Goal: Task Accomplishment & Management: Manage account settings

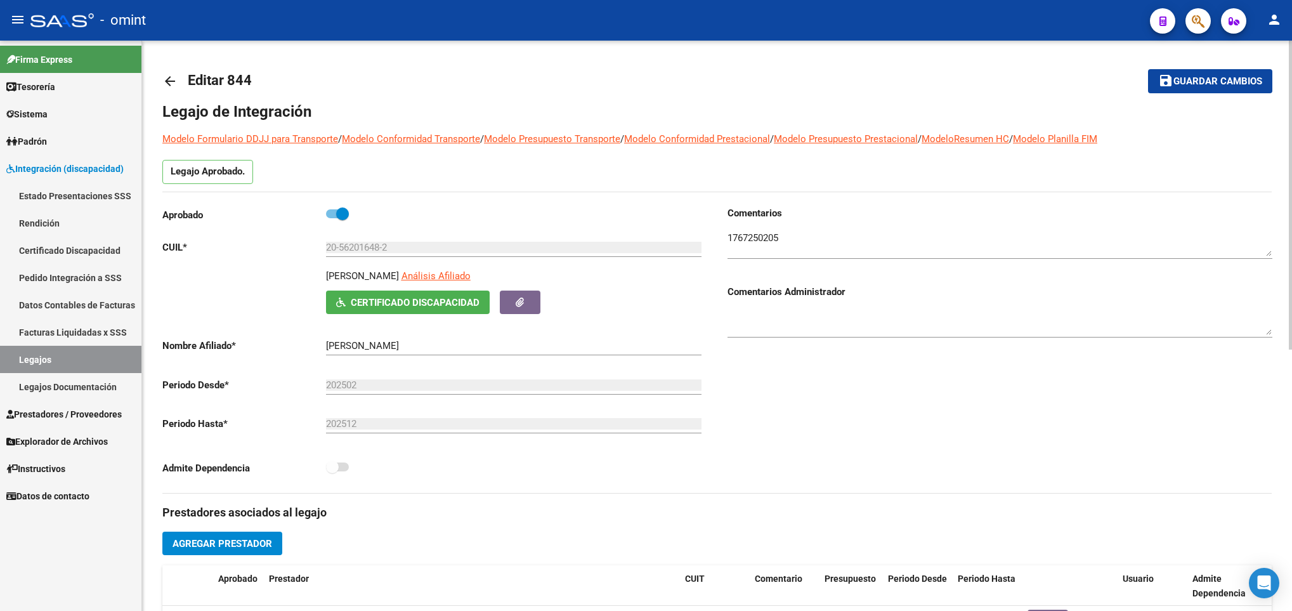
click at [172, 79] on mat-icon "arrow_back" at bounding box center [169, 81] width 15 height 15
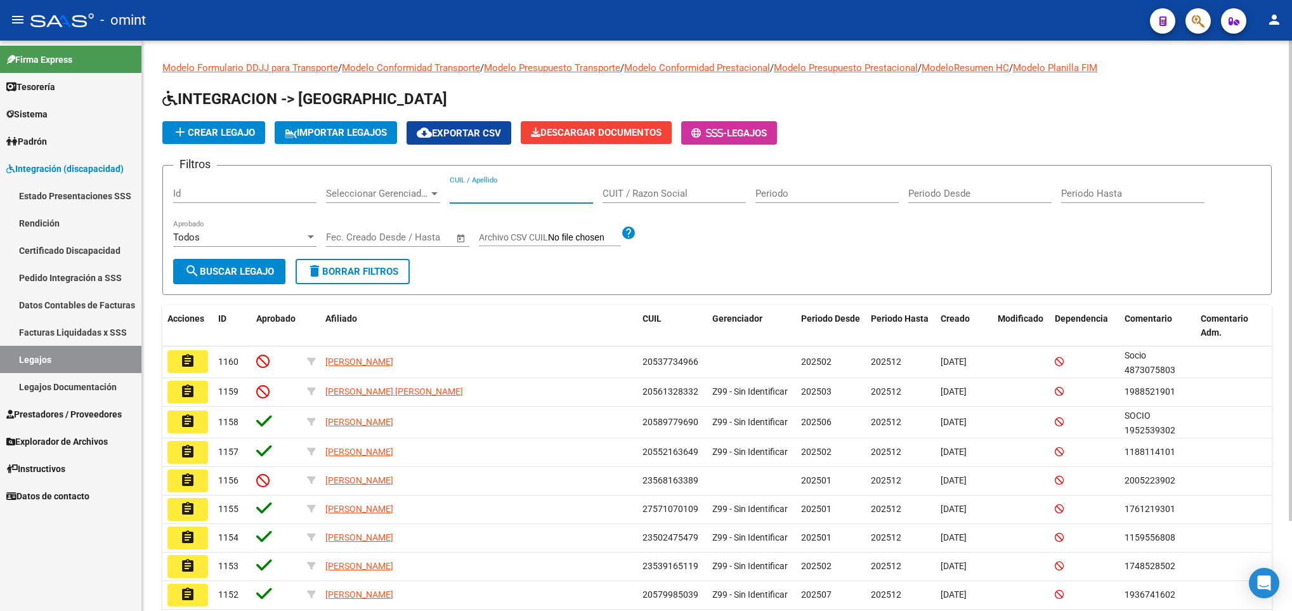
click at [540, 195] on input "CUIL / Apellido" at bounding box center [521, 193] width 143 height 11
paste input "20563457296"
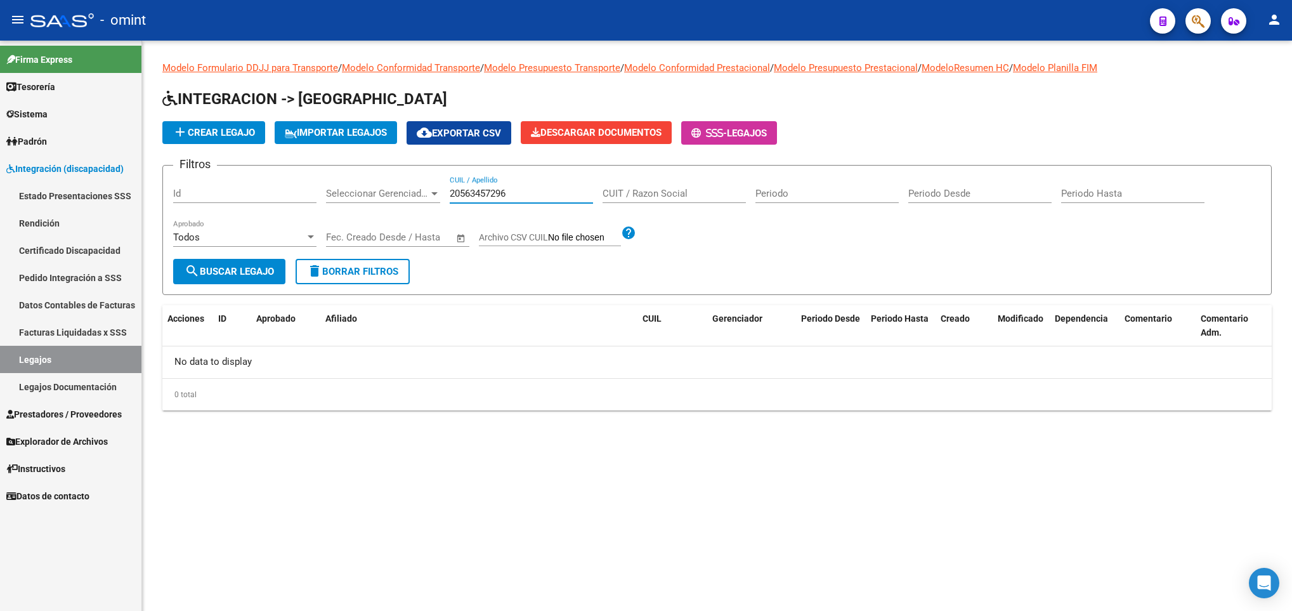
drag, startPoint x: 529, startPoint y: 197, endPoint x: 431, endPoint y: 179, distance: 100.5
click at [431, 179] on div "Filtros Id Seleccionar Gerenciador Seleccionar Gerenciador 20563457296 CUIL / A…" at bounding box center [716, 217] width 1087 height 83
paste input "-56345729-"
click at [509, 195] on input "20-56345729-6" at bounding box center [521, 193] width 143 height 11
click at [464, 190] on input "20-563457296" at bounding box center [521, 193] width 143 height 11
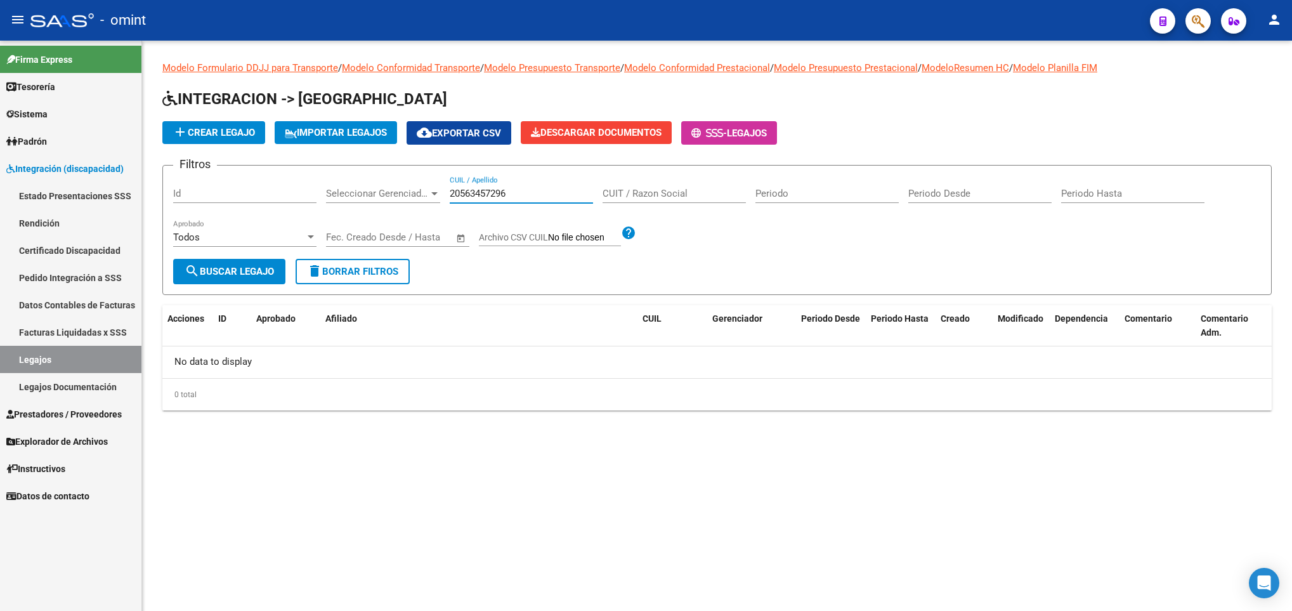
drag, startPoint x: 535, startPoint y: 190, endPoint x: 381, endPoint y: 169, distance: 154.9
click at [381, 177] on div "Filtros Id Seleccionar Gerenciador Seleccionar Gerenciador 20563457296 CUIL / A…" at bounding box center [716, 217] width 1087 height 83
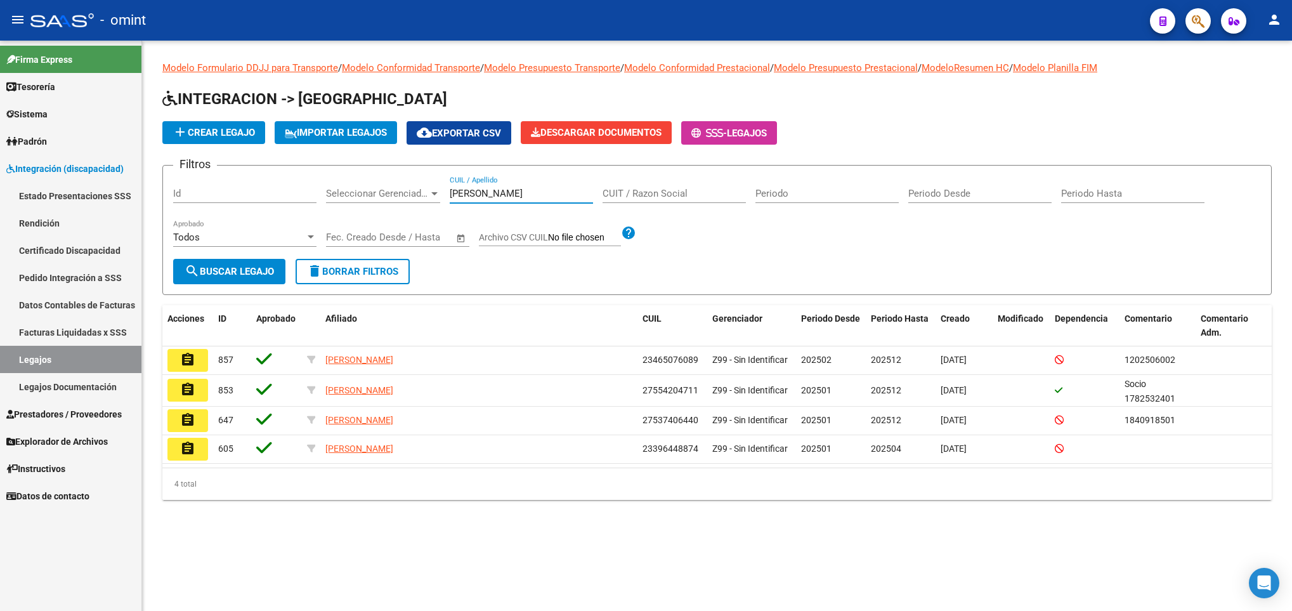
drag, startPoint x: 504, startPoint y: 190, endPoint x: 389, endPoint y: 179, distance: 116.0
click at [389, 179] on div "Filtros Id Seleccionar Gerenciador Seleccionar Gerenciador alfonso CUIL / Apell…" at bounding box center [716, 217] width 1087 height 83
paste input "20-56345729-6"
click at [461, 193] on input "20-56345729-6" at bounding box center [521, 193] width 143 height 11
click at [463, 191] on input "20-56345729-6" at bounding box center [521, 193] width 143 height 11
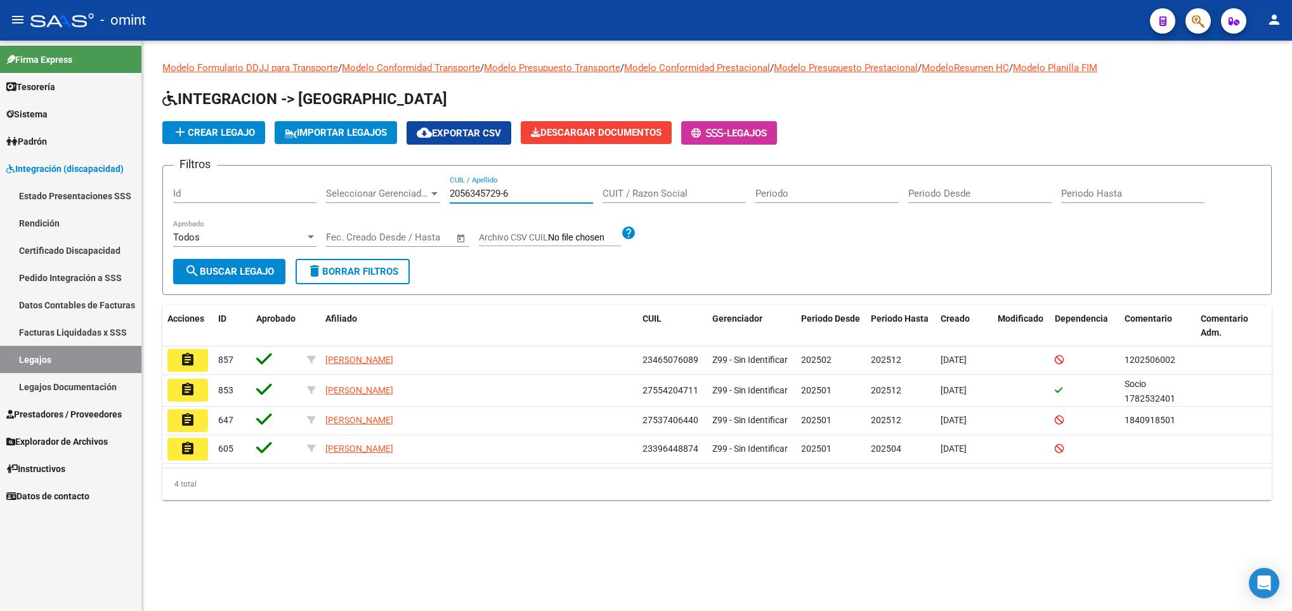
click at [507, 196] on input "2056345729-6" at bounding box center [521, 193] width 143 height 11
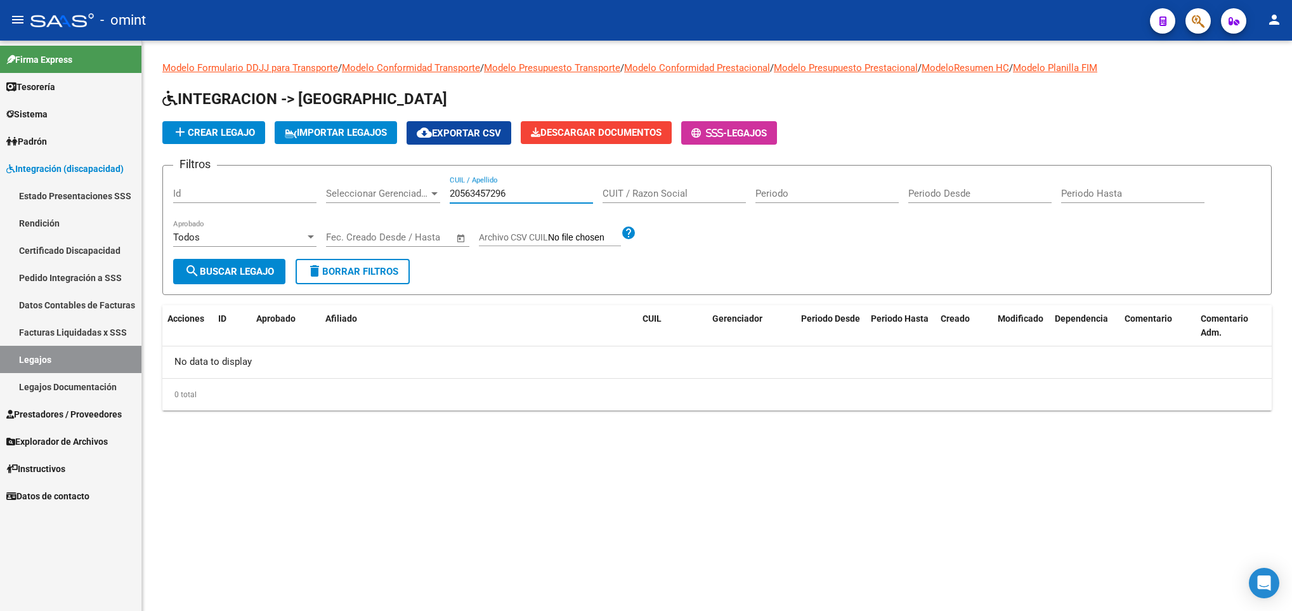
drag, startPoint x: 502, startPoint y: 191, endPoint x: 458, endPoint y: 191, distance: 43.8
click at [458, 191] on input "20563457296" at bounding box center [521, 193] width 143 height 11
drag, startPoint x: 558, startPoint y: 195, endPoint x: 377, endPoint y: 145, distance: 187.4
click at [381, 151] on app-list-header "INTEGRACION -> Legajos add Crear Legajo IMPORTAR LEGAJOS cloud_download Exporta…" at bounding box center [716, 192] width 1109 height 206
paste input "56625703"
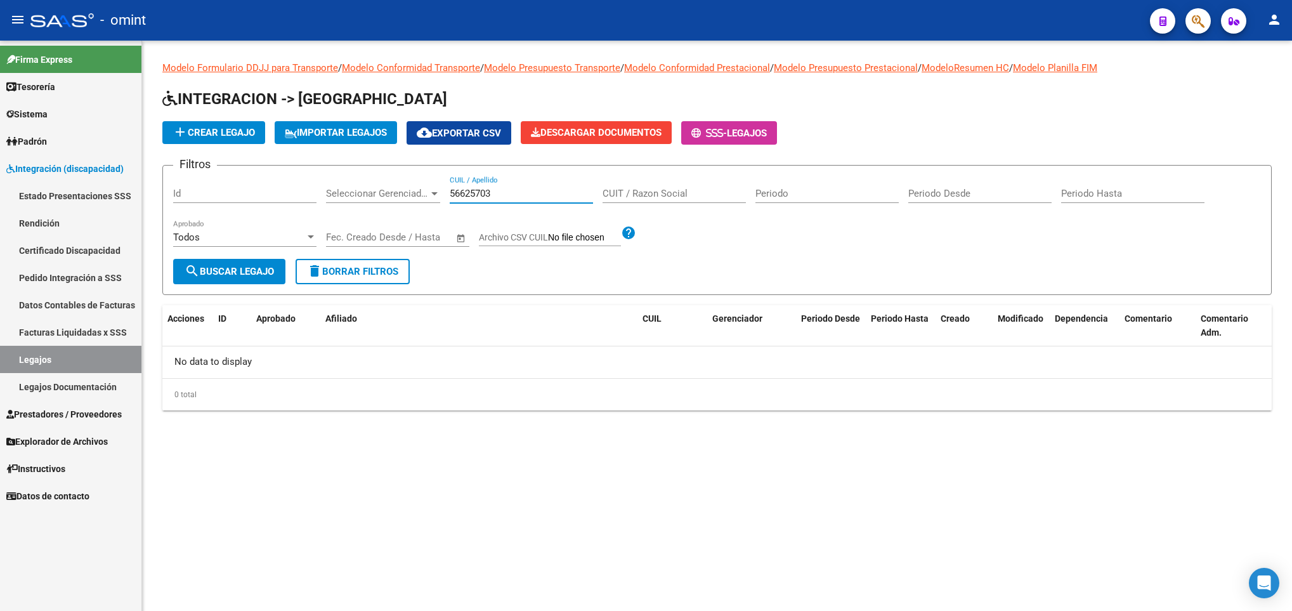
drag, startPoint x: 507, startPoint y: 198, endPoint x: 423, endPoint y: 207, distance: 84.2
click at [423, 207] on div "Filtros Id Seleccionar Gerenciador Seleccionar Gerenciador 56625703 CUIL / Apel…" at bounding box center [716, 217] width 1087 height 83
paste input "20569966508"
type input "20569966508"
click at [245, 278] on button "search Buscar Legajo" at bounding box center [229, 271] width 112 height 25
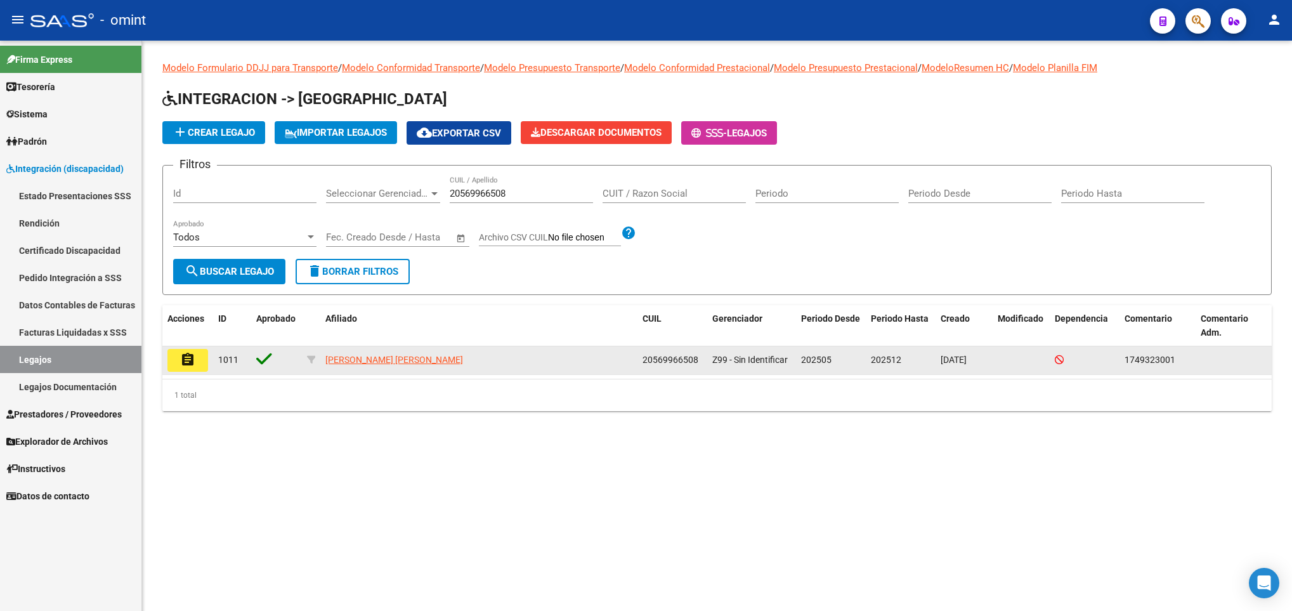
click at [186, 366] on mat-icon "assignment" at bounding box center [187, 359] width 15 height 15
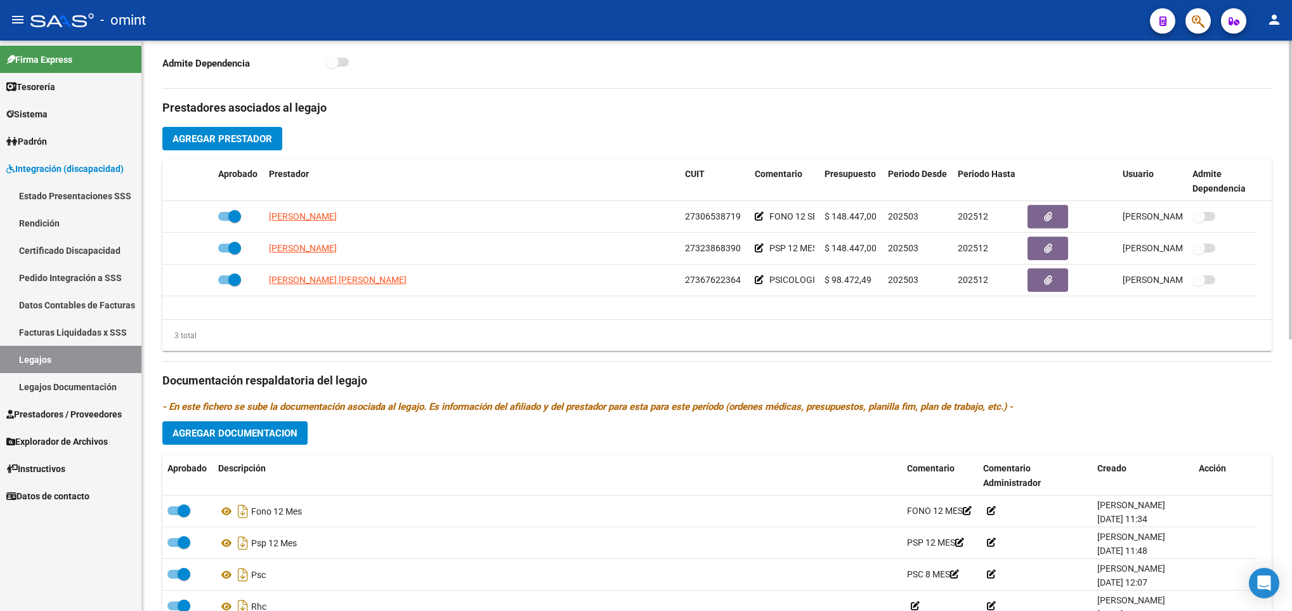
scroll to position [476, 0]
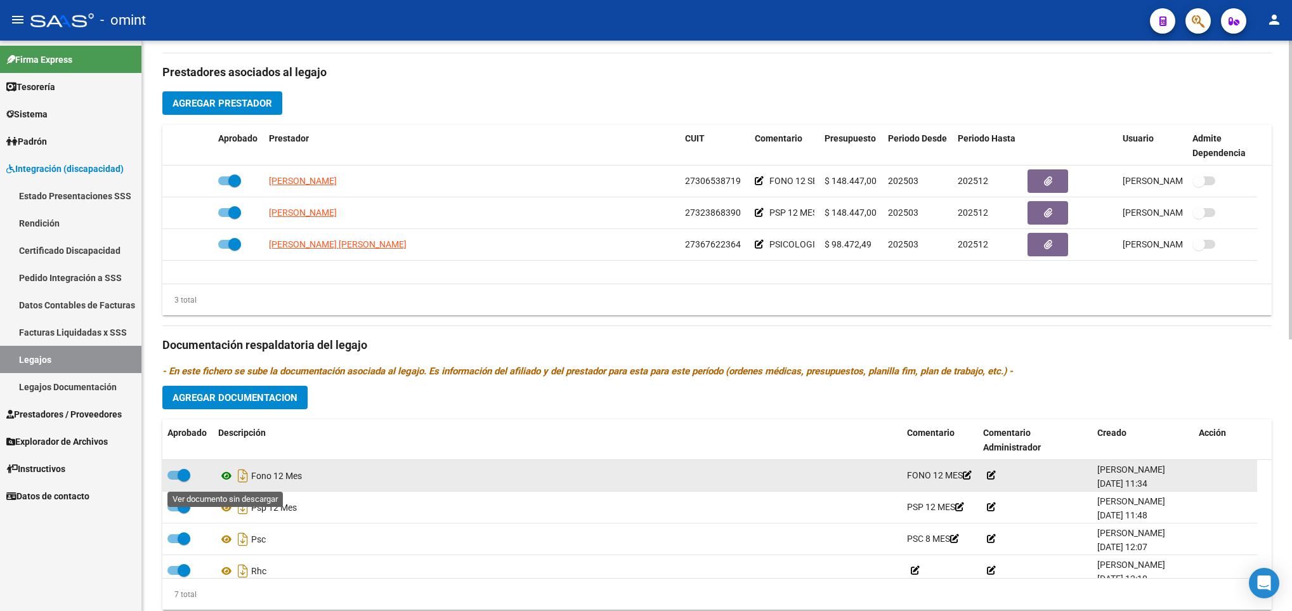
click at [225, 478] on icon at bounding box center [226, 475] width 16 height 15
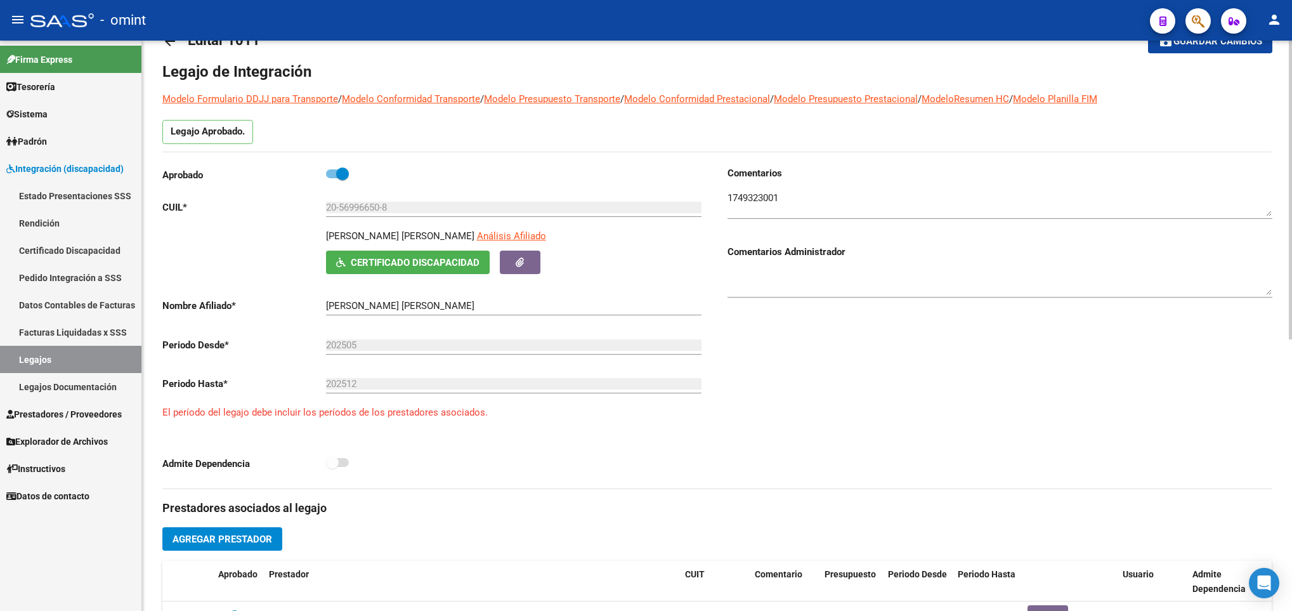
scroll to position [0, 0]
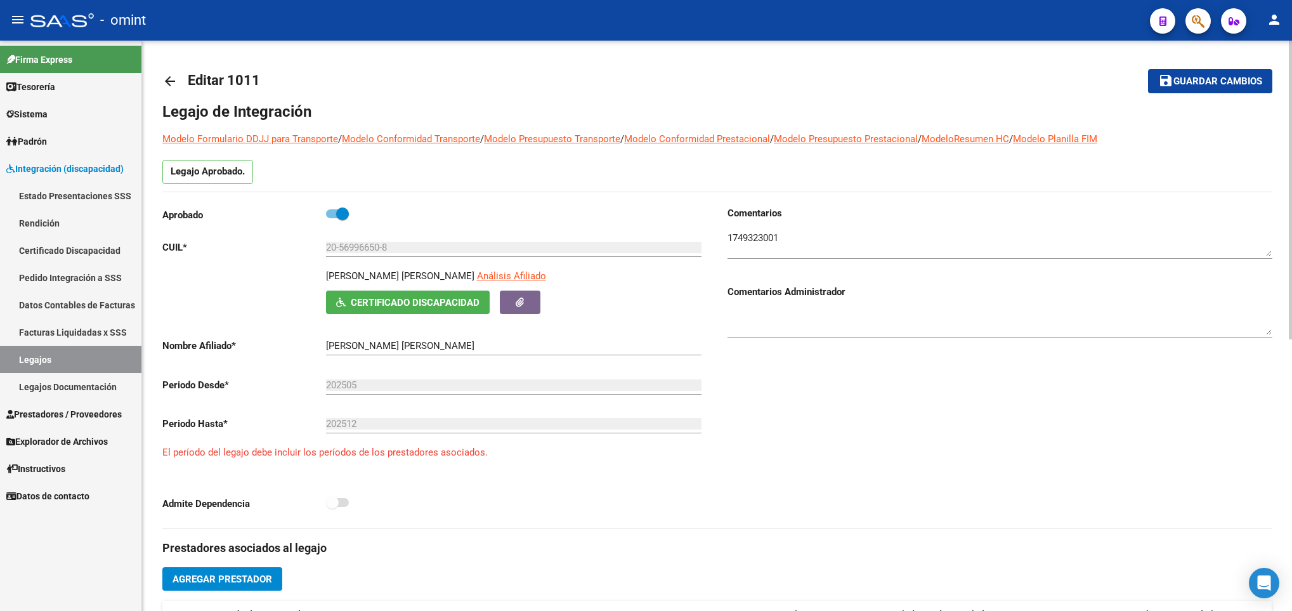
click at [169, 75] on mat-icon "arrow_back" at bounding box center [169, 81] width 15 height 15
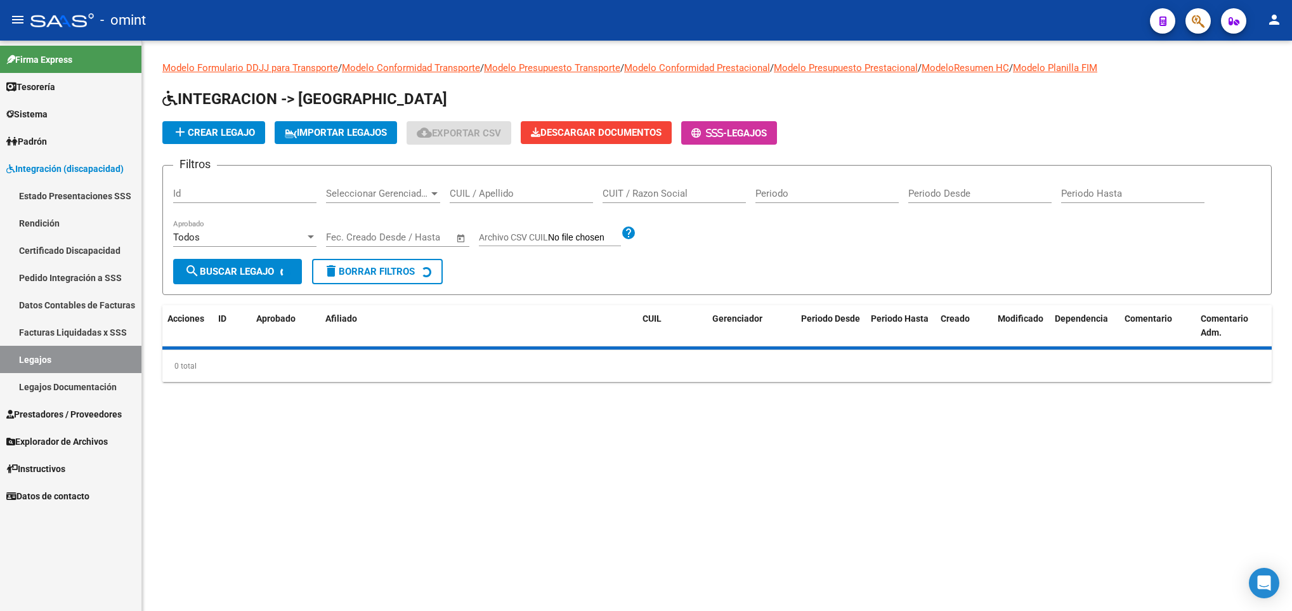
click at [540, 191] on input "CUIL / Apellido" at bounding box center [521, 193] width 143 height 11
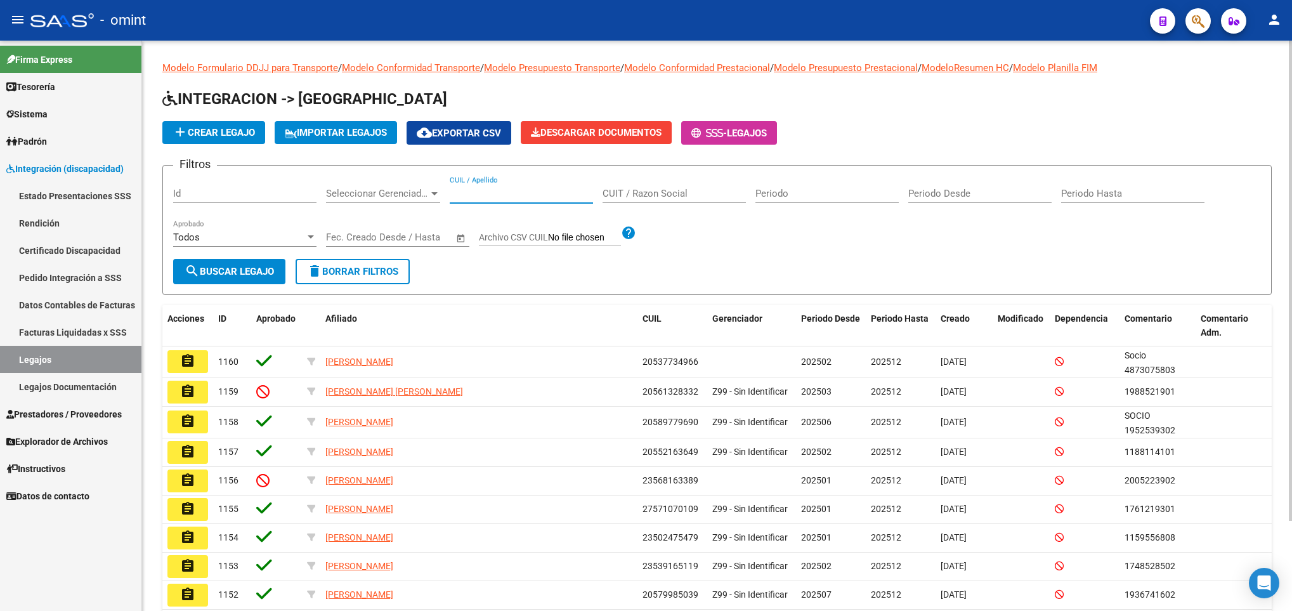
paste input "57238861"
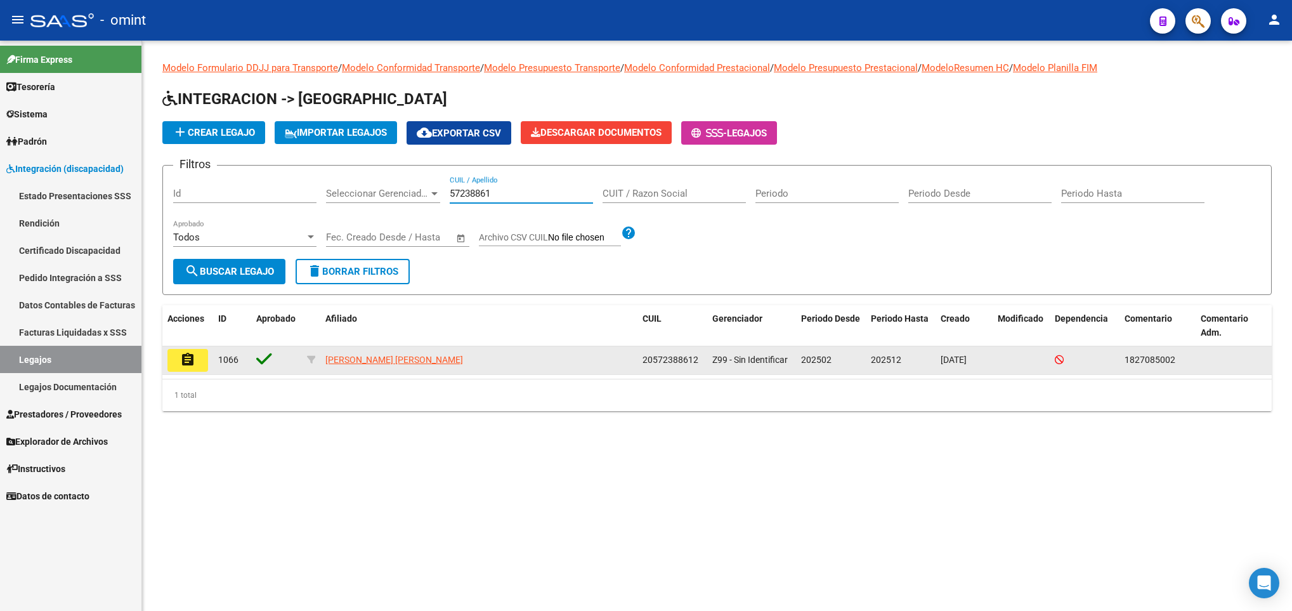
type input "57238861"
click at [194, 353] on mat-icon "assignment" at bounding box center [187, 359] width 15 height 15
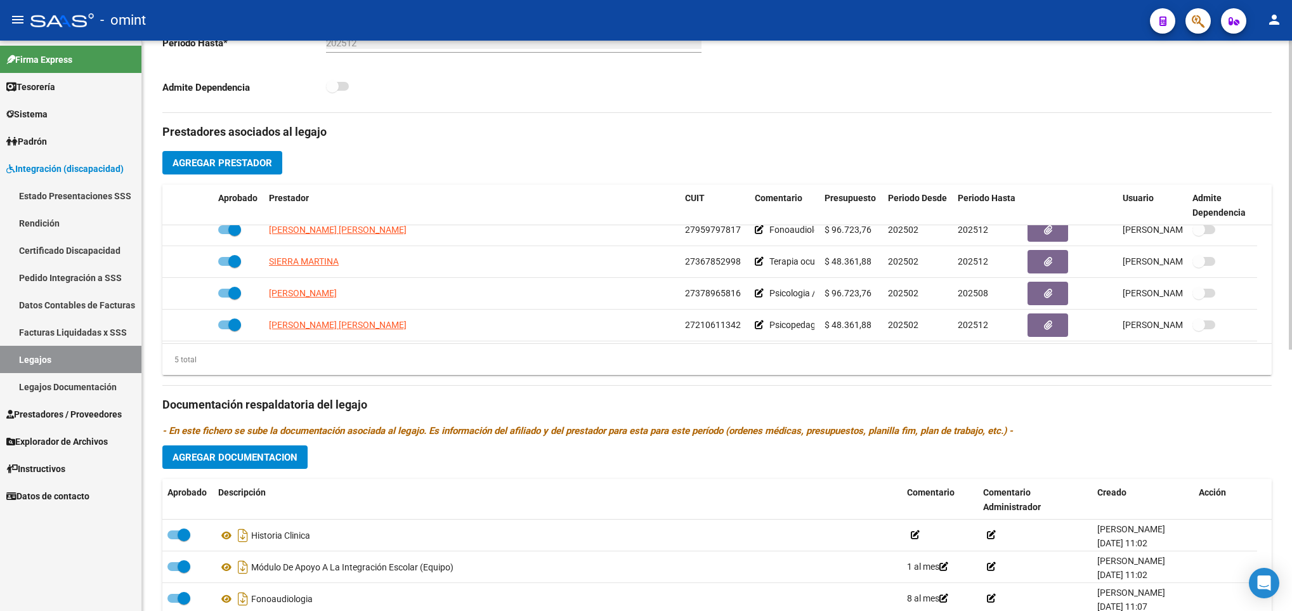
scroll to position [44, 0]
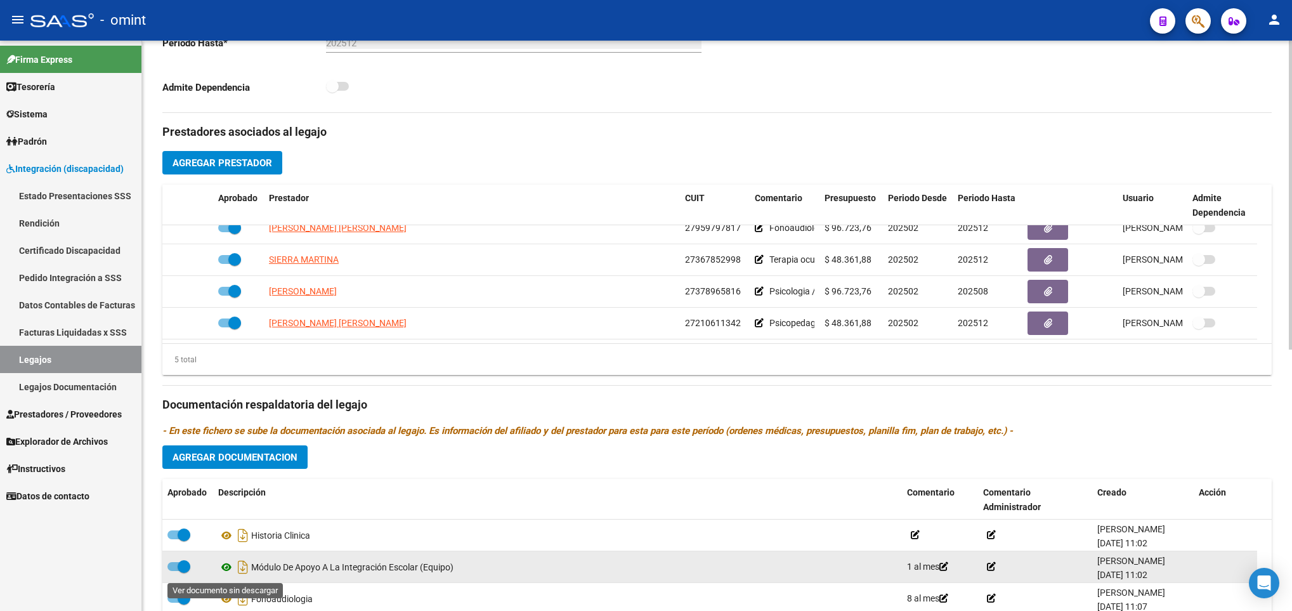
click at [225, 573] on icon at bounding box center [226, 566] width 16 height 15
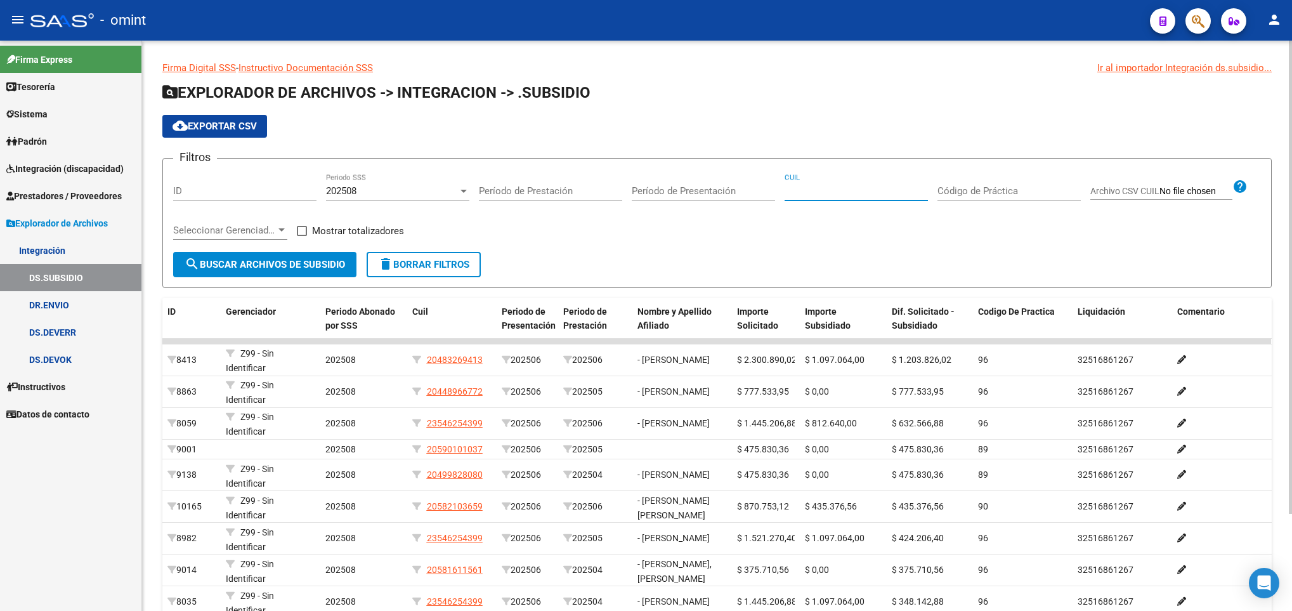
click at [845, 196] on input "CUIL" at bounding box center [855, 190] width 143 height 11
click at [522, 242] on div "Filtros ID 202508 Periodo SSS Período de Prestación Período de Presentación CUI…" at bounding box center [716, 210] width 1087 height 83
click at [421, 190] on div "202508" at bounding box center [392, 190] width 132 height 11
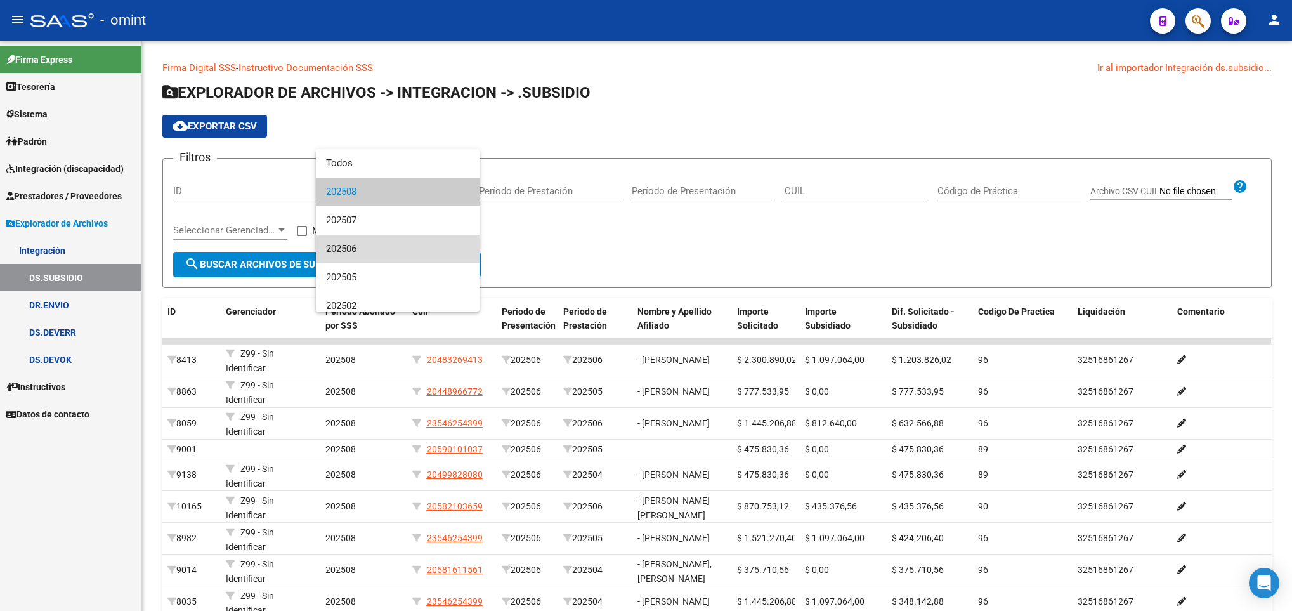
click at [411, 236] on span "202506" at bounding box center [397, 249] width 143 height 29
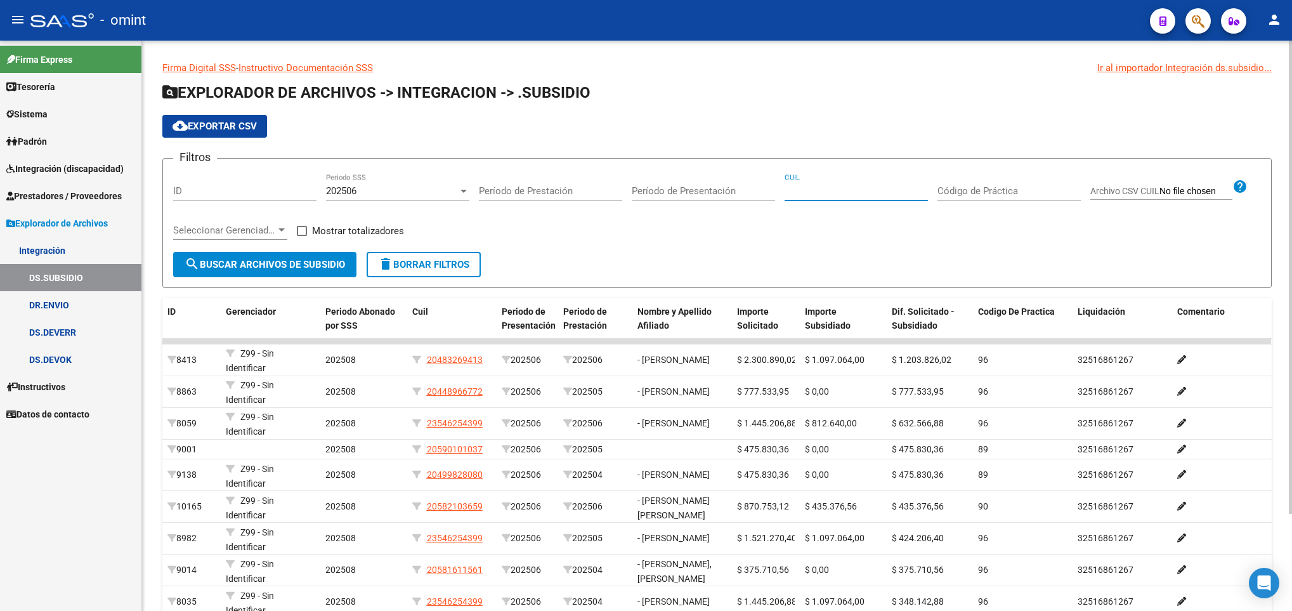
click at [855, 190] on input "CUIL" at bounding box center [855, 190] width 143 height 11
paste input "20-58210365-9"
type input "20-58210365-9"
click at [240, 267] on span "search Buscar Archivos de Subsidio" at bounding box center [265, 264] width 160 height 11
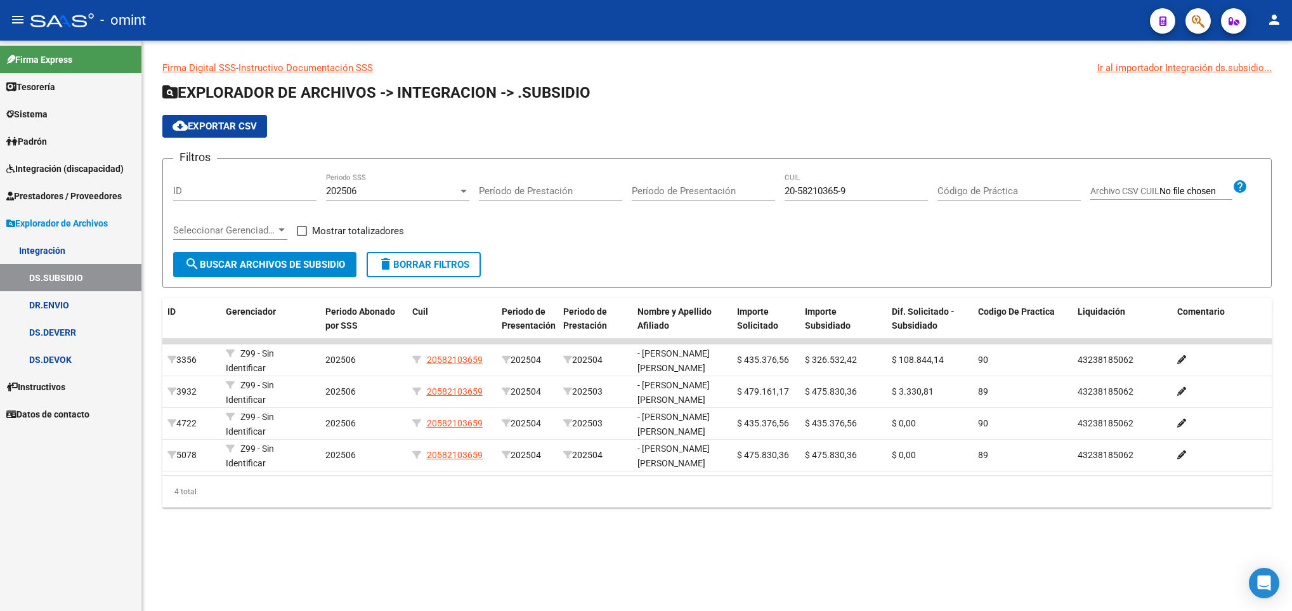
click at [379, 193] on div "202506" at bounding box center [392, 190] width 132 height 11
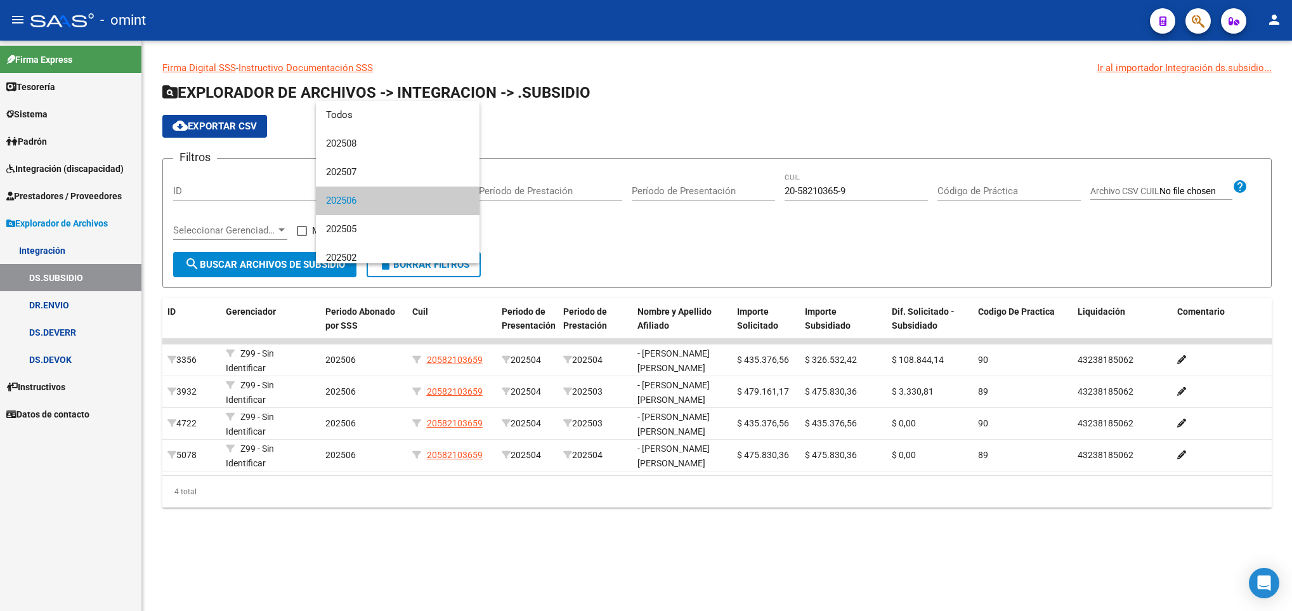
scroll to position [8, 0]
click at [368, 167] on span "202507" at bounding box center [397, 164] width 143 height 29
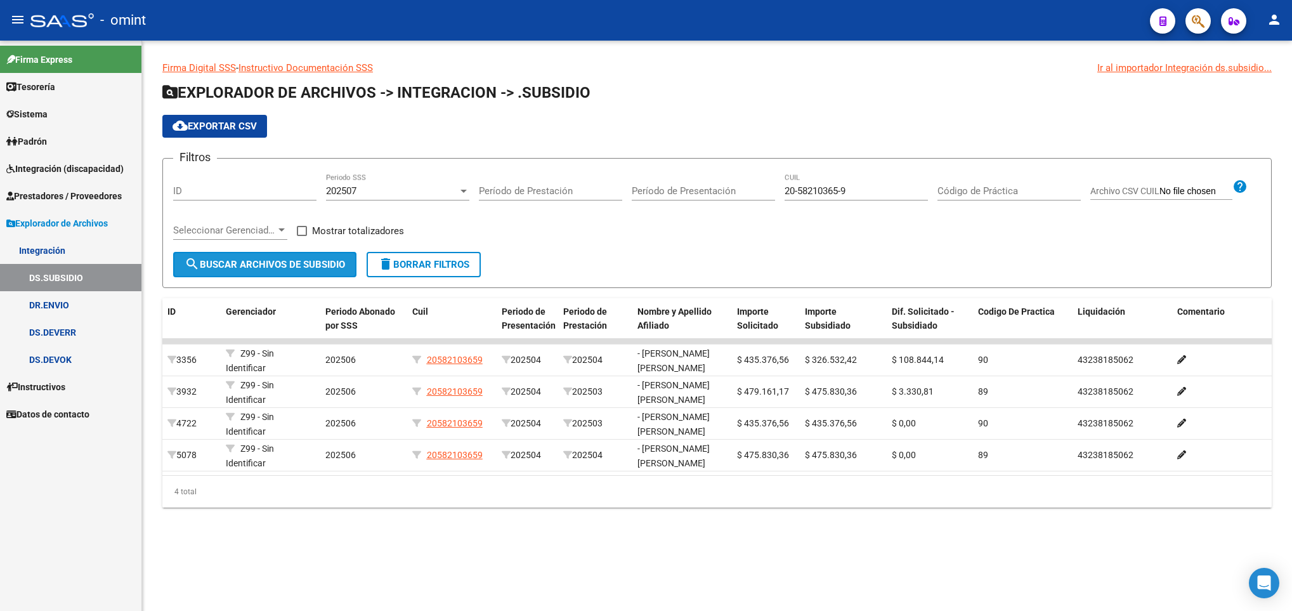
click at [282, 270] on span "search Buscar Archivos de Subsidio" at bounding box center [265, 264] width 160 height 11
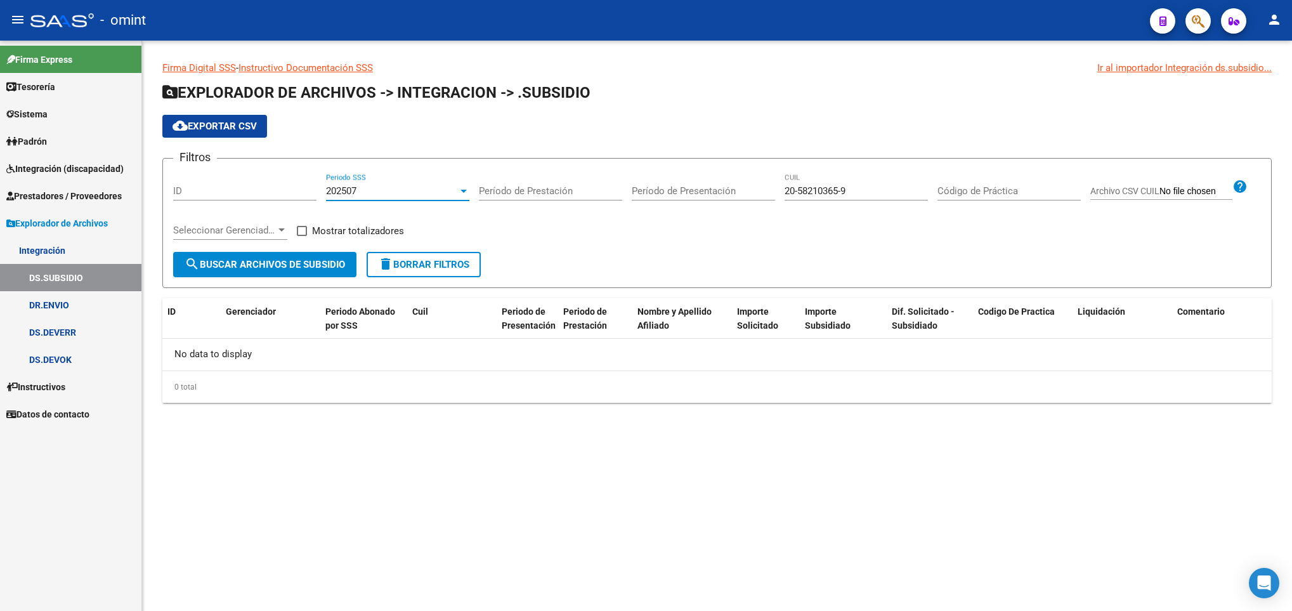
click at [356, 189] on span "202507" at bounding box center [341, 190] width 30 height 11
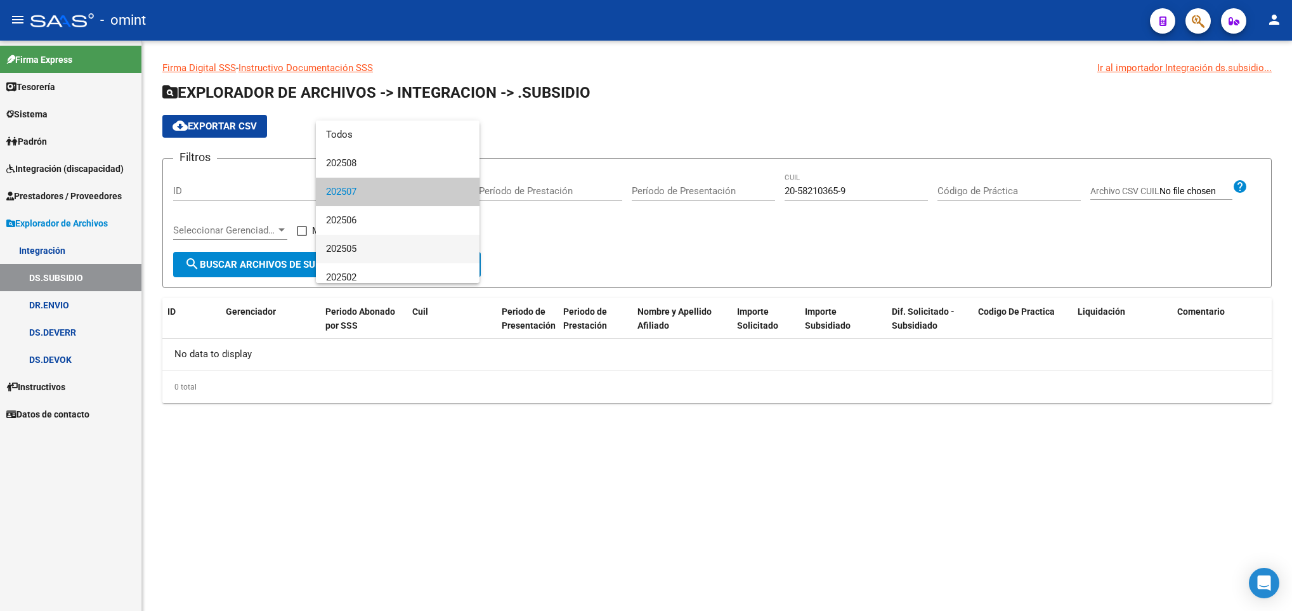
click at [362, 245] on span "202505" at bounding box center [397, 249] width 143 height 29
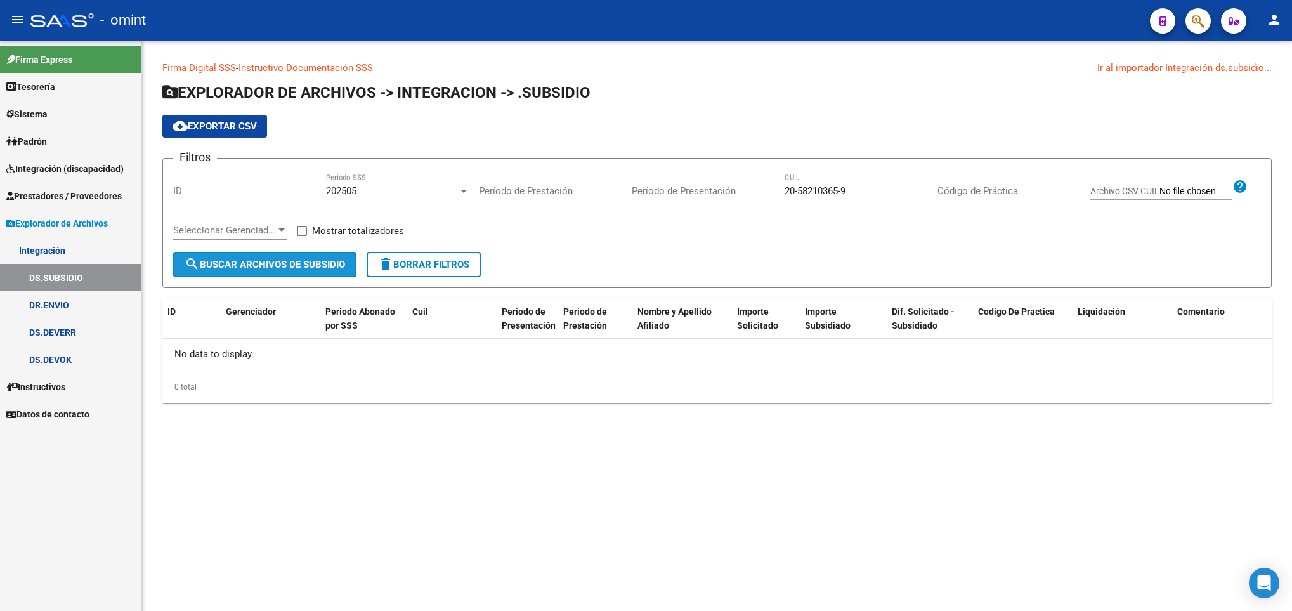
click at [294, 261] on span "search Buscar Archivos de Subsidio" at bounding box center [265, 264] width 160 height 11
click at [439, 188] on div "202505" at bounding box center [392, 190] width 132 height 11
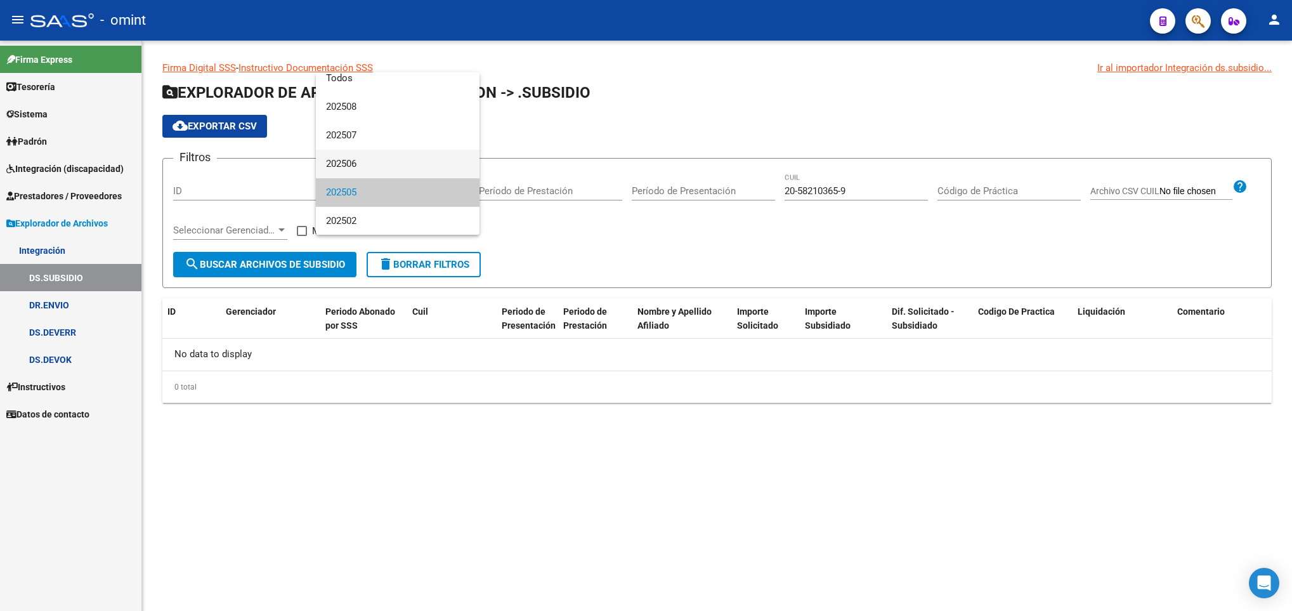
click at [424, 162] on span "202506" at bounding box center [397, 164] width 143 height 29
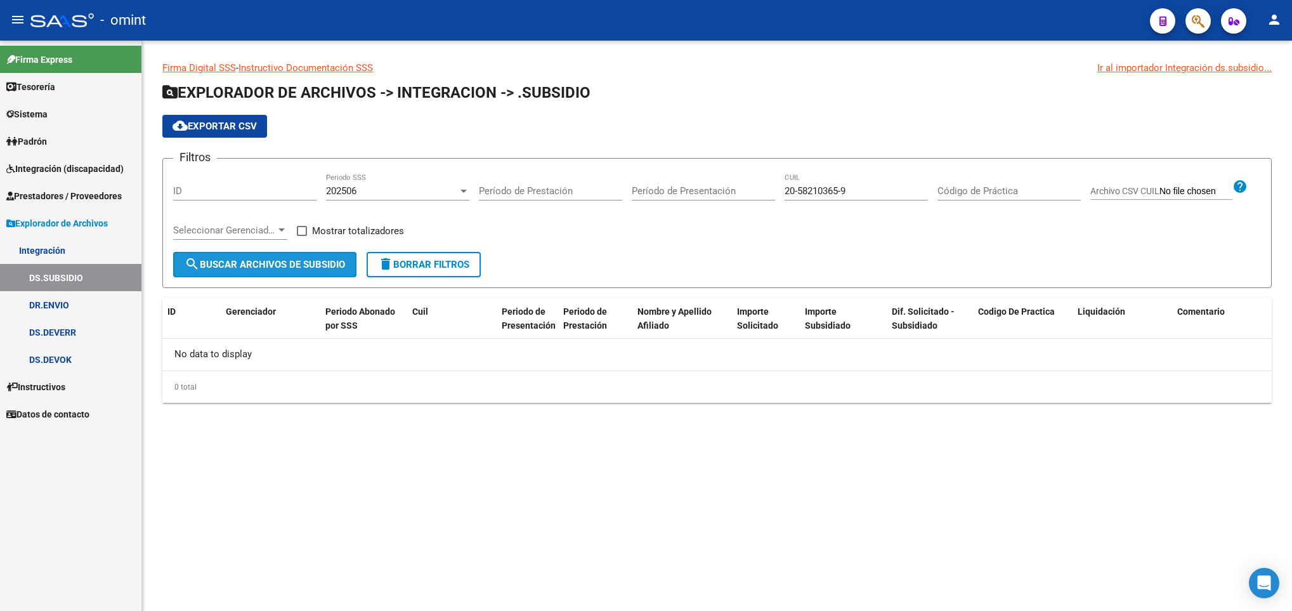
click at [310, 263] on span "search Buscar Archivos de Subsidio" at bounding box center [265, 264] width 160 height 11
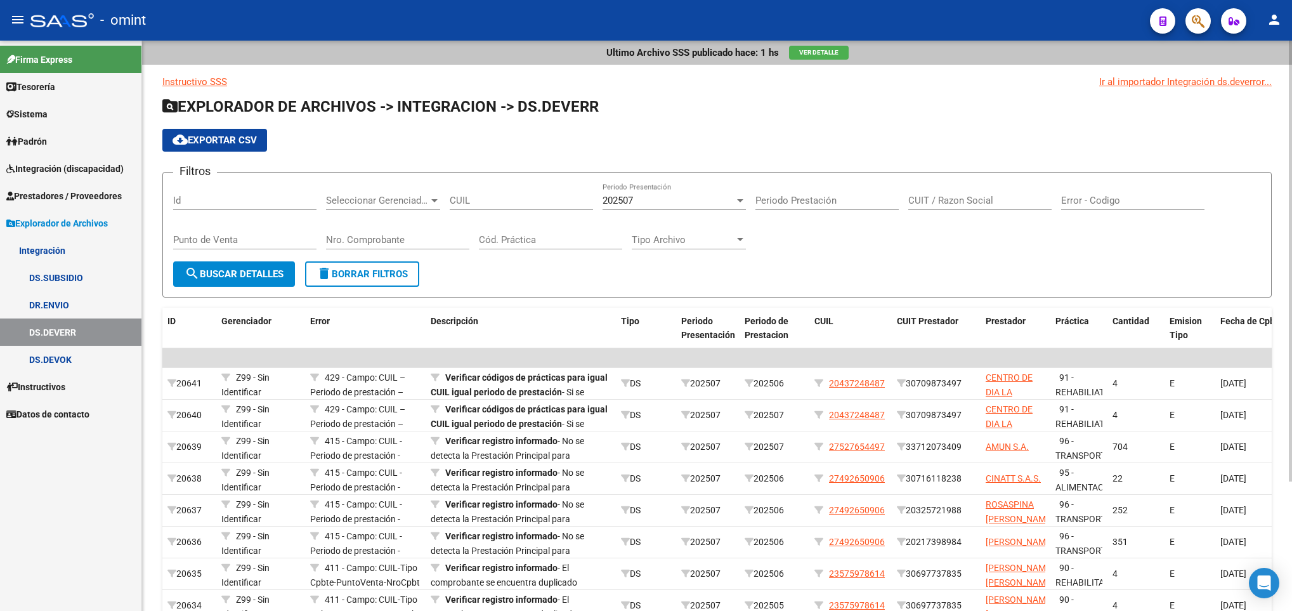
click at [535, 202] on input "CUIL" at bounding box center [521, 200] width 143 height 11
paste input "20-58210365-9"
type input "20-58210365-9"
click at [670, 204] on div "202507" at bounding box center [668, 200] width 132 height 11
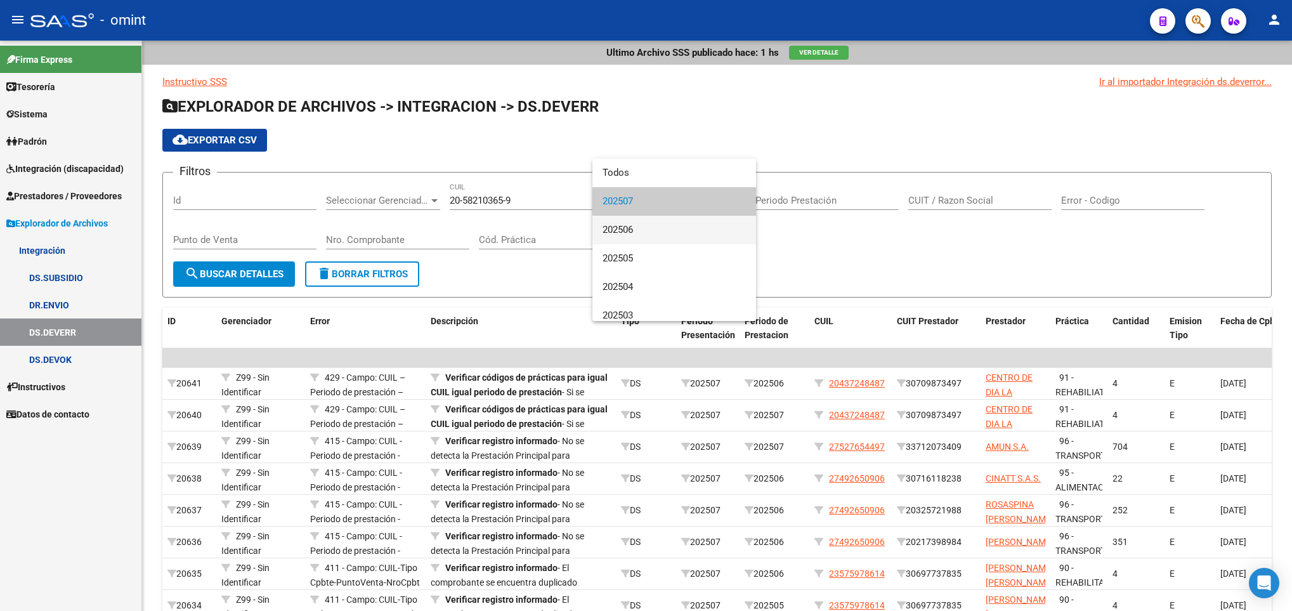
click at [676, 230] on span "202506" at bounding box center [673, 230] width 143 height 29
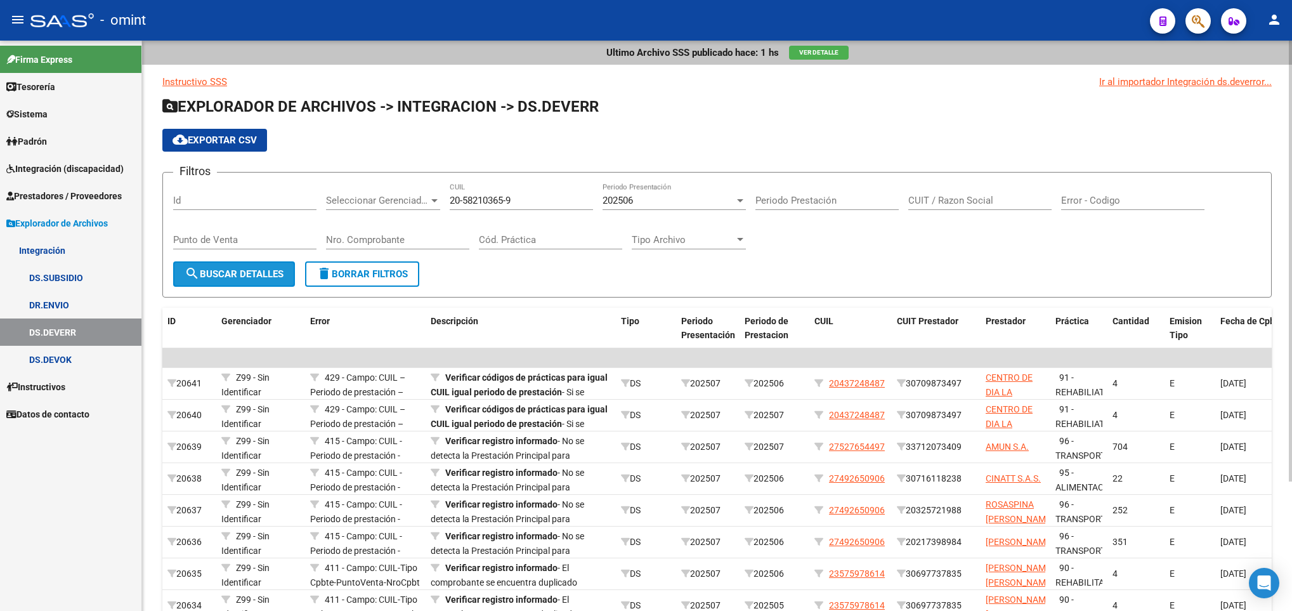
click at [250, 276] on span "search Buscar Detalles" at bounding box center [234, 273] width 99 height 11
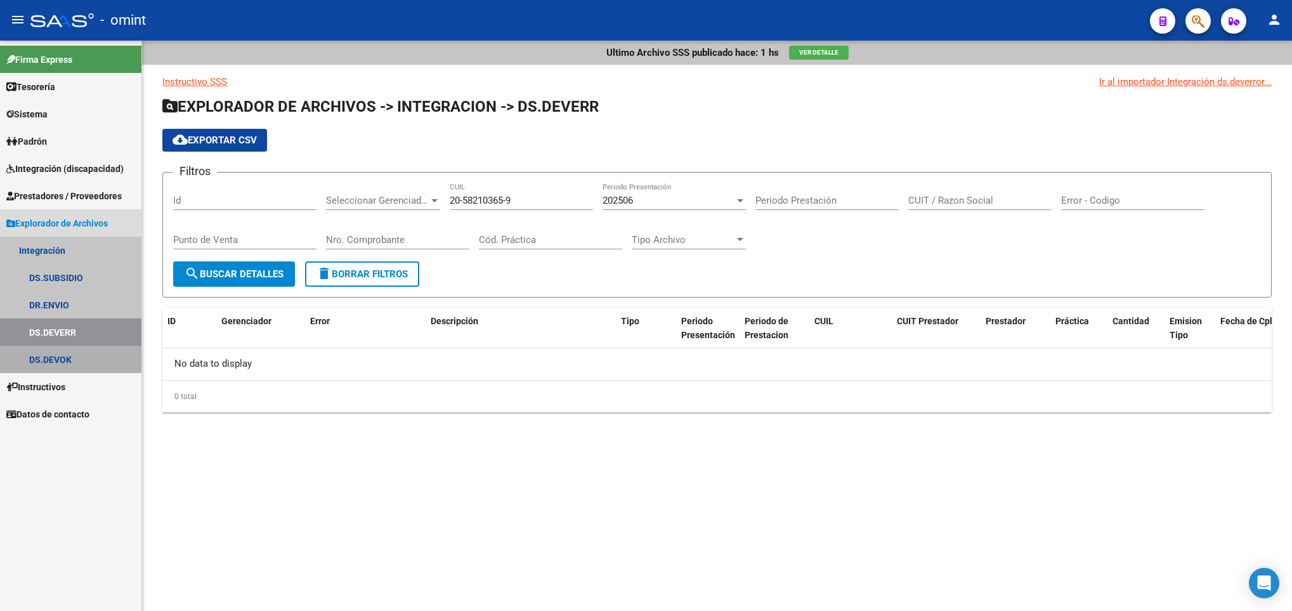
click at [42, 349] on link "DS.DEVOK" at bounding box center [70, 359] width 141 height 27
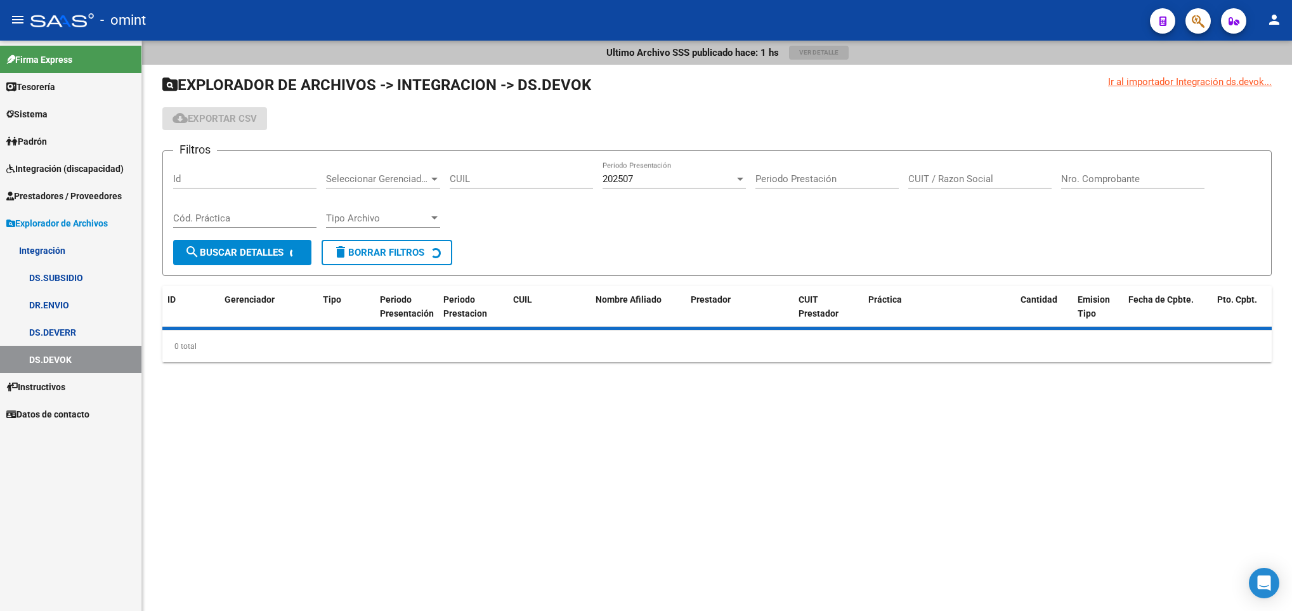
click at [507, 168] on div "CUIL" at bounding box center [521, 174] width 143 height 27
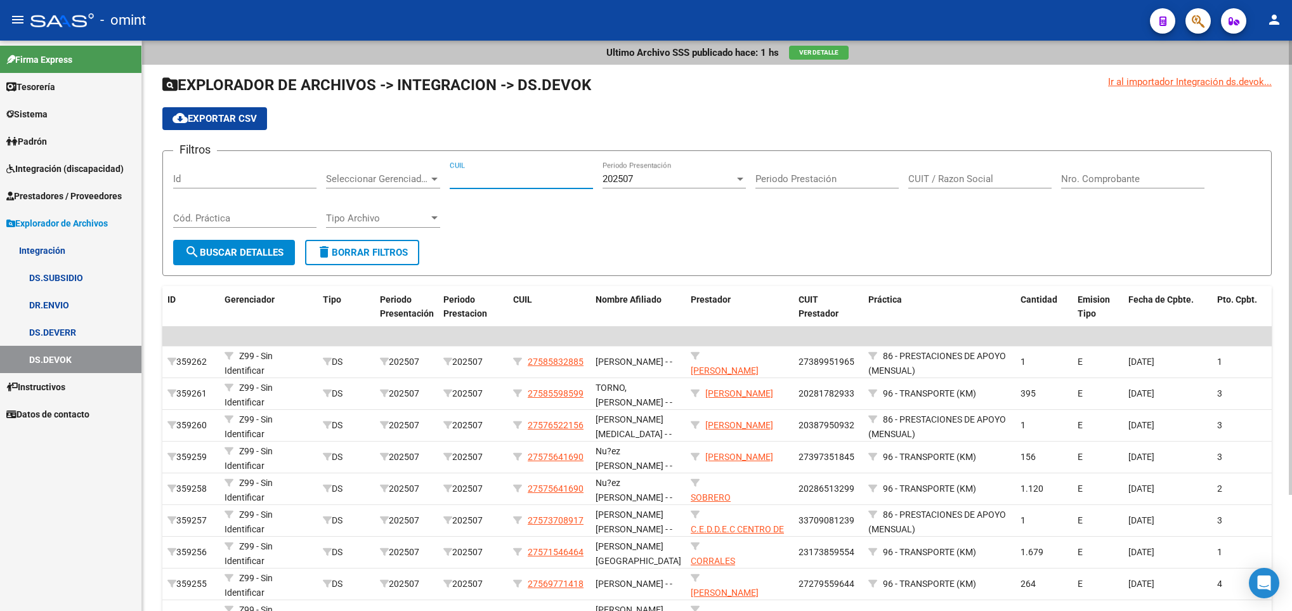
paste input "20-58210365-9"
type input "20-58210365-9"
click at [622, 181] on span "202507" at bounding box center [617, 178] width 30 height 11
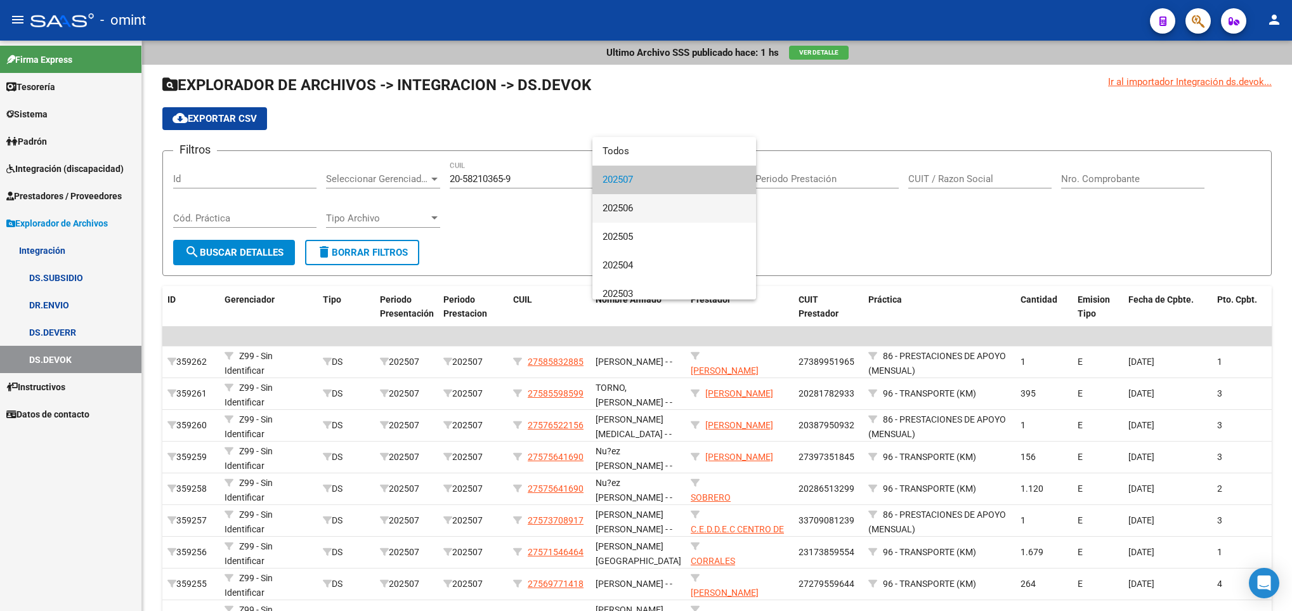
click at [632, 211] on span "202506" at bounding box center [673, 208] width 143 height 29
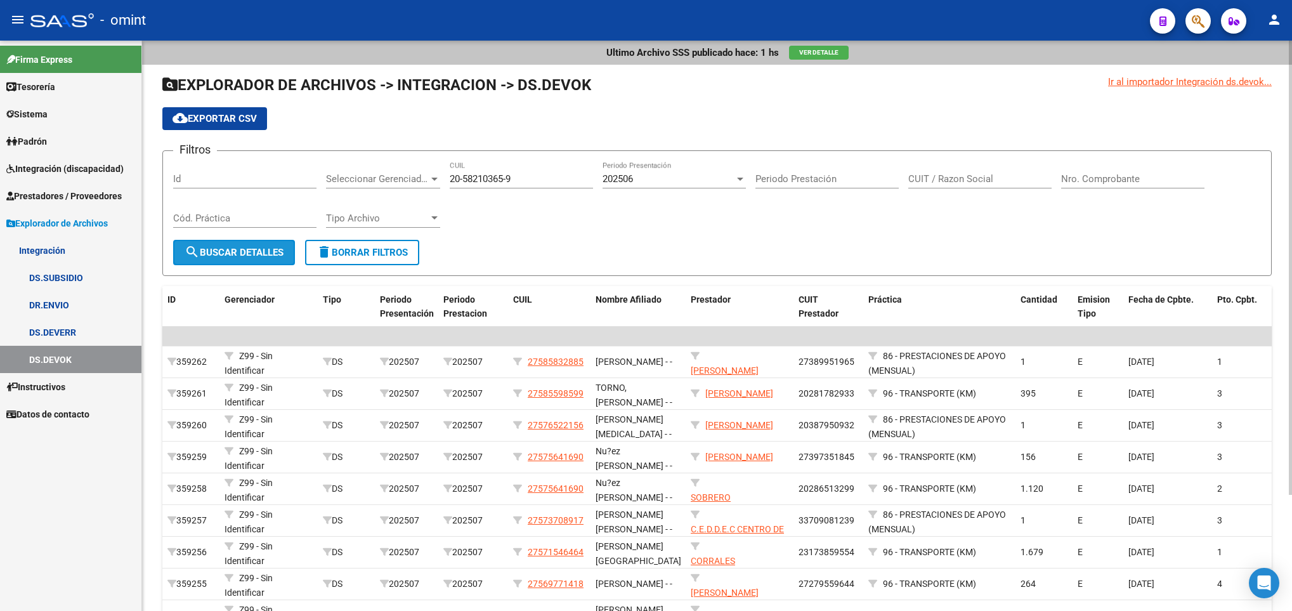
click at [251, 254] on span "search Buscar Detalles" at bounding box center [234, 252] width 99 height 11
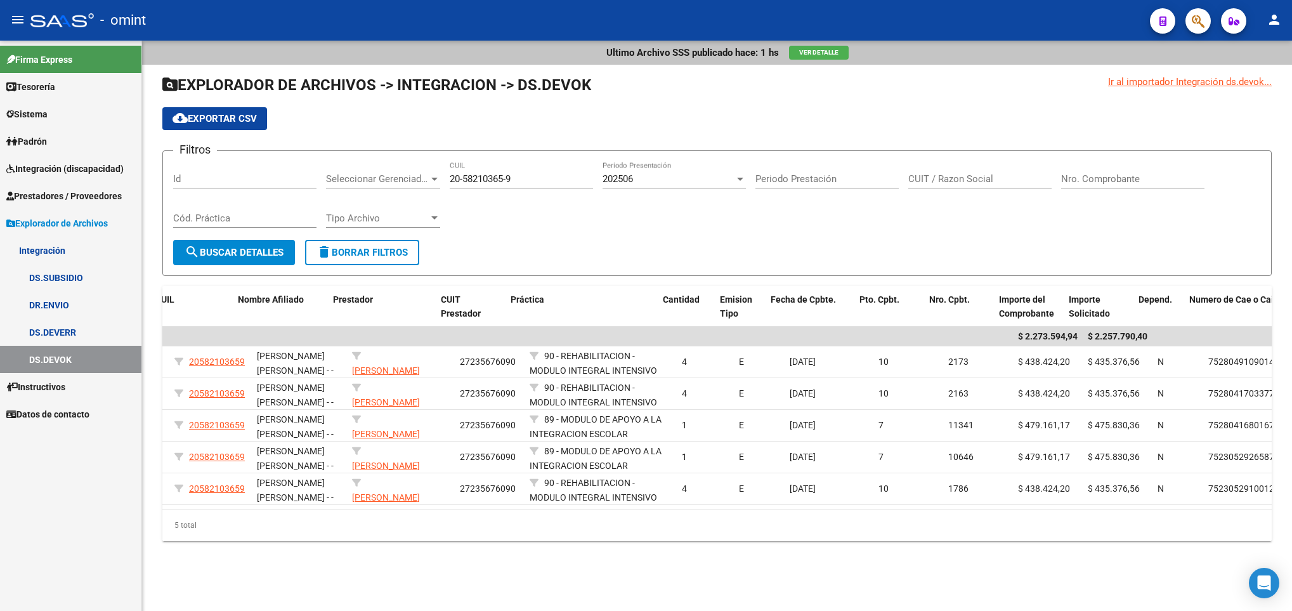
scroll to position [0, 358]
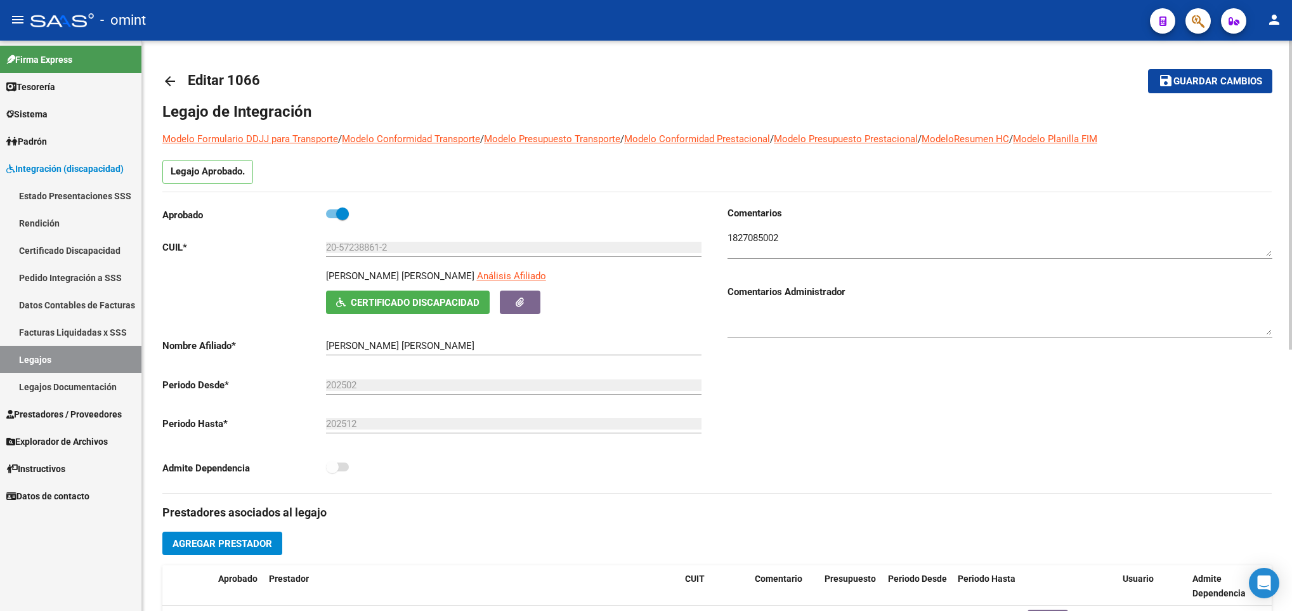
click at [165, 79] on mat-icon "arrow_back" at bounding box center [169, 81] width 15 height 15
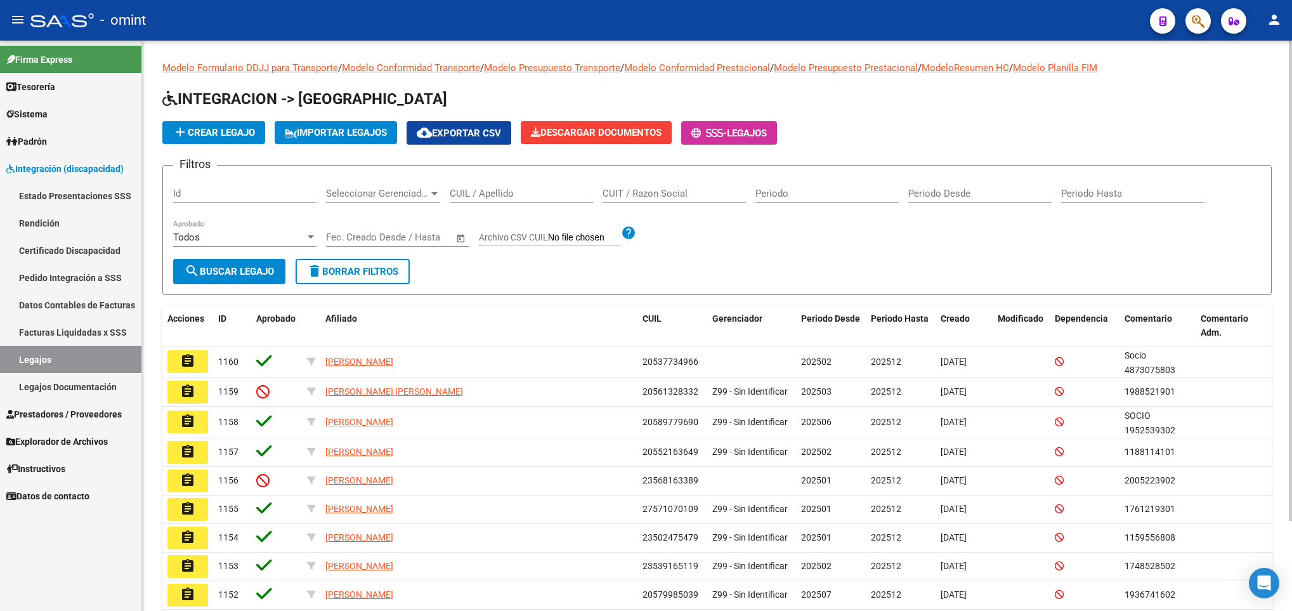
click at [519, 183] on div "CUIL / Apellido" at bounding box center [521, 189] width 143 height 27
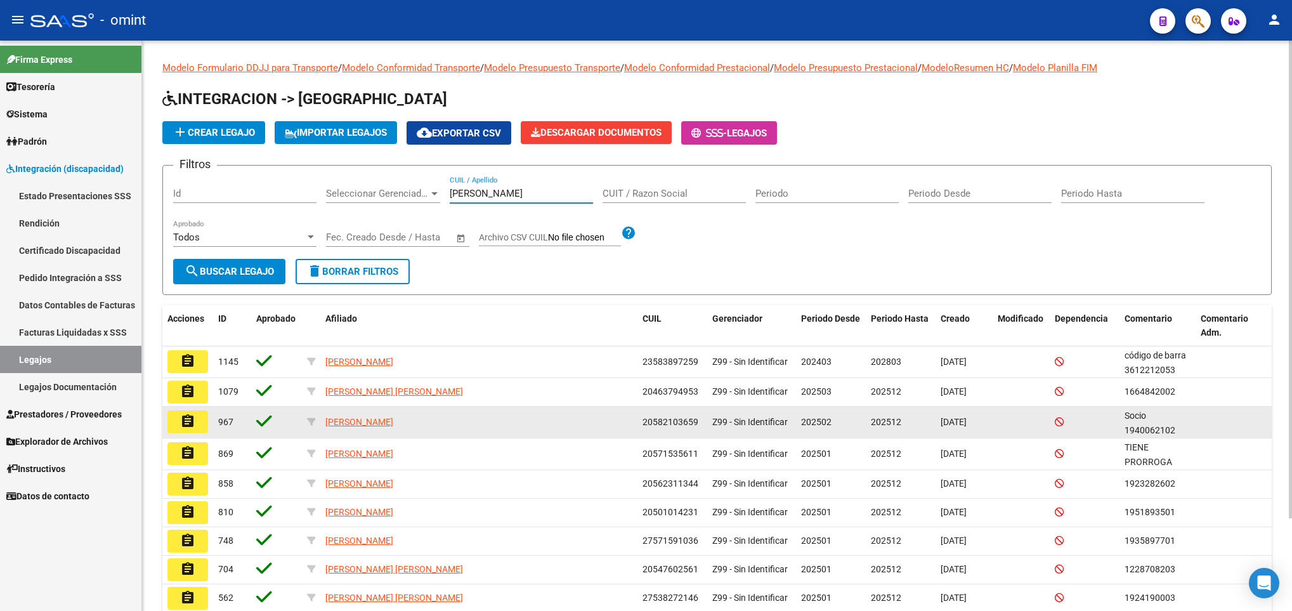
type input "gomez"
click at [177, 424] on button "assignment" at bounding box center [187, 421] width 41 height 23
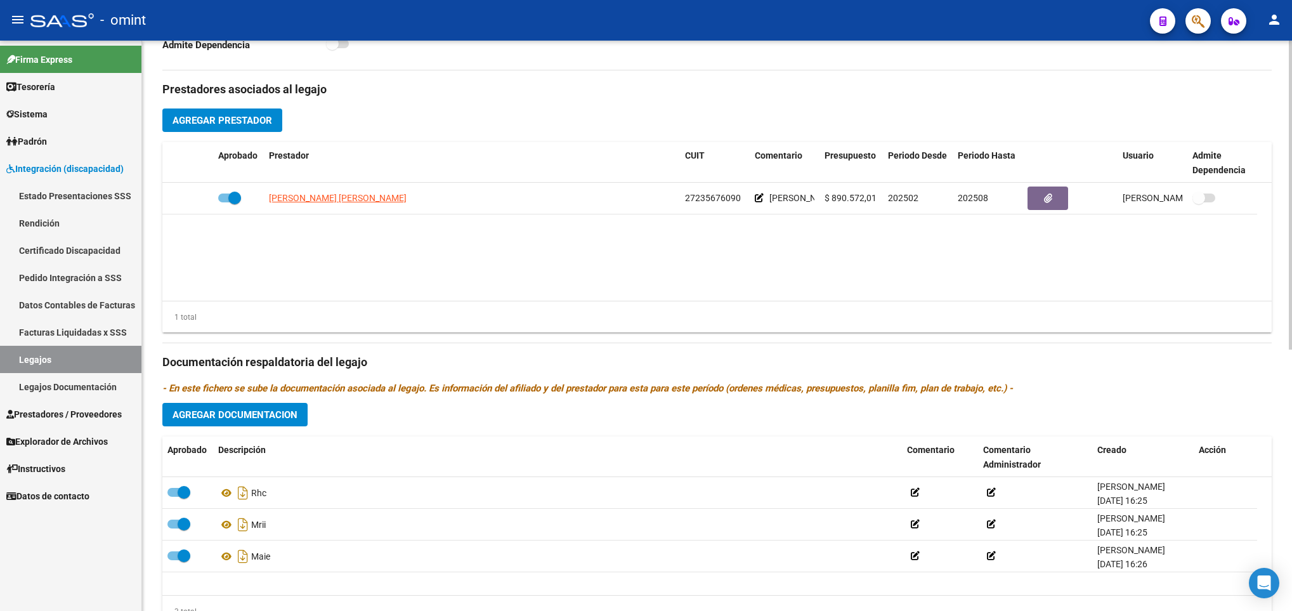
scroll to position [476, 0]
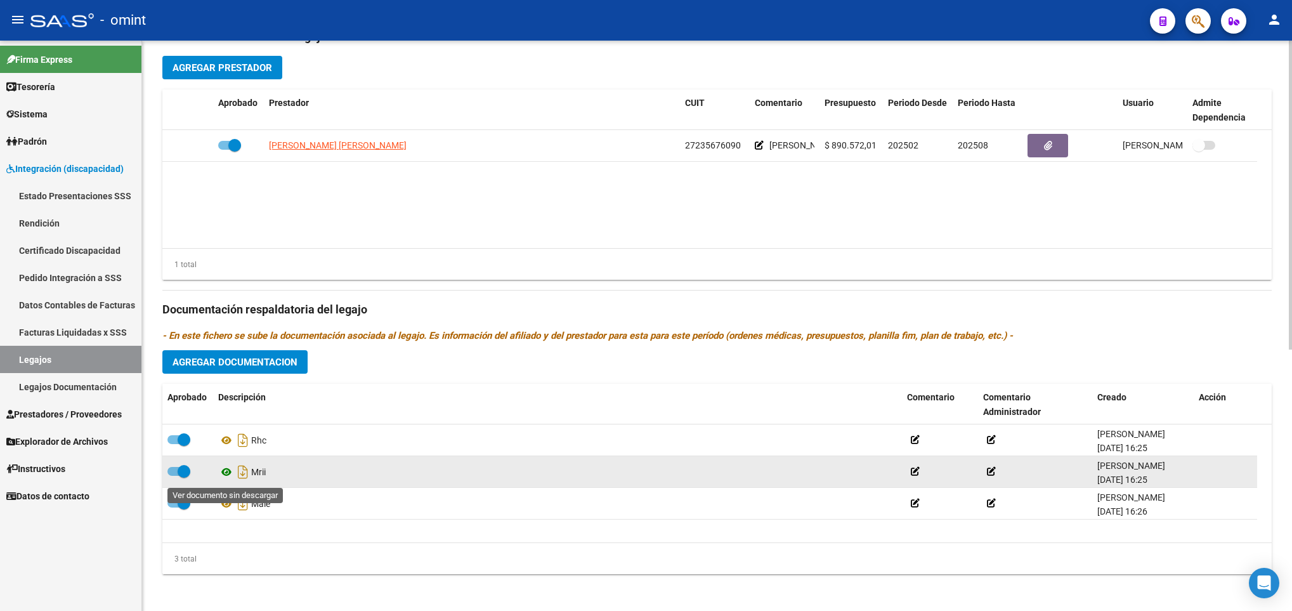
click at [223, 474] on icon at bounding box center [226, 471] width 16 height 15
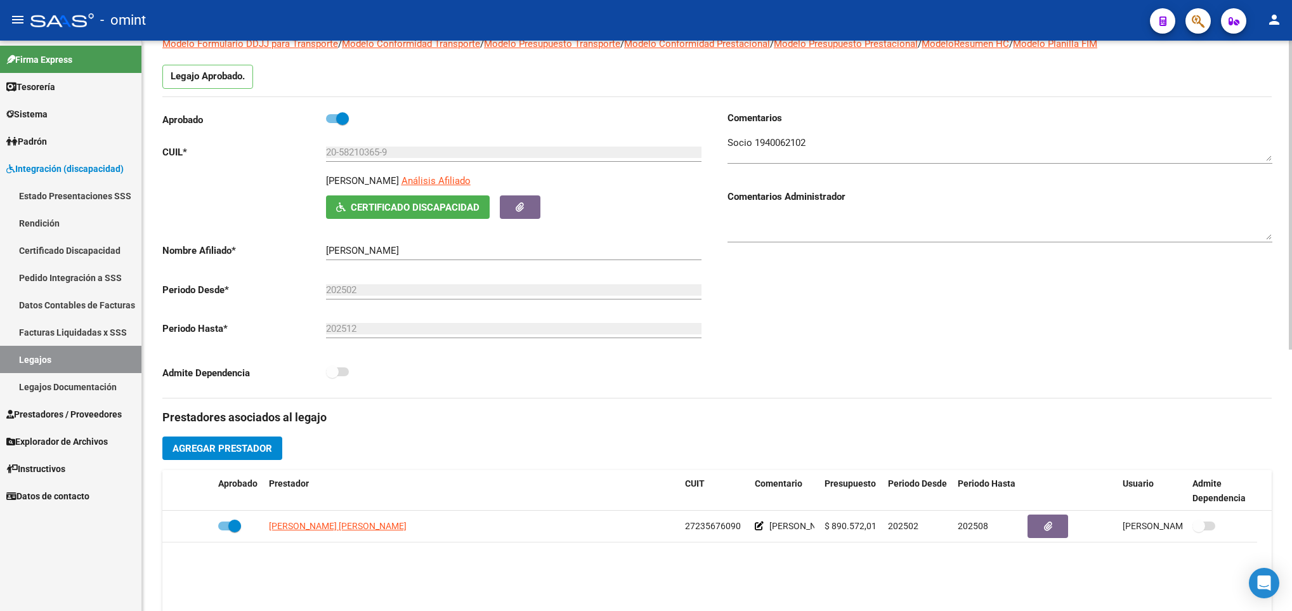
scroll to position [0, 0]
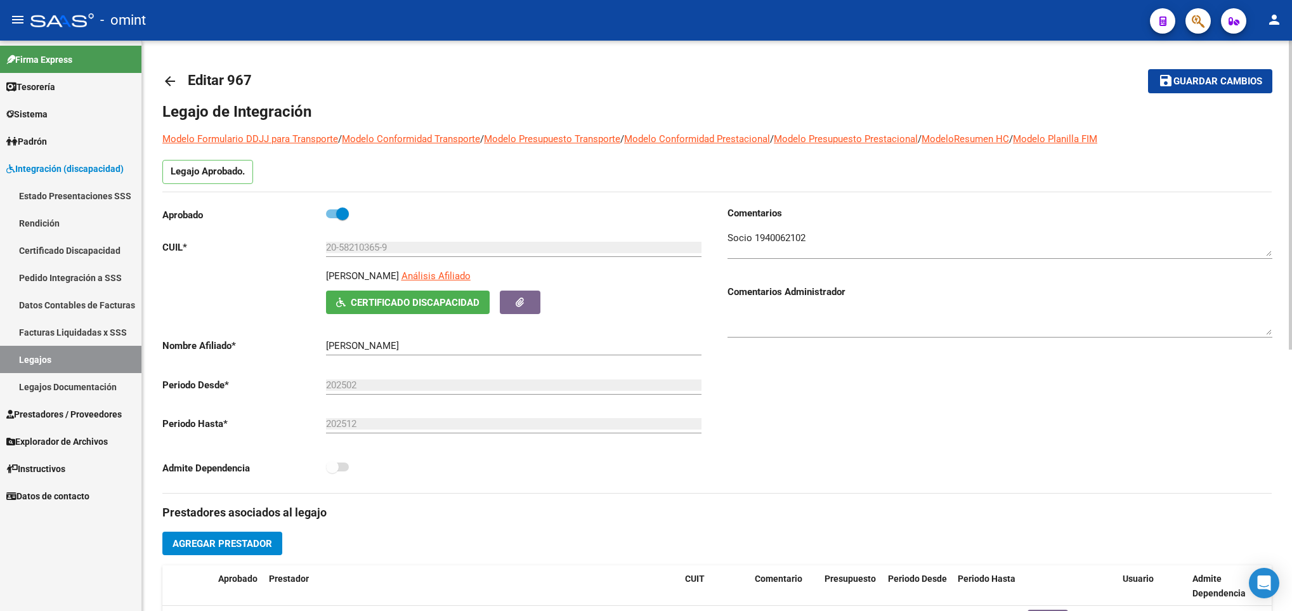
click at [159, 72] on div "arrow_back Editar 967 save Guardar cambios Legajo de Integración Modelo Formula…" at bounding box center [717, 565] width 1150 height 1049
click at [160, 81] on div "arrow_back Editar 967 save Guardar cambios Legajo de Integración Modelo Formula…" at bounding box center [717, 565] width 1150 height 1049
click at [164, 80] on mat-icon "arrow_back" at bounding box center [169, 81] width 15 height 15
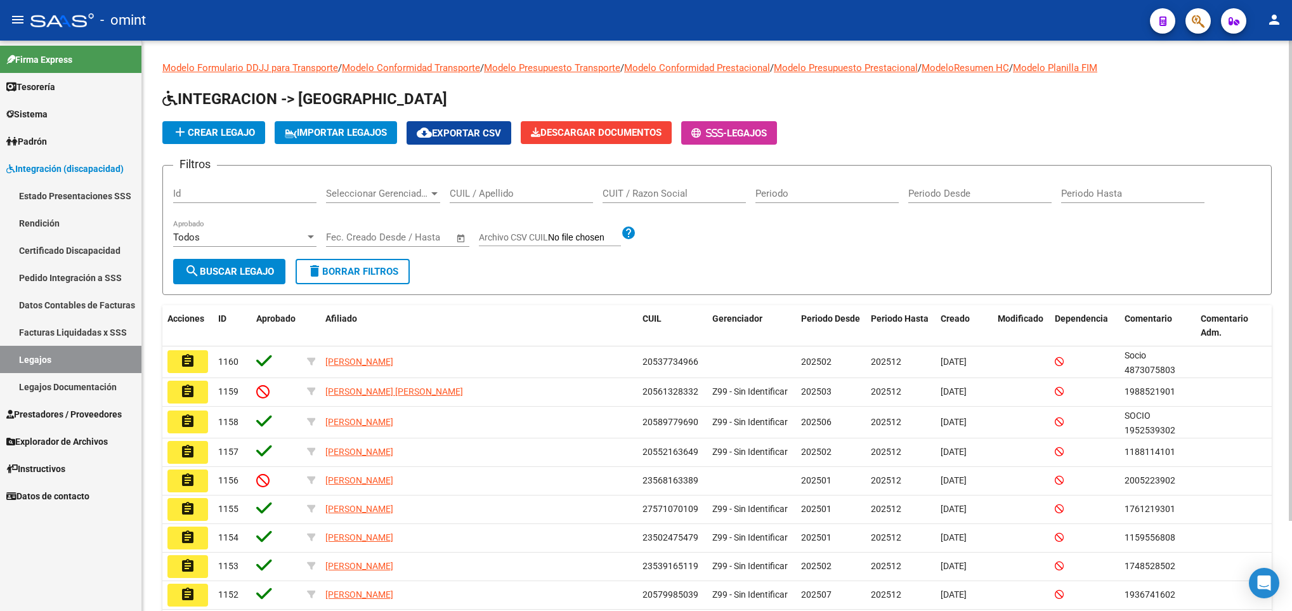
click at [555, 200] on div "CUIL / Apellido" at bounding box center [521, 189] width 143 height 27
paste input "20-58254184-2"
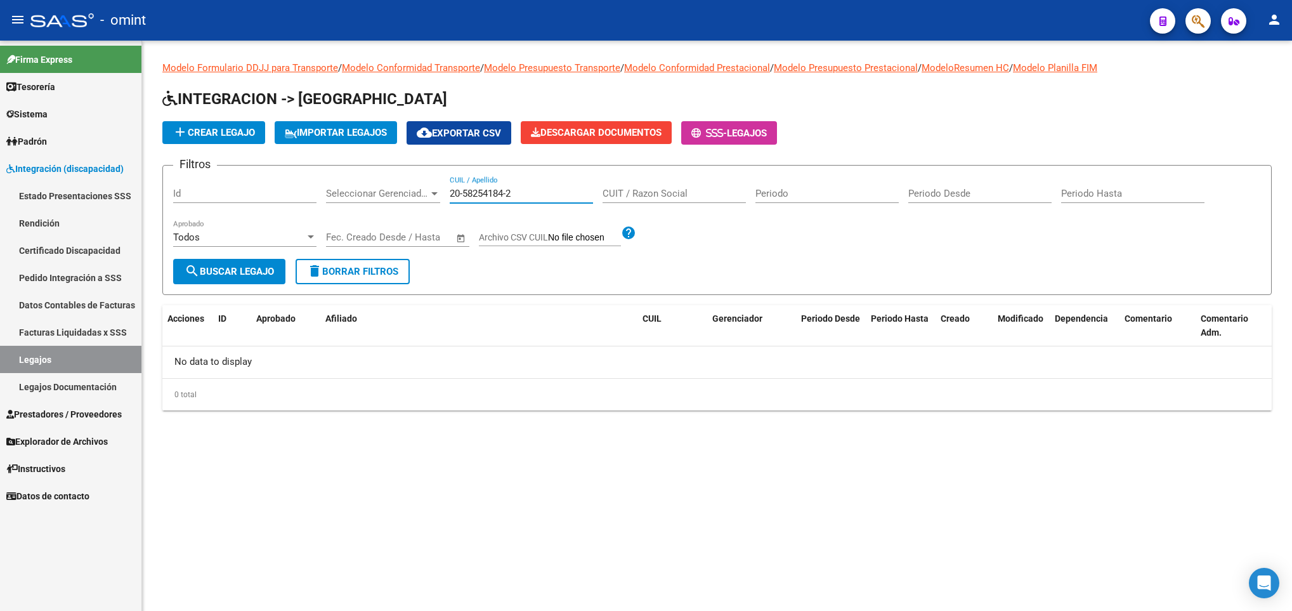
drag, startPoint x: 533, startPoint y: 198, endPoint x: 345, endPoint y: 187, distance: 188.0
click at [345, 187] on div "Filtros Id Seleccionar Gerenciador Seleccionar Gerenciador 20-58254184-2 CUIL /…" at bounding box center [716, 217] width 1087 height 83
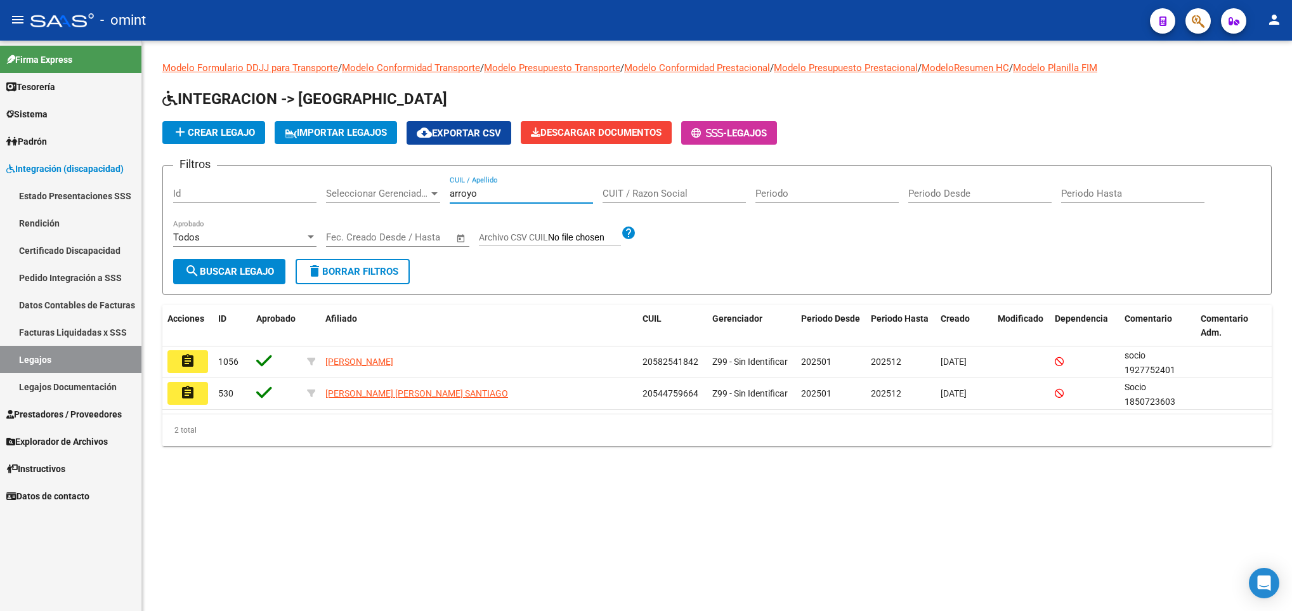
type input "arroyo"
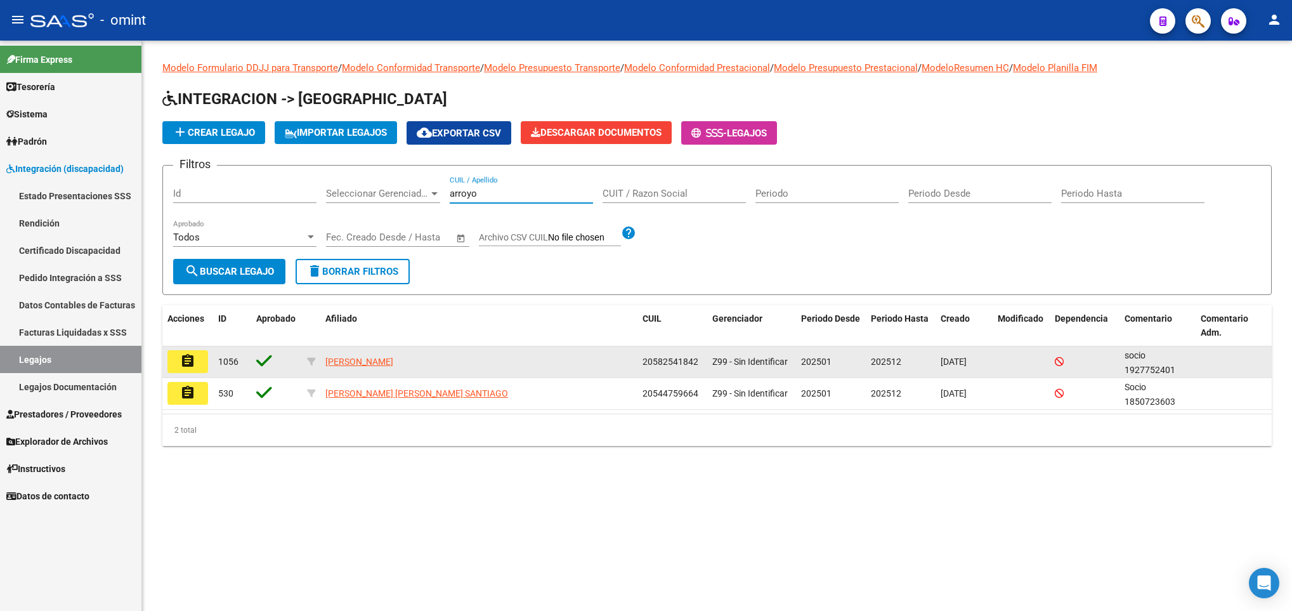
click at [198, 362] on button "assignment" at bounding box center [187, 361] width 41 height 23
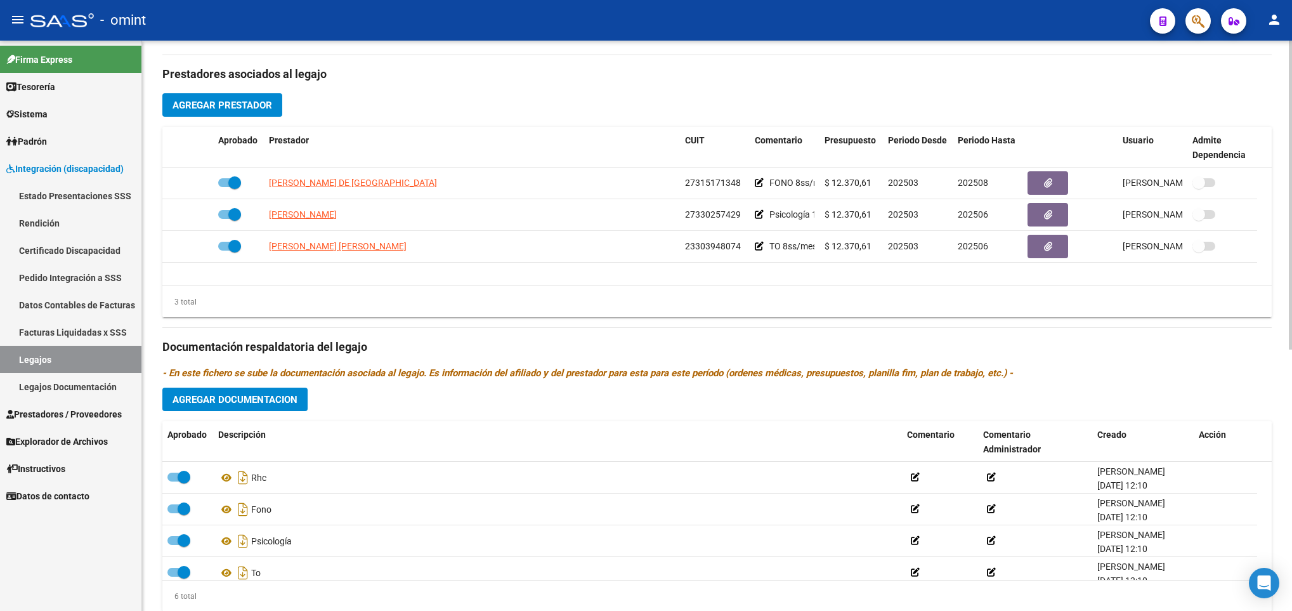
scroll to position [476, 0]
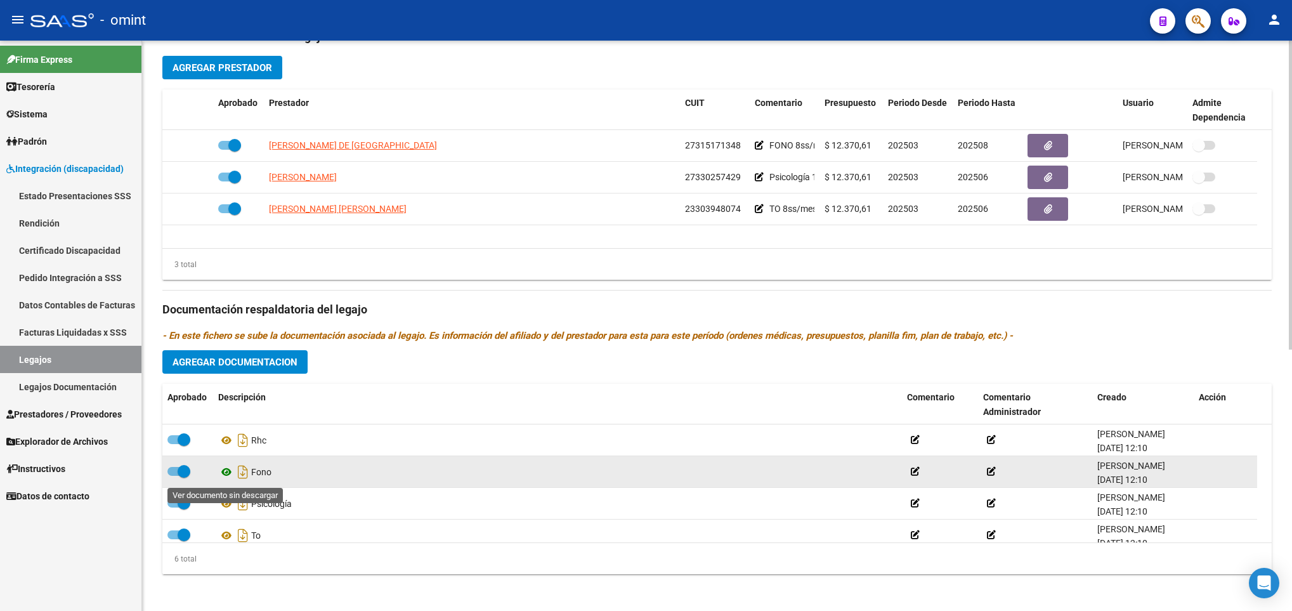
click at [226, 478] on icon at bounding box center [226, 471] width 16 height 15
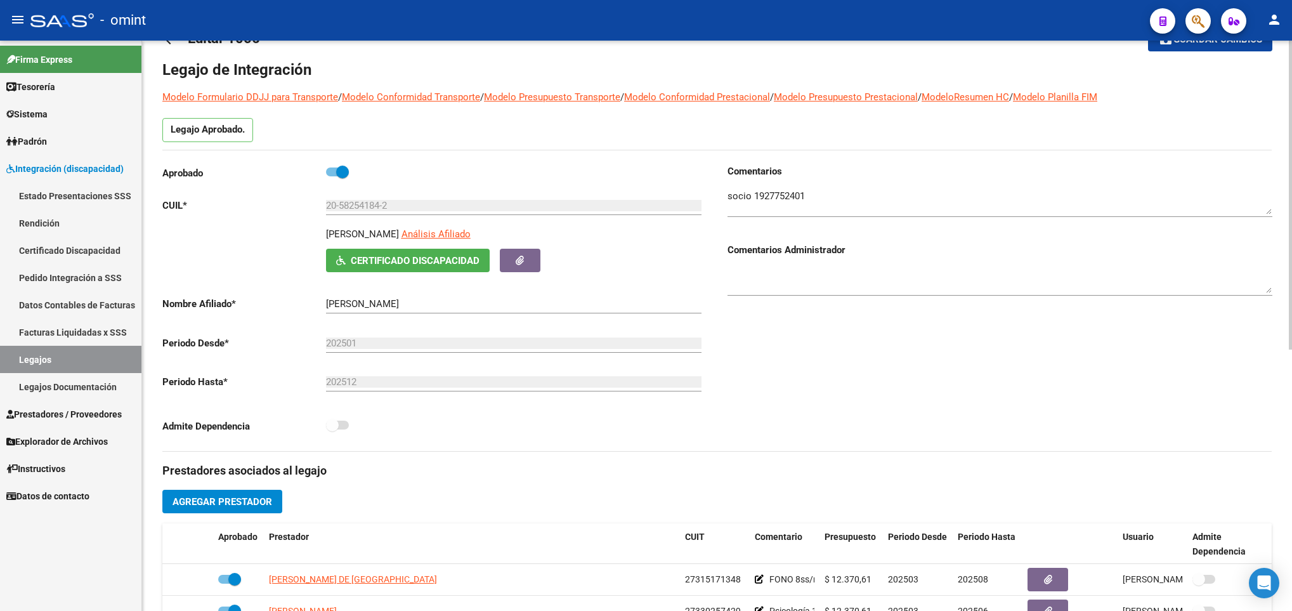
scroll to position [0, 0]
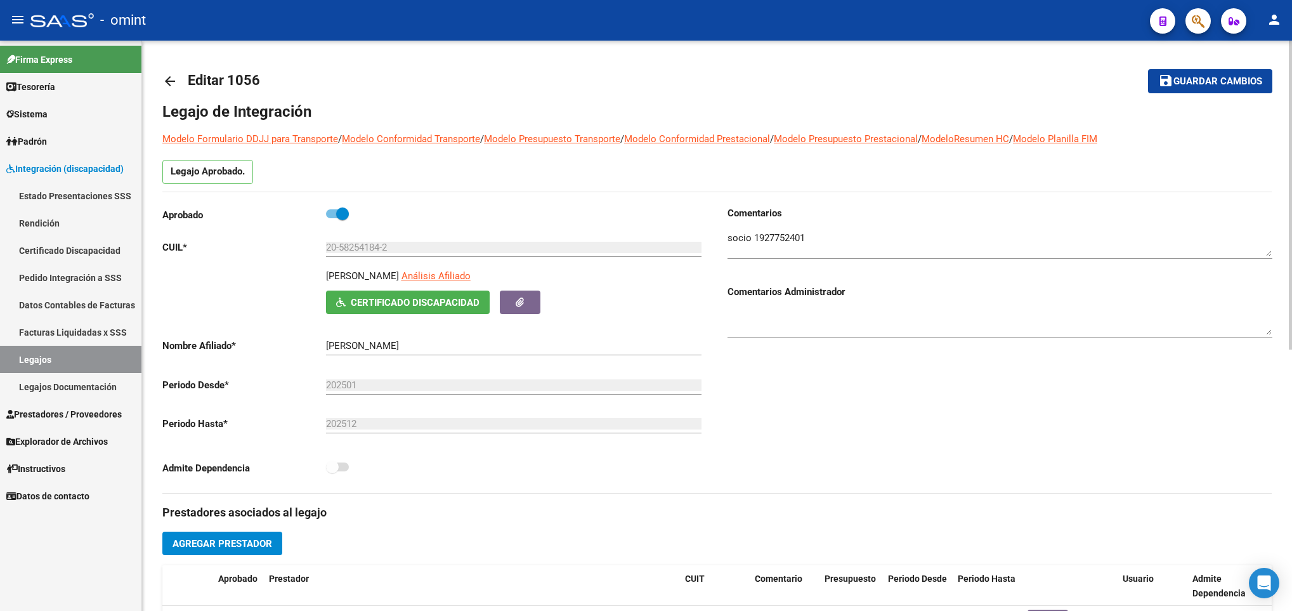
click at [173, 86] on mat-icon "arrow_back" at bounding box center [169, 81] width 15 height 15
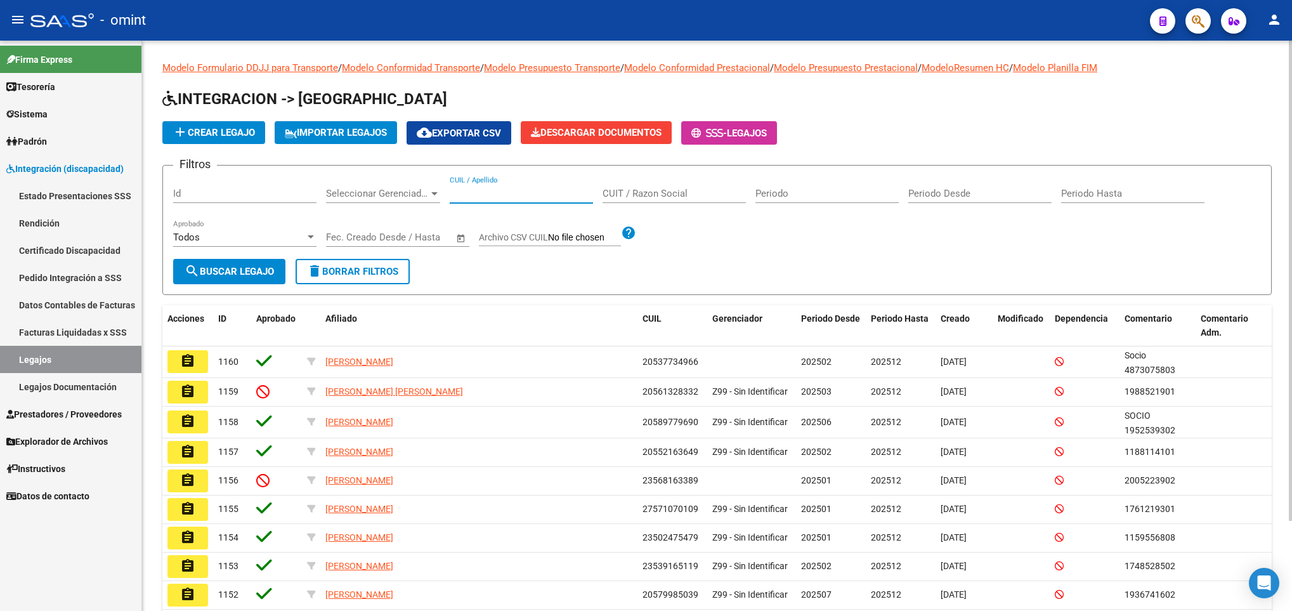
click at [506, 192] on input "CUIL / Apellido" at bounding box center [521, 193] width 143 height 11
paste input "51358593"
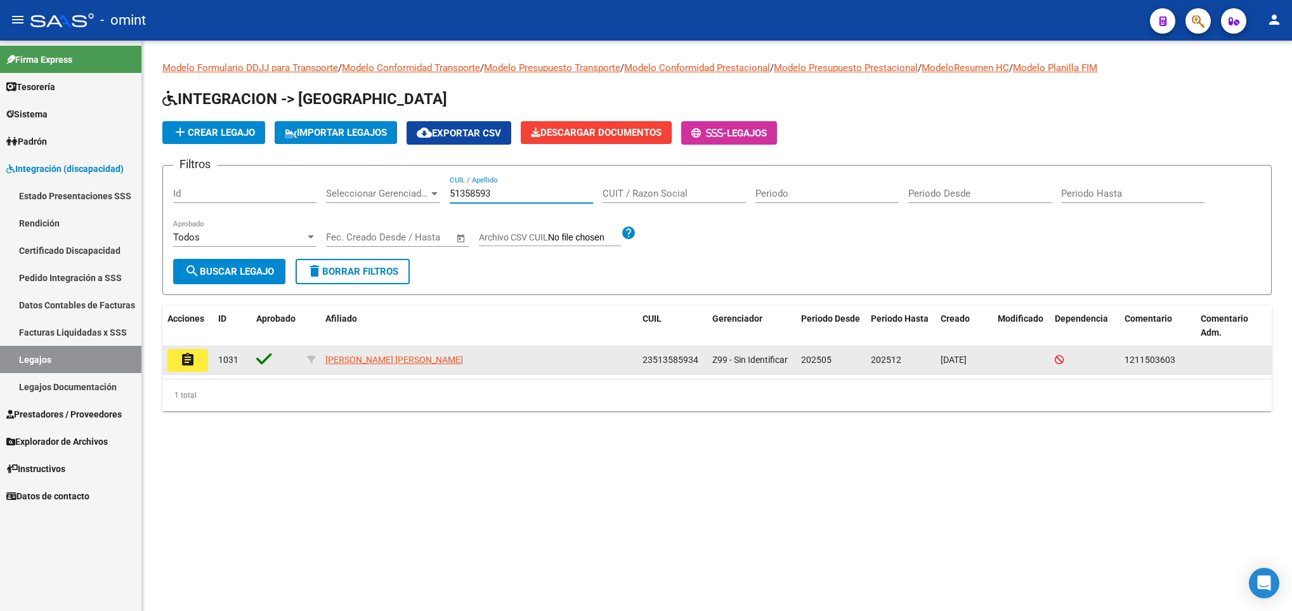
type input "51358593"
click at [176, 367] on button "assignment" at bounding box center [187, 360] width 41 height 23
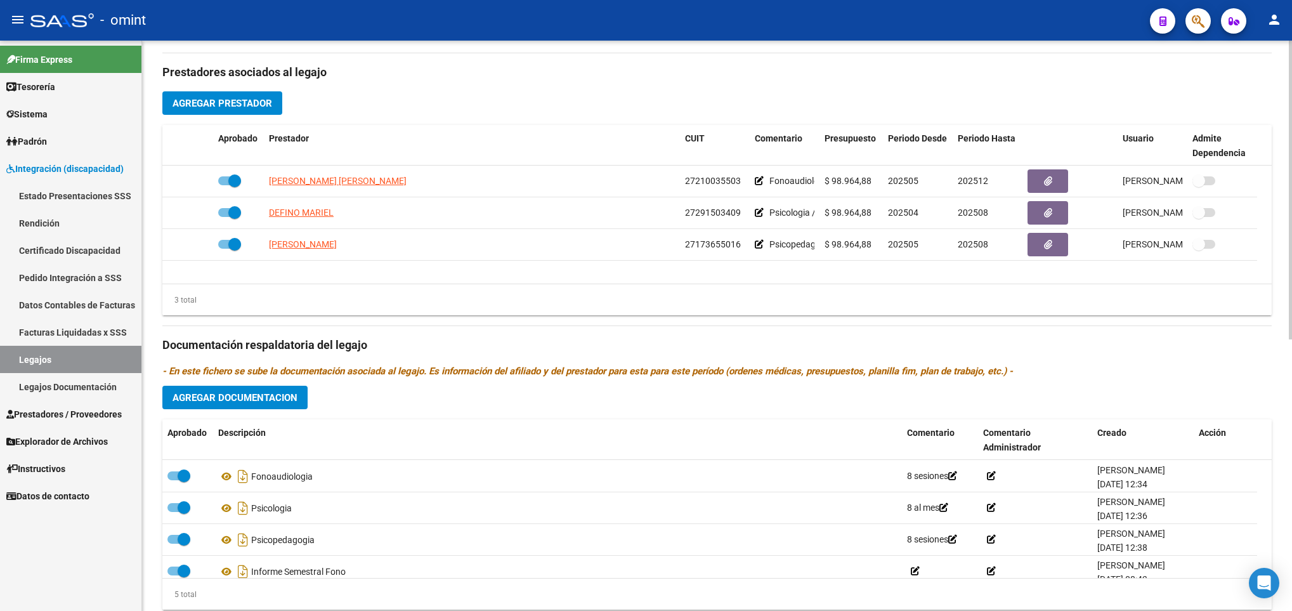
scroll to position [44, 0]
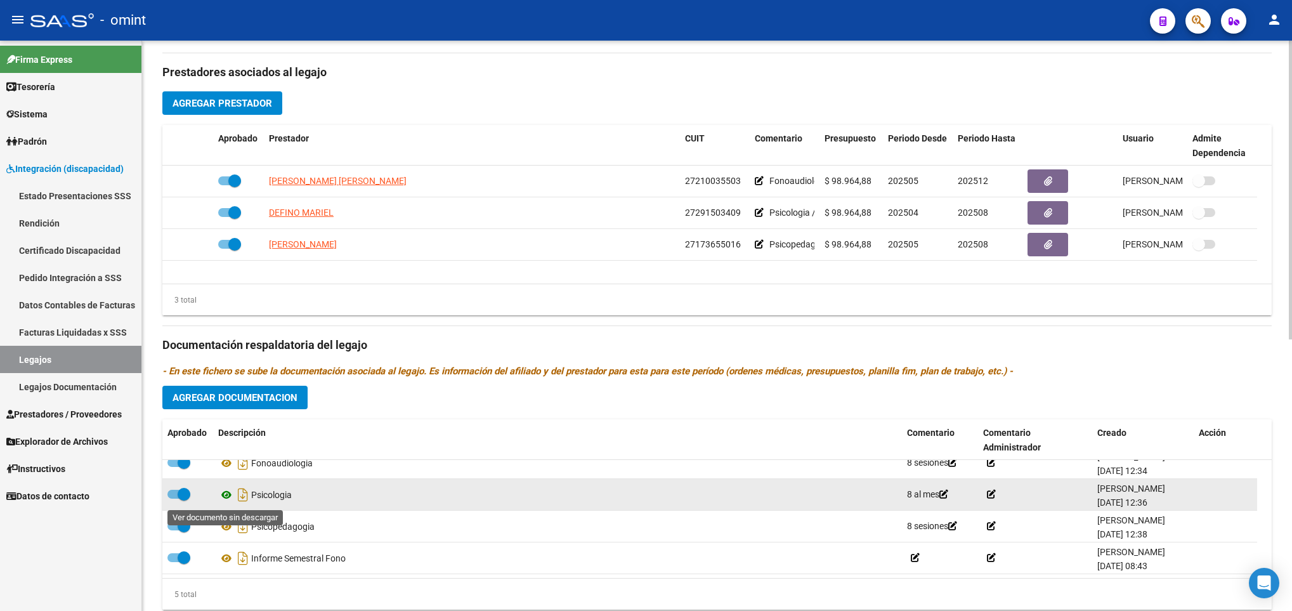
click at [223, 498] on icon at bounding box center [226, 494] width 16 height 15
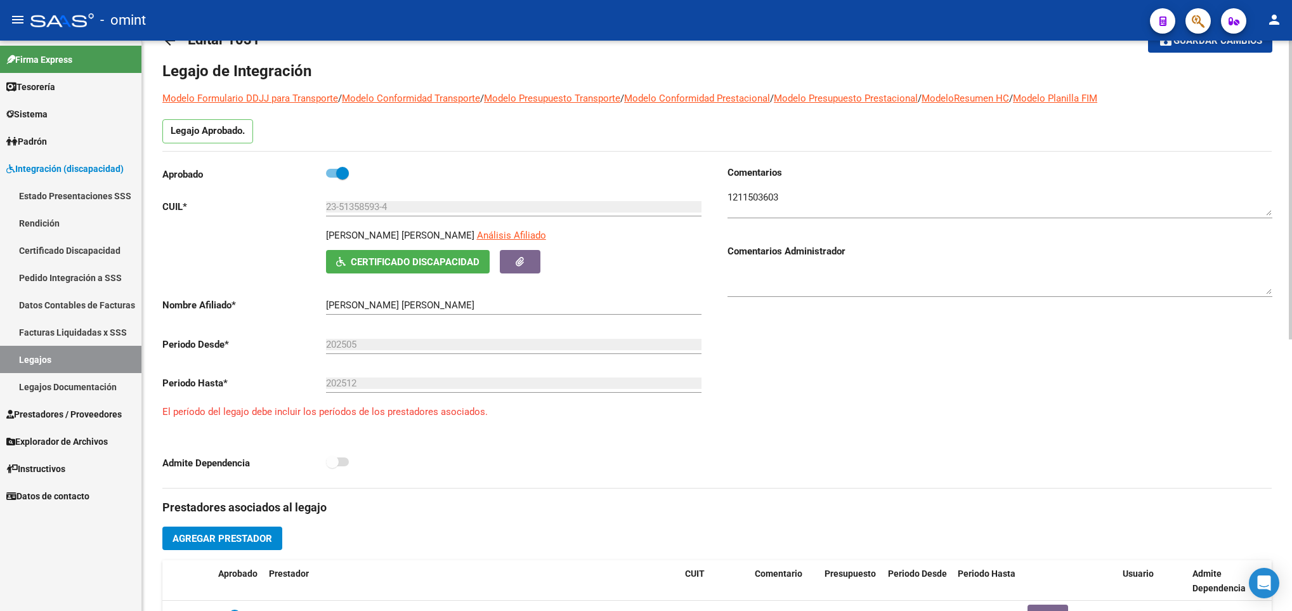
scroll to position [0, 0]
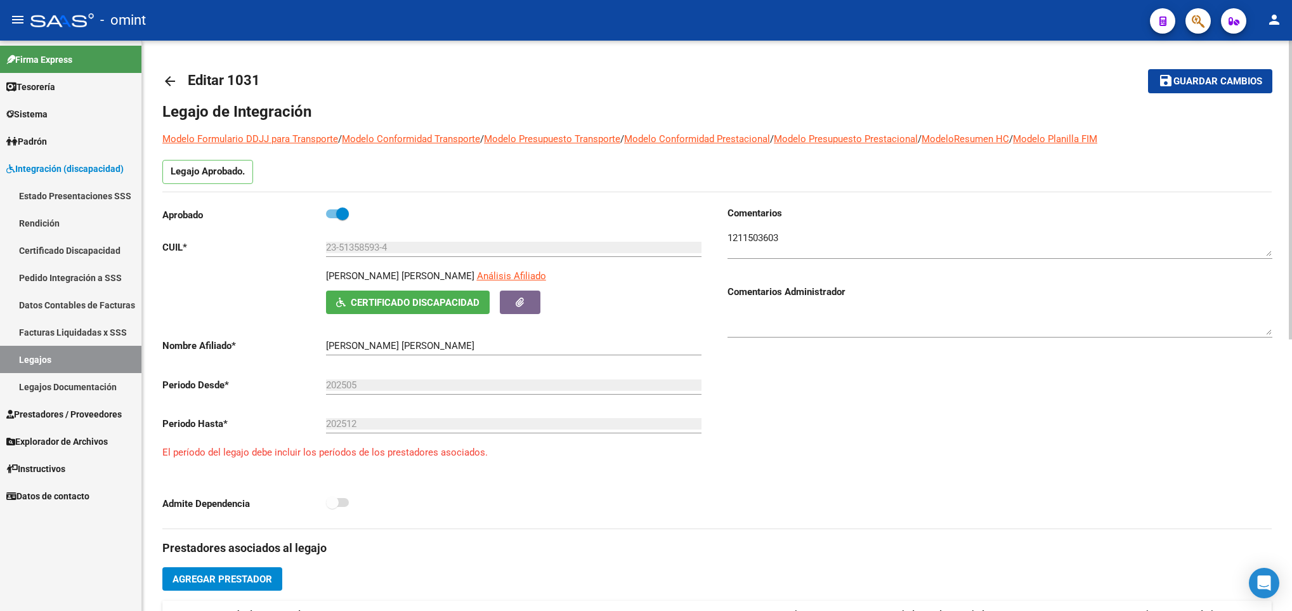
click at [169, 80] on mat-icon "arrow_back" at bounding box center [169, 81] width 15 height 15
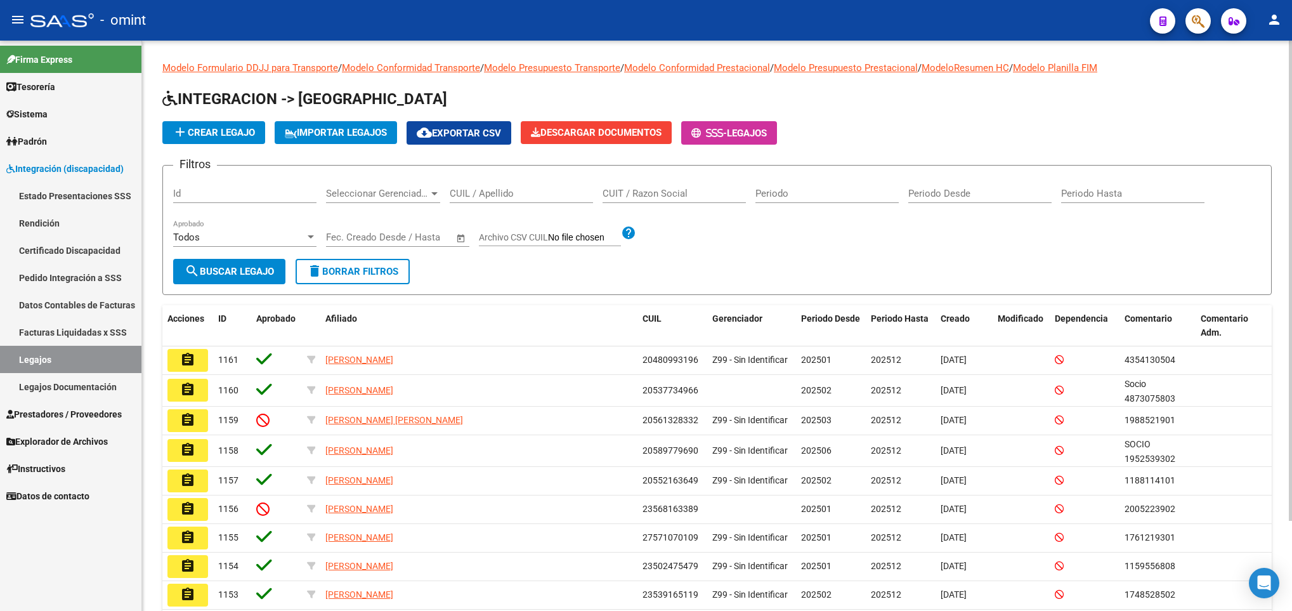
click at [510, 191] on input "CUIL / Apellido" at bounding box center [521, 193] width 143 height 11
paste input "FINKELSTEIN"
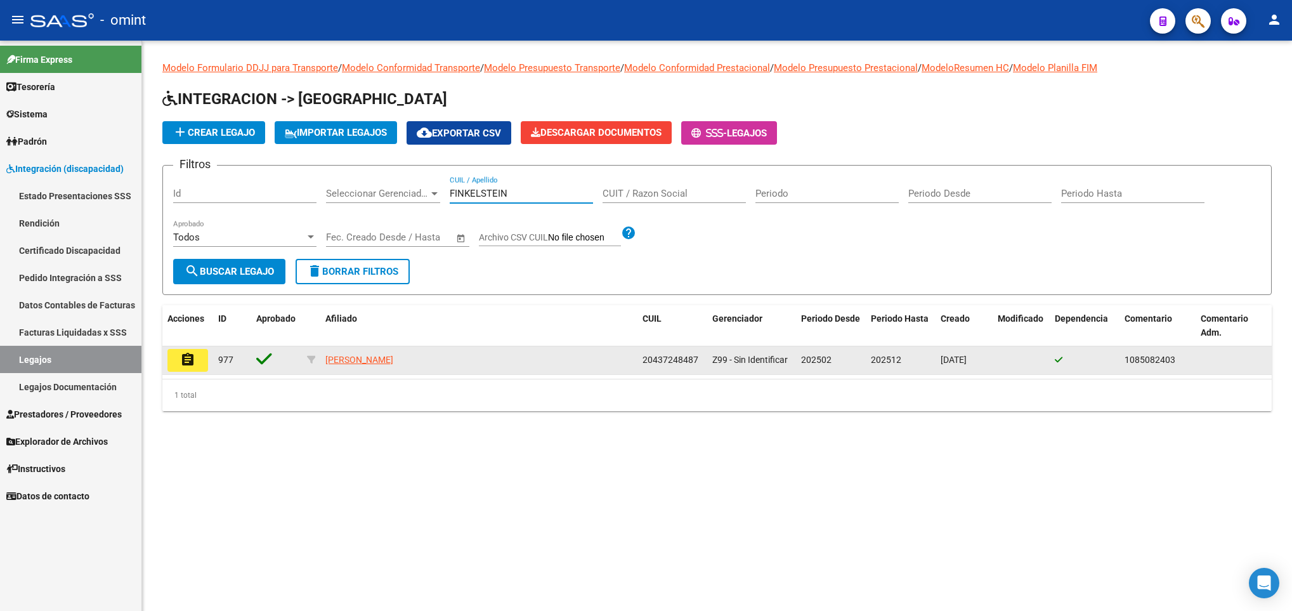
type input "FINKELSTEIN"
click at [192, 363] on mat-icon "assignment" at bounding box center [187, 359] width 15 height 15
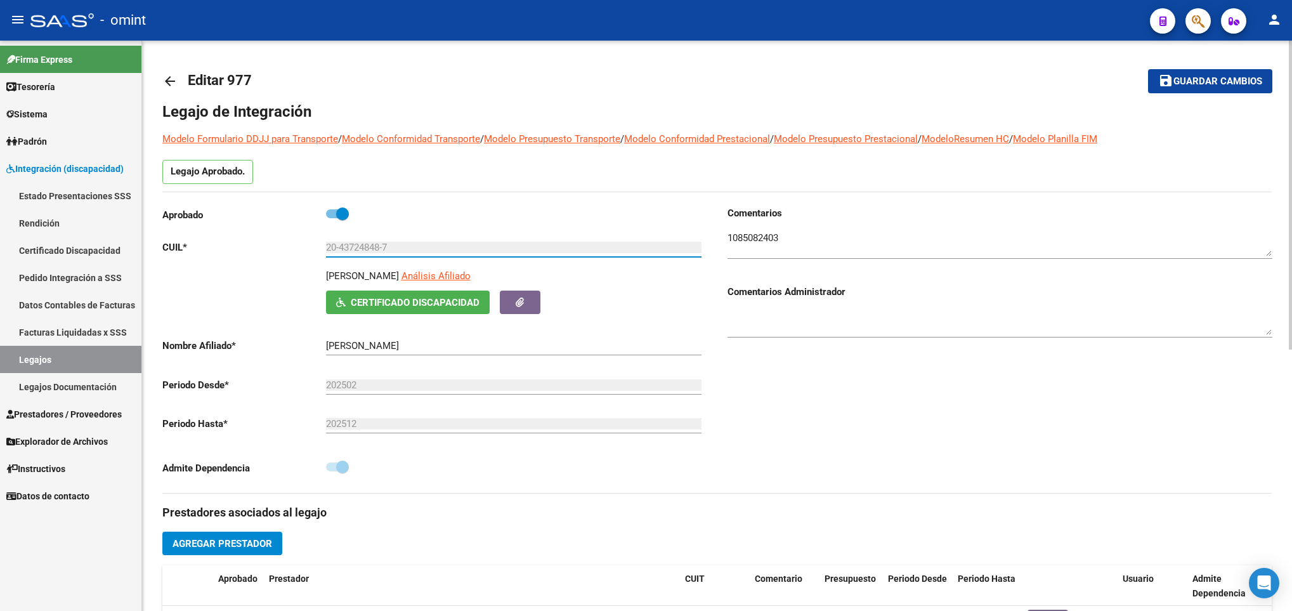
click at [394, 246] on input "20-43724848-7" at bounding box center [513, 247] width 375 height 11
click at [360, 253] on input "20-43724848-7" at bounding box center [513, 247] width 375 height 11
click at [346, 246] on input "20-43724848-7" at bounding box center [513, 247] width 375 height 11
drag, startPoint x: 346, startPoint y: 246, endPoint x: 316, endPoint y: 246, distance: 29.8
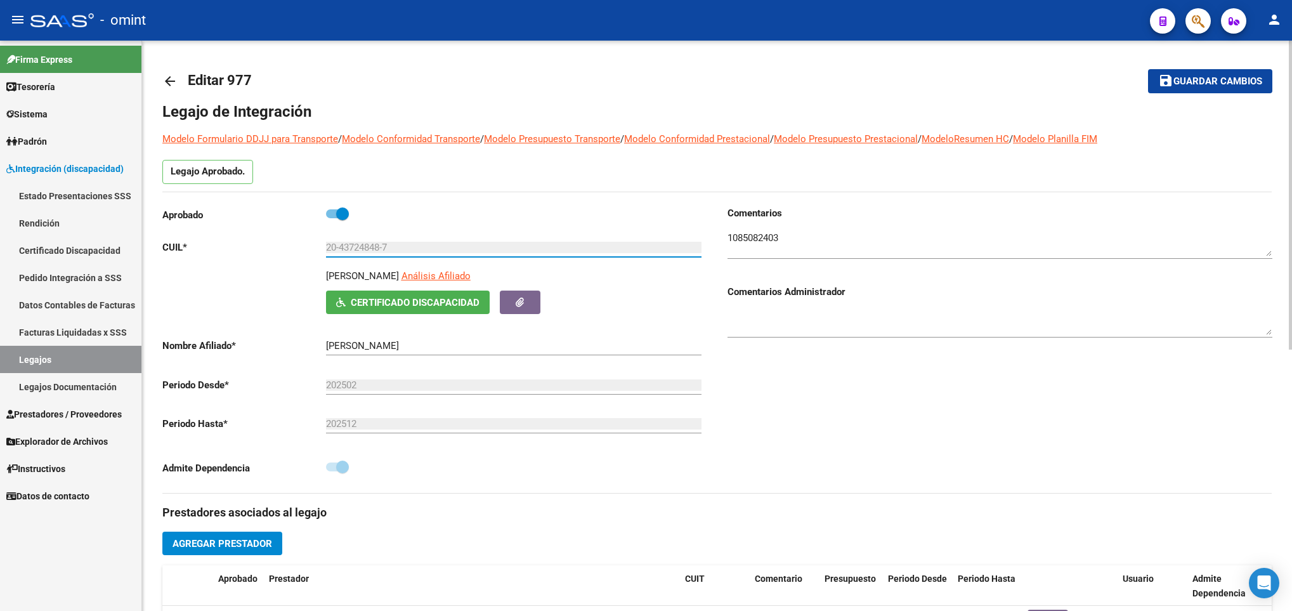
click at [316, 246] on p "CUIL *" at bounding box center [244, 247] width 164 height 14
click at [320, 246] on p "CUIL *" at bounding box center [244, 247] width 164 height 14
drag, startPoint x: 399, startPoint y: 247, endPoint x: 288, endPoint y: 247, distance: 111.6
click at [288, 247] on app-form-text-field "CUIL * 20-43724848-7 Ingresar CUIL" at bounding box center [431, 247] width 539 height 11
click at [165, 79] on mat-icon "arrow_back" at bounding box center [169, 81] width 15 height 15
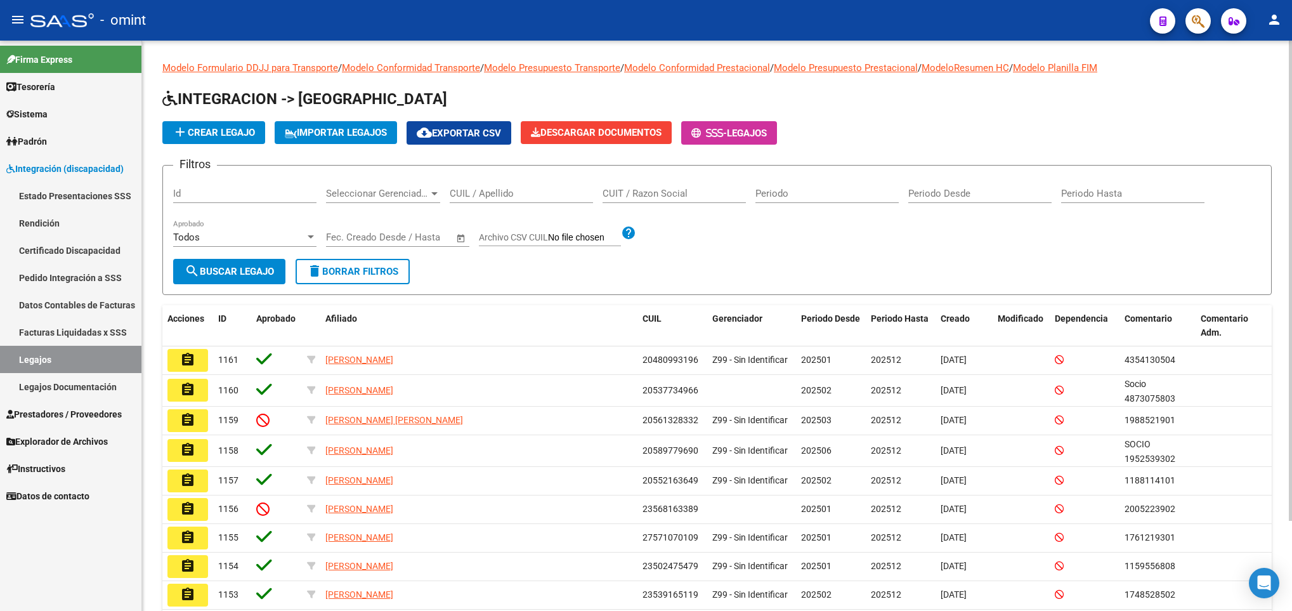
click at [508, 196] on input "CUIL / Apellido" at bounding box center [521, 193] width 143 height 11
paste input "58210365"
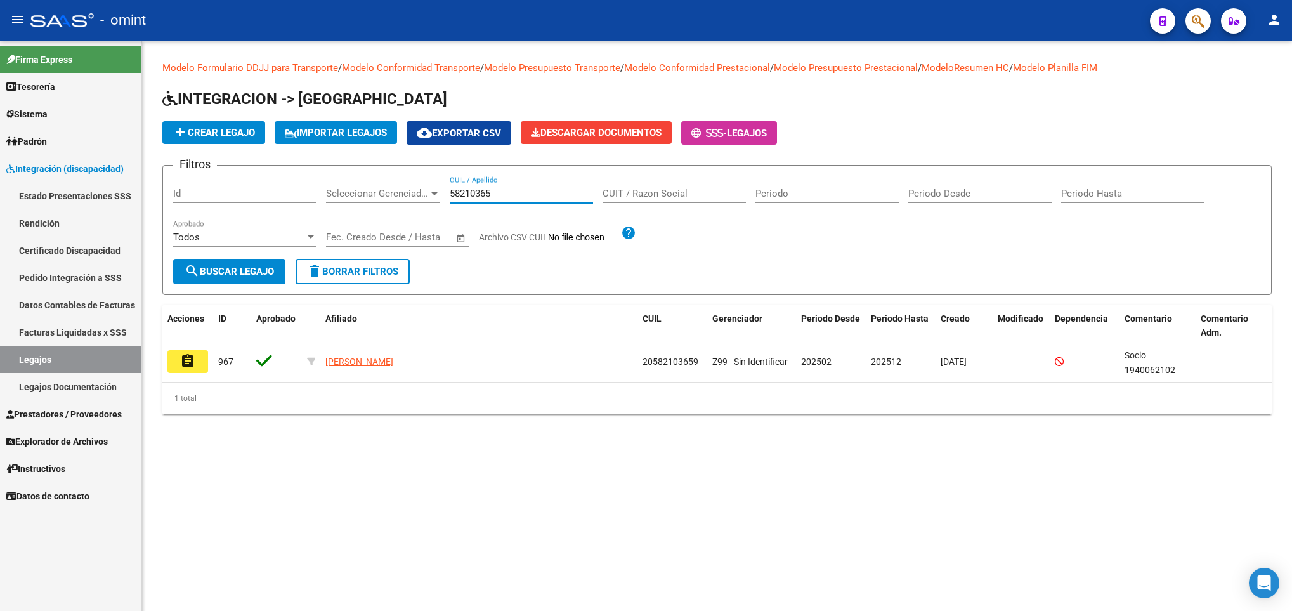
type input "58210365"
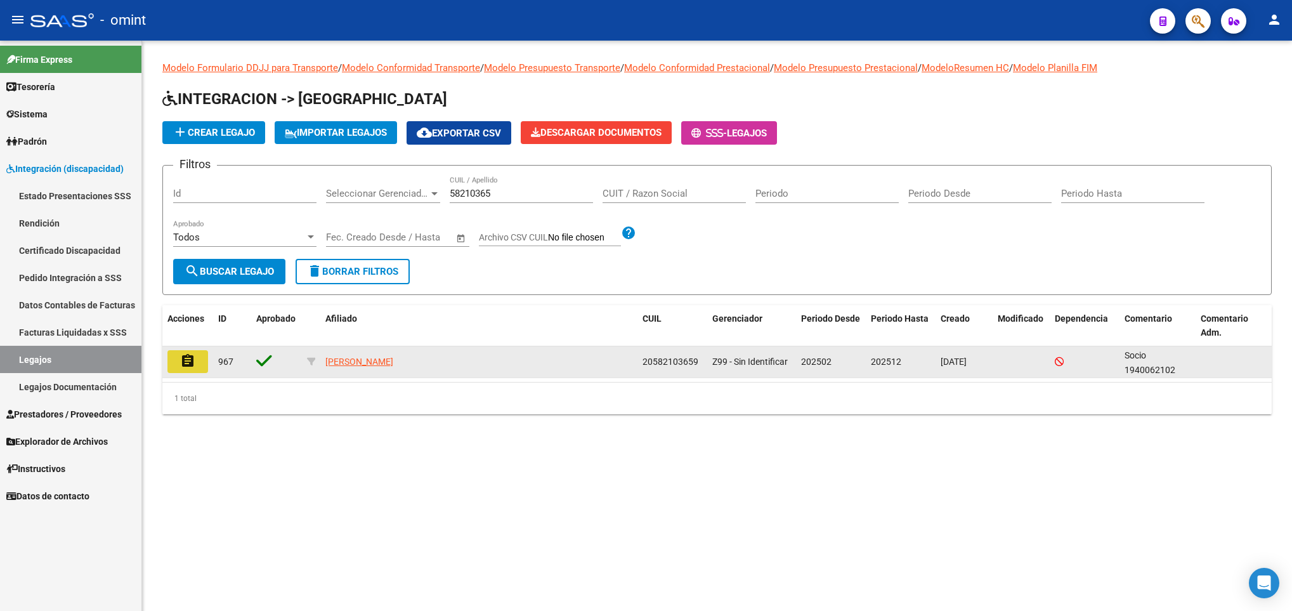
click at [183, 358] on mat-icon "assignment" at bounding box center [187, 360] width 15 height 15
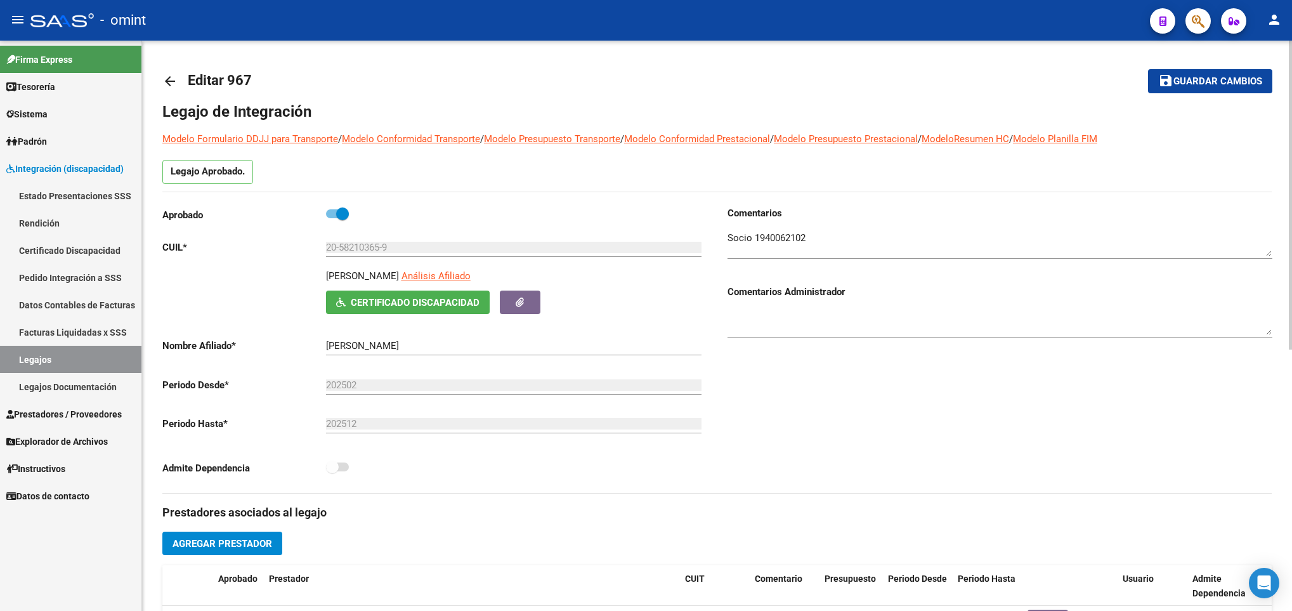
drag, startPoint x: 325, startPoint y: 276, endPoint x: 434, endPoint y: 280, distance: 109.1
click at [399, 280] on p "GOMEZ SANTINO LEONEL" at bounding box center [362, 276] width 73 height 14
copy p "GOMEZ SANTINO LEONEL"
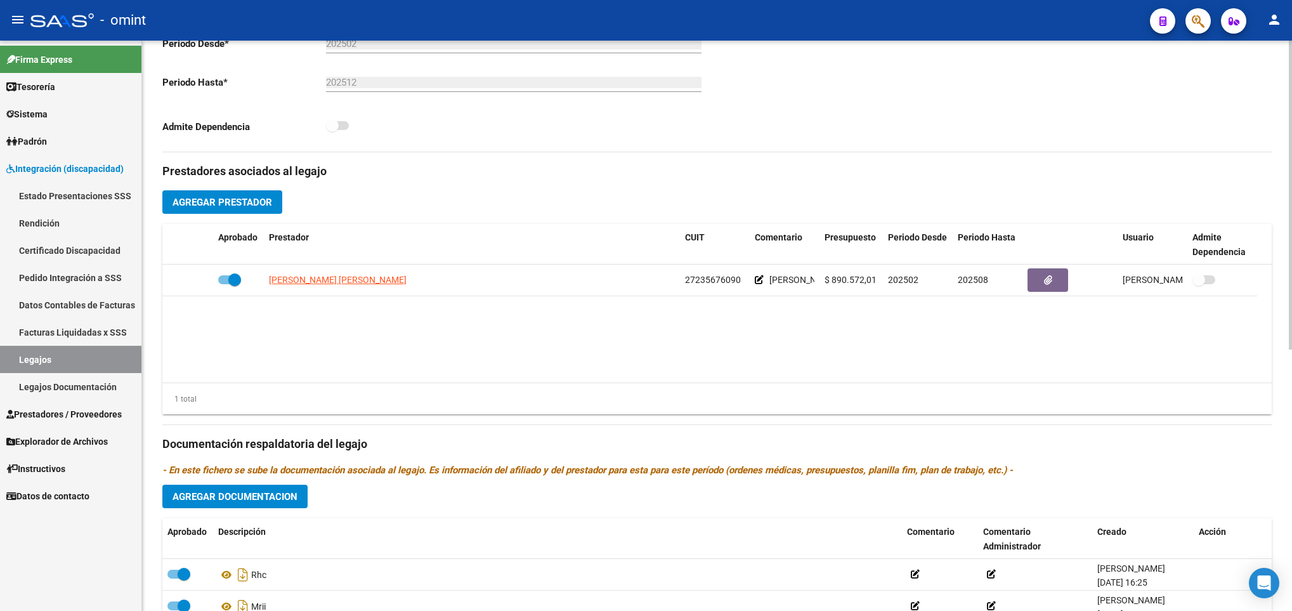
scroll to position [380, 0]
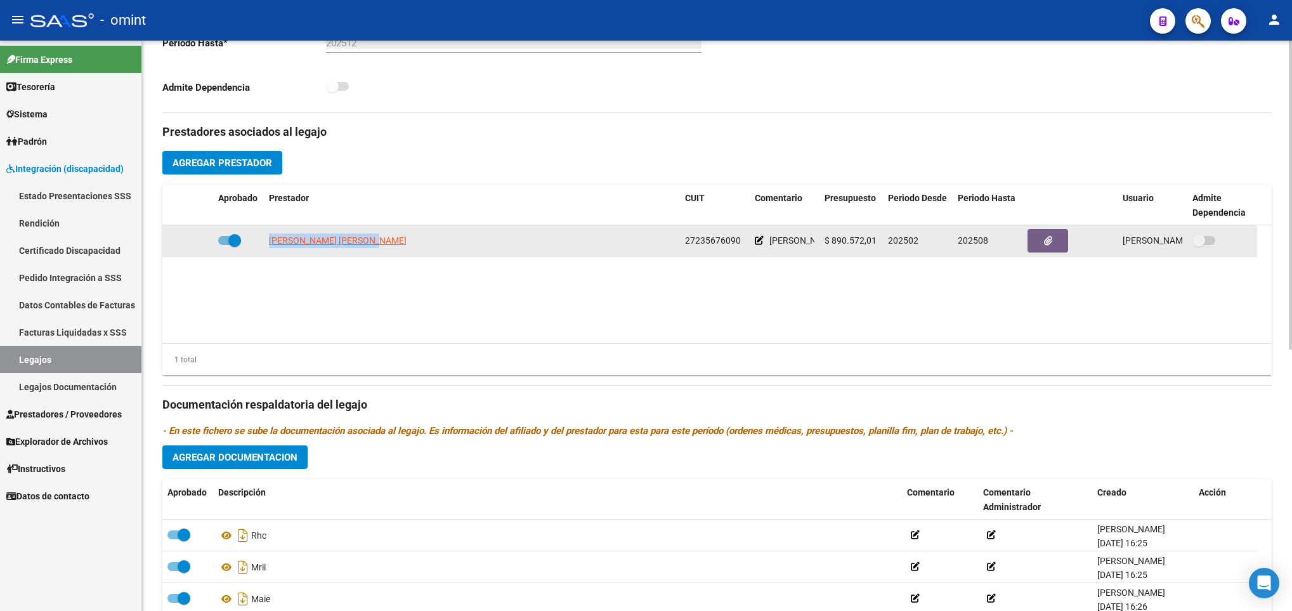
drag, startPoint x: 386, startPoint y: 240, endPoint x: 263, endPoint y: 253, distance: 124.3
click at [264, 253] on datatable-body-cell "URRIZA MARIA ALEJANDRA" at bounding box center [472, 240] width 416 height 31
copy span "URRIZA MARIA ALEJANDRA"
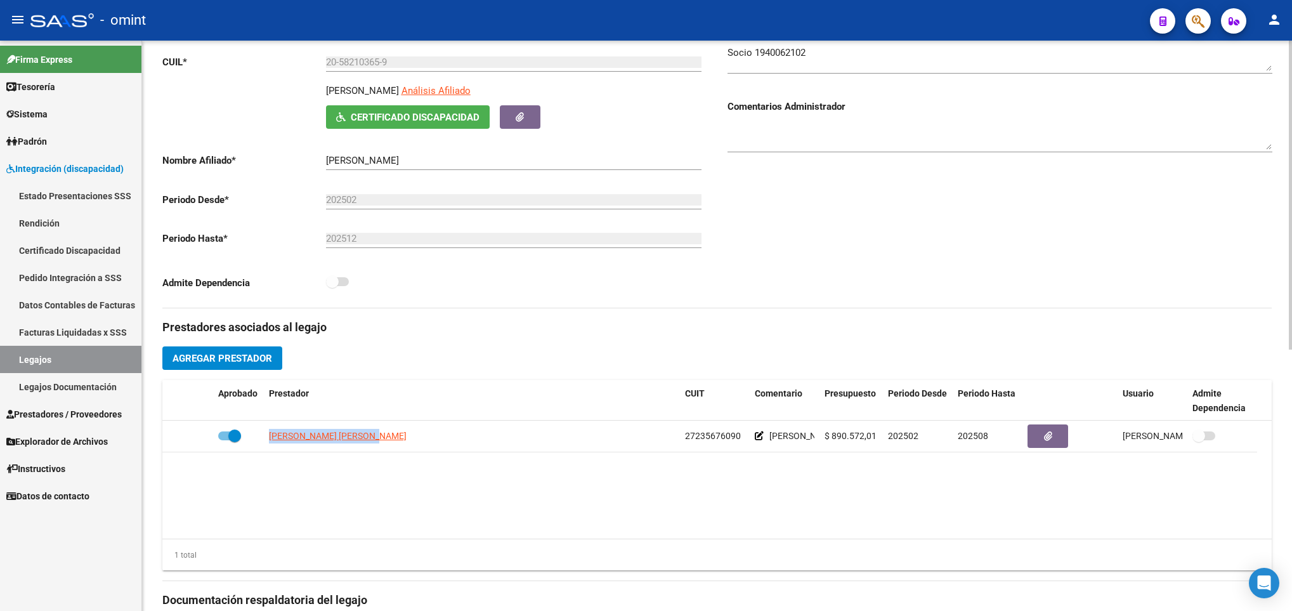
scroll to position [0, 0]
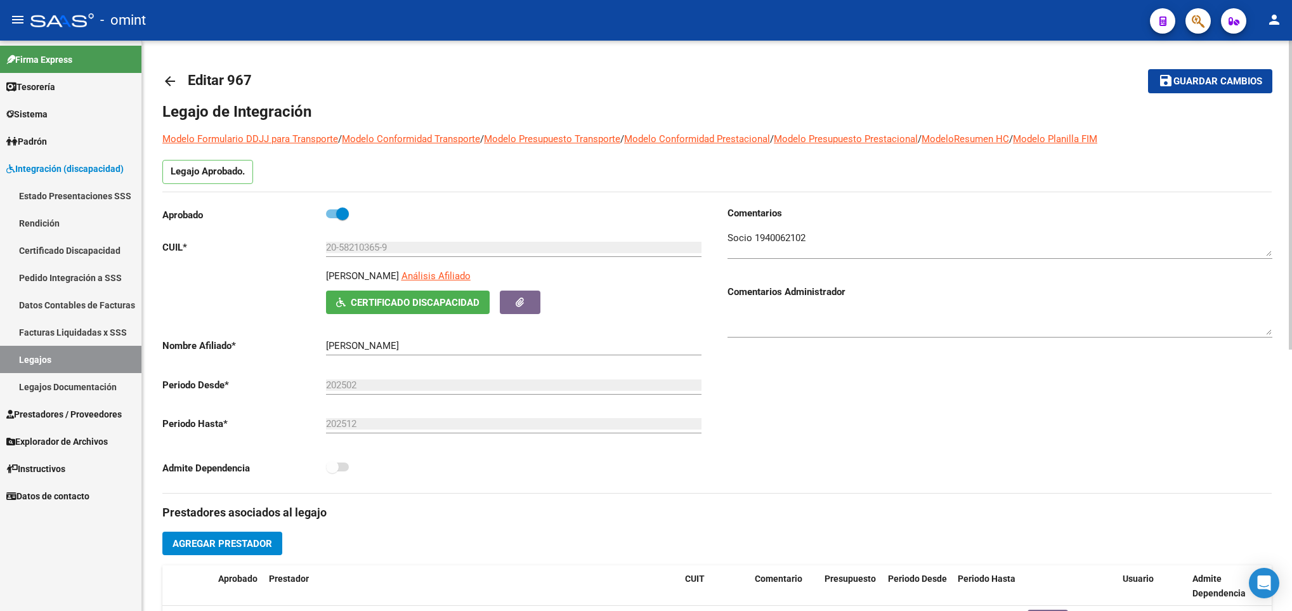
click at [172, 78] on mat-icon "arrow_back" at bounding box center [169, 81] width 15 height 15
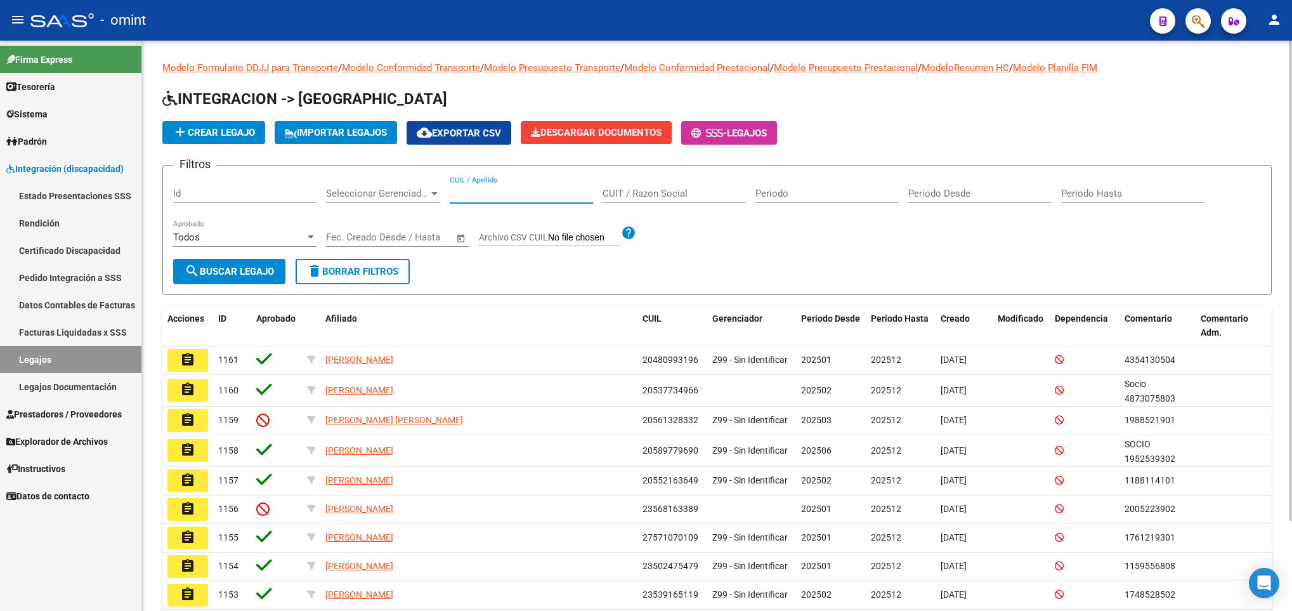
click at [528, 198] on input "CUIL / Apellido" at bounding box center [521, 193] width 143 height 11
type input "a"
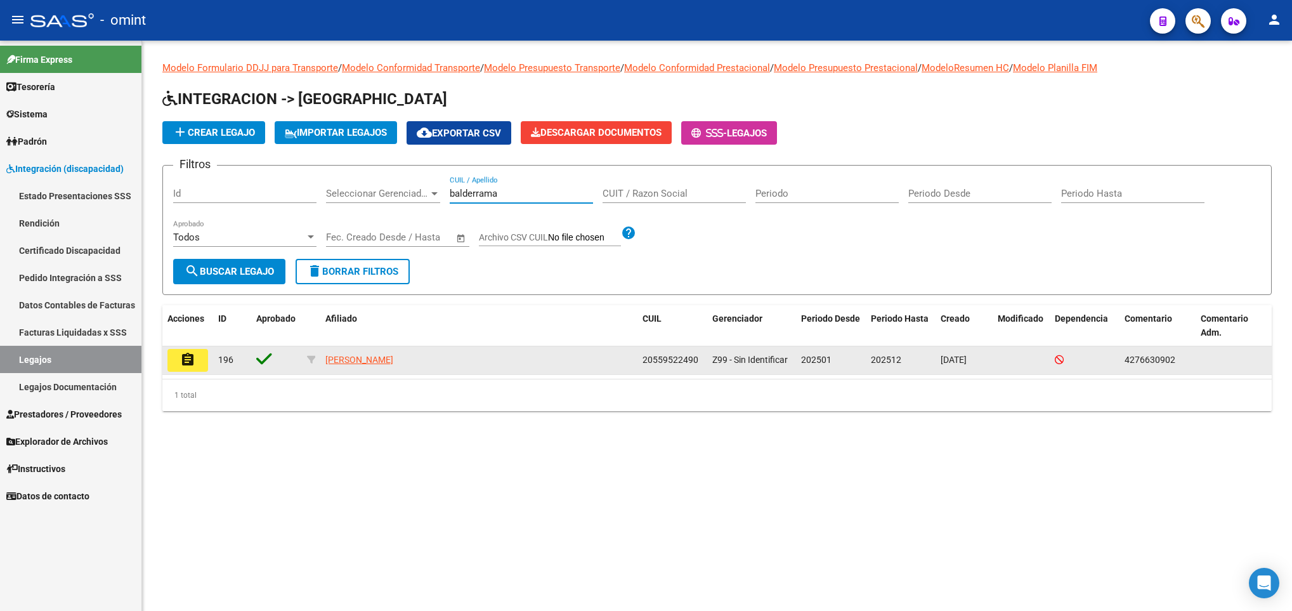
type input "balderrama"
click at [175, 363] on button "assignment" at bounding box center [187, 360] width 41 height 23
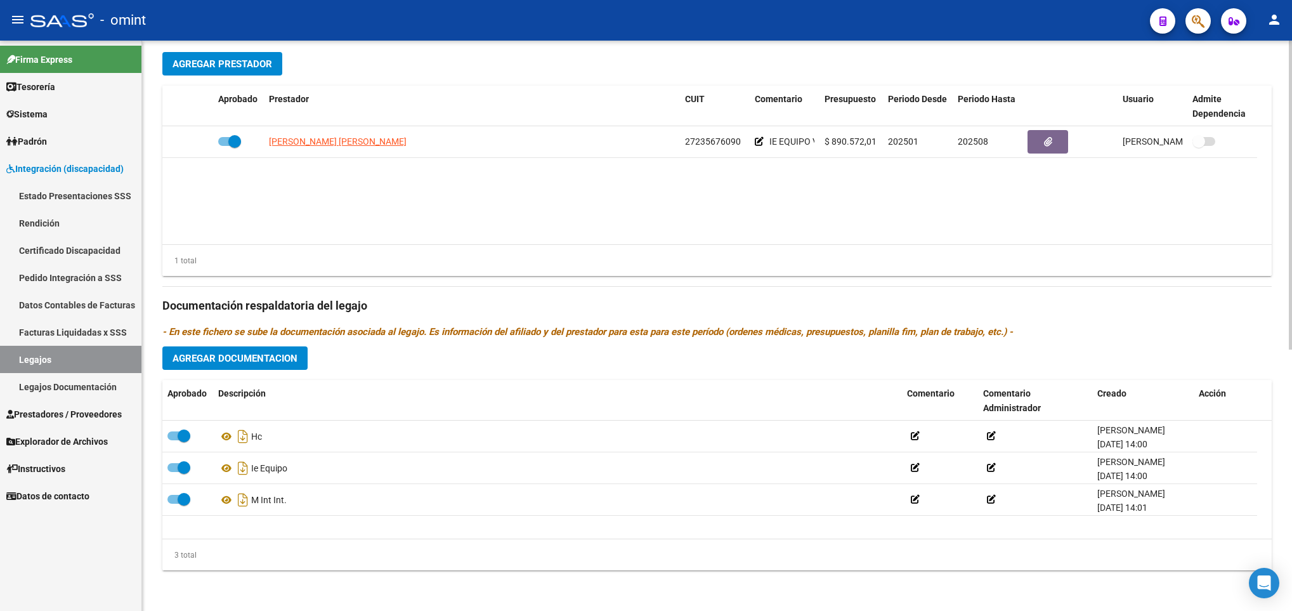
scroll to position [482, 0]
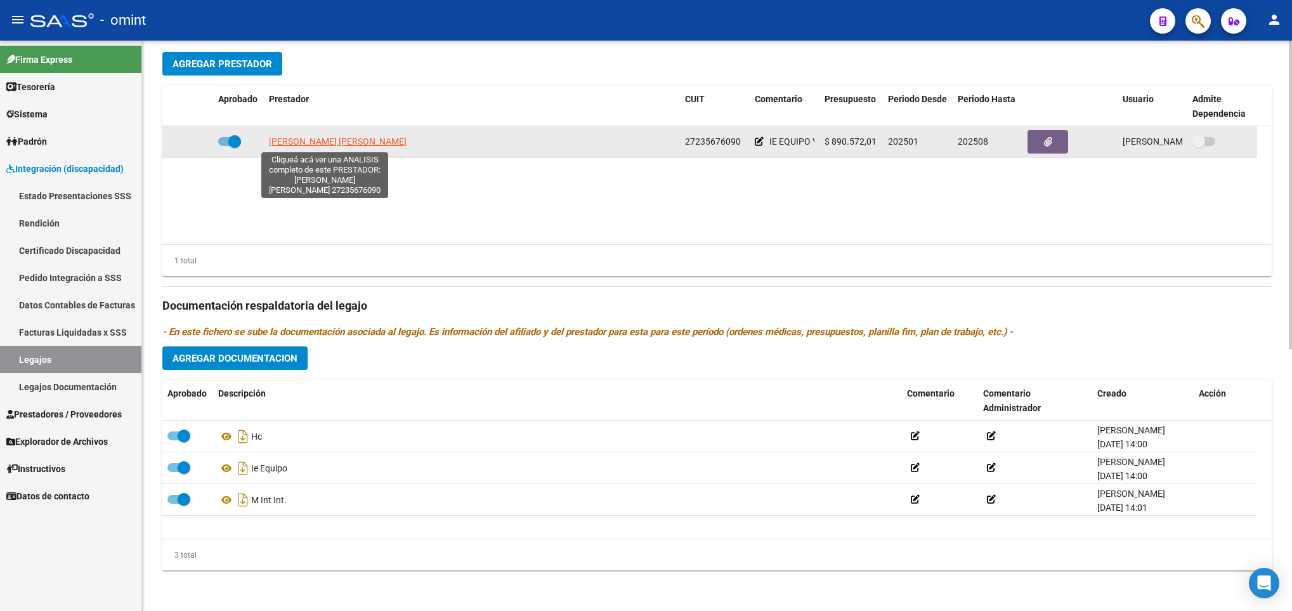
click at [321, 146] on span "URRIZA MARIA ALEJANDRA" at bounding box center [338, 141] width 138 height 10
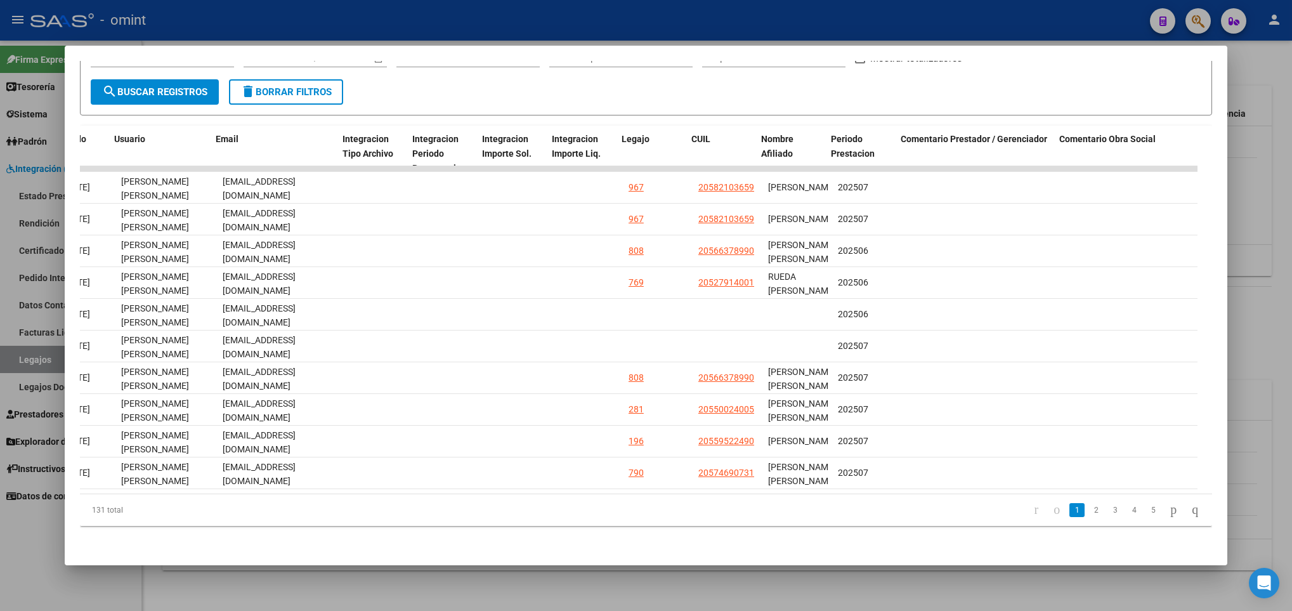
scroll to position [0, 1473]
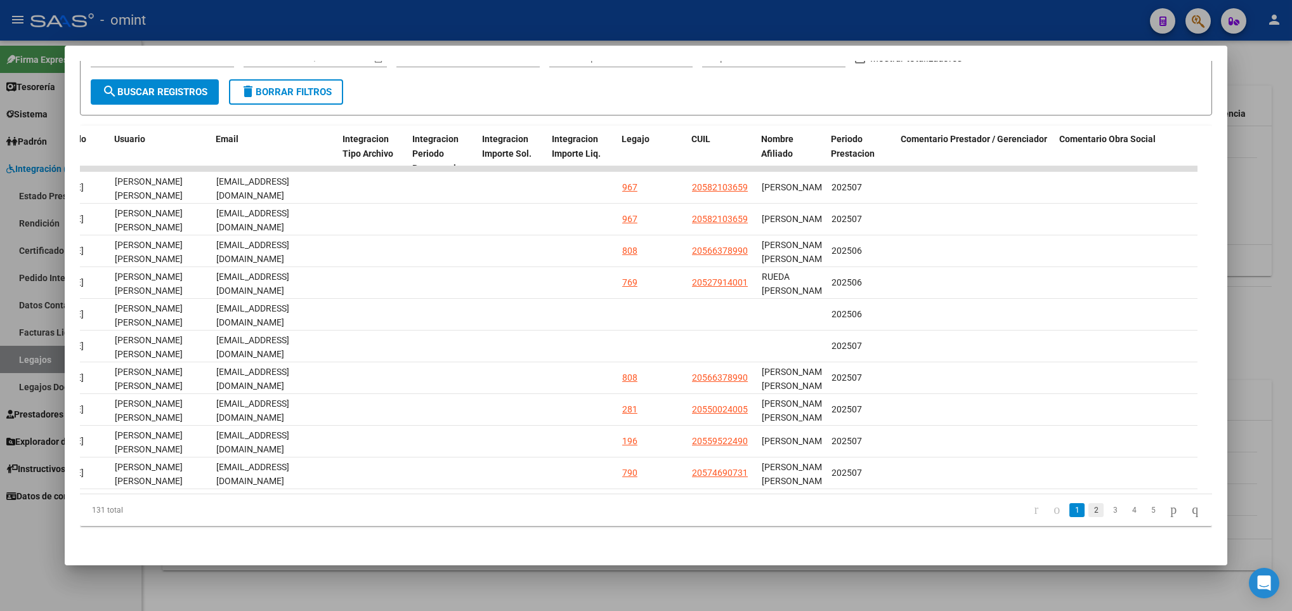
click at [1088, 514] on link "2" at bounding box center [1095, 510] width 15 height 14
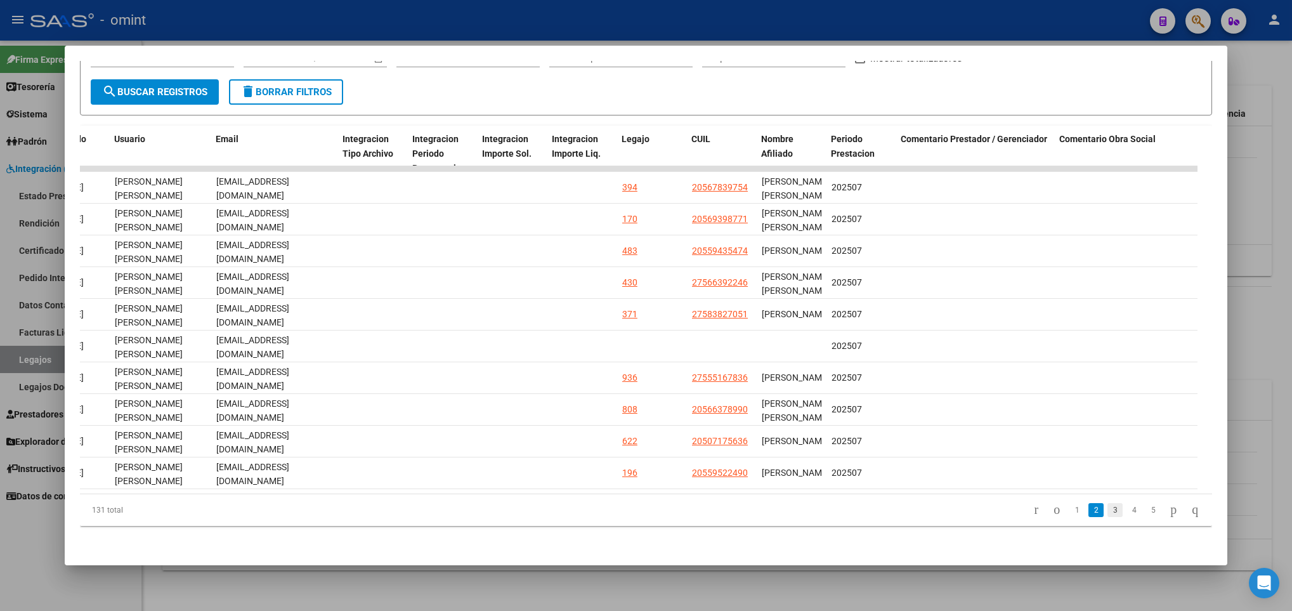
click at [1107, 516] on link "3" at bounding box center [1114, 510] width 15 height 14
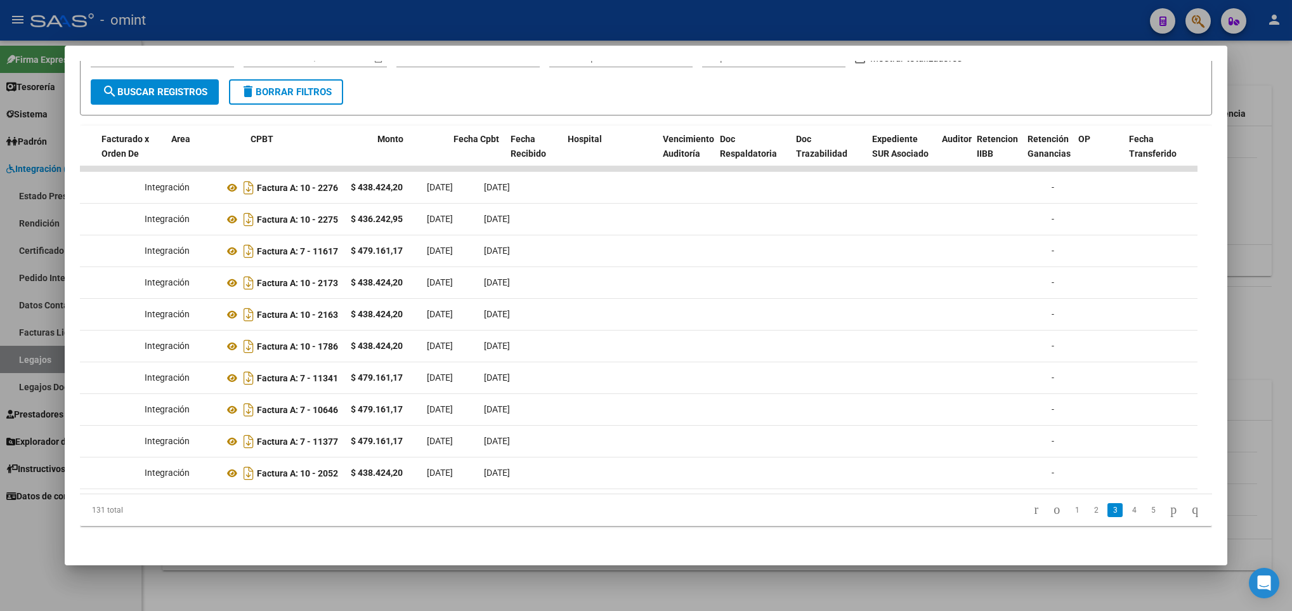
scroll to position [0, 0]
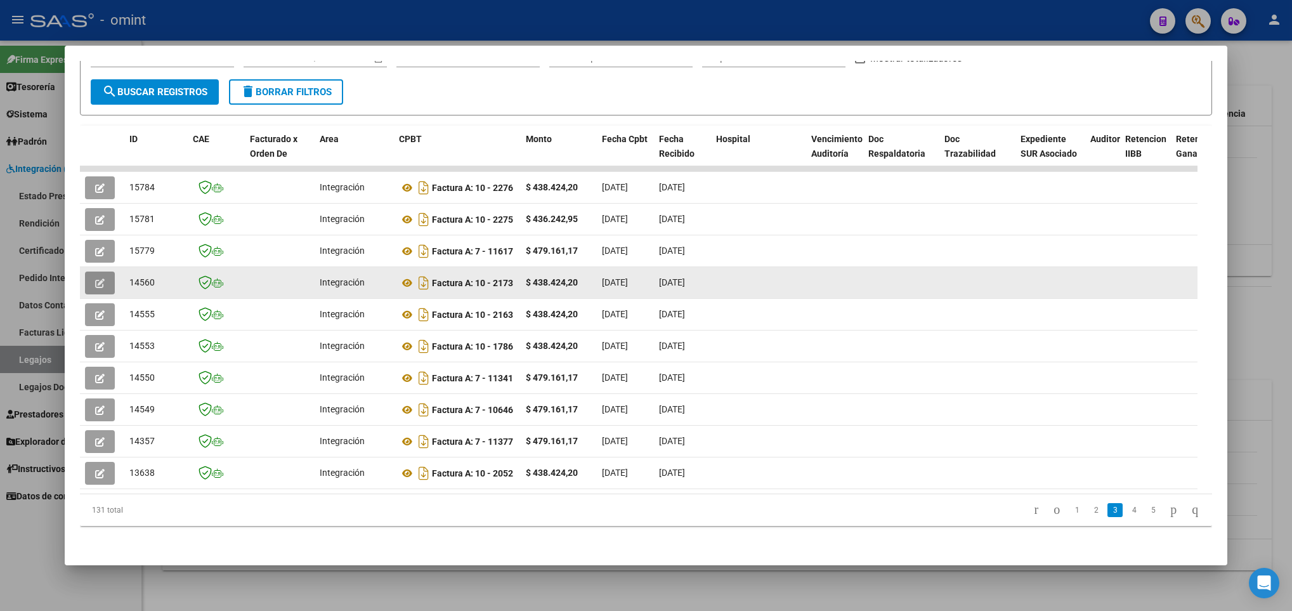
click at [97, 278] on icon "button" at bounding box center [100, 283] width 10 height 10
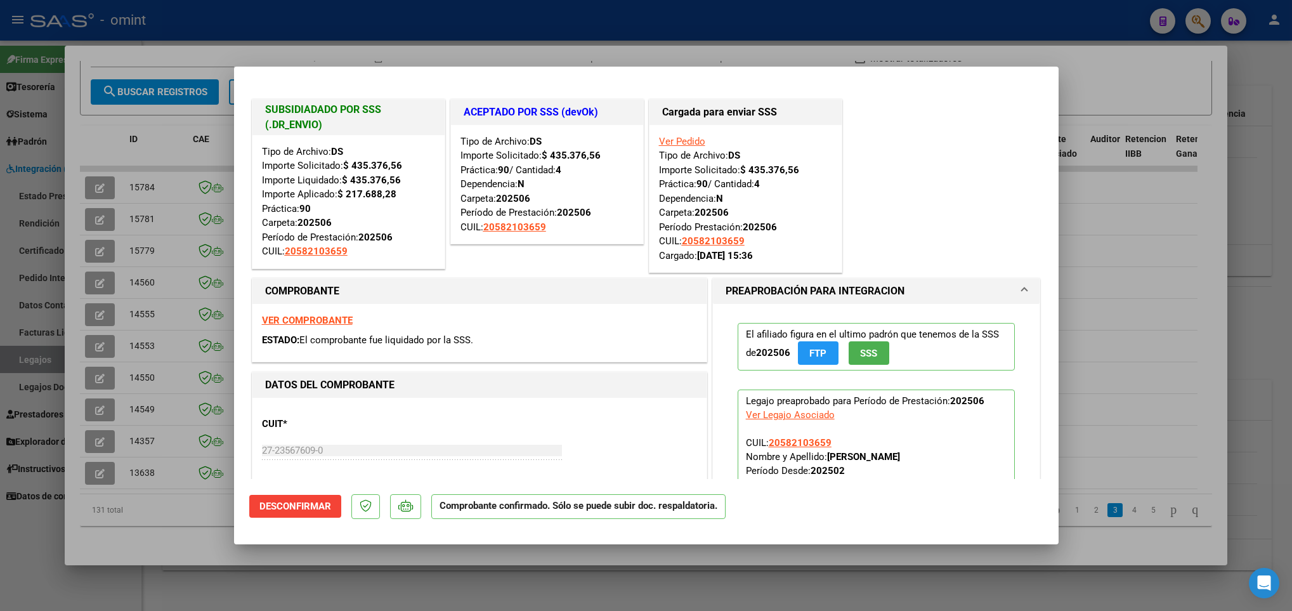
click at [335, 316] on strong "VER COMPROBANTE" at bounding box center [307, 320] width 91 height 11
click at [195, 495] on div at bounding box center [646, 305] width 1292 height 611
type input "$ 0,00"
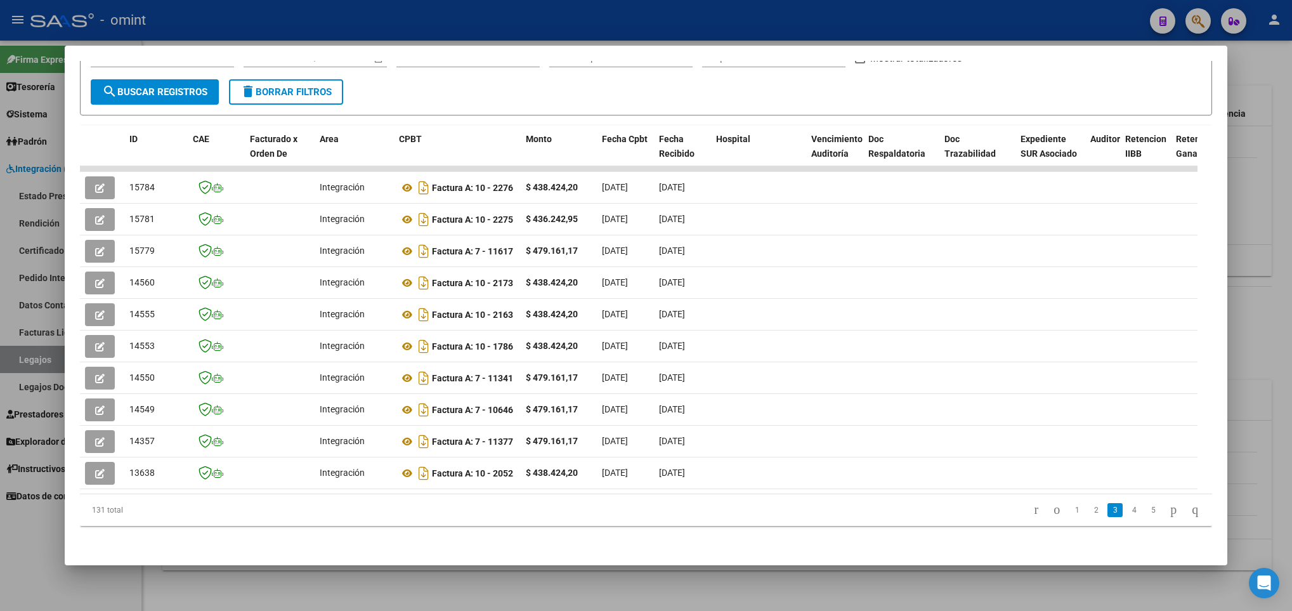
drag, startPoint x: 387, startPoint y: 600, endPoint x: 406, endPoint y: 562, distance: 42.5
click at [387, 599] on div at bounding box center [646, 305] width 1292 height 611
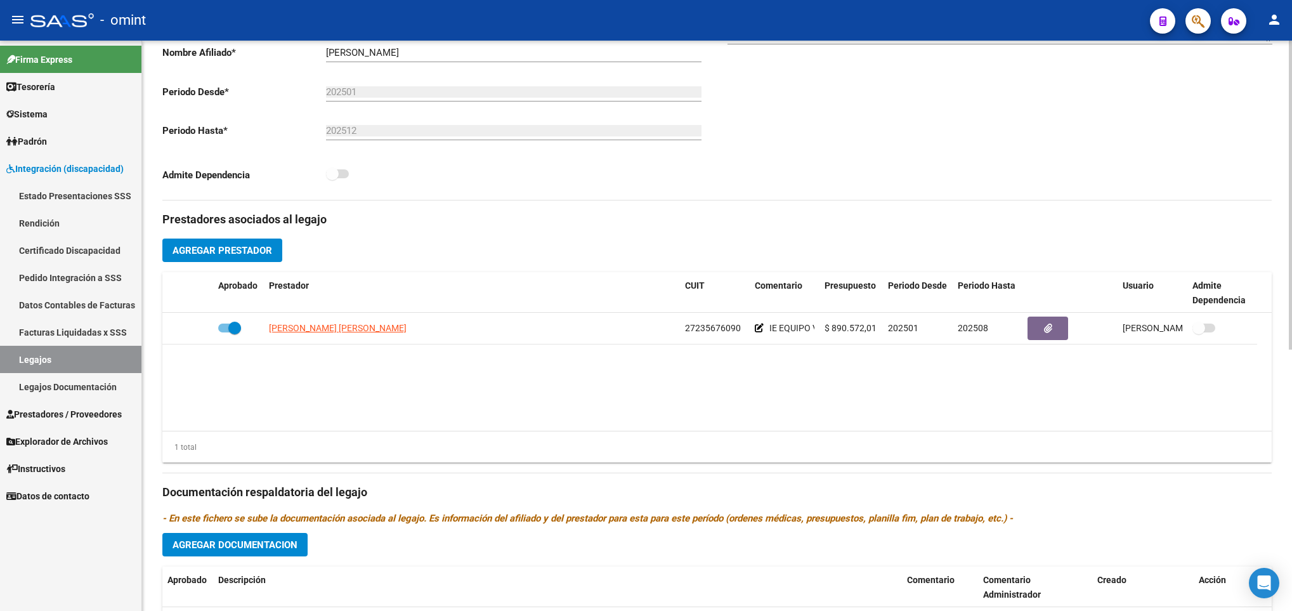
scroll to position [101, 0]
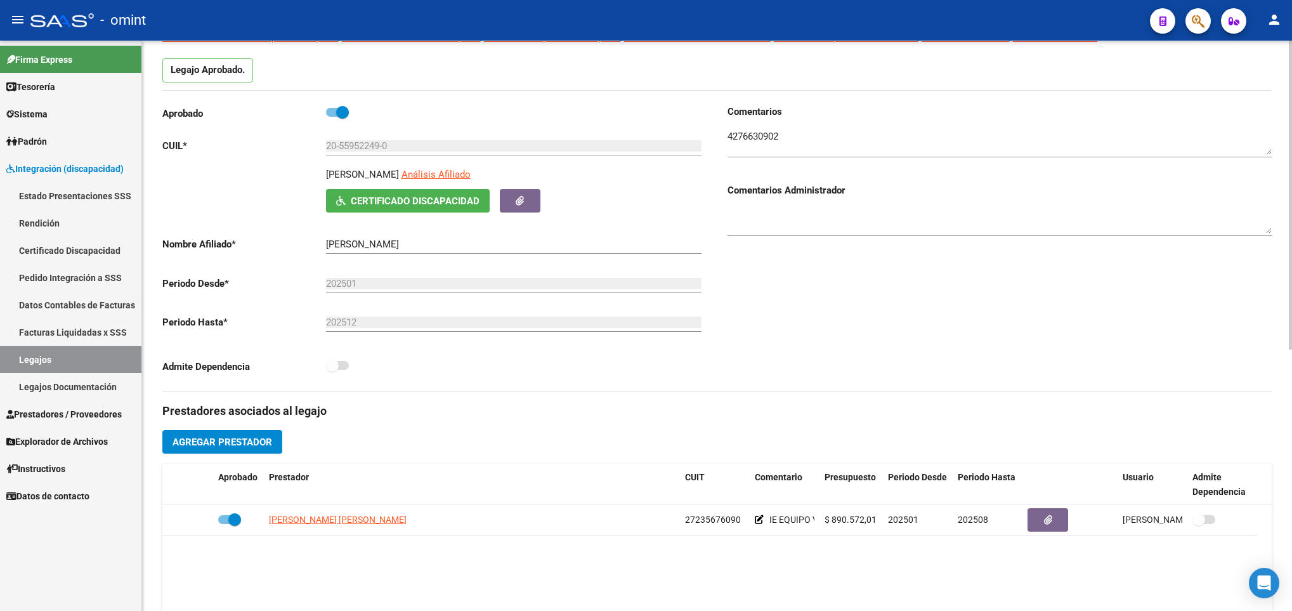
drag, startPoint x: 325, startPoint y: 173, endPoint x: 470, endPoint y: 183, distance: 144.9
click at [470, 183] on div "BALDERRAMA ACUÑA SALVADOR Análisis Afiliado" at bounding box center [516, 178] width 381 height 22
copy p "BALDERRAMA ACUÑA SALVADOR"
click at [391, 147] on input "20-55952249-0" at bounding box center [513, 145] width 375 height 11
drag, startPoint x: 396, startPoint y: 147, endPoint x: 297, endPoint y: 154, distance: 99.8
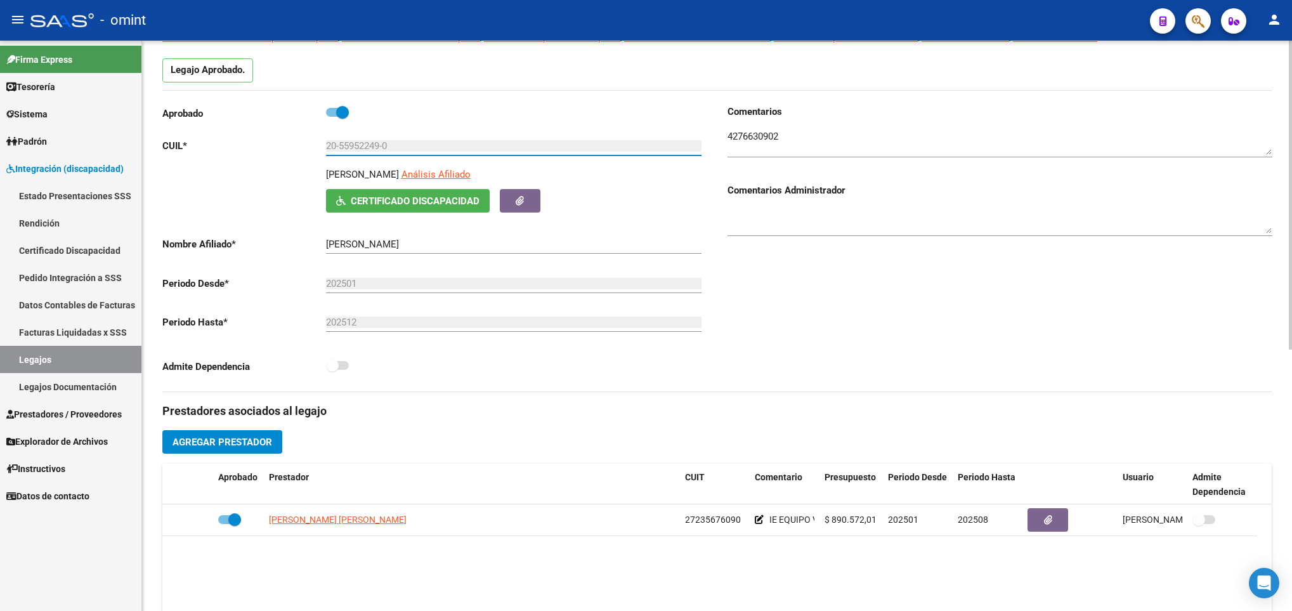
click at [297, 152] on app-form-text-field "CUIL * 20-55952249-0 Ingresar CUIL" at bounding box center [431, 145] width 539 height 11
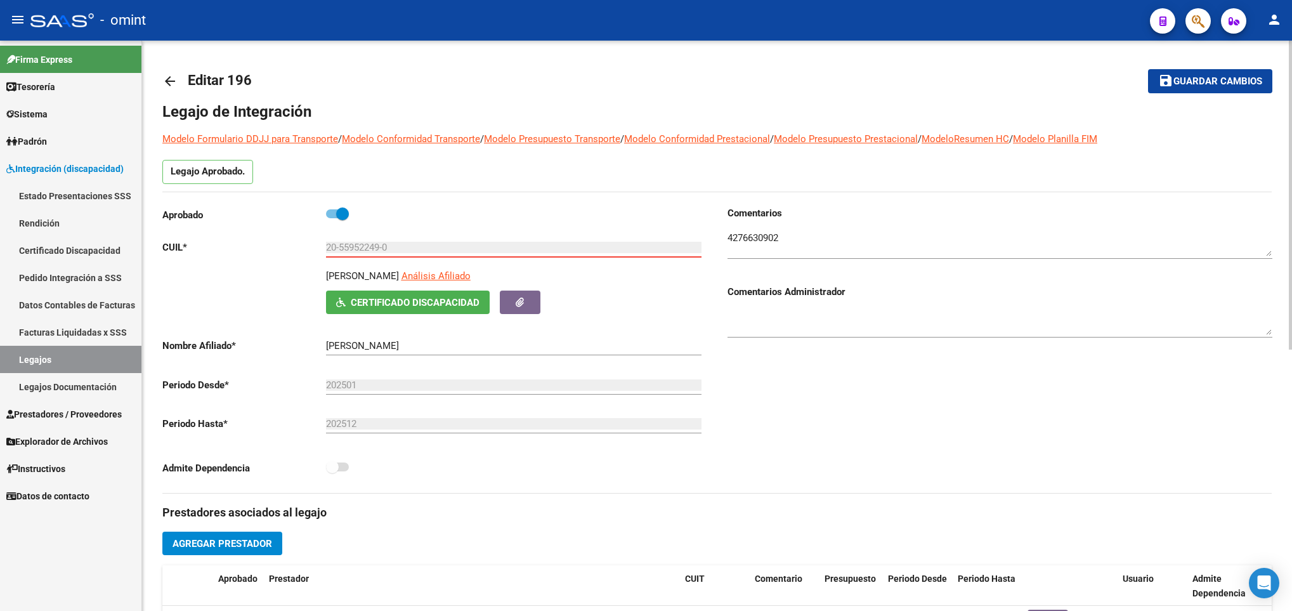
click at [160, 86] on div "arrow_back Editar 196 save Guardar cambios Legajo de Integración Modelo Formula…" at bounding box center [717, 565] width 1150 height 1049
click at [169, 86] on mat-icon "arrow_back" at bounding box center [169, 81] width 15 height 15
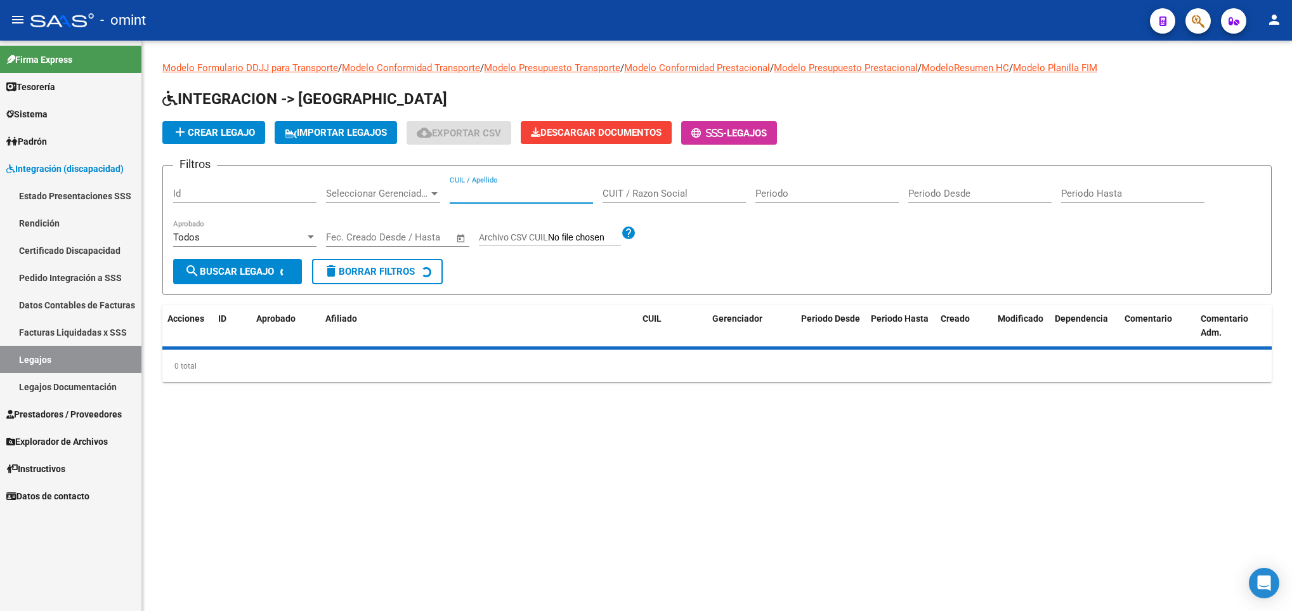
drag, startPoint x: 498, startPoint y: 193, endPoint x: 493, endPoint y: 186, distance: 8.1
click at [498, 193] on input "CUIL / Apellido" at bounding box center [521, 193] width 143 height 11
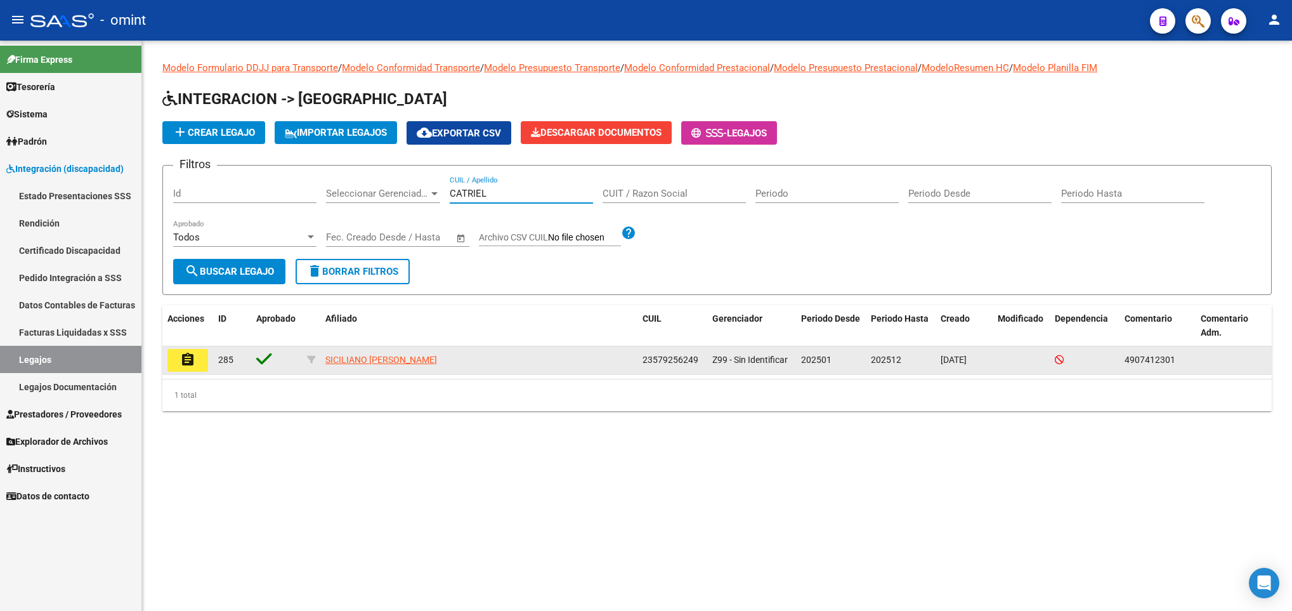
type input "CATRIEL"
click at [193, 364] on mat-icon "assignment" at bounding box center [187, 359] width 15 height 15
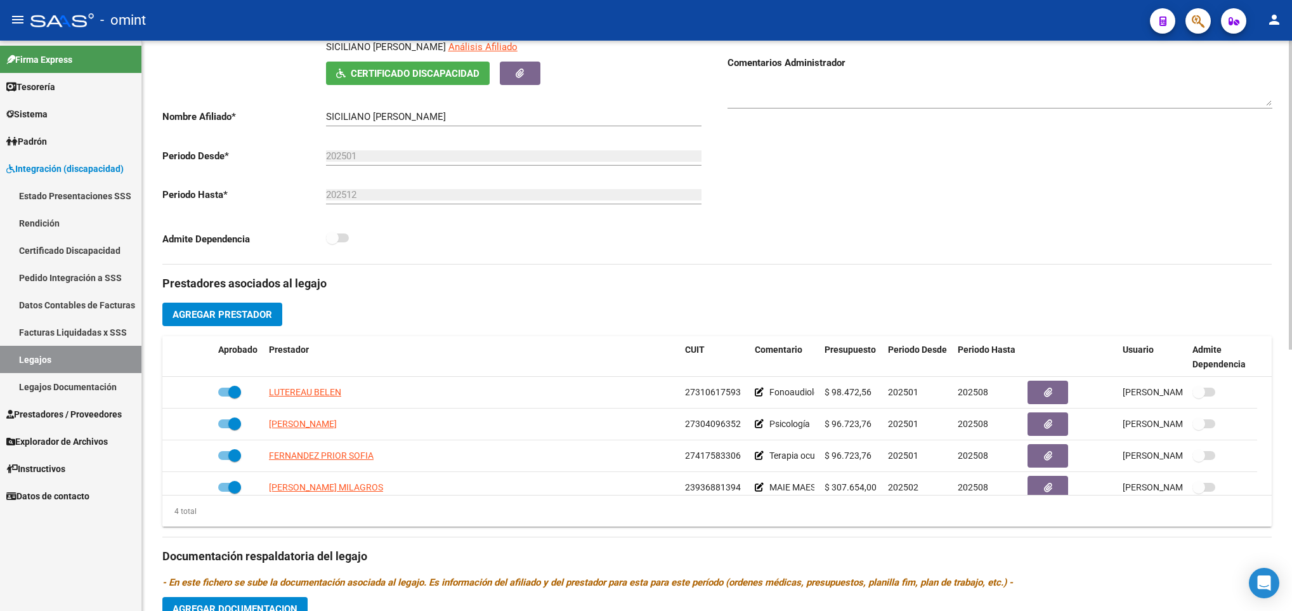
scroll to position [285, 0]
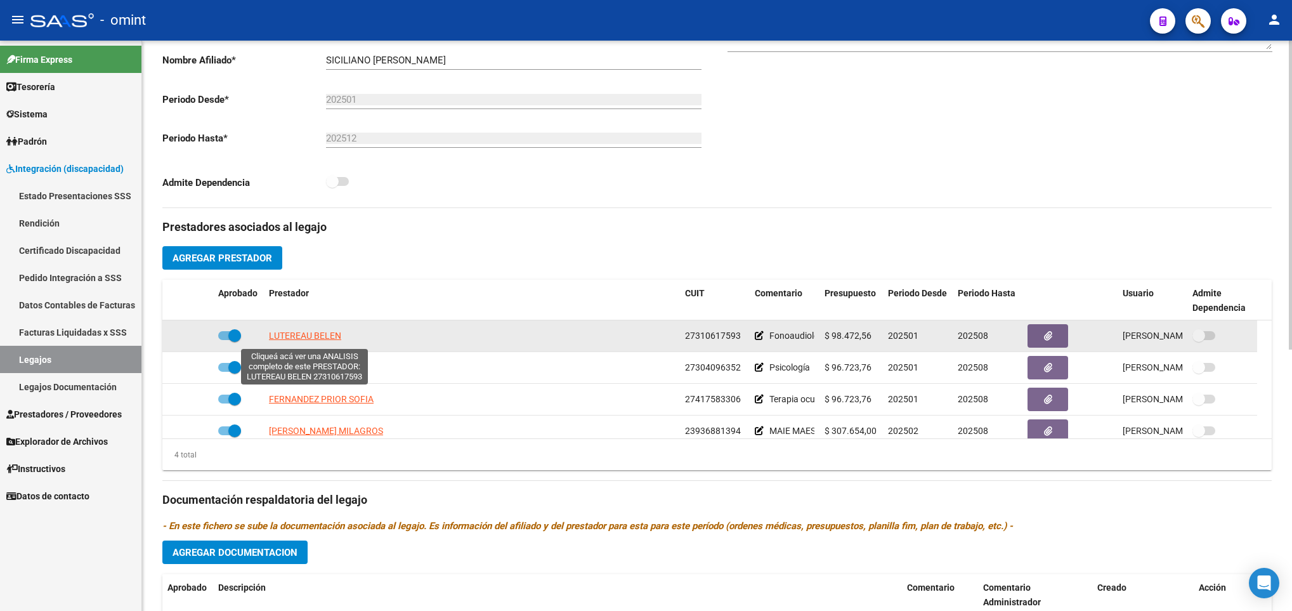
click at [322, 341] on span "LUTEREAU BELEN" at bounding box center [305, 335] width 72 height 10
type textarea "27310617593"
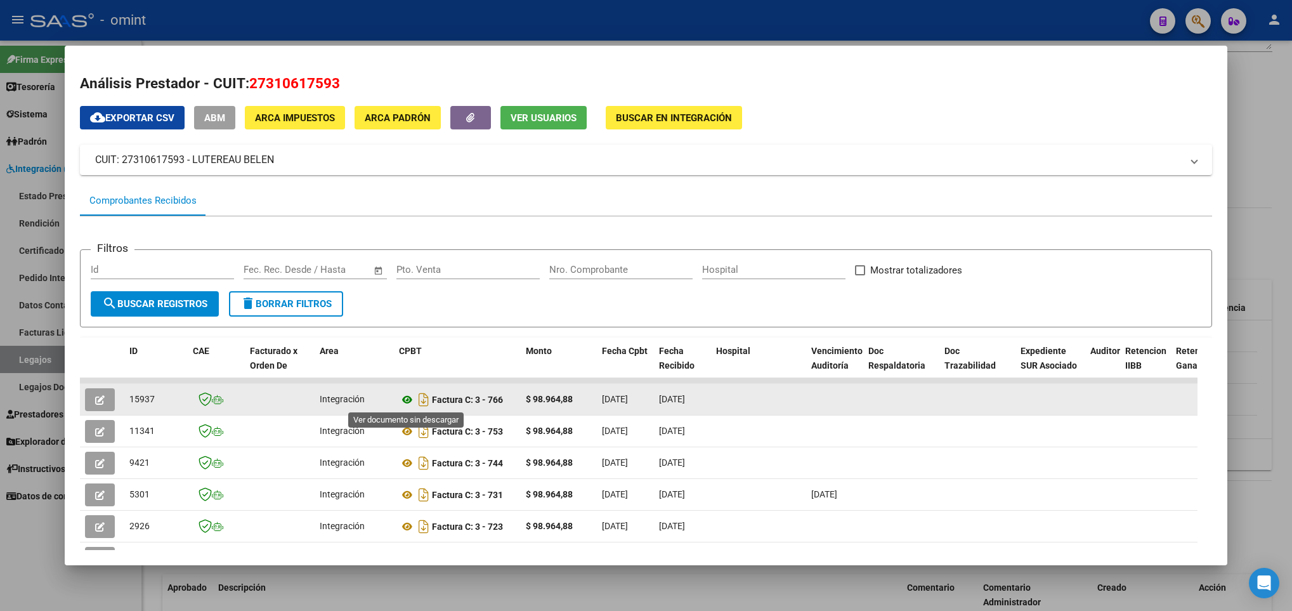
click at [409, 401] on icon at bounding box center [407, 399] width 16 height 15
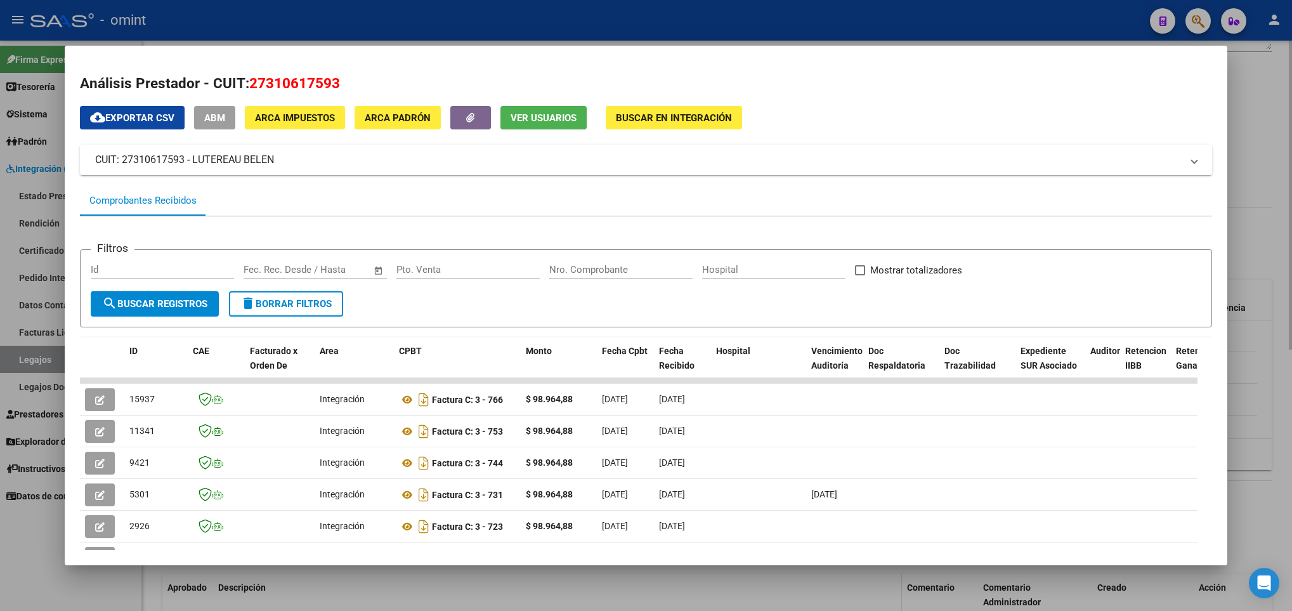
click at [523, 590] on div at bounding box center [646, 305] width 1292 height 611
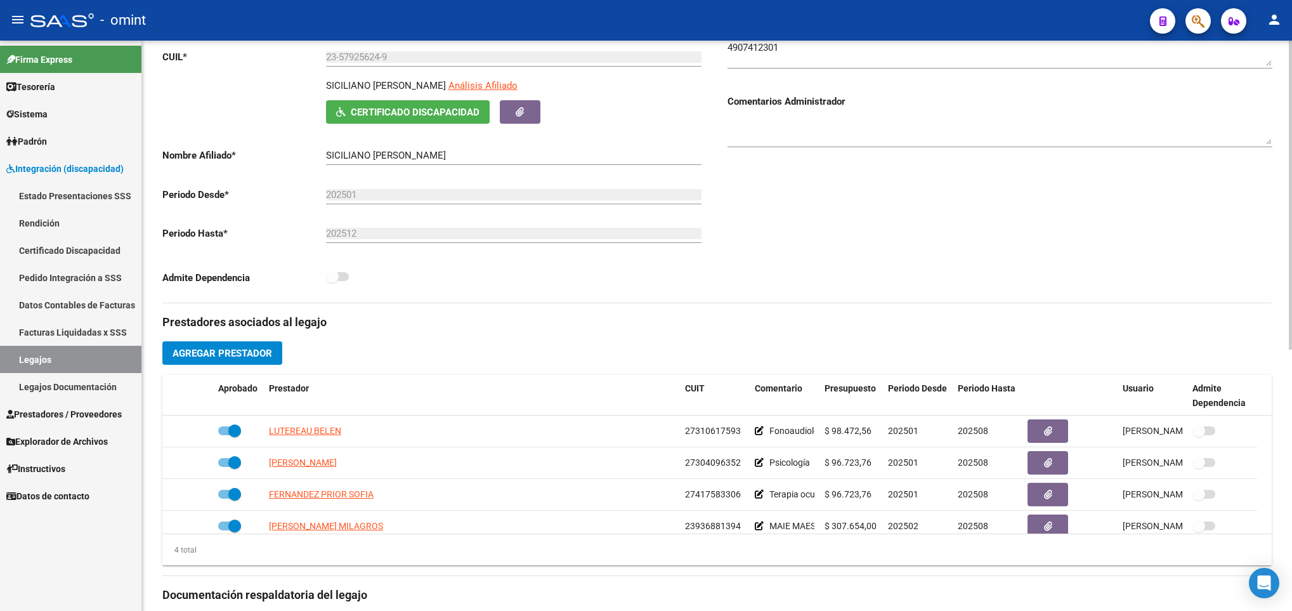
scroll to position [0, 0]
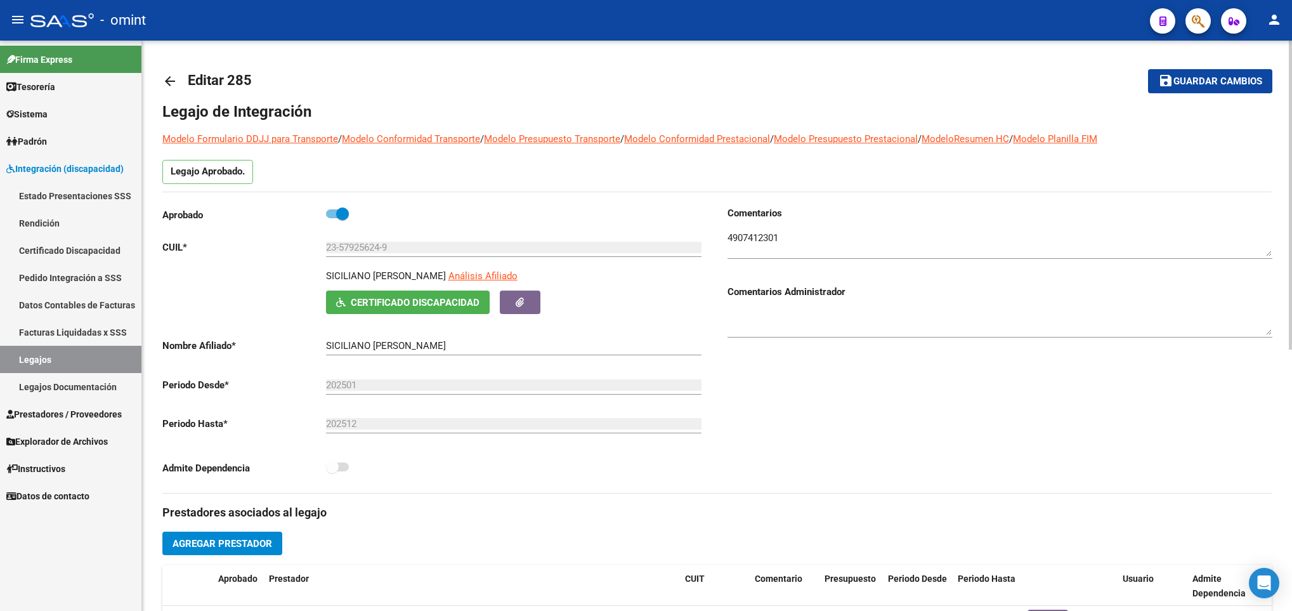
click at [177, 88] on mat-icon "arrow_back" at bounding box center [169, 81] width 15 height 15
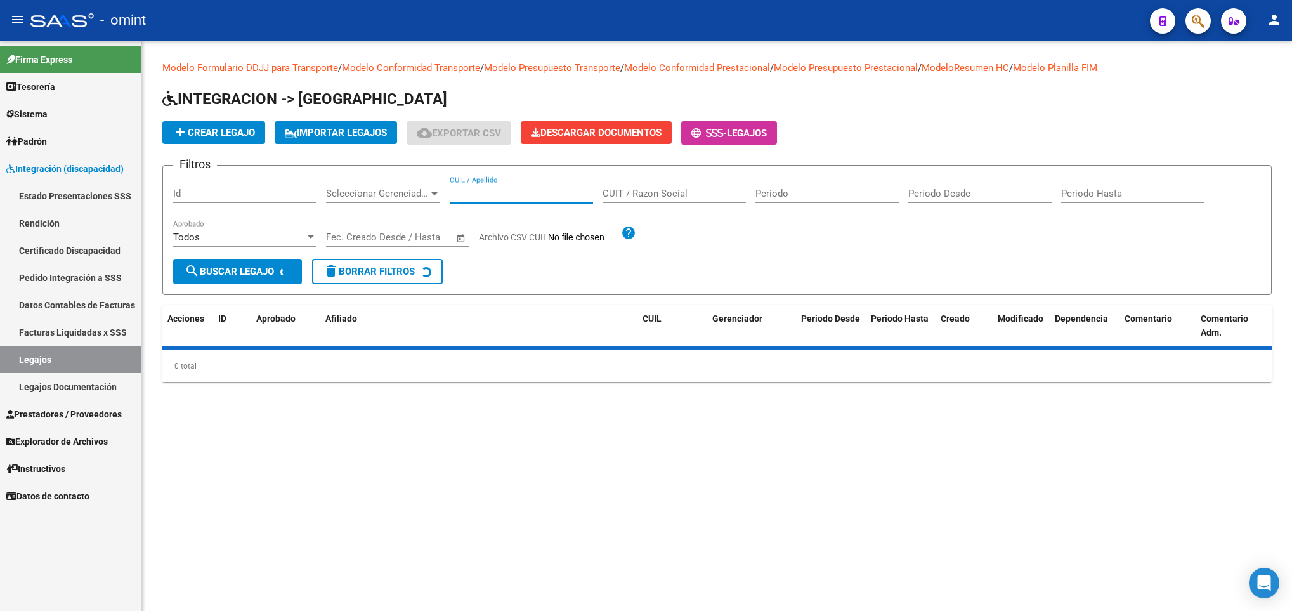
click at [483, 188] on input "CUIL / Apellido" at bounding box center [521, 193] width 143 height 11
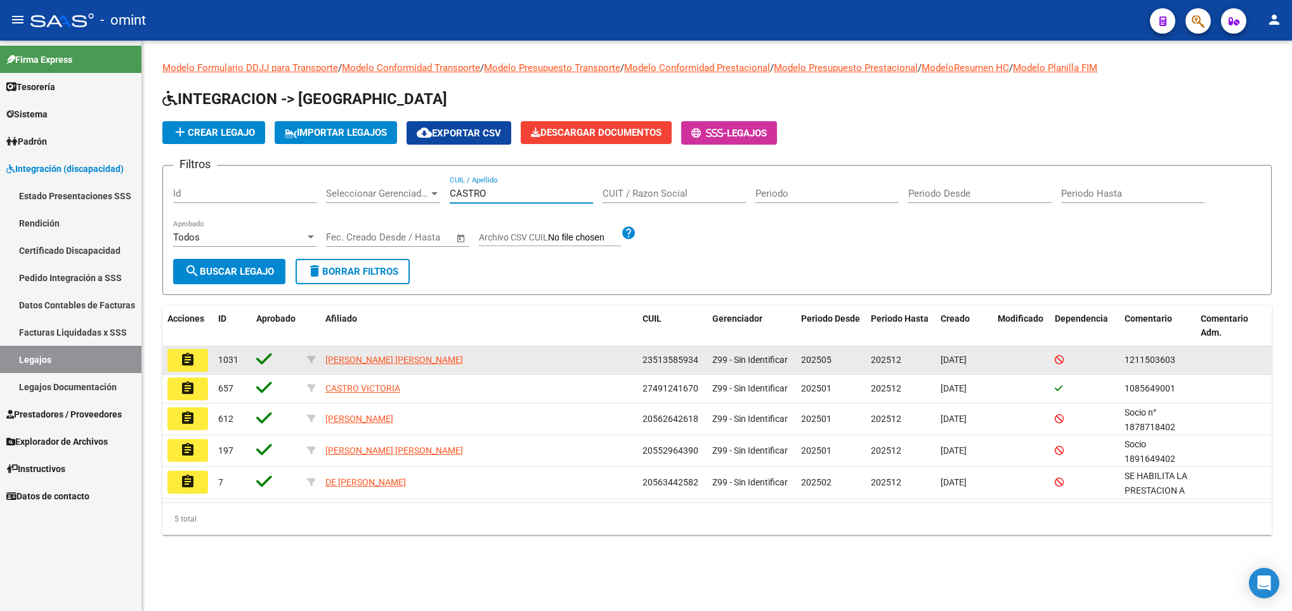
type input "CASTRO"
click at [190, 367] on button "assignment" at bounding box center [187, 360] width 41 height 23
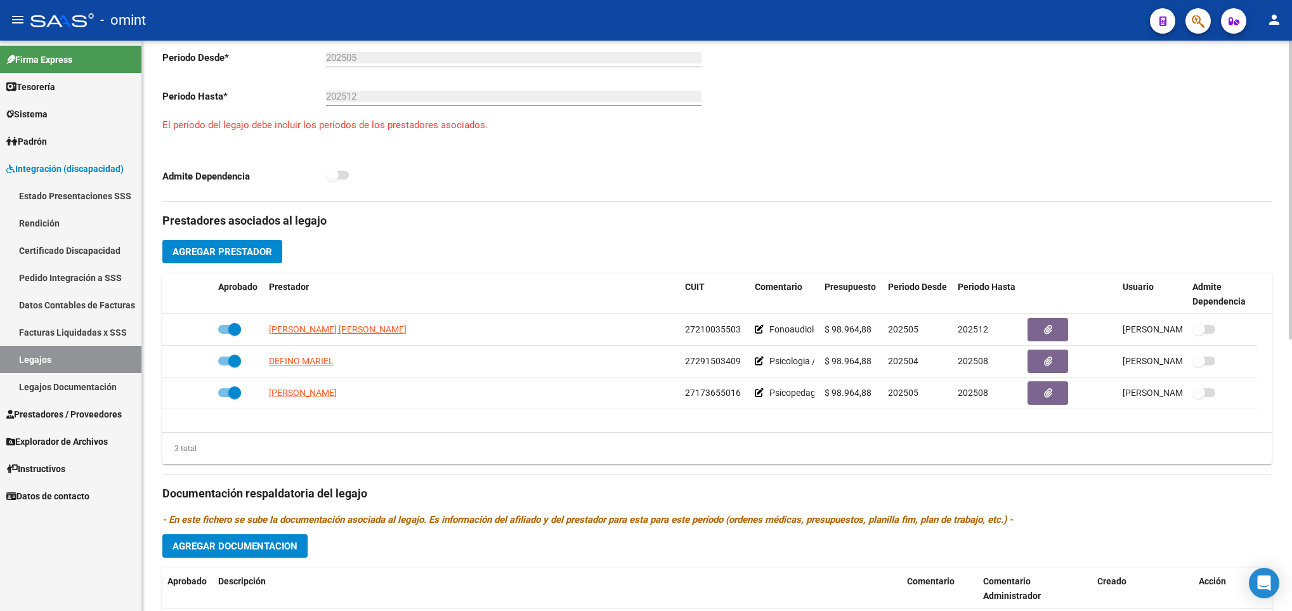
scroll to position [380, 0]
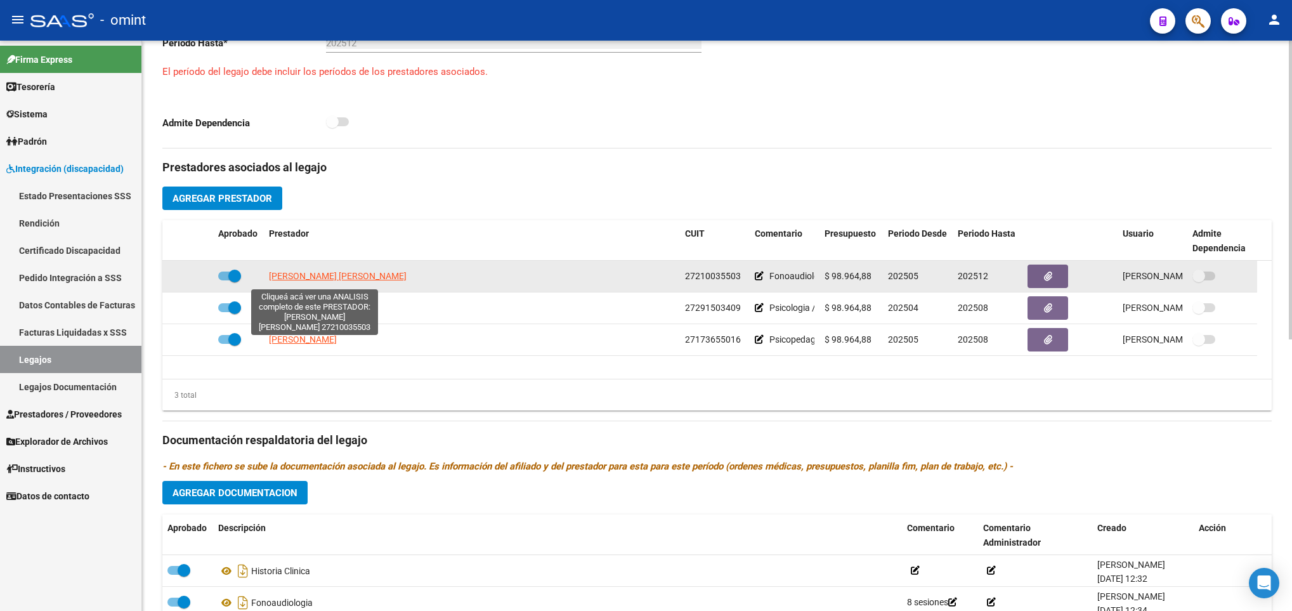
click at [315, 276] on span "SRUGO DANIELA RUTH" at bounding box center [338, 276] width 138 height 10
type textarea "27210035503"
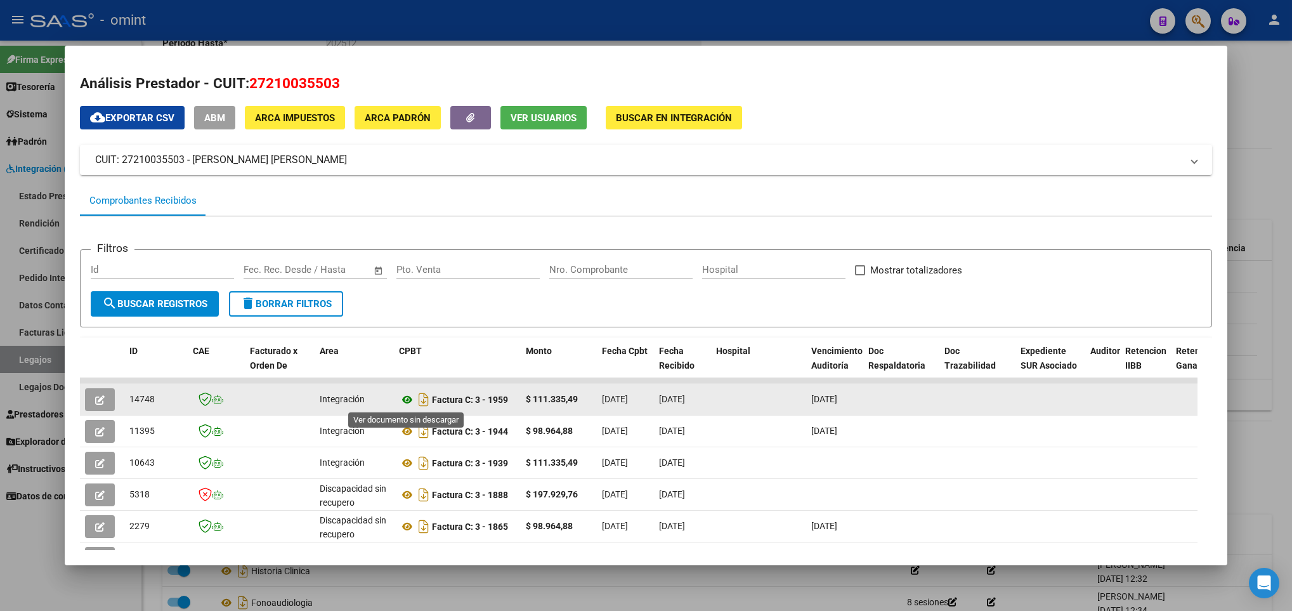
click at [410, 401] on icon at bounding box center [407, 399] width 16 height 15
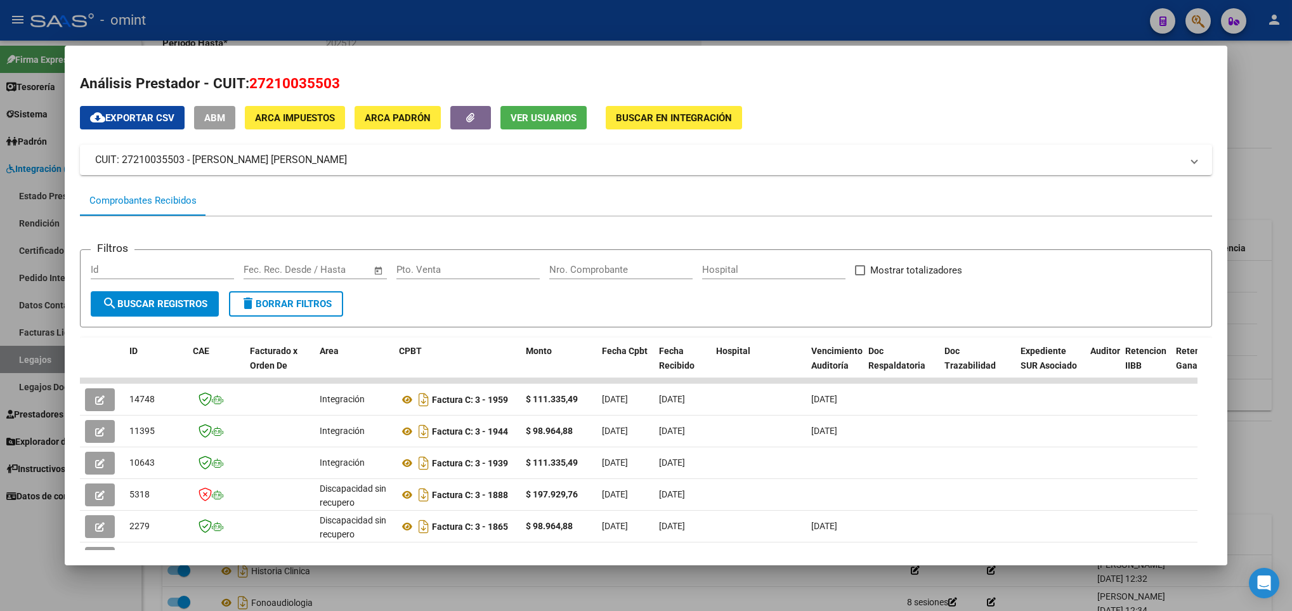
click at [548, 606] on div at bounding box center [646, 305] width 1292 height 611
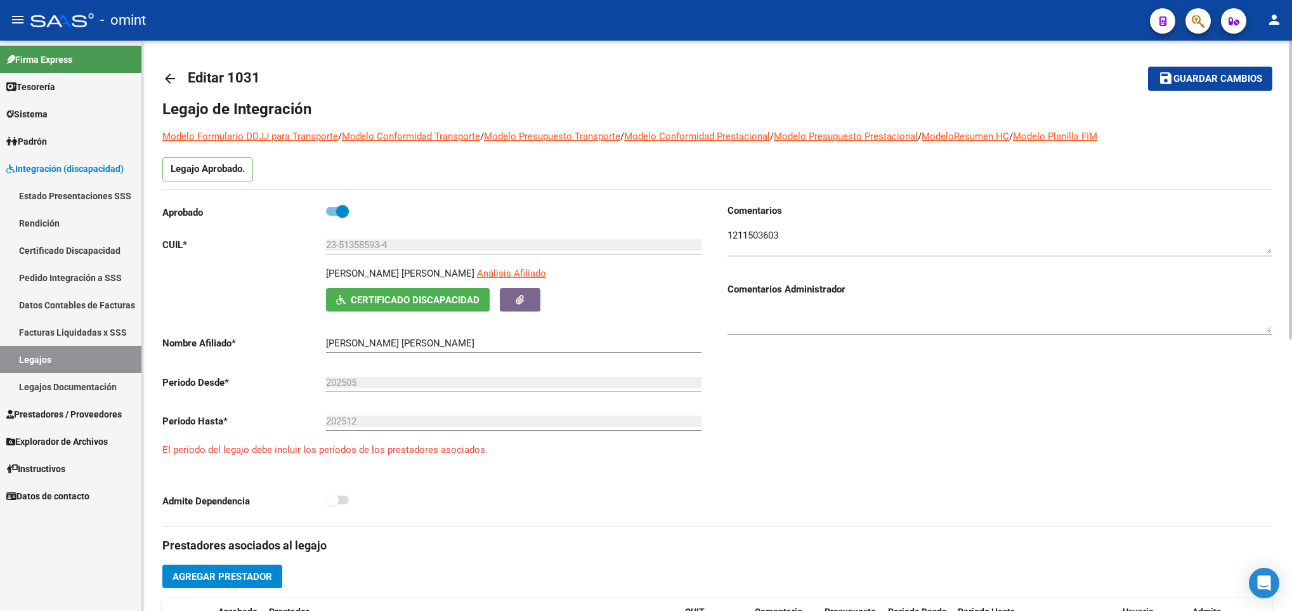
scroll to position [0, 0]
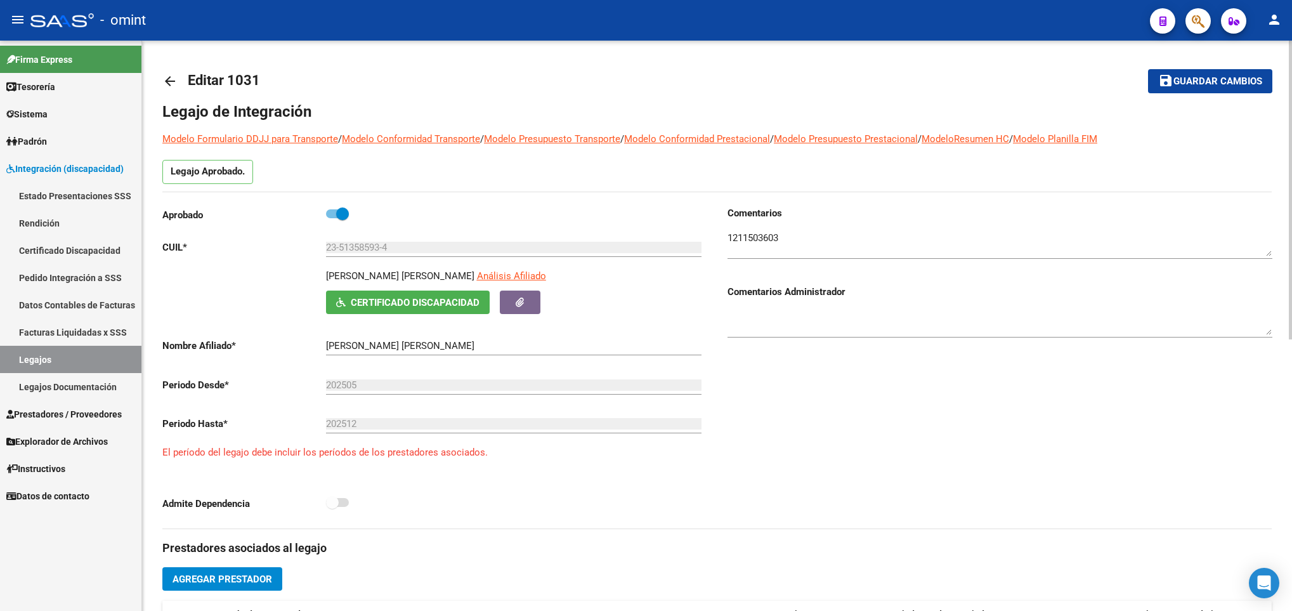
click at [170, 81] on mat-icon "arrow_back" at bounding box center [169, 81] width 15 height 15
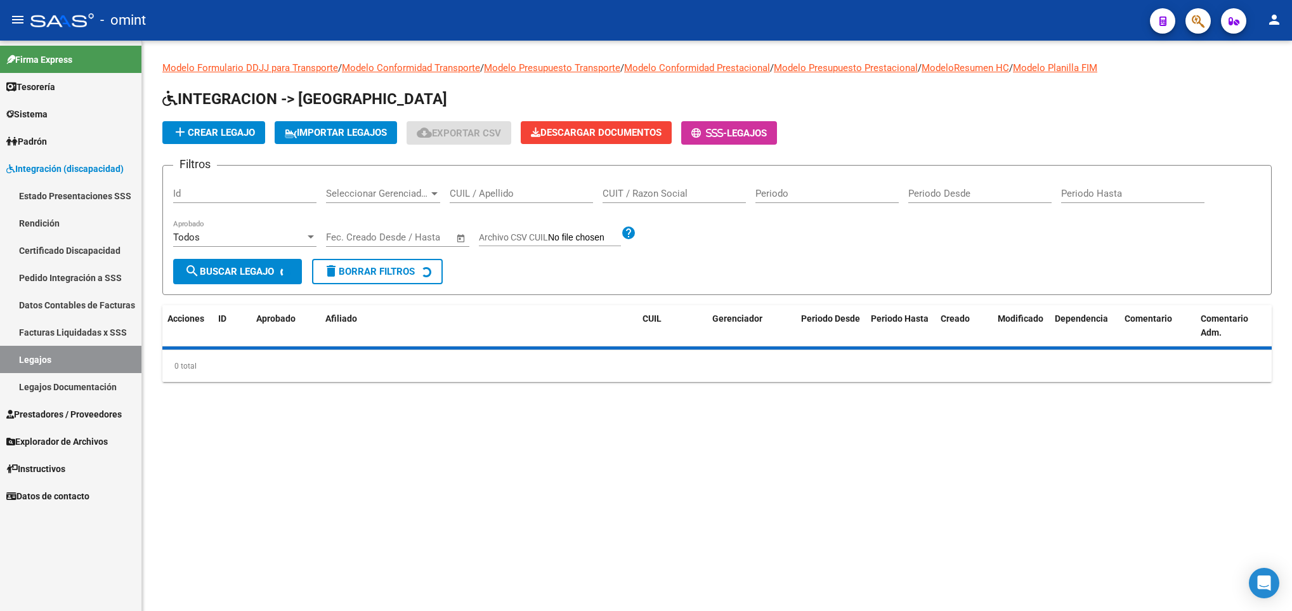
click at [525, 200] on div "CUIL / Apellido" at bounding box center [521, 189] width 143 height 27
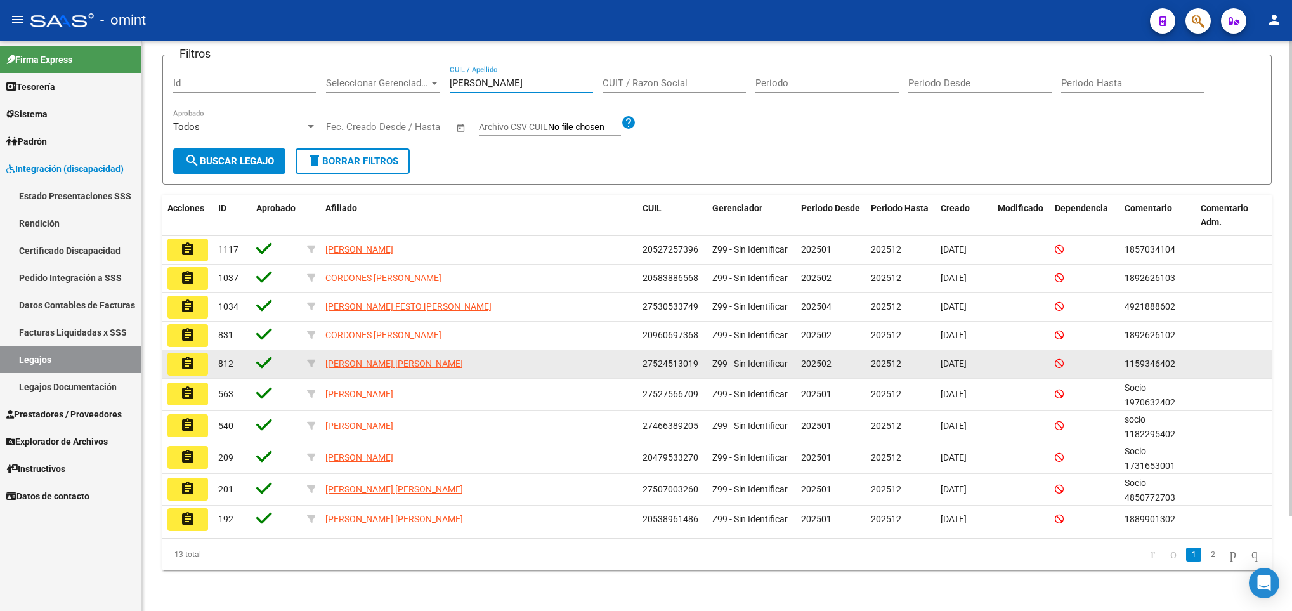
scroll to position [113, 0]
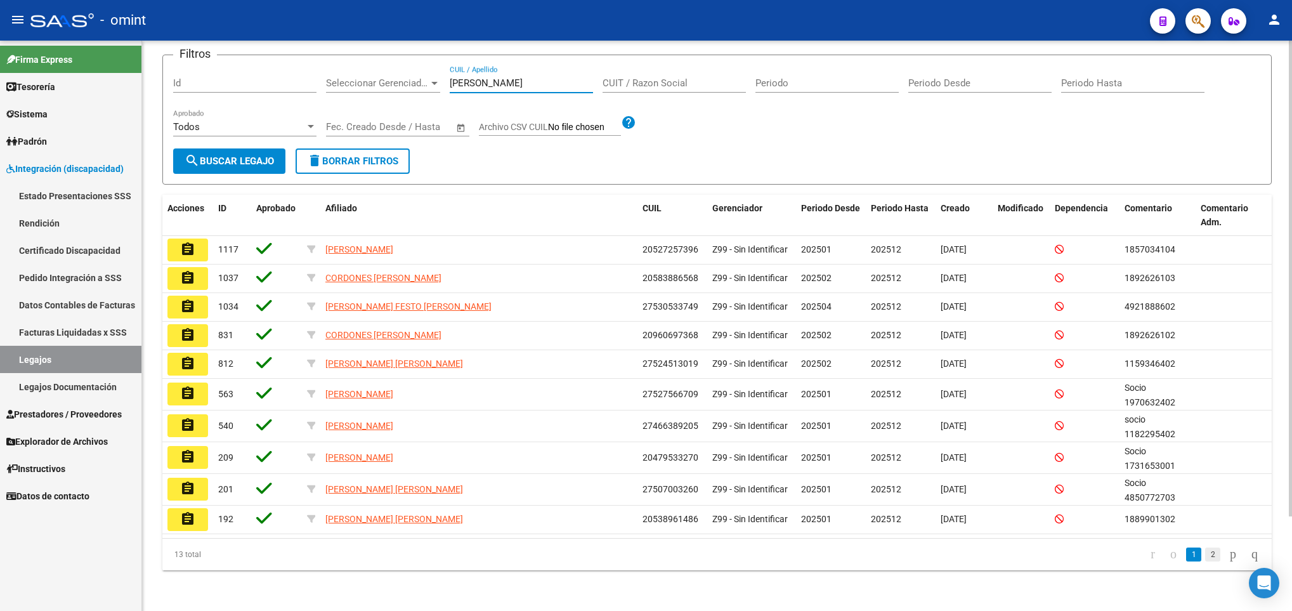
type input "GARCIA"
click at [1205, 552] on link "2" at bounding box center [1212, 554] width 15 height 14
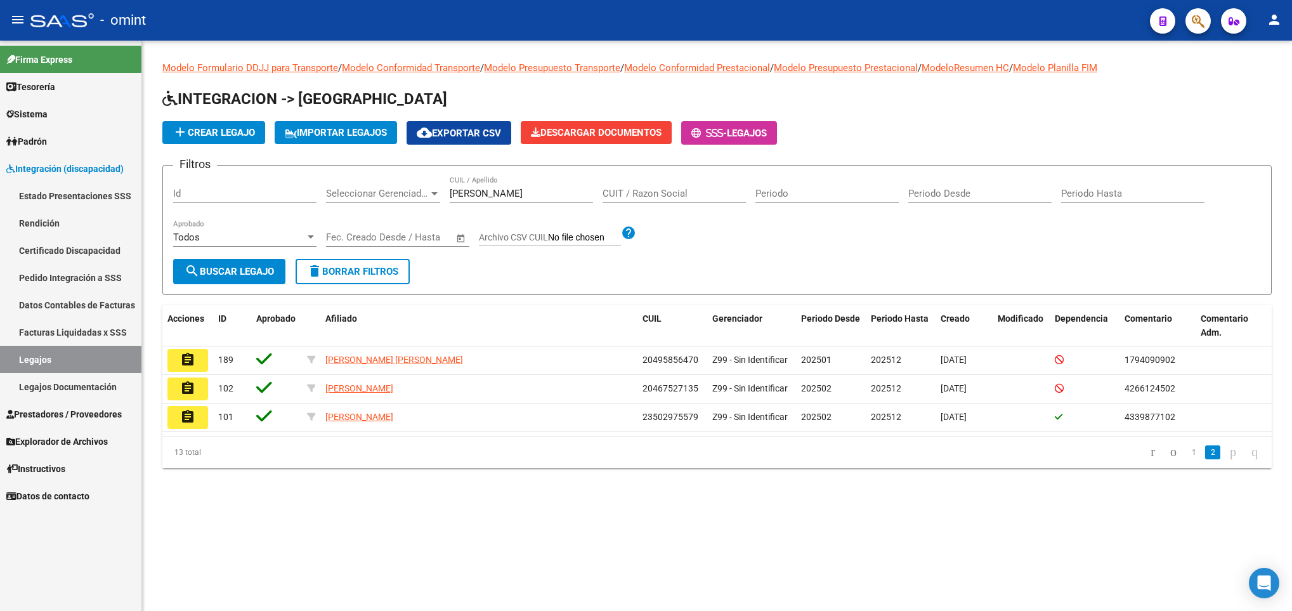
scroll to position [0, 0]
click at [1186, 447] on link "1" at bounding box center [1193, 452] width 15 height 14
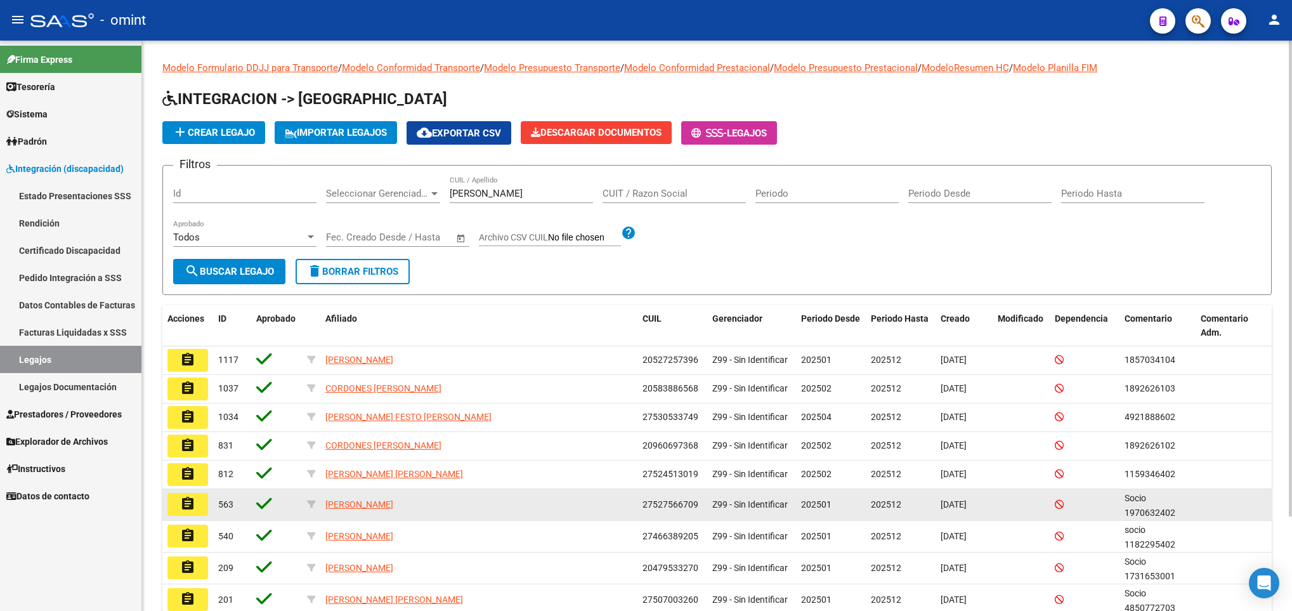
scroll to position [95, 0]
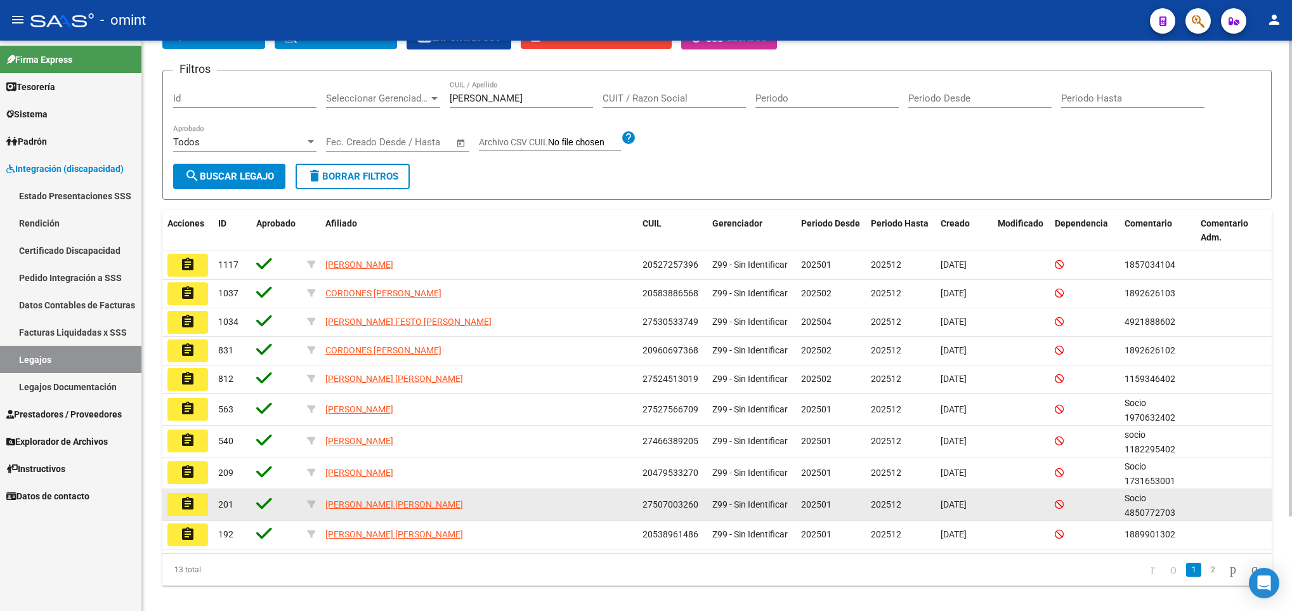
click at [200, 508] on button "assignment" at bounding box center [187, 504] width 41 height 23
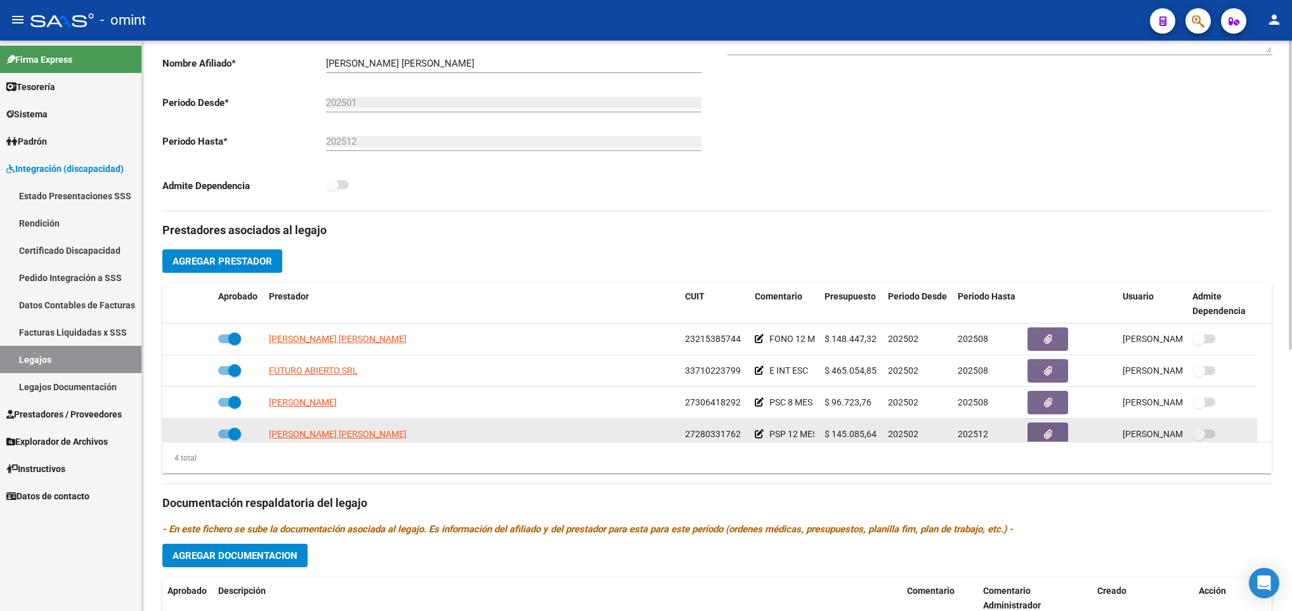
scroll to position [285, 0]
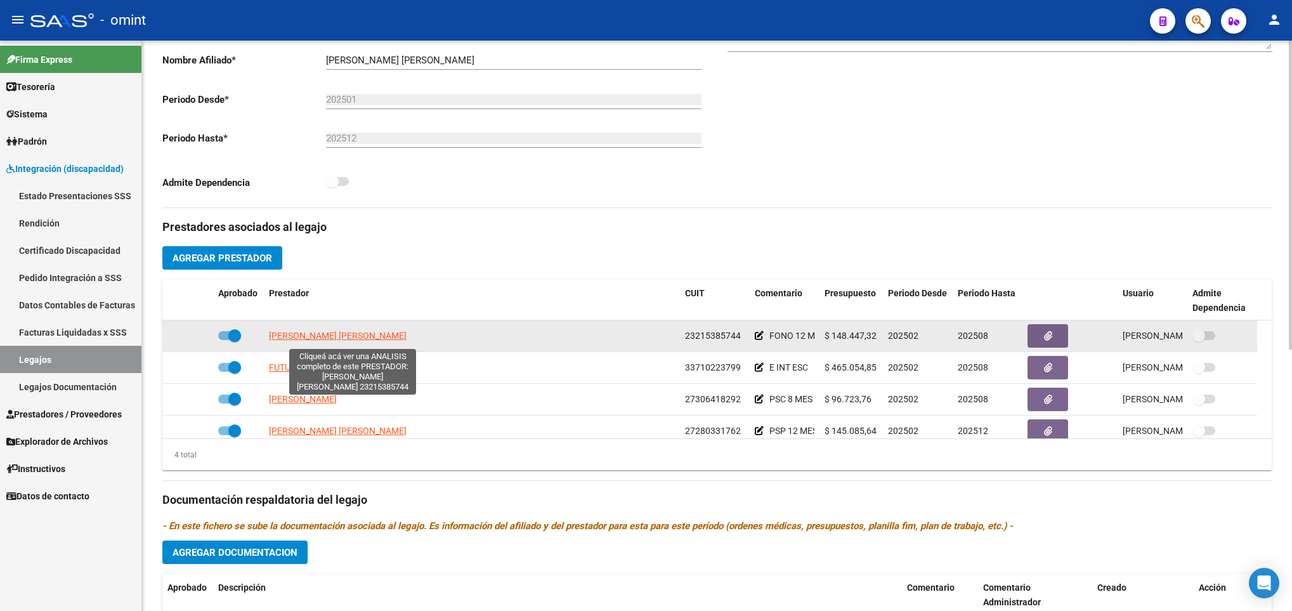
click at [356, 341] on span "SANTOS MERENTINO MARIA ALEJANDRA" at bounding box center [338, 335] width 138 height 10
type textarea "23215385744"
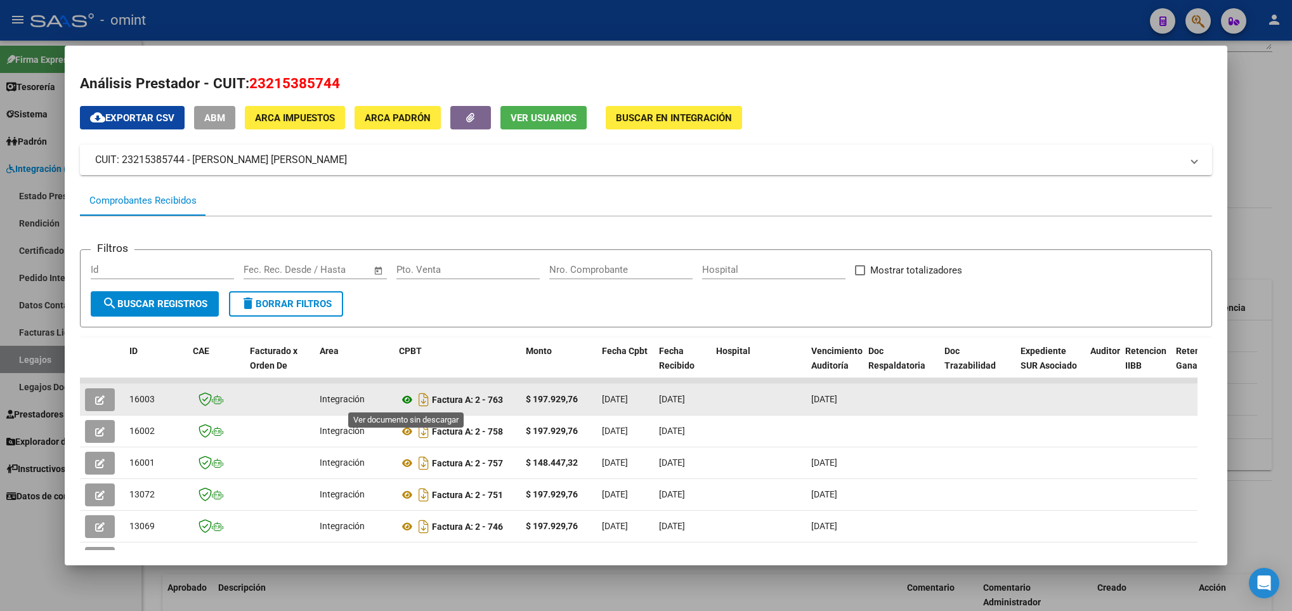
click at [410, 404] on icon at bounding box center [407, 399] width 16 height 15
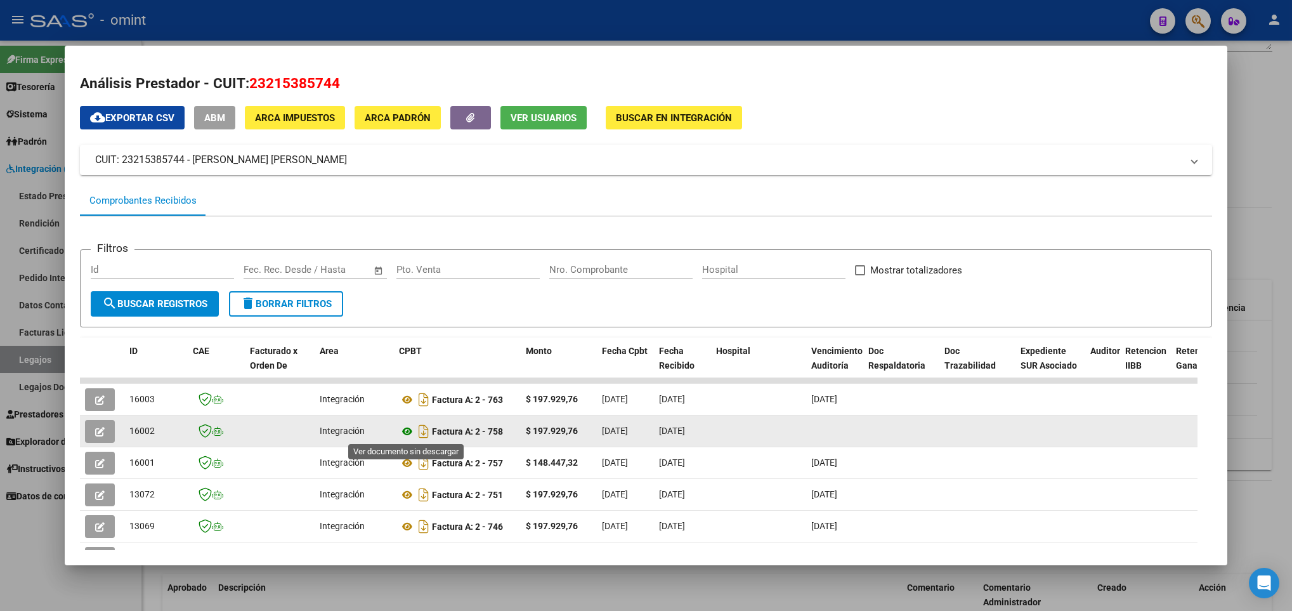
click at [405, 432] on icon at bounding box center [407, 431] width 16 height 15
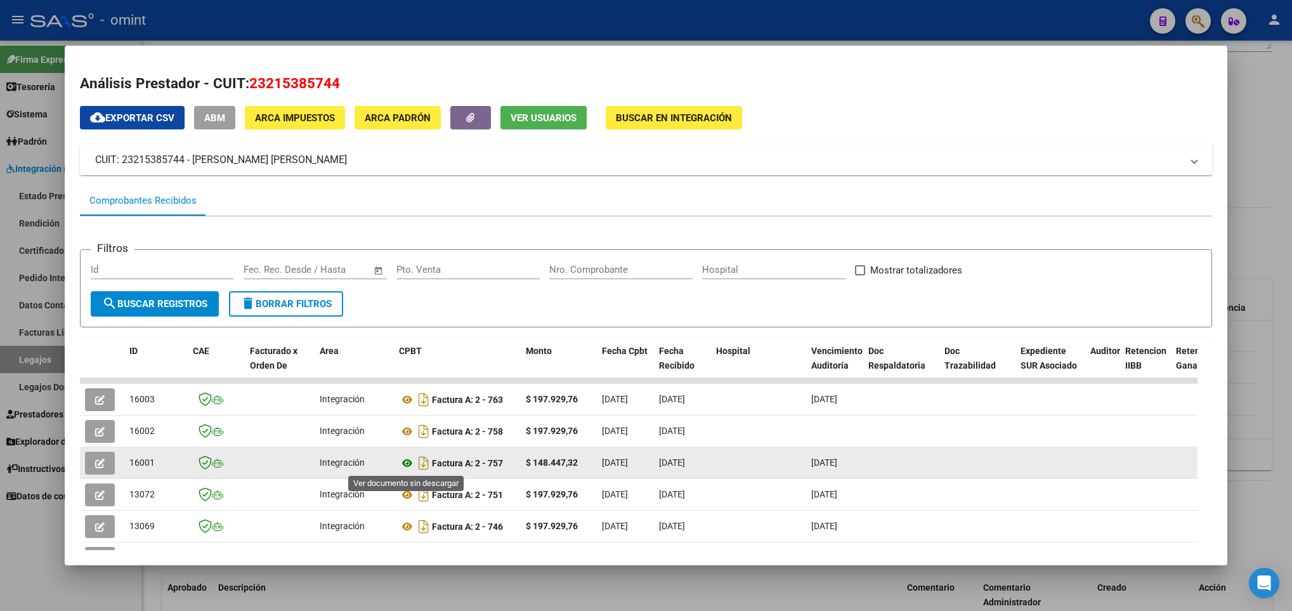
click at [403, 466] on icon at bounding box center [407, 462] width 16 height 15
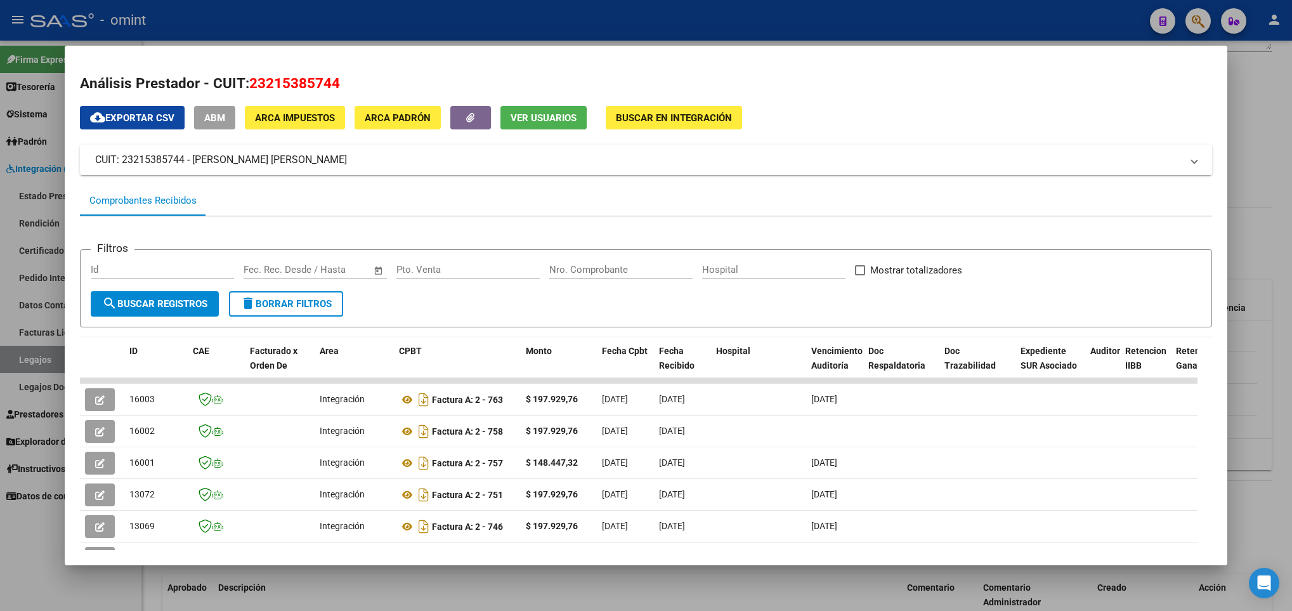
click at [748, 588] on div at bounding box center [646, 305] width 1292 height 611
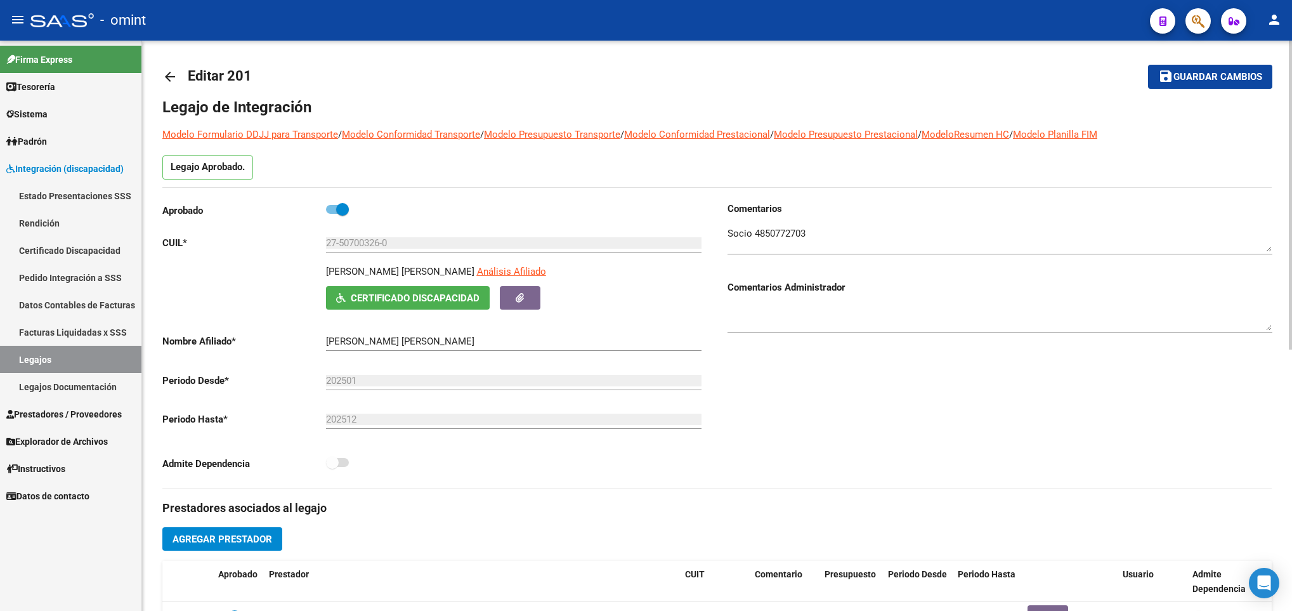
scroll to position [0, 0]
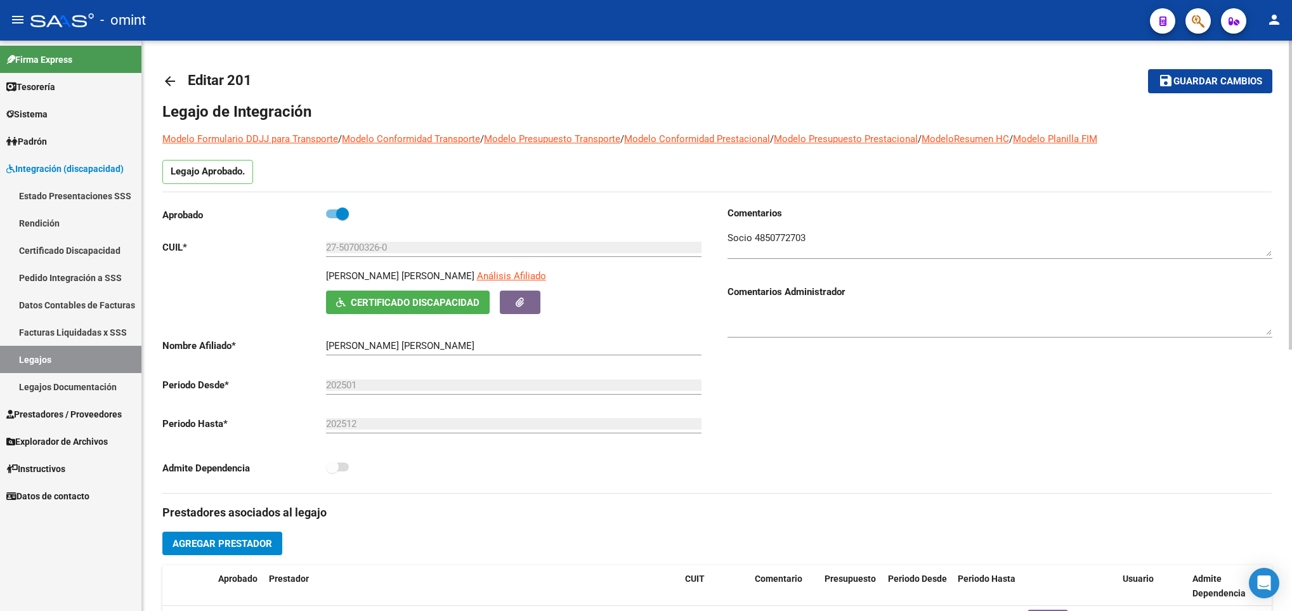
click at [168, 79] on mat-icon "arrow_back" at bounding box center [169, 81] width 15 height 15
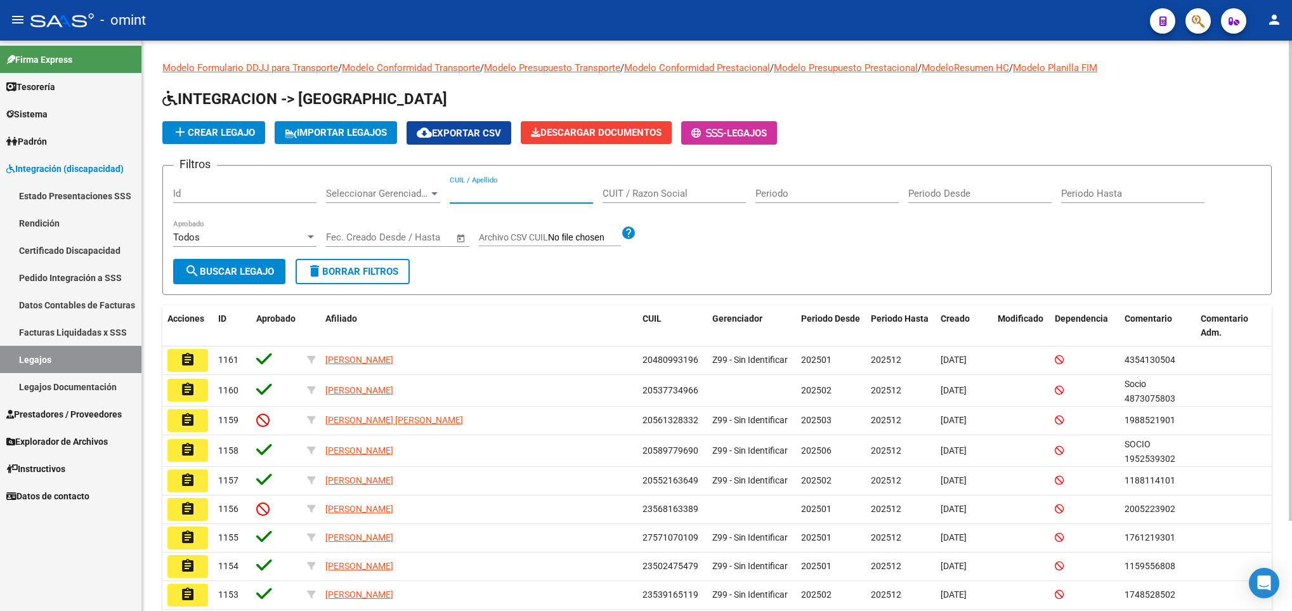
click at [520, 190] on input "CUIL / Apellido" at bounding box center [521, 193] width 143 height 11
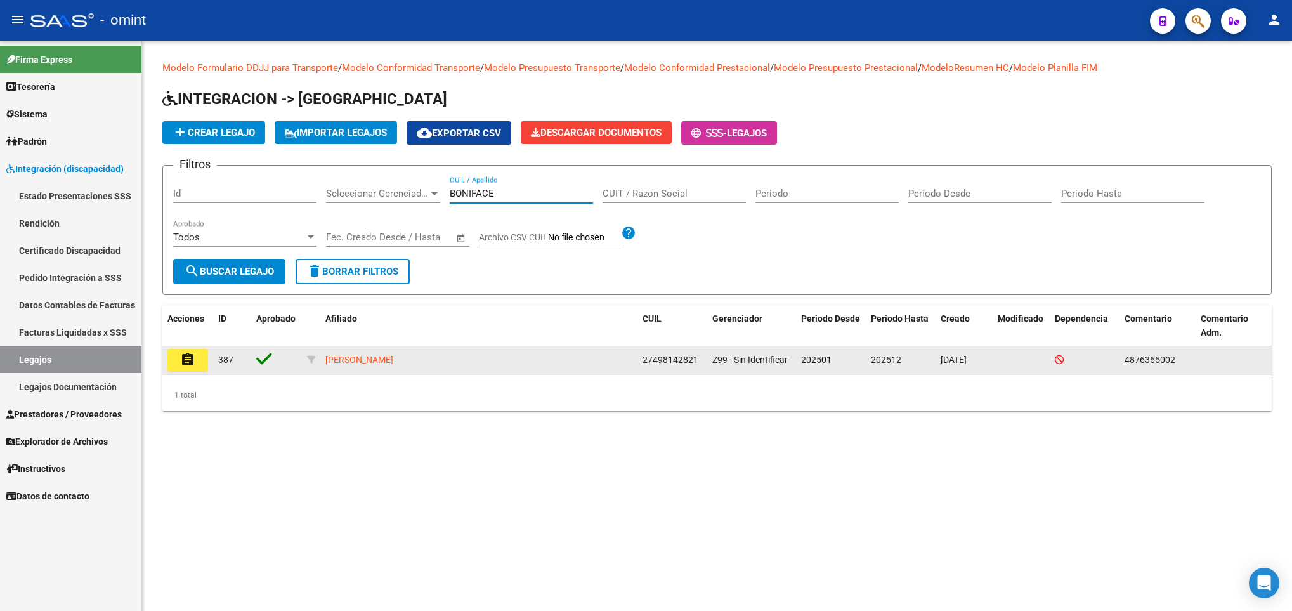
type input "BONIFACE"
click at [185, 370] on button "assignment" at bounding box center [187, 360] width 41 height 23
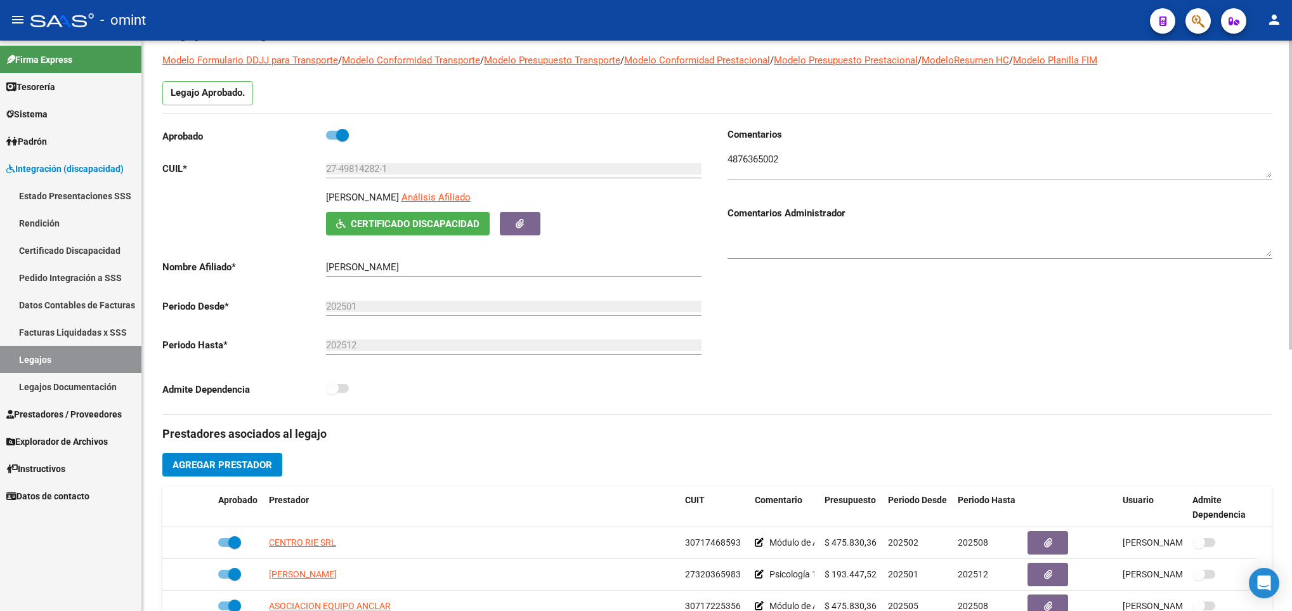
scroll to position [285, 0]
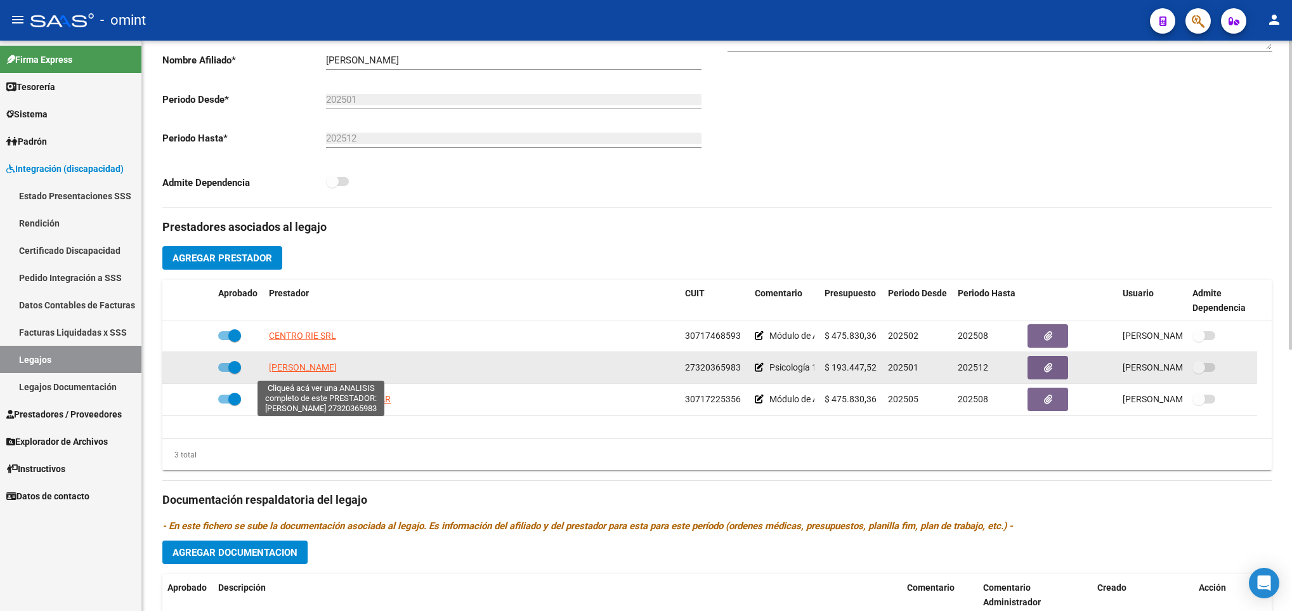
click at [314, 368] on span "LAGANA ELIANA ANDREA" at bounding box center [303, 367] width 68 height 10
type textarea "27320365983"
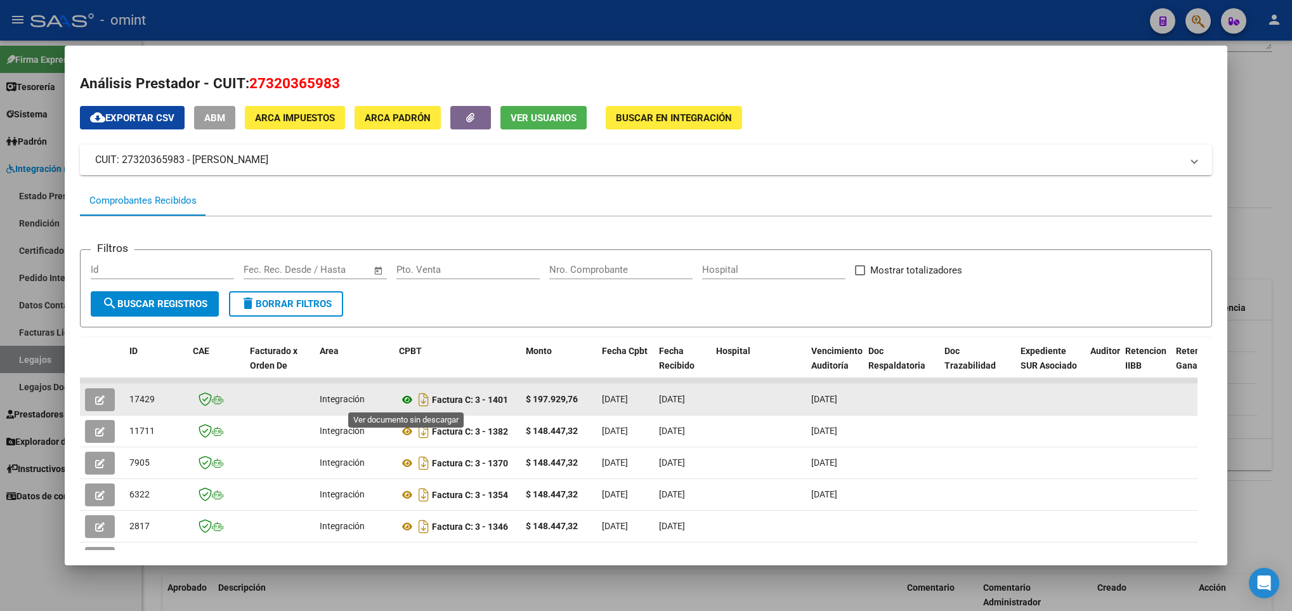
click at [408, 403] on icon at bounding box center [407, 399] width 16 height 15
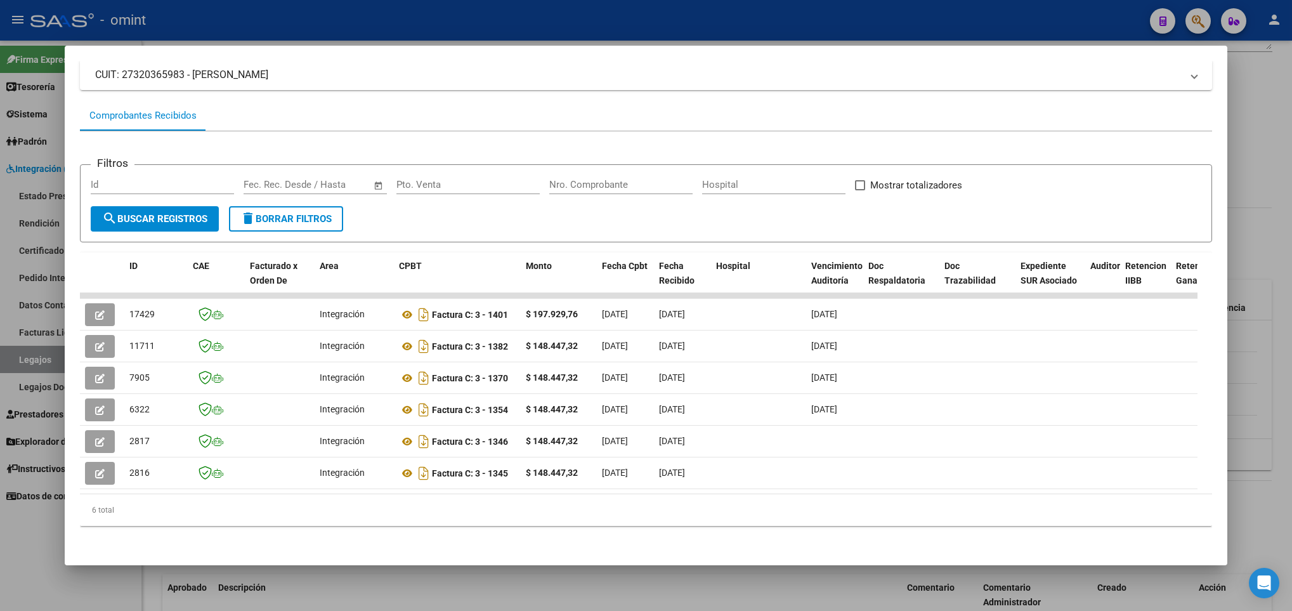
scroll to position [88, 0]
click at [502, 574] on div at bounding box center [646, 305] width 1292 height 611
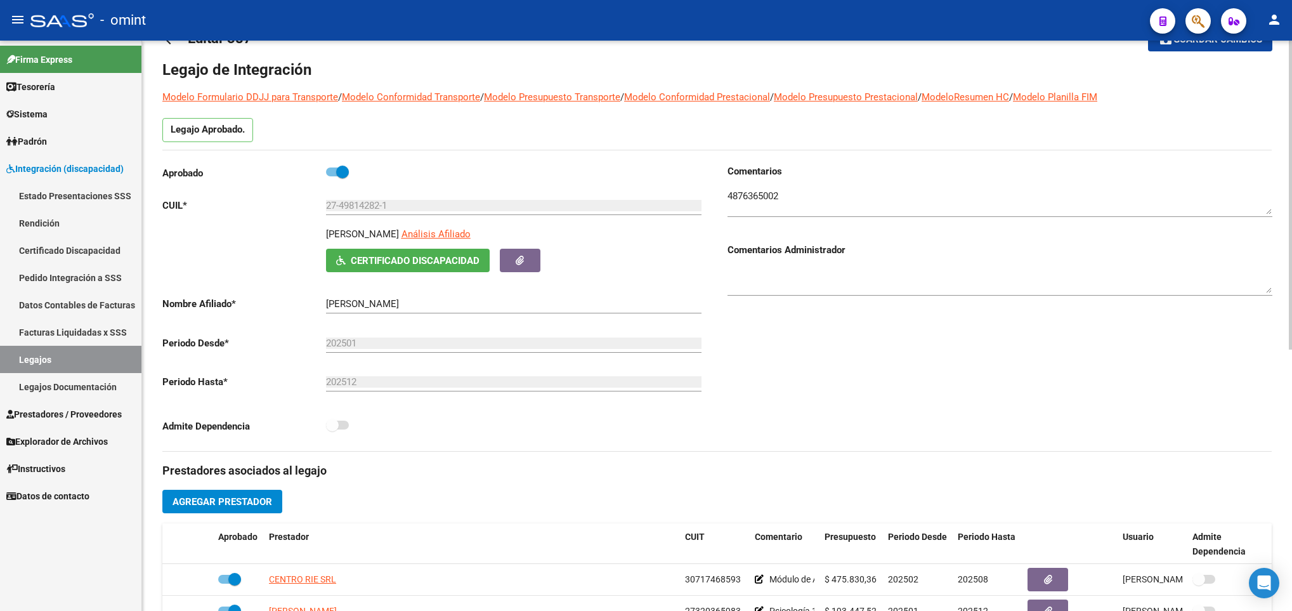
scroll to position [0, 0]
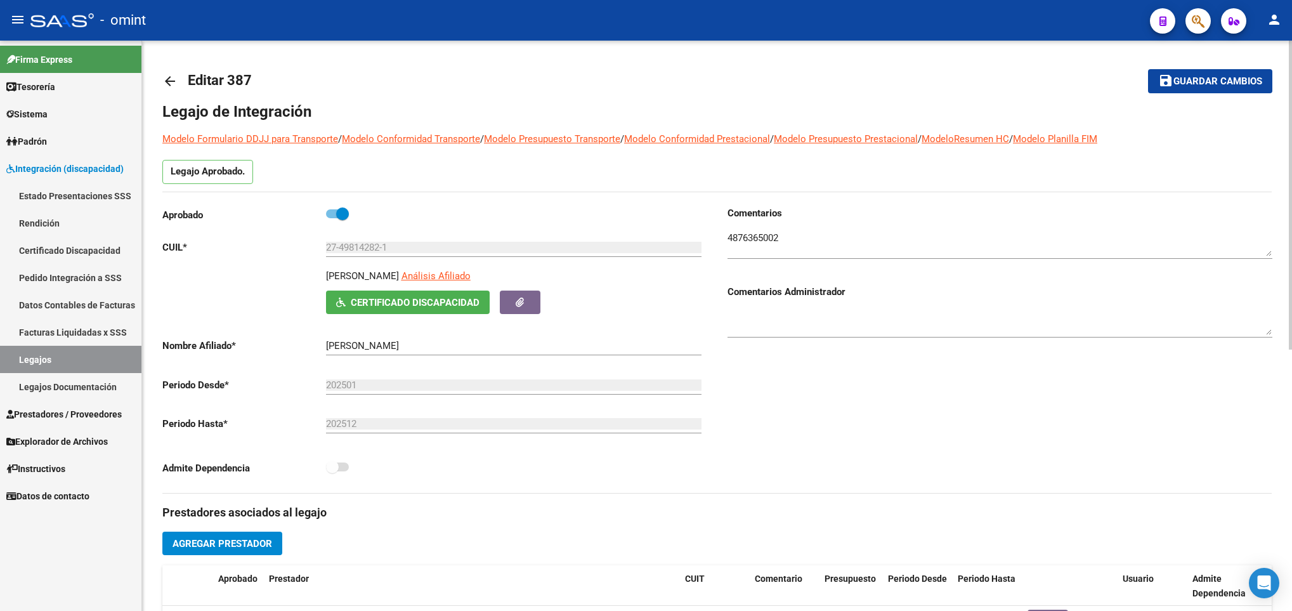
click at [173, 81] on mat-icon "arrow_back" at bounding box center [169, 81] width 15 height 15
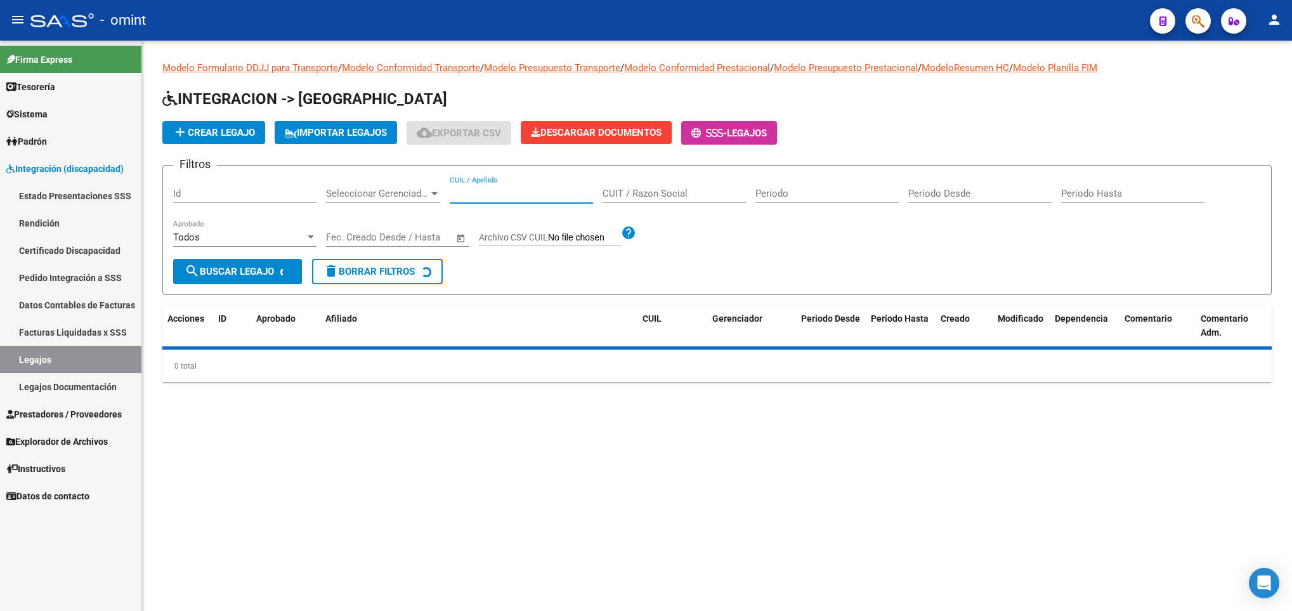
click at [481, 196] on input "CUIL / Apellido" at bounding box center [521, 193] width 143 height 11
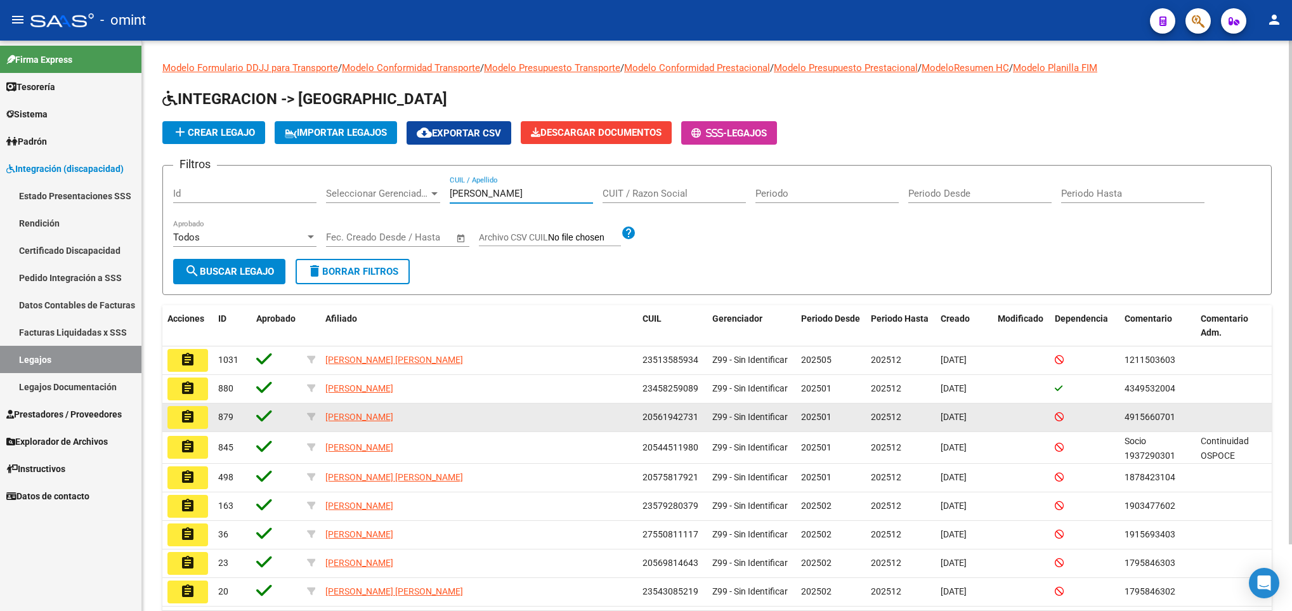
scroll to position [75, 0]
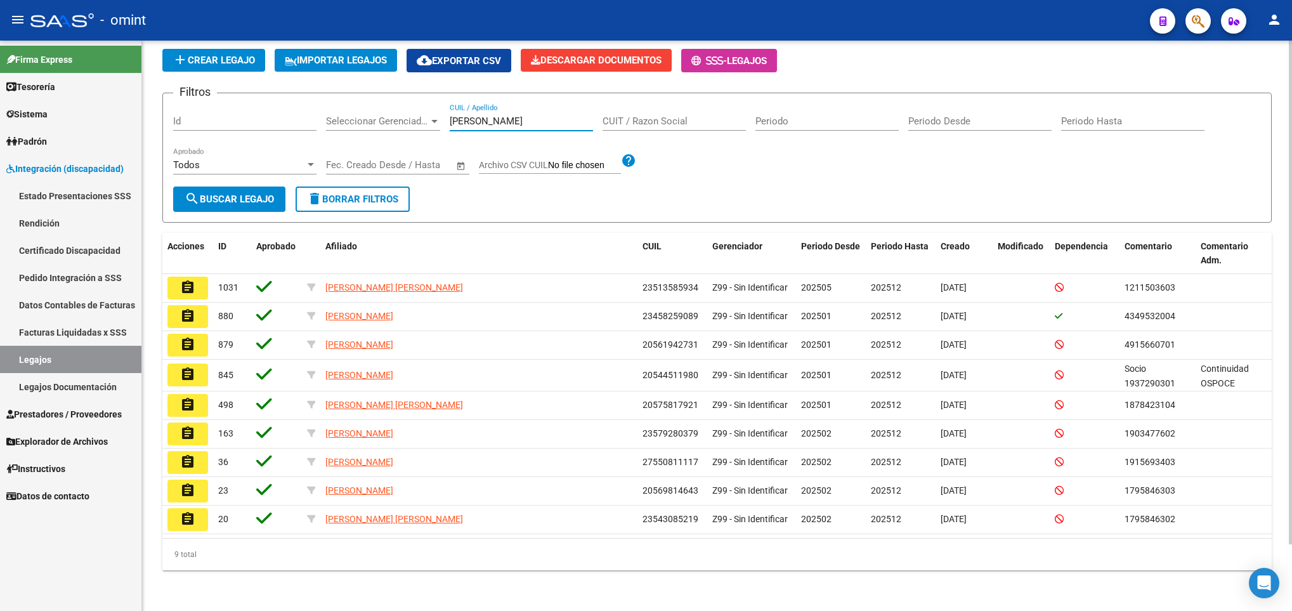
drag, startPoint x: 510, startPoint y: 117, endPoint x: 354, endPoint y: 110, distance: 155.5
click at [354, 110] on div "Filtros Id Seleccionar Gerenciador Seleccionar Gerenciador ALVAREZ CUIL / Apell…" at bounding box center [716, 144] width 1087 height 83
paste input "27364801152"
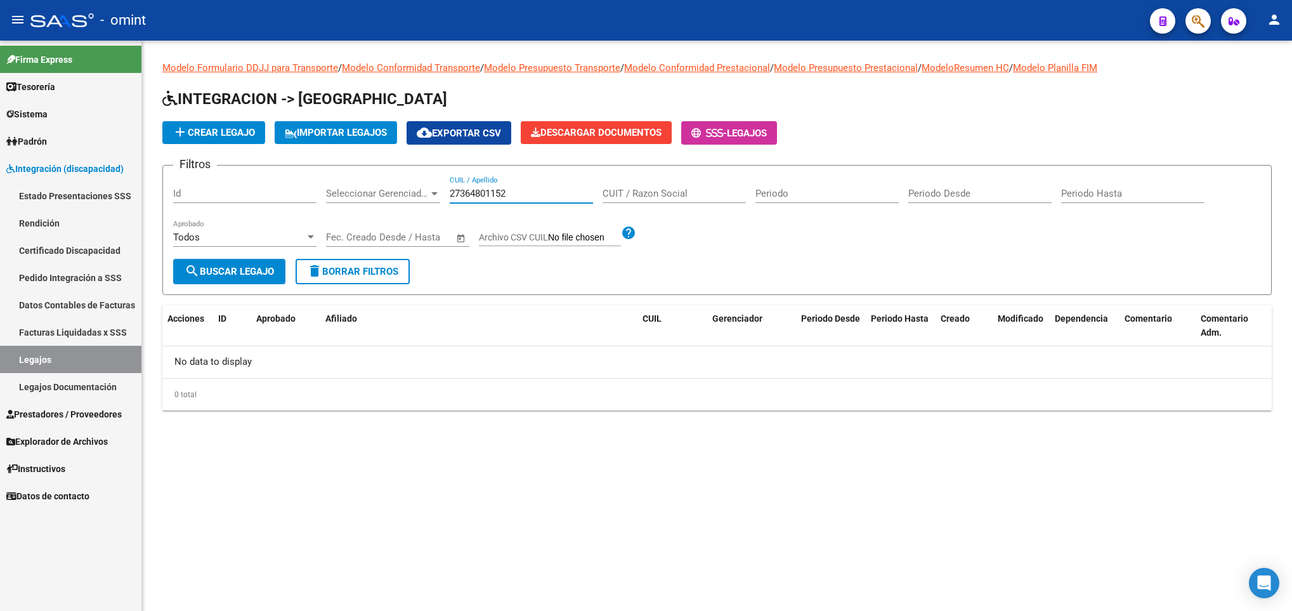
scroll to position [0, 0]
click at [458, 193] on input "27364801152" at bounding box center [521, 193] width 143 height 11
click at [509, 189] on input "364801152" at bounding box center [521, 193] width 143 height 11
drag, startPoint x: 537, startPoint y: 195, endPoint x: 377, endPoint y: 198, distance: 159.8
click at [377, 198] on div "Filtros Id Seleccionar Gerenciador Seleccionar Gerenciador 36480115 CUIL / Apel…" at bounding box center [716, 217] width 1087 height 83
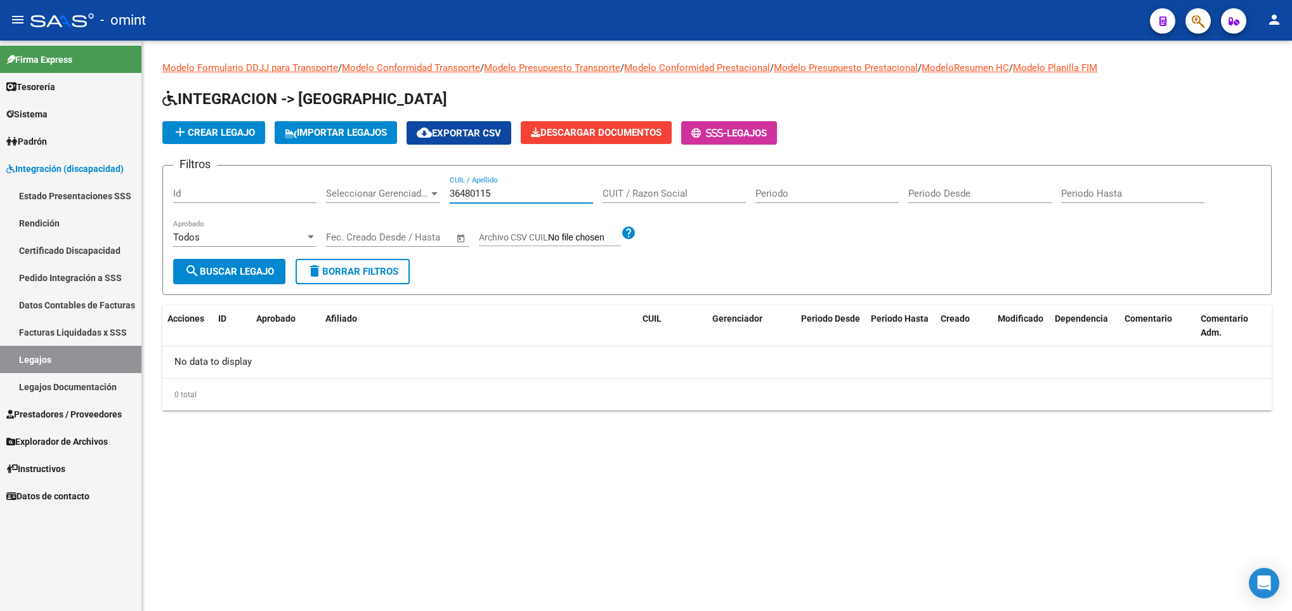
paste input "56190231"
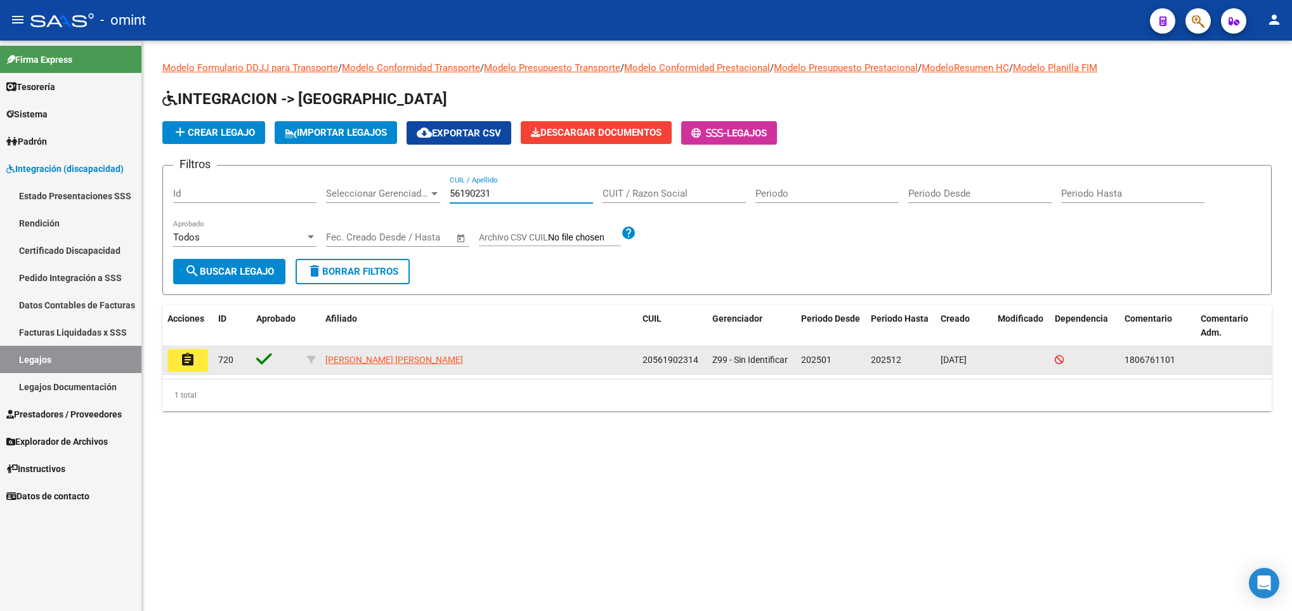
type input "56190231"
click at [187, 356] on mat-icon "assignment" at bounding box center [187, 359] width 15 height 15
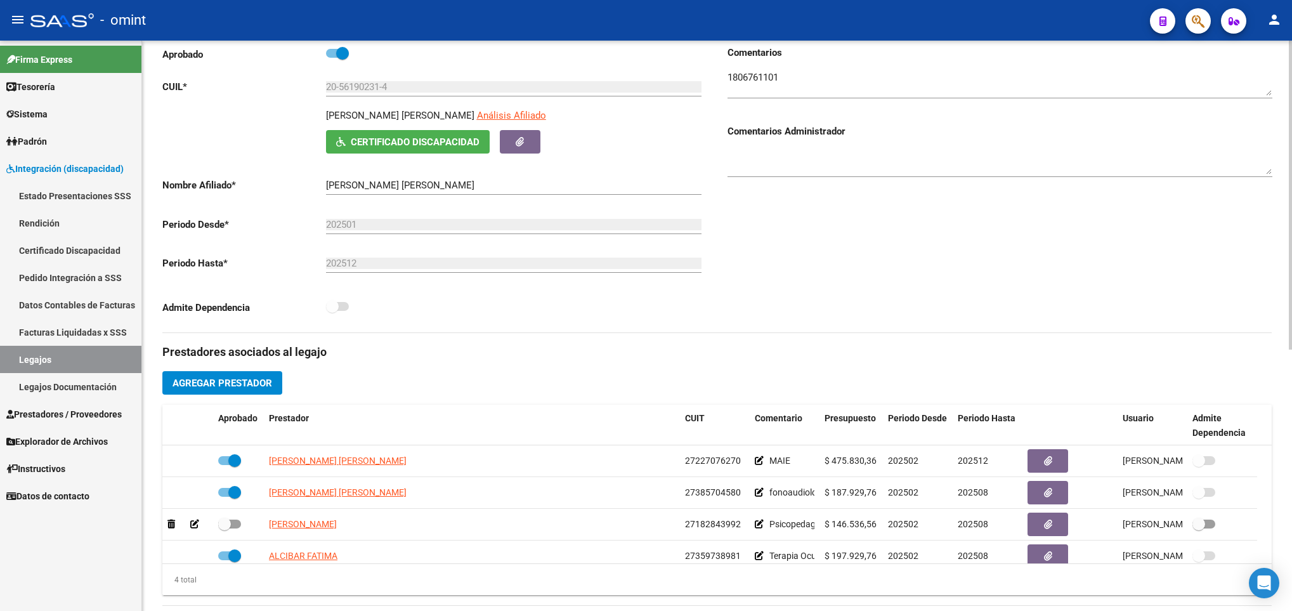
scroll to position [95, 0]
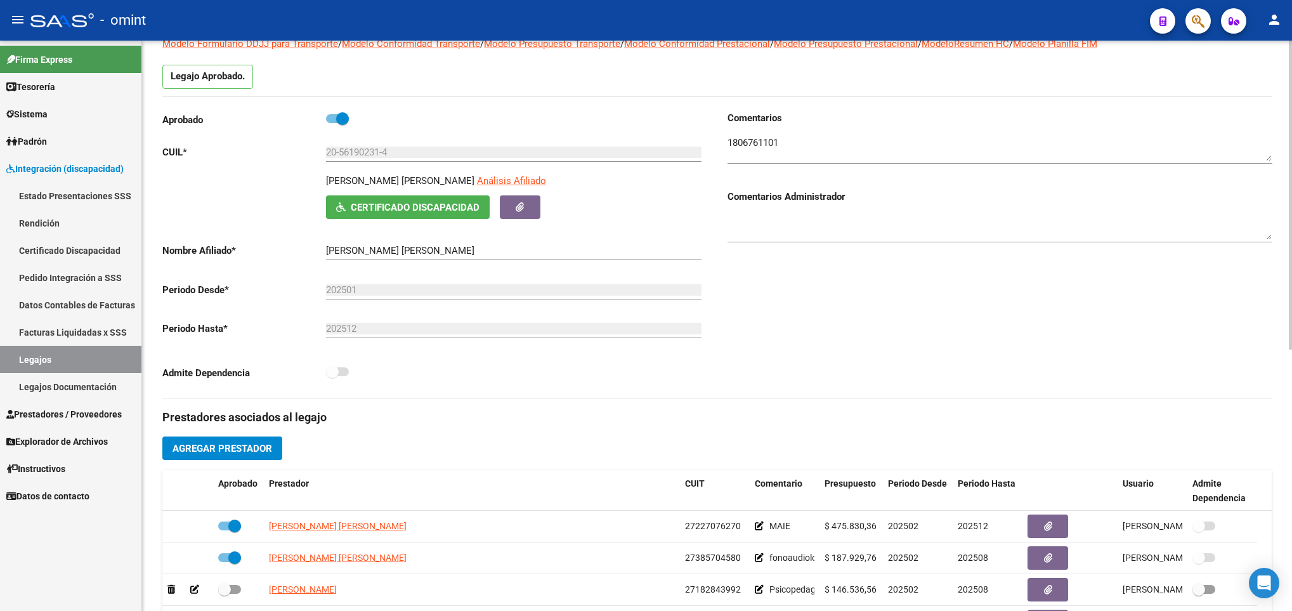
click at [760, 143] on textarea at bounding box center [999, 148] width 545 height 25
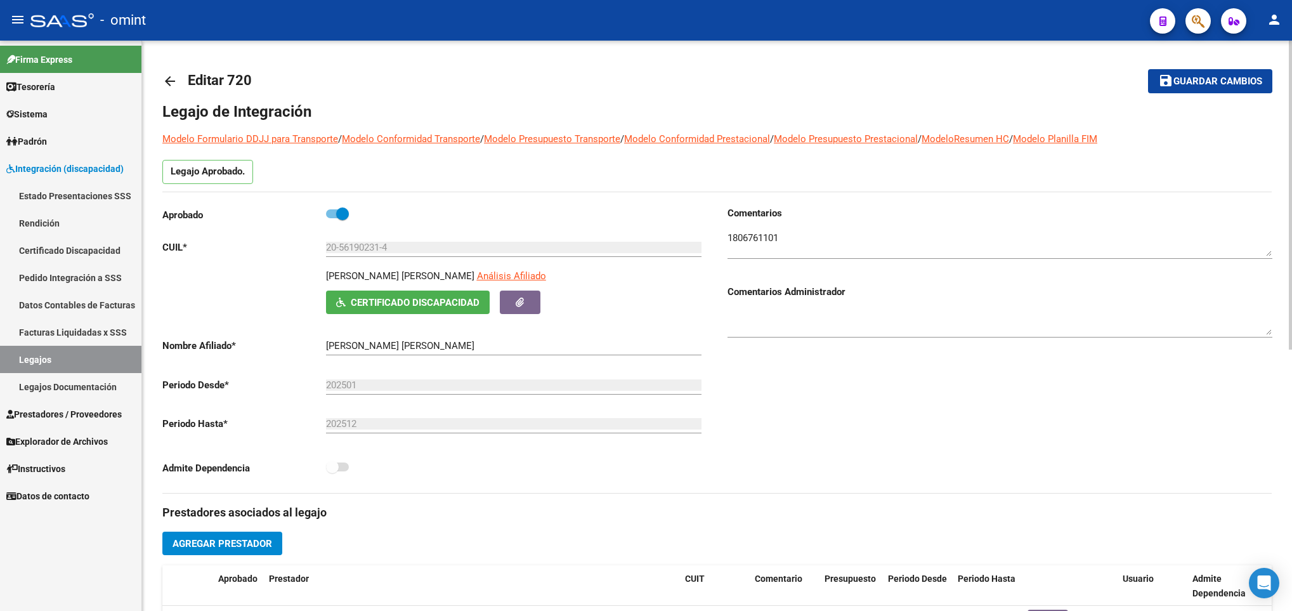
click at [164, 79] on mat-icon "arrow_back" at bounding box center [169, 81] width 15 height 15
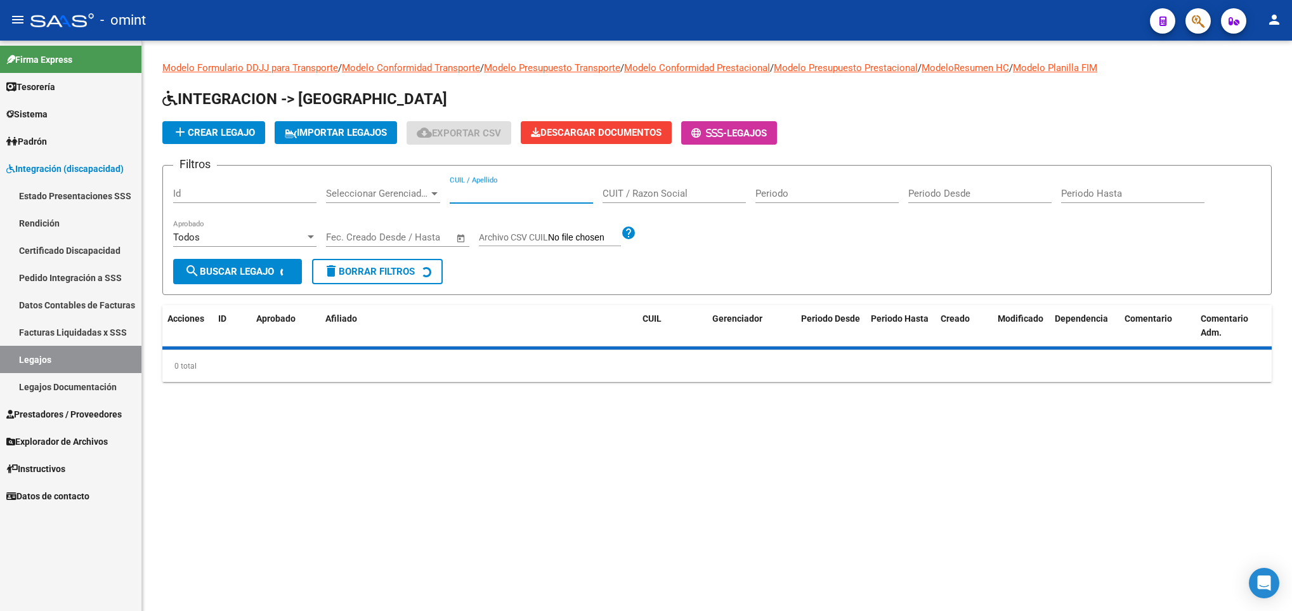
click at [547, 192] on input "CUIL / Apellido" at bounding box center [521, 193] width 143 height 11
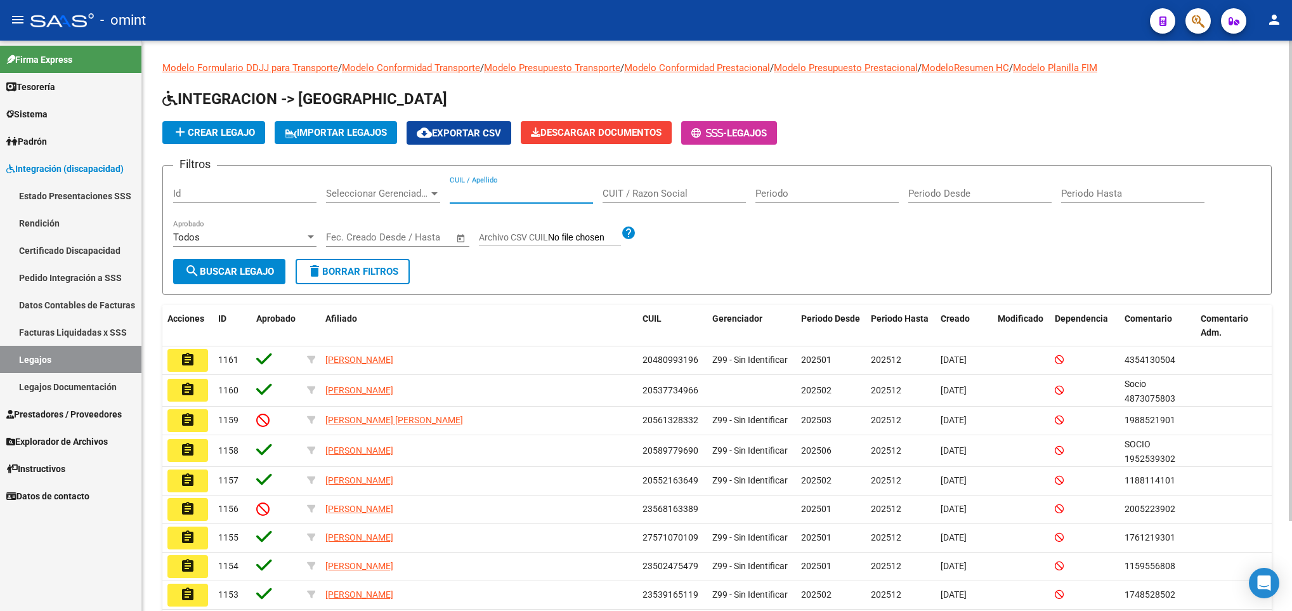
paste input "56977141"
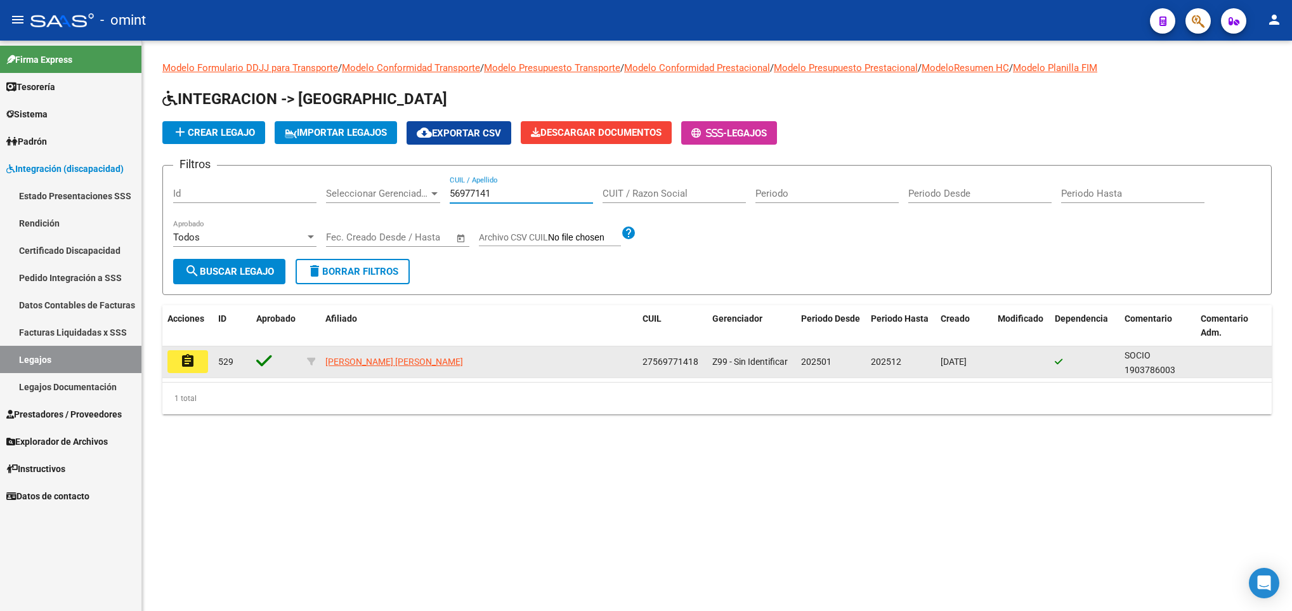
type input "56977141"
click at [185, 356] on mat-icon "assignment" at bounding box center [187, 360] width 15 height 15
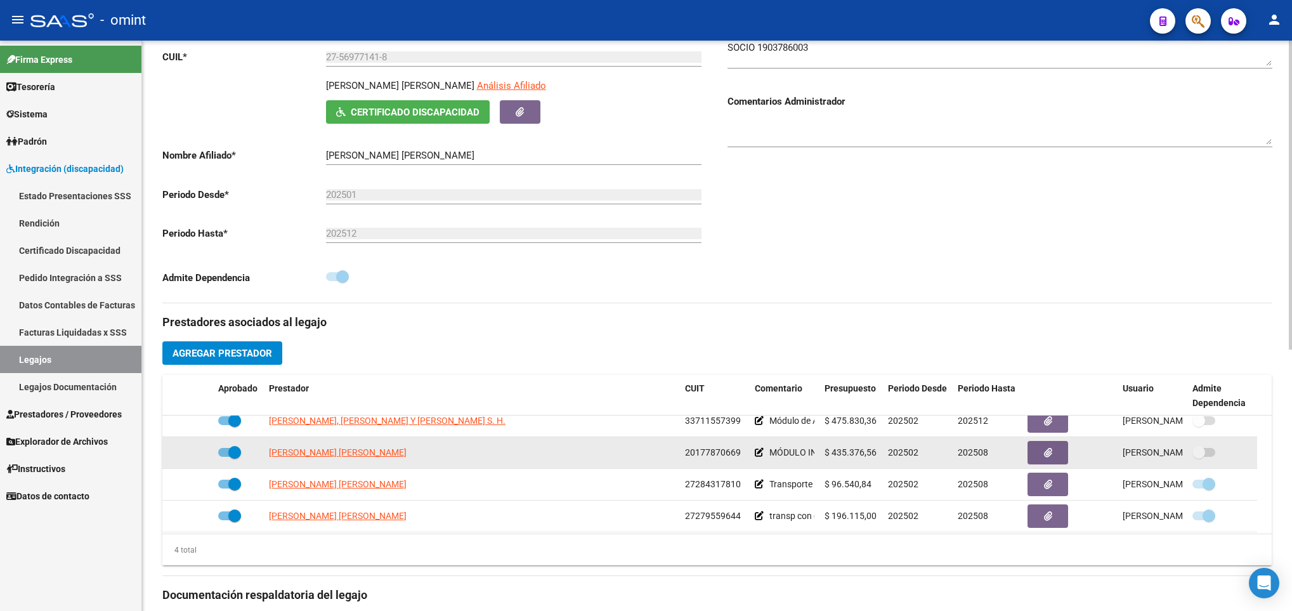
scroll to position [13, 0]
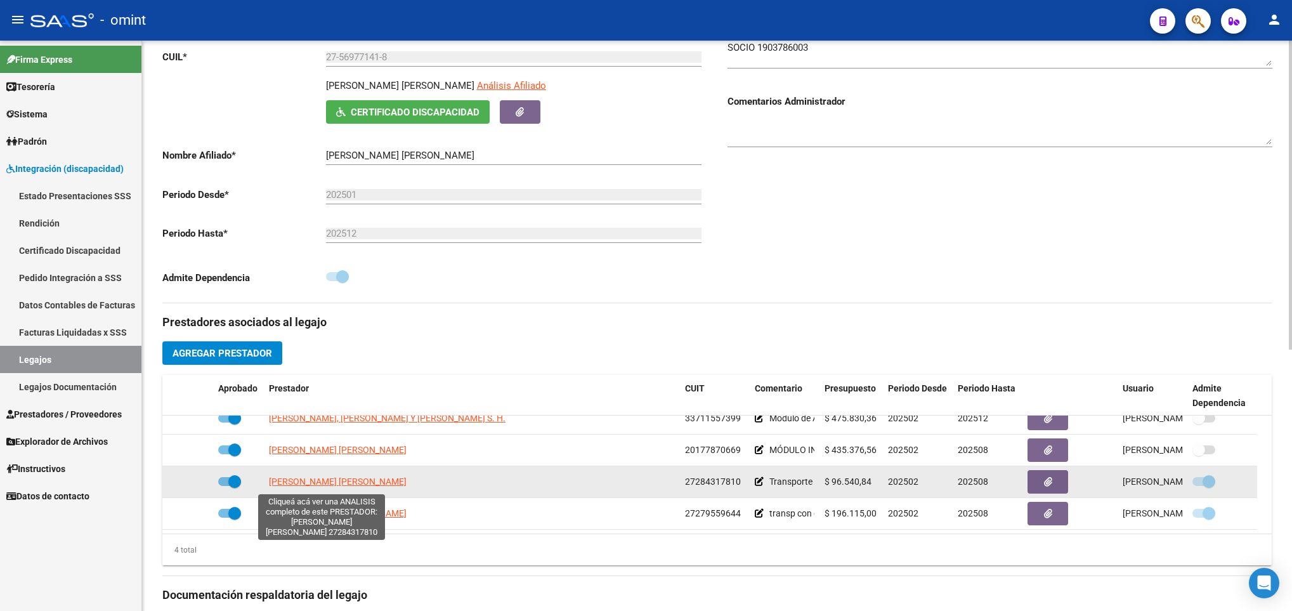
click at [354, 482] on span "GONZALEZ MARIA EMILIA" at bounding box center [338, 481] width 138 height 10
type textarea "27284317810"
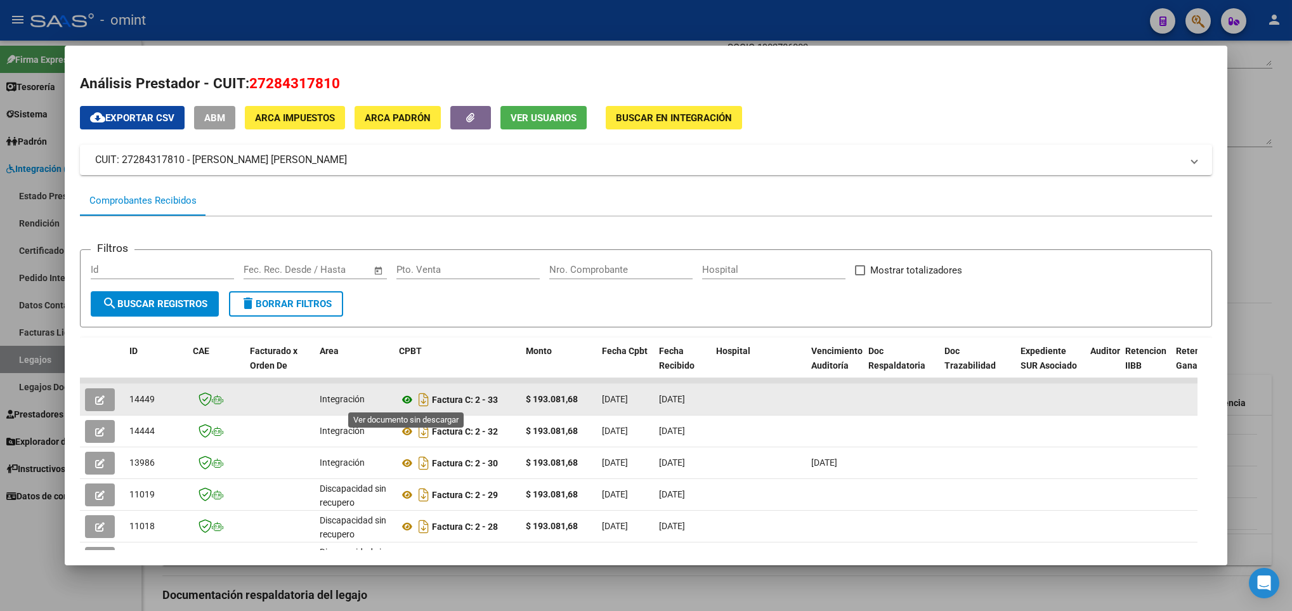
click at [413, 399] on icon at bounding box center [407, 399] width 16 height 15
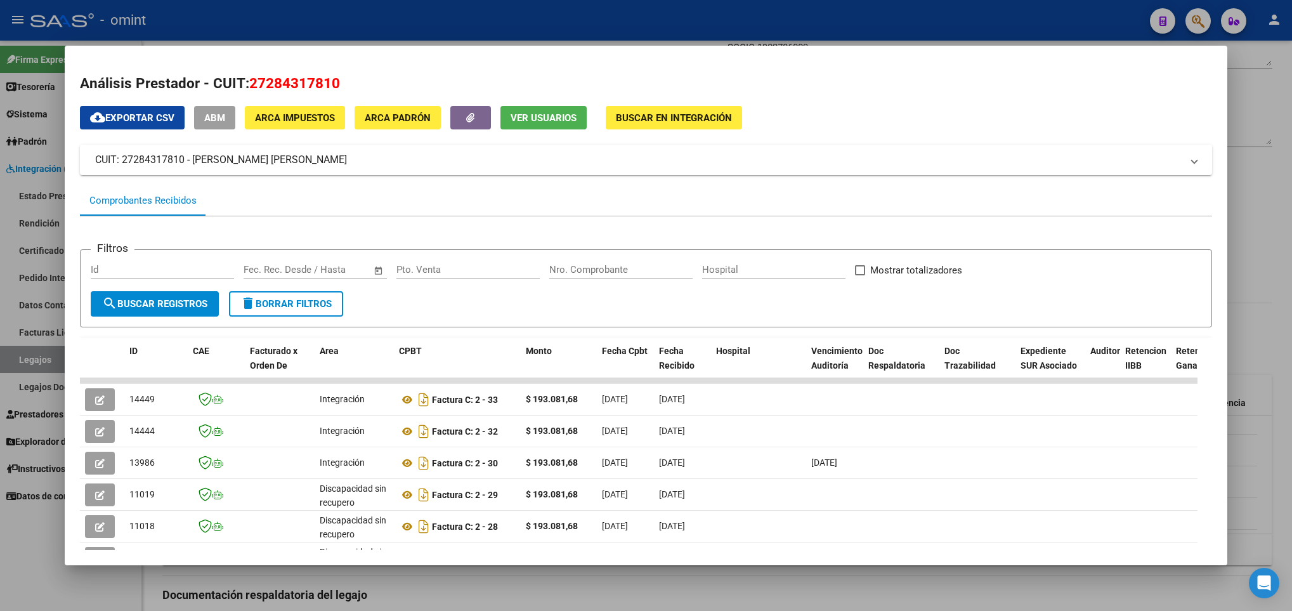
click at [672, 595] on div at bounding box center [646, 305] width 1292 height 611
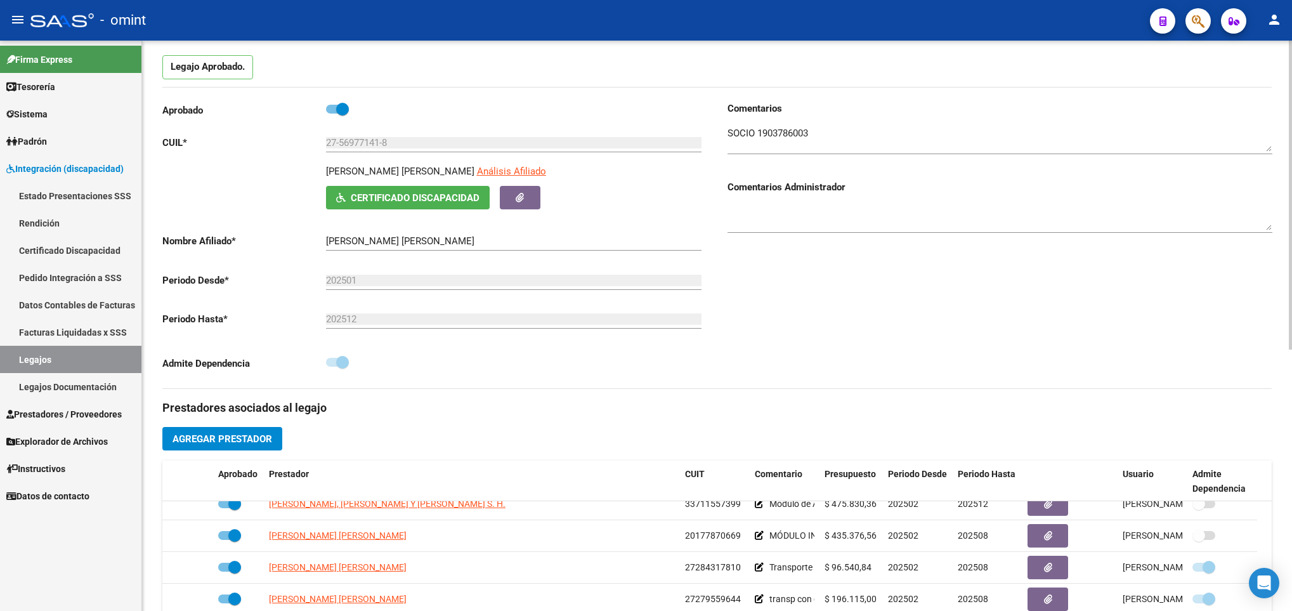
scroll to position [0, 0]
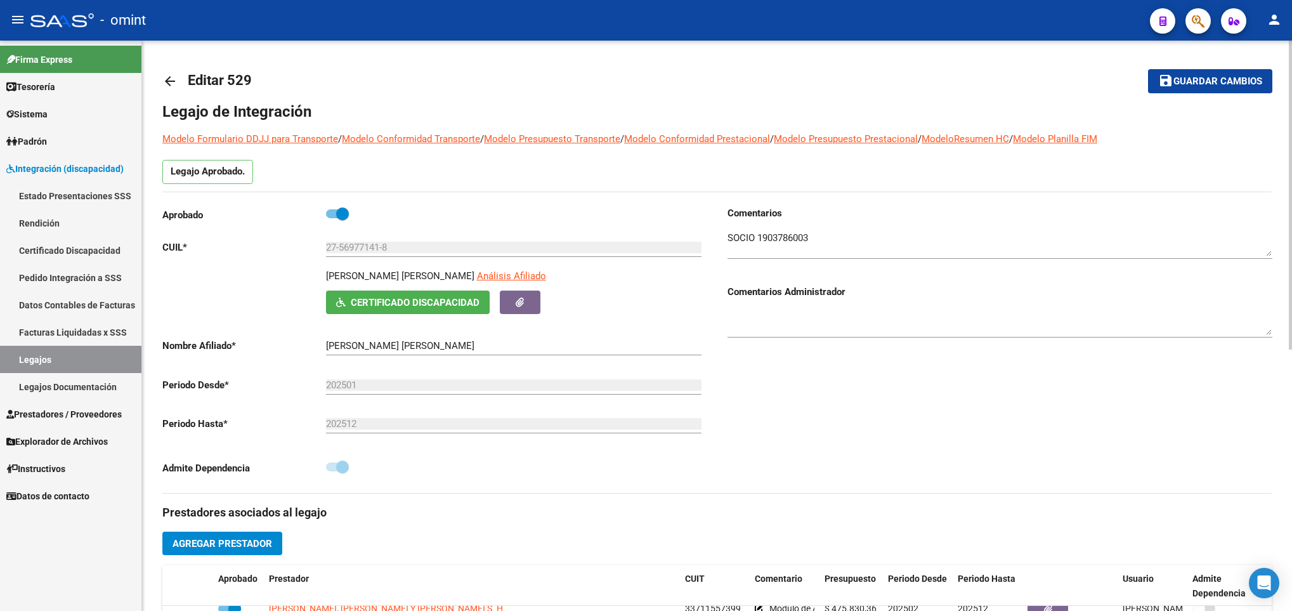
click at [167, 82] on mat-icon "arrow_back" at bounding box center [169, 81] width 15 height 15
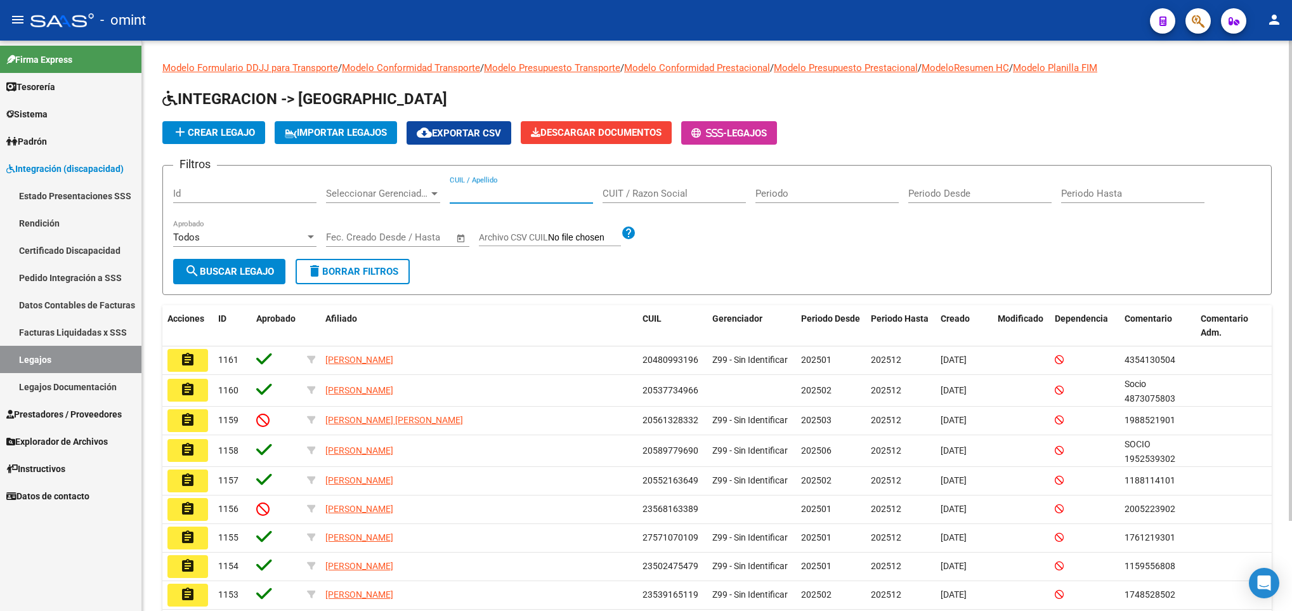
click at [552, 192] on input "CUIL / Apellido" at bounding box center [521, 193] width 143 height 11
paste input "42646374"
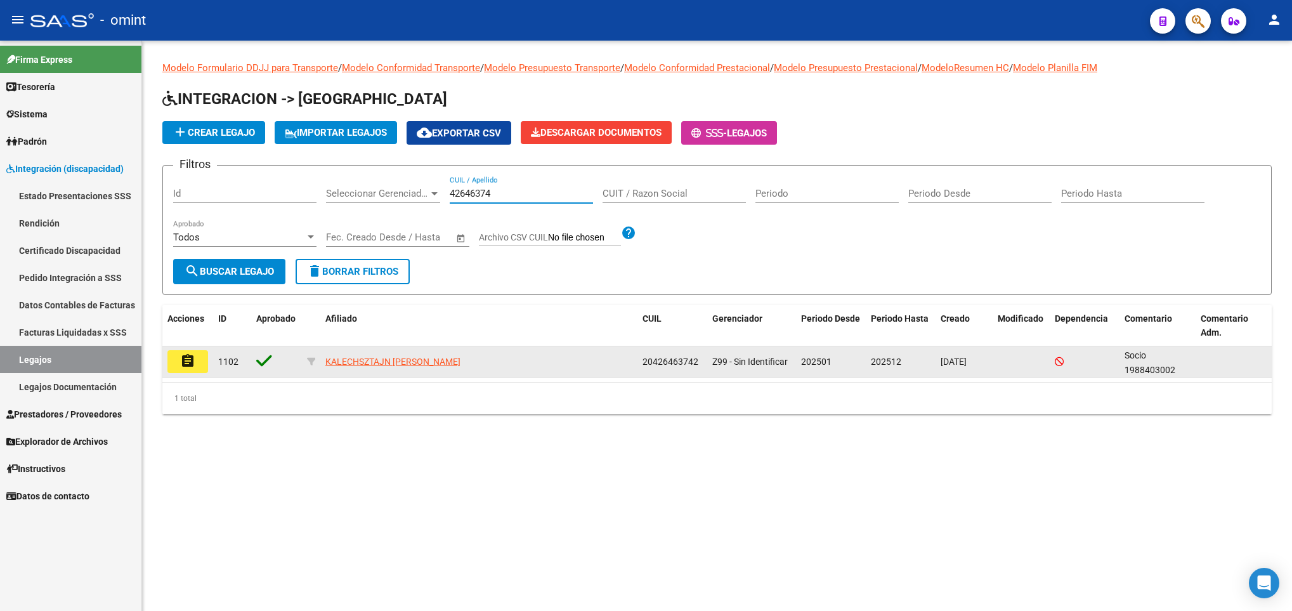
type input "42646374"
click at [190, 356] on mat-icon "assignment" at bounding box center [187, 360] width 15 height 15
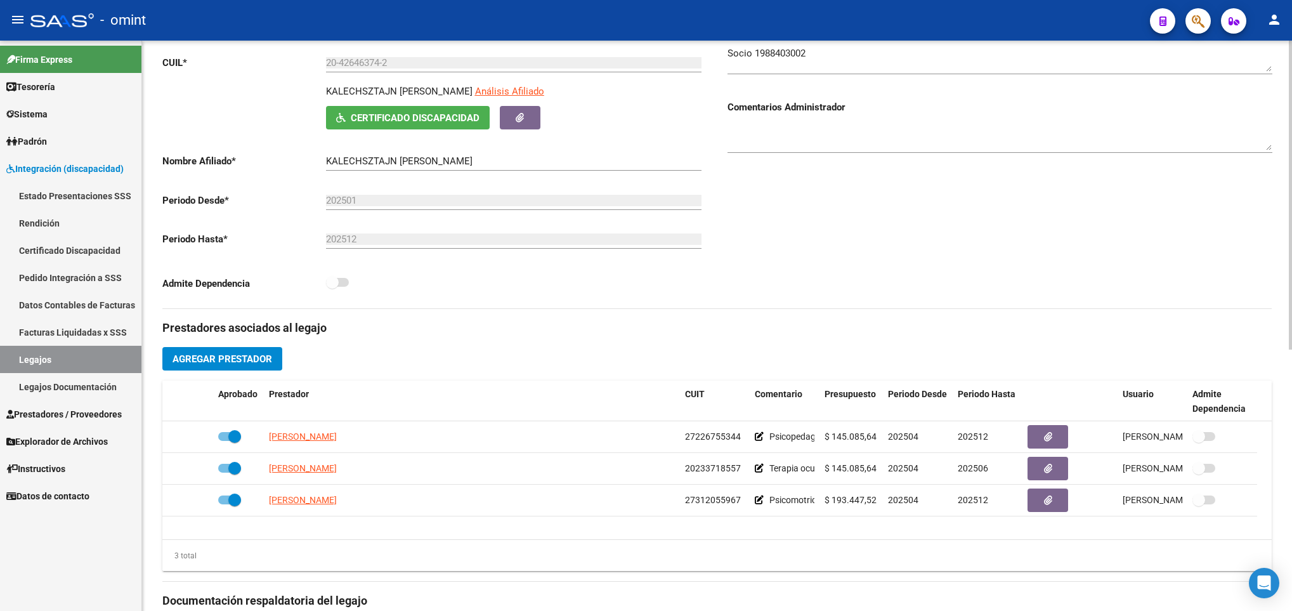
scroll to position [285, 0]
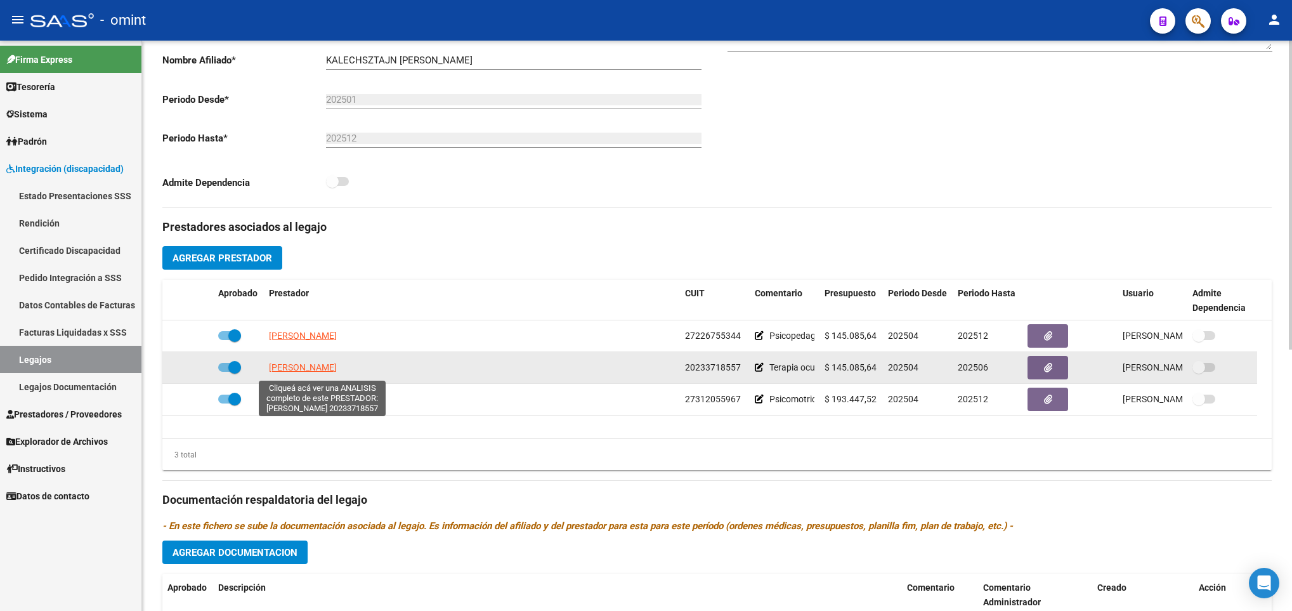
click at [337, 368] on span "WAGNER SERGIO MANUEL" at bounding box center [303, 367] width 68 height 10
type textarea "20233718557"
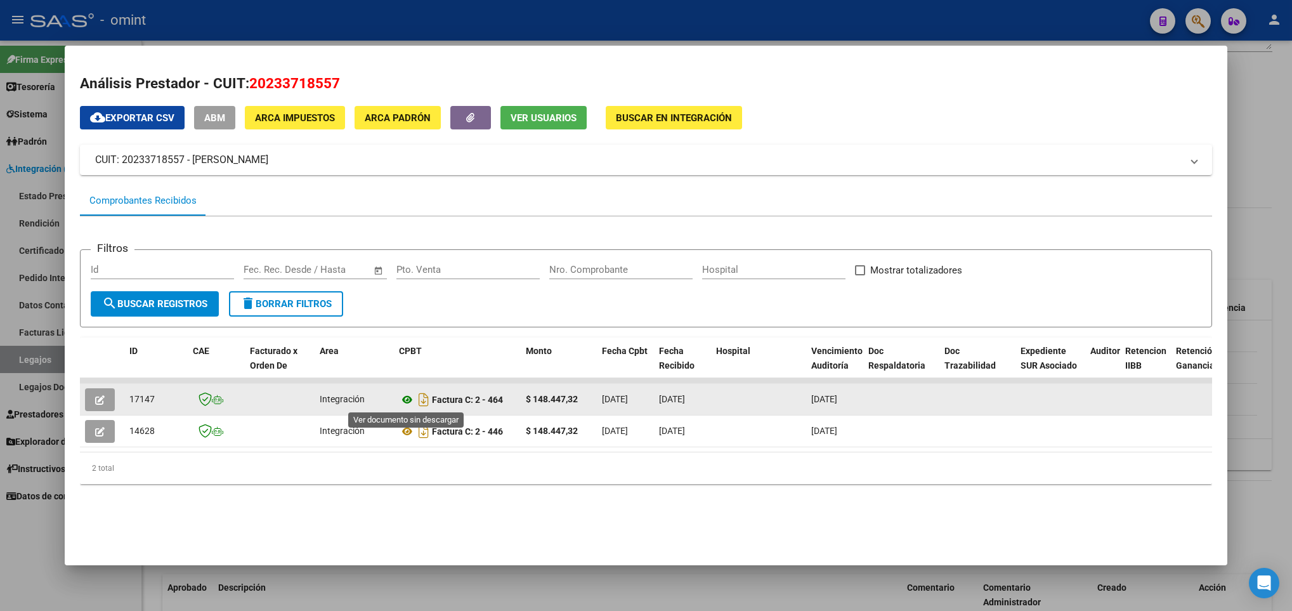
click at [407, 402] on icon at bounding box center [407, 399] width 16 height 15
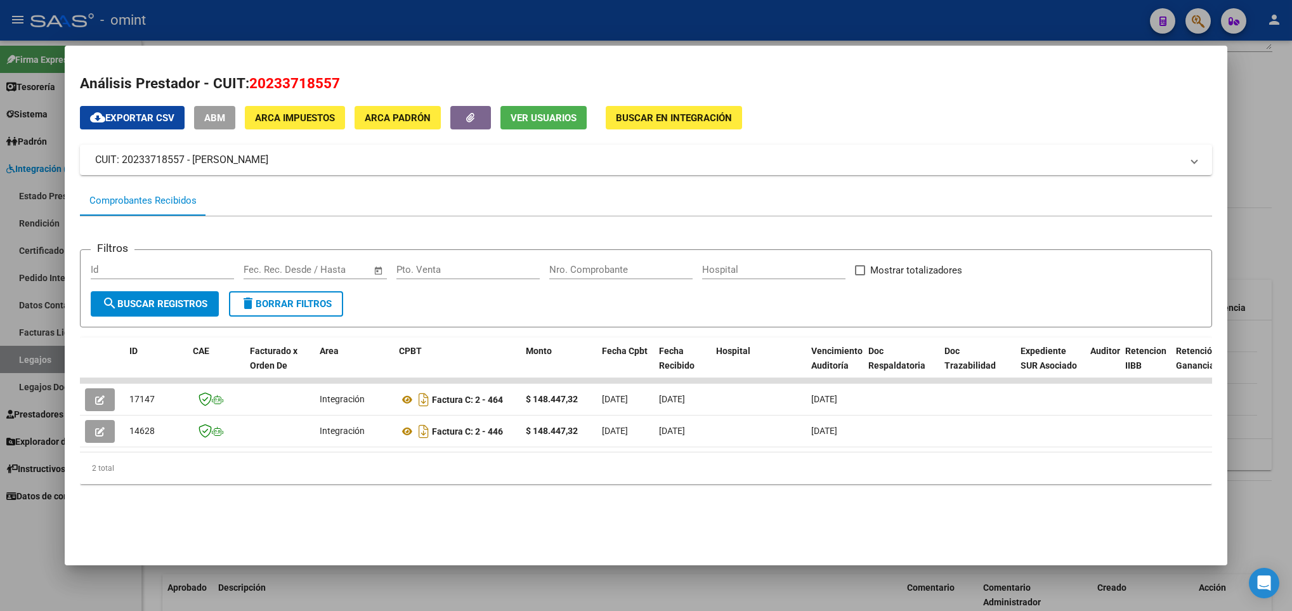
click at [752, 576] on div at bounding box center [646, 305] width 1292 height 611
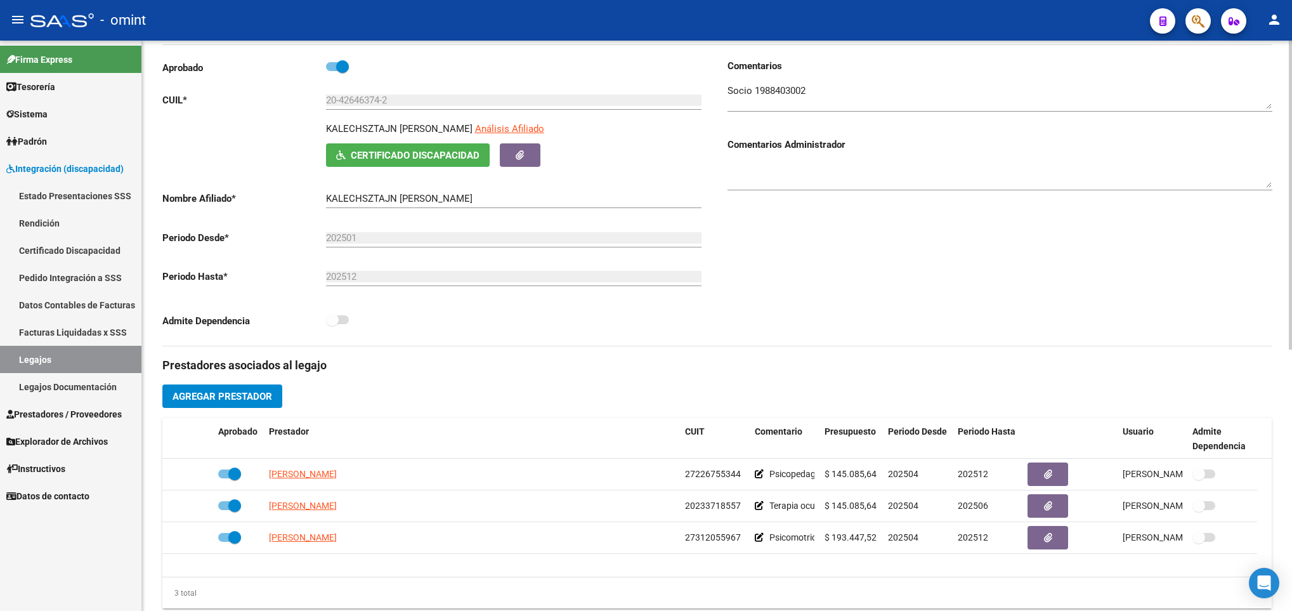
scroll to position [0, 0]
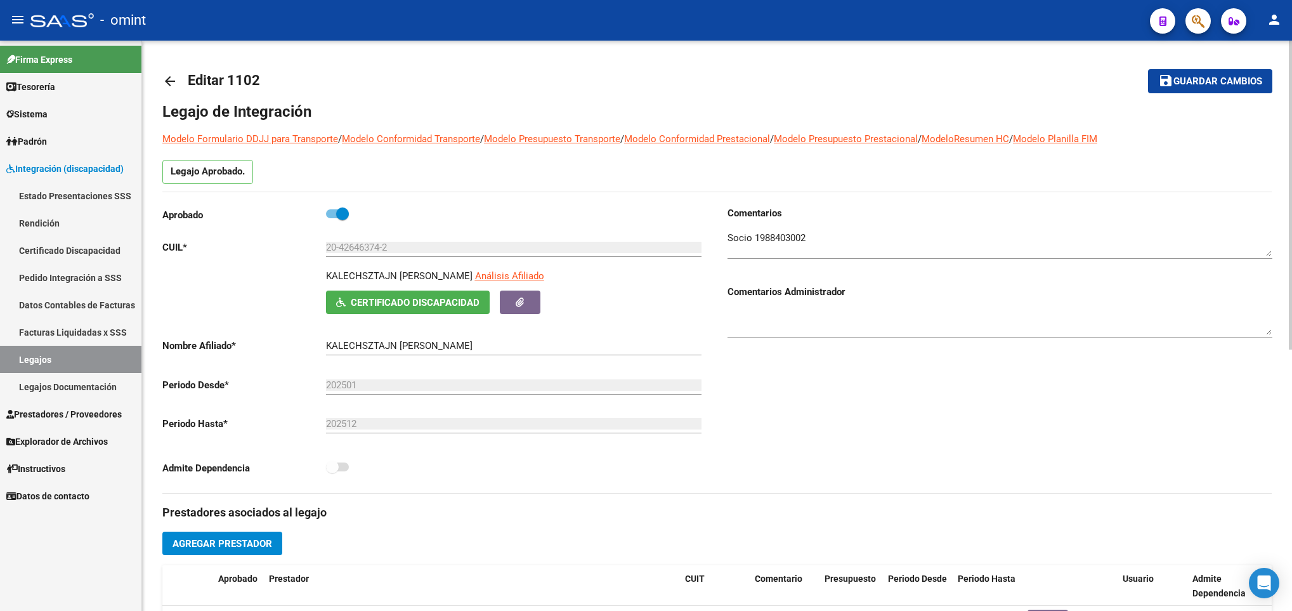
click at [170, 81] on mat-icon "arrow_back" at bounding box center [169, 81] width 15 height 15
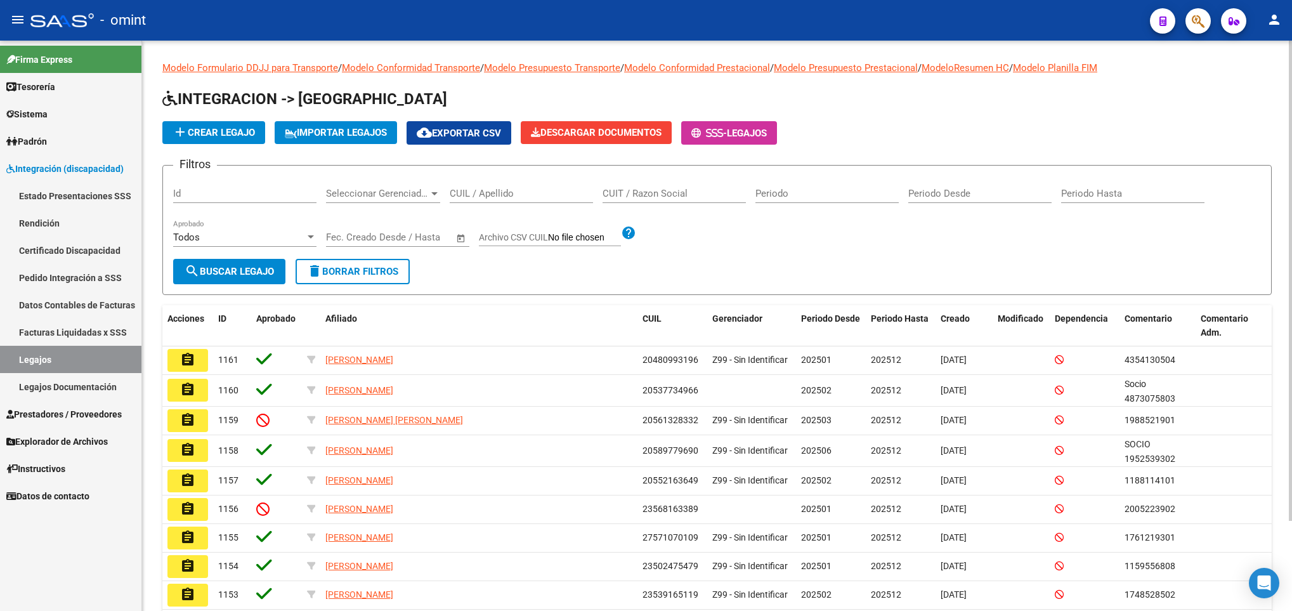
click at [474, 198] on input "CUIL / Apellido" at bounding box center [521, 193] width 143 height 11
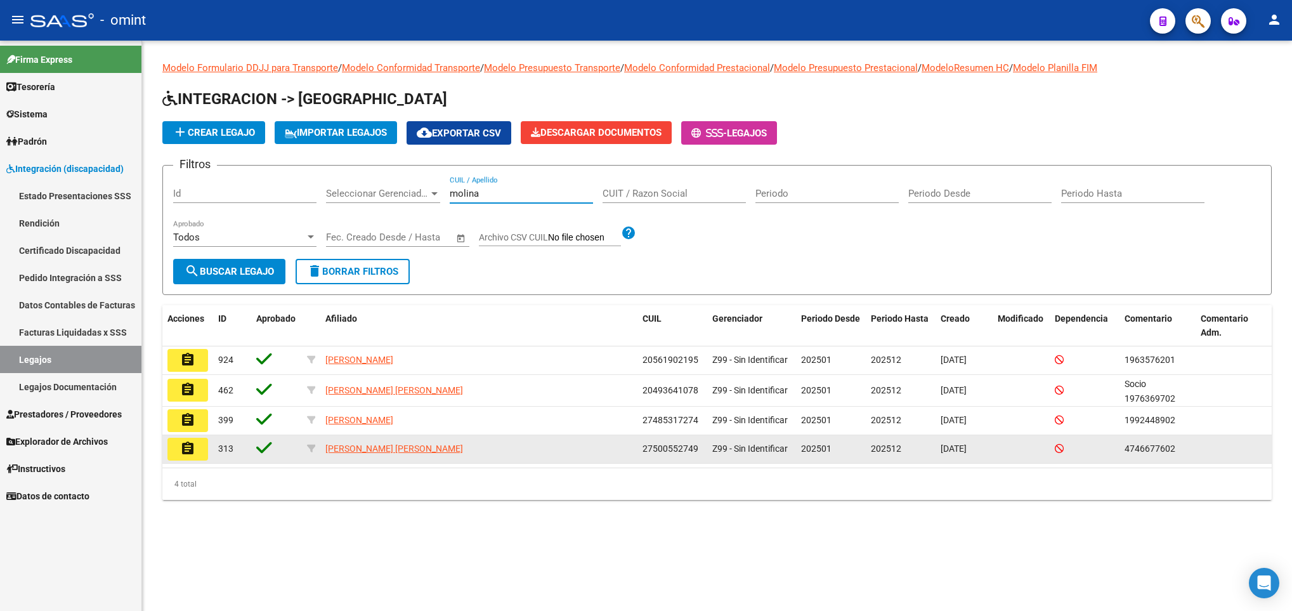
type input "molina"
click at [198, 441] on button "assignment" at bounding box center [187, 449] width 41 height 23
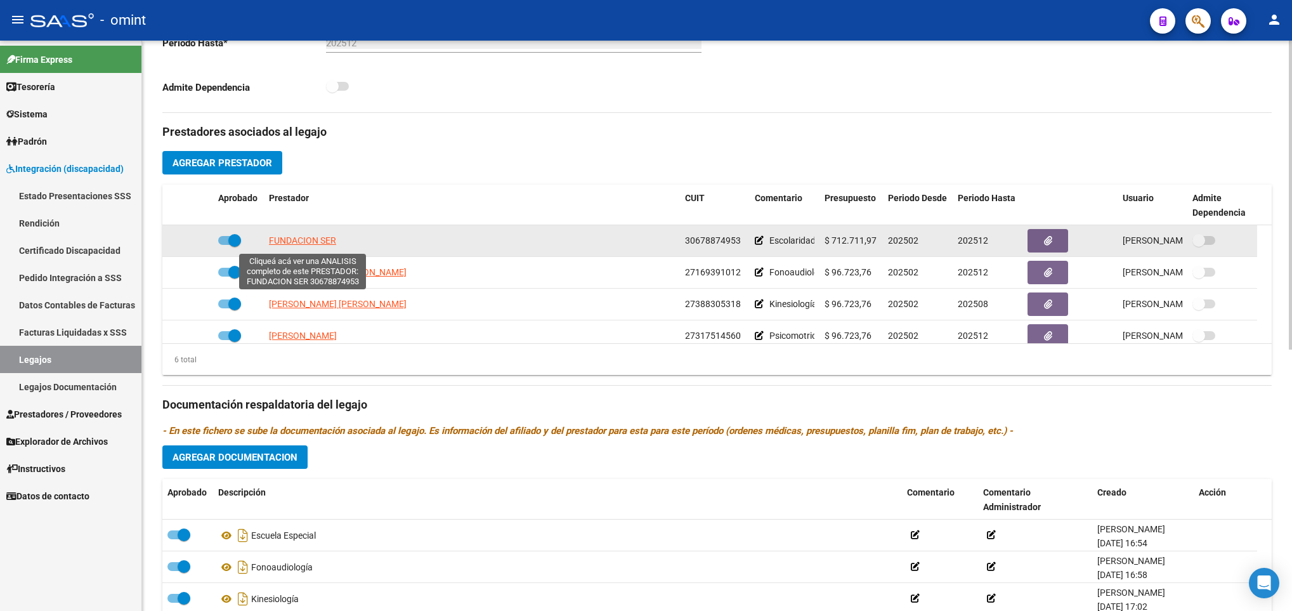
click at [312, 243] on span "FUNDACION SER" at bounding box center [302, 240] width 67 height 10
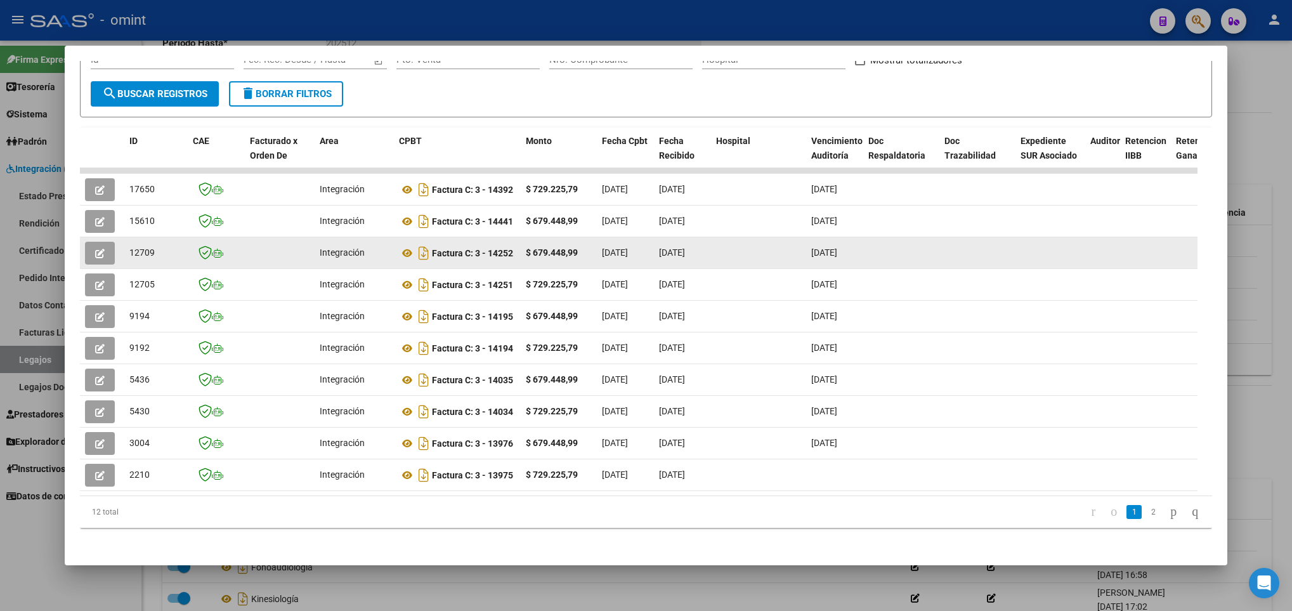
scroll to position [226, 0]
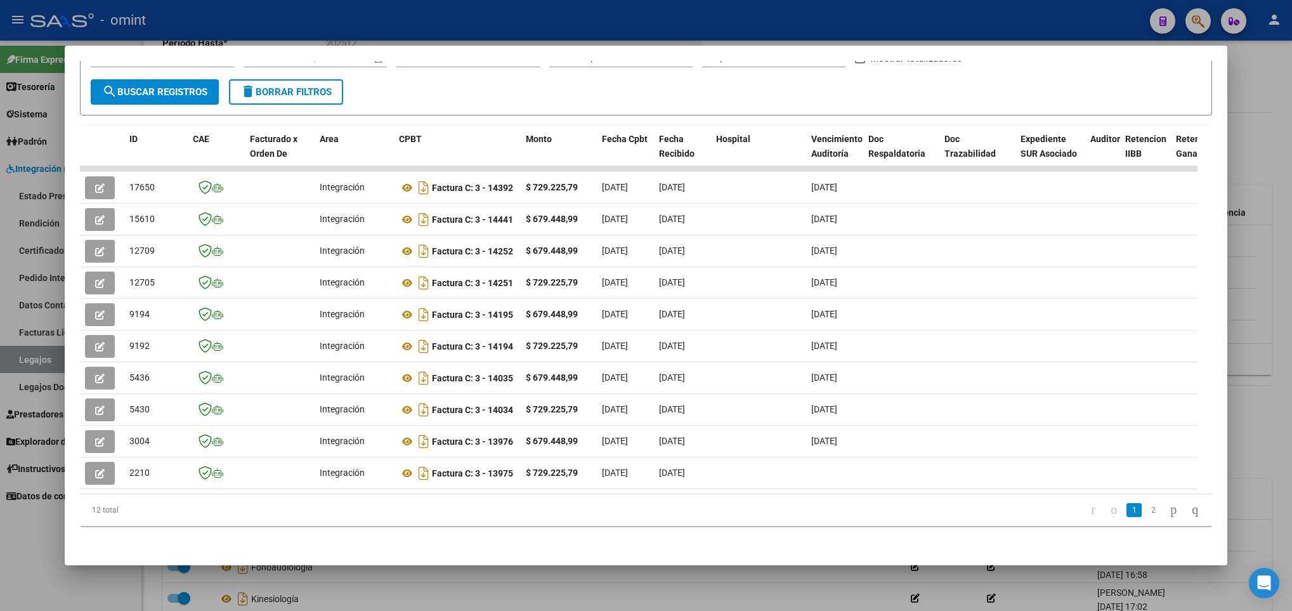
click at [654, 584] on div at bounding box center [646, 305] width 1292 height 611
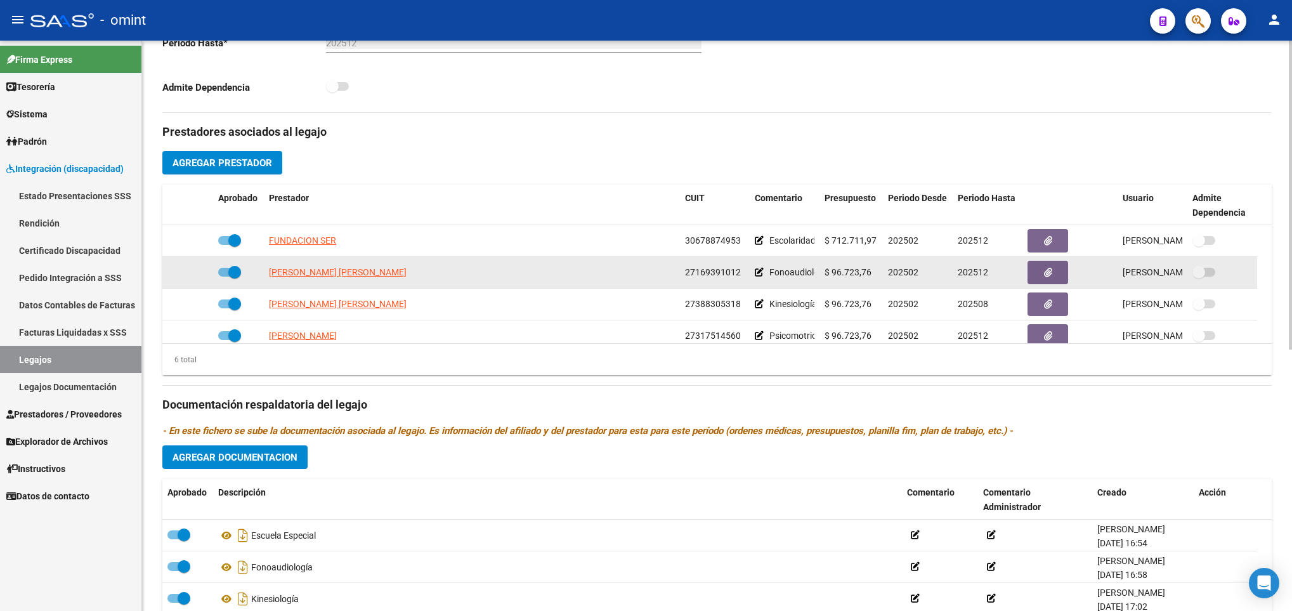
click at [356, 267] on datatable-body-cell "AVENDAÑO MARIA DEL CARMEN" at bounding box center [472, 272] width 416 height 31
click at [356, 272] on span "AVENDAÑO MARIA DEL CARMEN" at bounding box center [338, 272] width 138 height 10
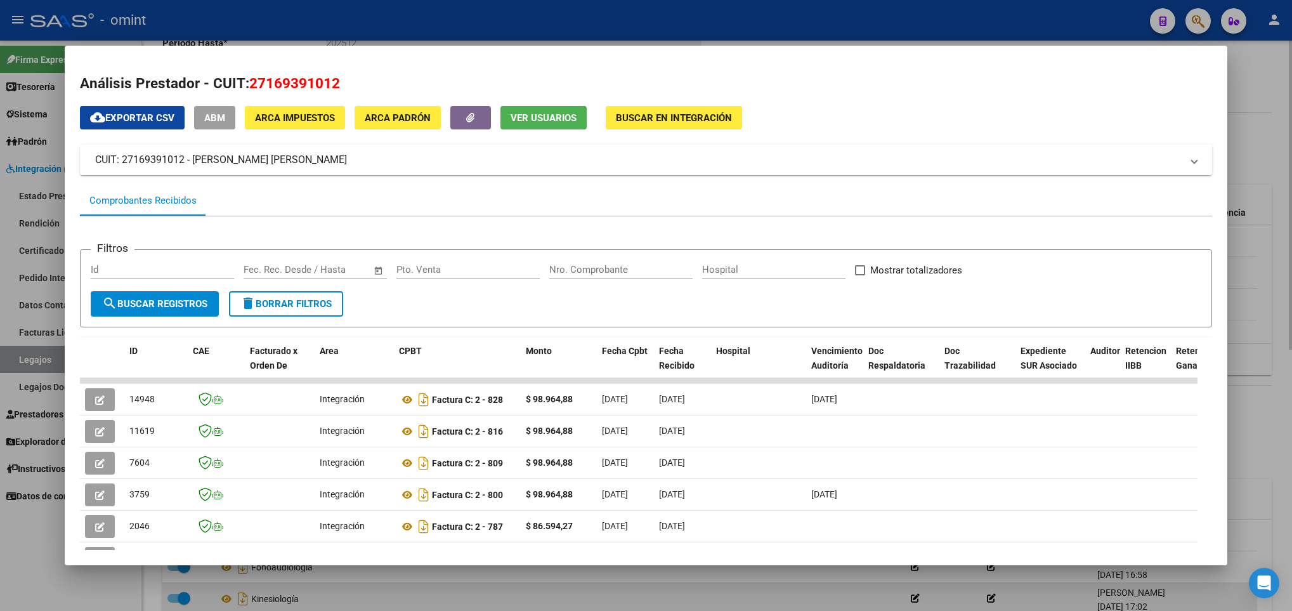
click at [459, 592] on div at bounding box center [646, 305] width 1292 height 611
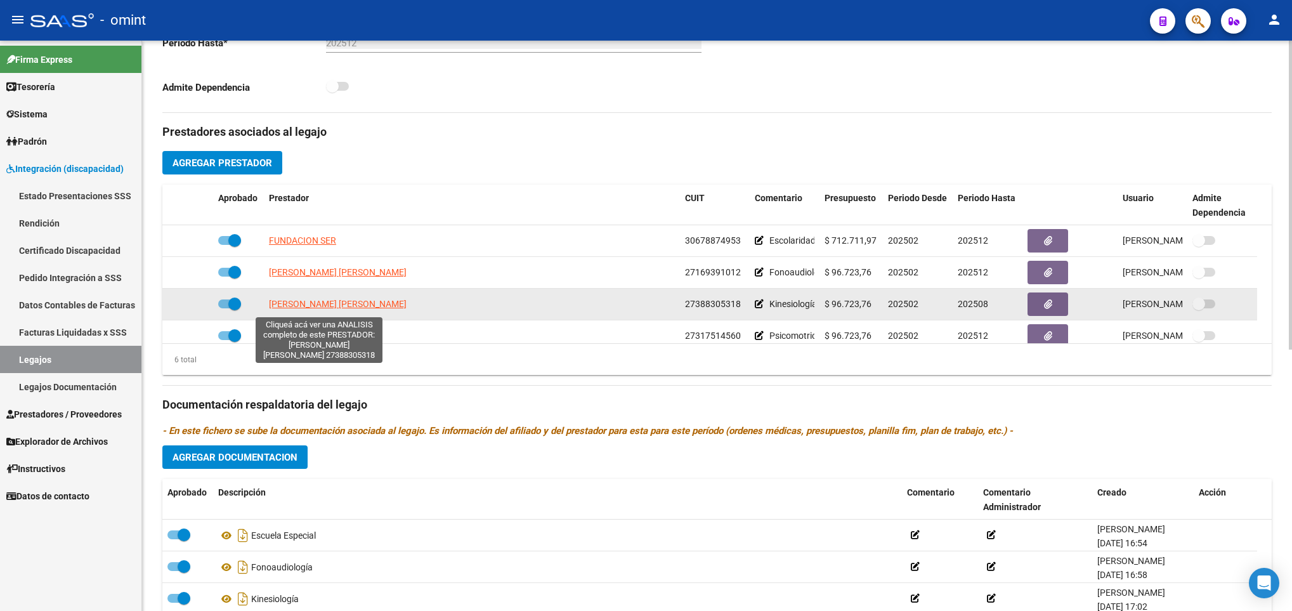
click at [329, 306] on span "SERRANO SABRINA INES" at bounding box center [338, 304] width 138 height 10
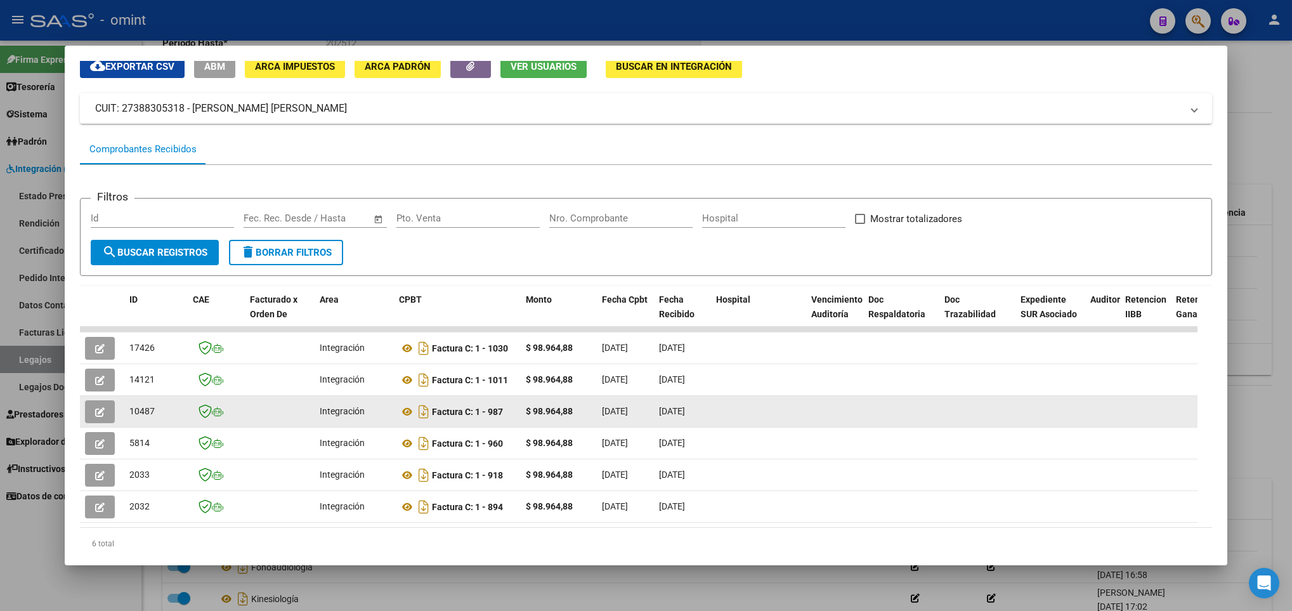
scroll to position [100, 0]
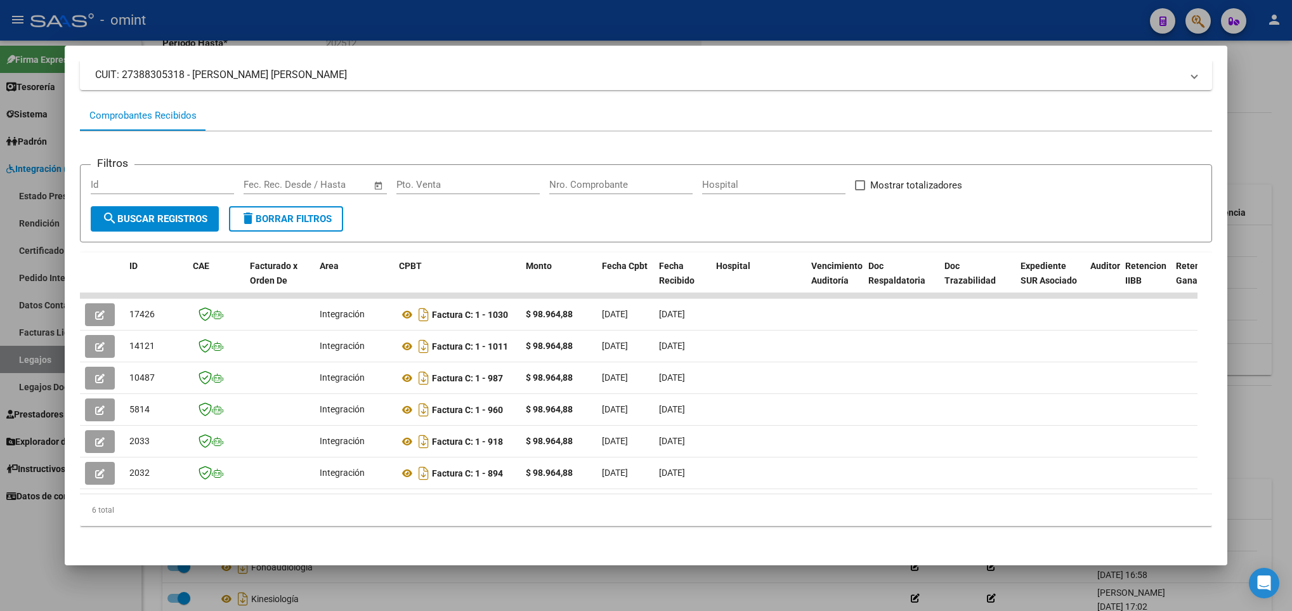
click at [510, 588] on div at bounding box center [646, 305] width 1292 height 611
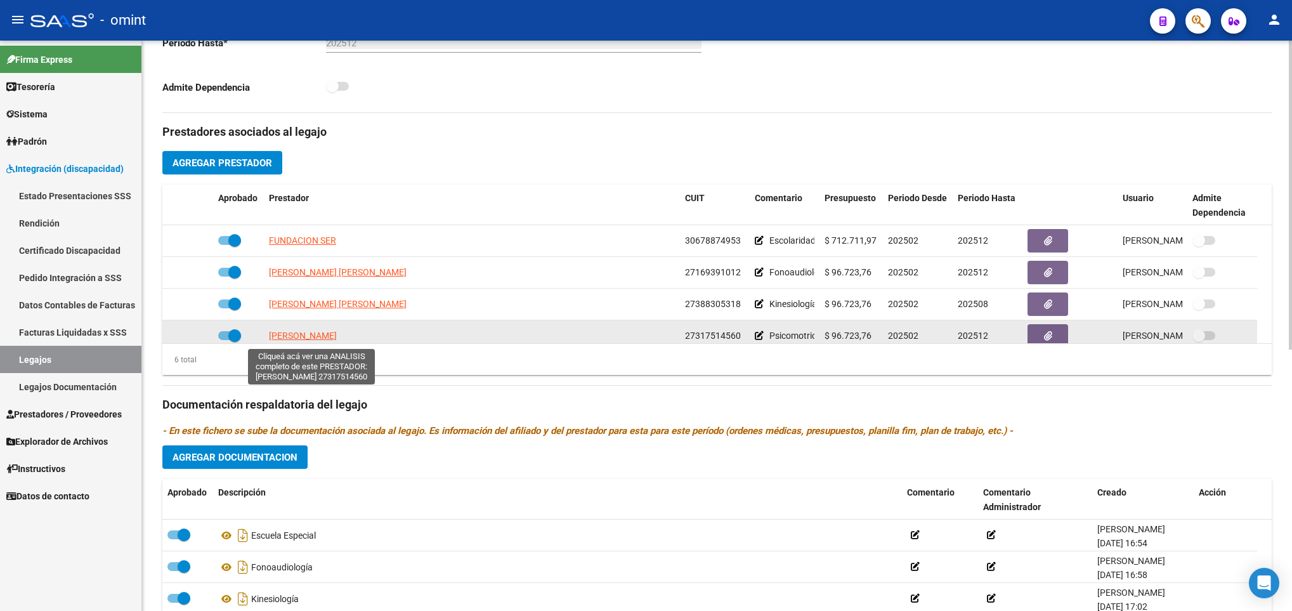
click at [289, 335] on span "ARAOZ LUISA EMILIA" at bounding box center [303, 335] width 68 height 10
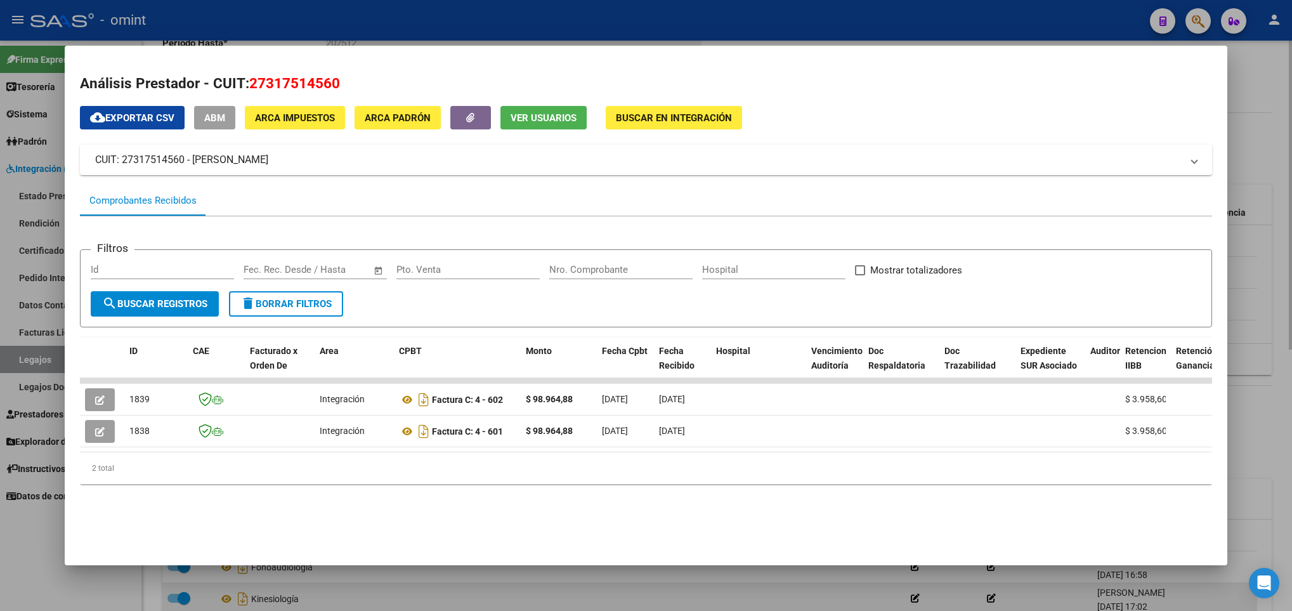
drag, startPoint x: 720, startPoint y: 587, endPoint x: 744, endPoint y: 588, distance: 24.8
click at [720, 588] on div at bounding box center [646, 305] width 1292 height 611
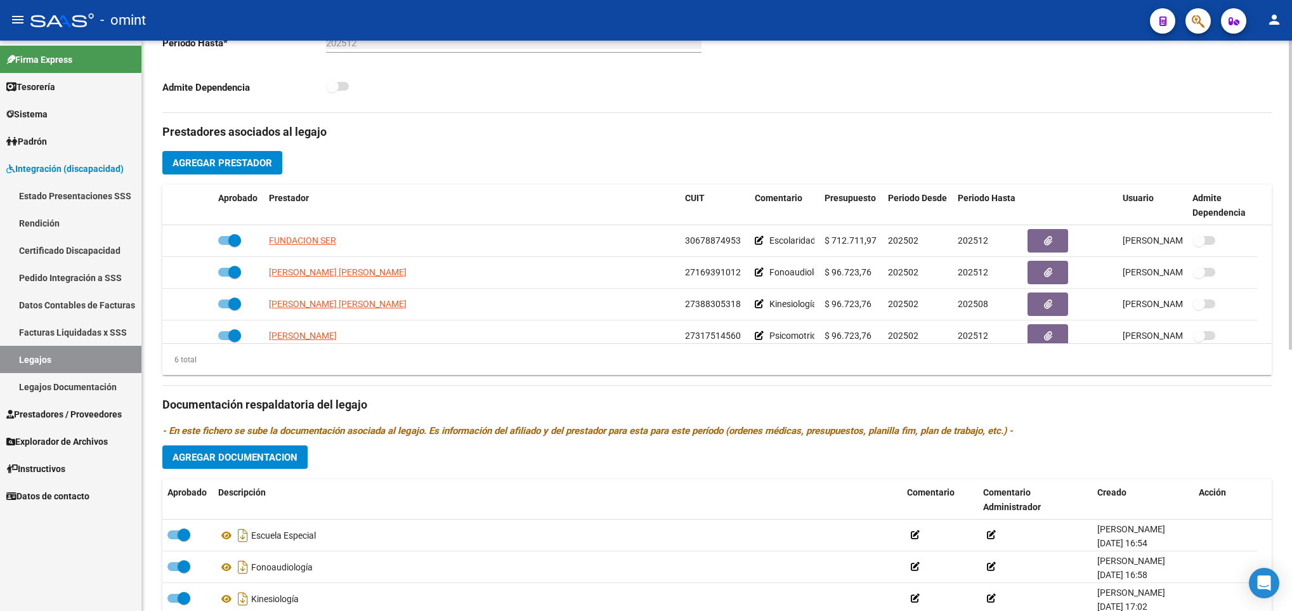
scroll to position [77, 0]
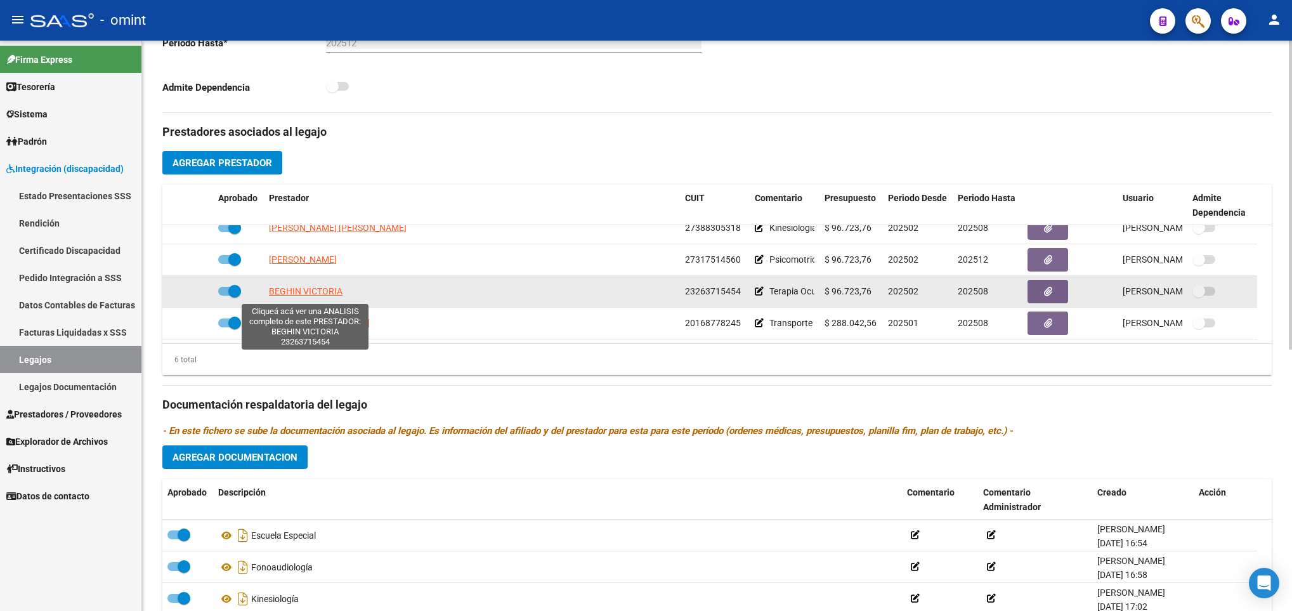
click at [321, 292] on span "BEGHIN VICTORIA" at bounding box center [306, 291] width 74 height 10
type textarea "23263715454"
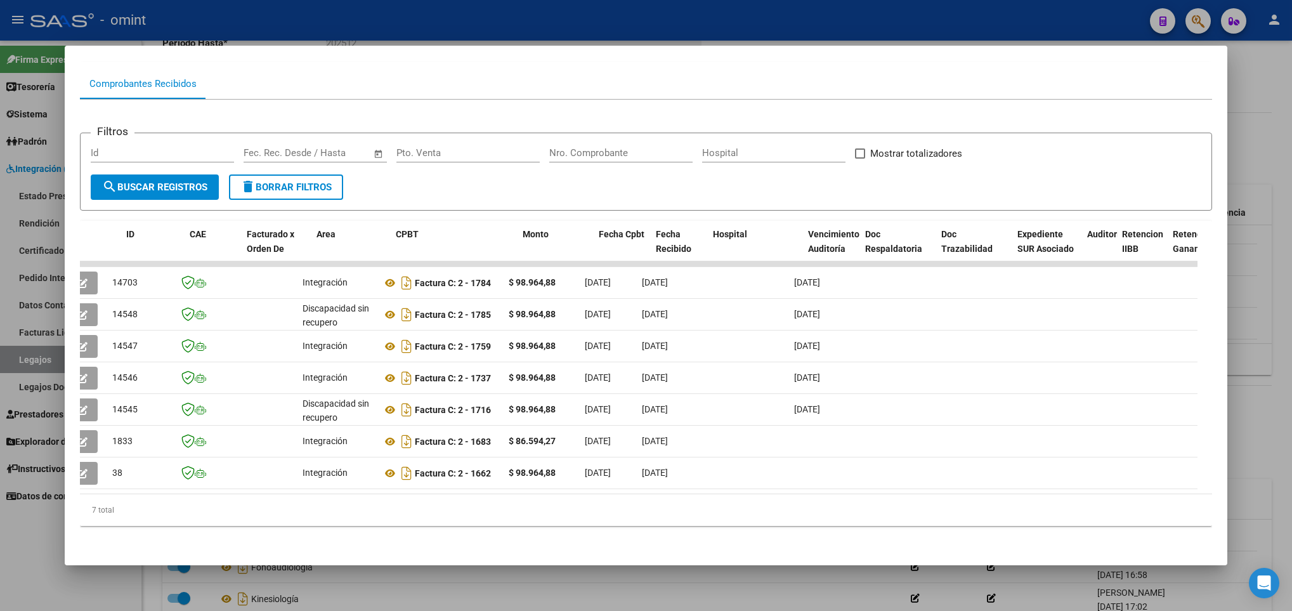
scroll to position [0, 0]
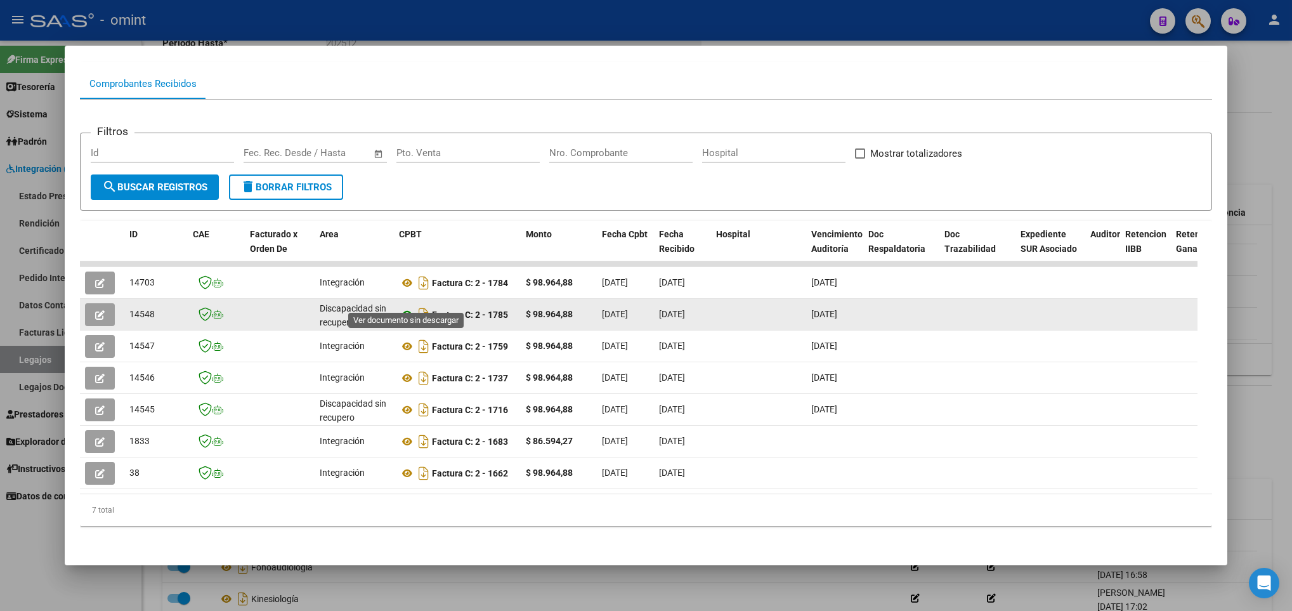
click at [409, 307] on icon at bounding box center [407, 314] width 16 height 15
click at [105, 303] on button "button" at bounding box center [100, 314] width 30 height 23
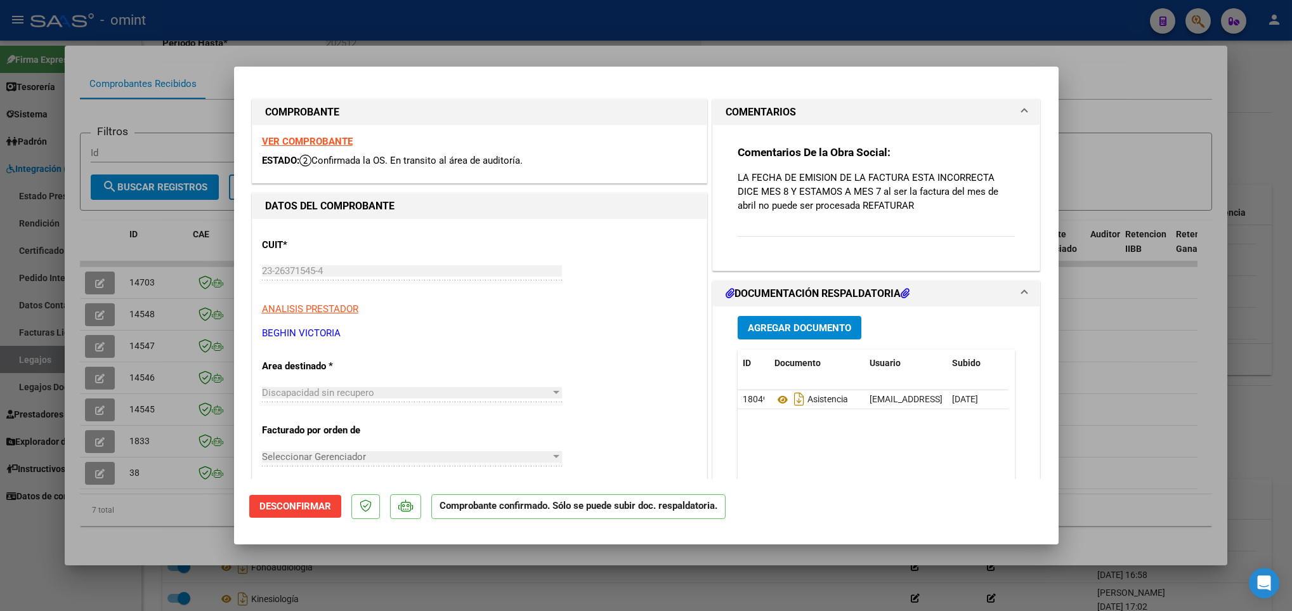
click at [189, 519] on div at bounding box center [646, 305] width 1292 height 611
type input "$ 0,00"
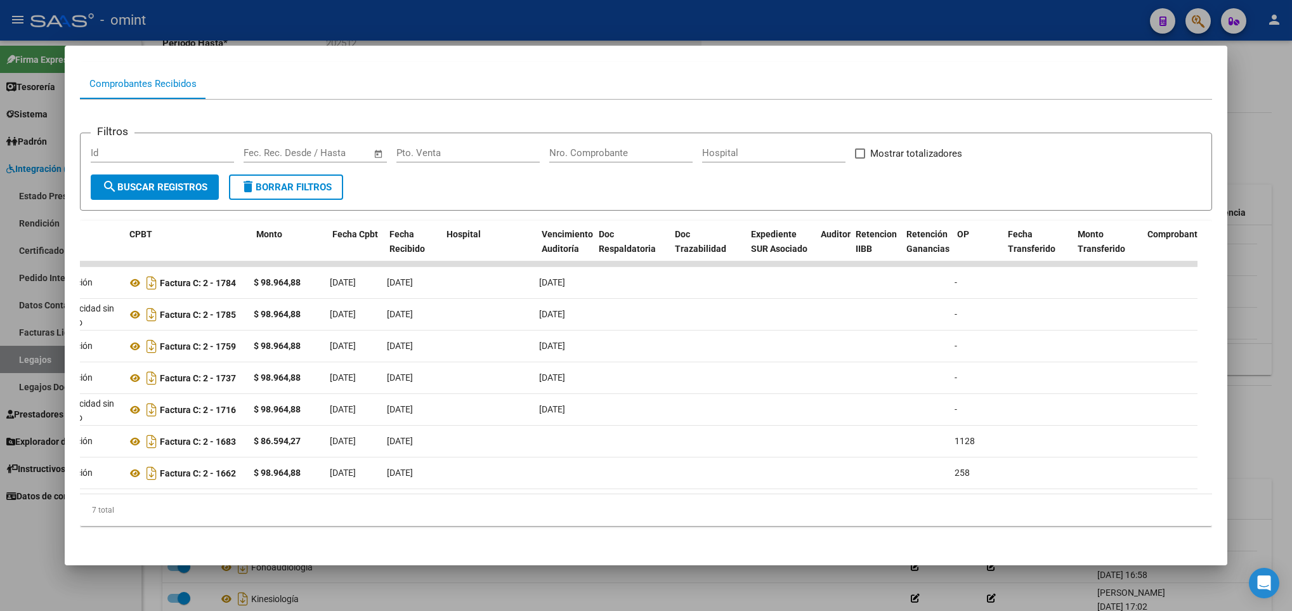
scroll to position [0, 264]
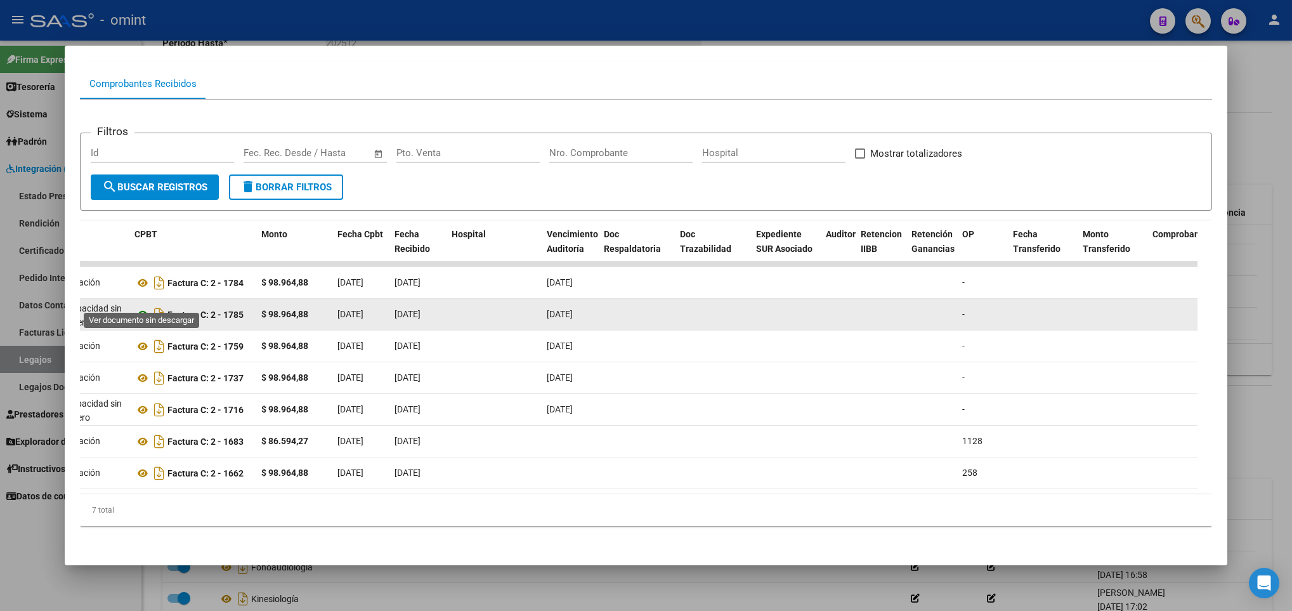
click at [141, 307] on icon at bounding box center [142, 314] width 16 height 15
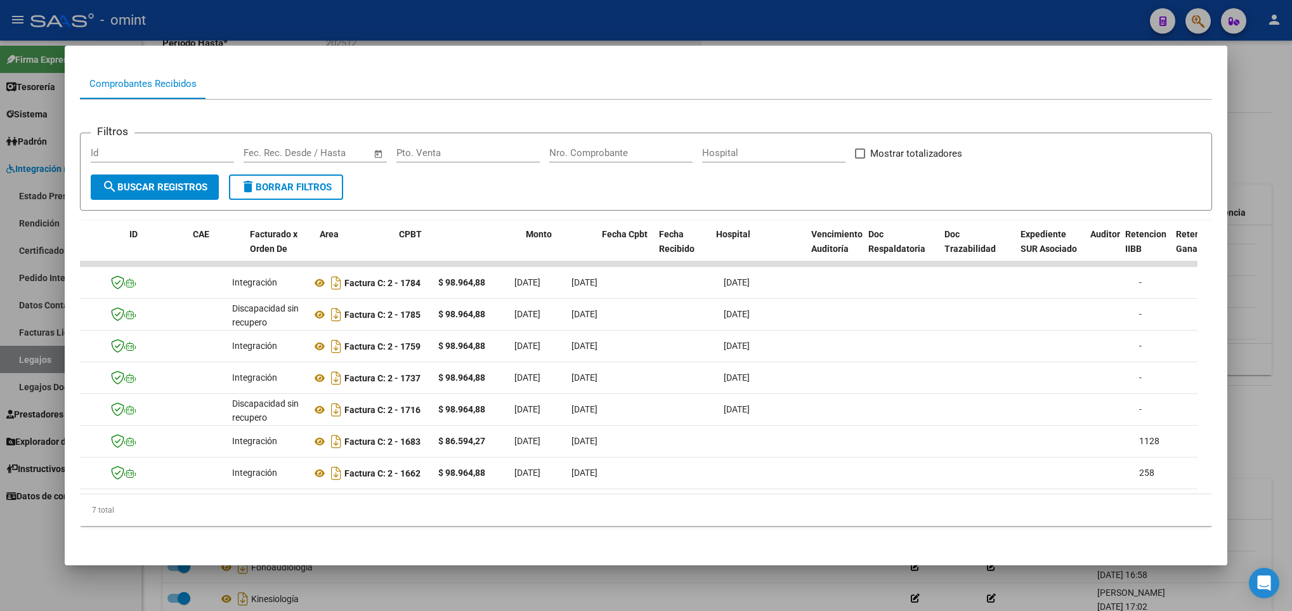
scroll to position [0, 0]
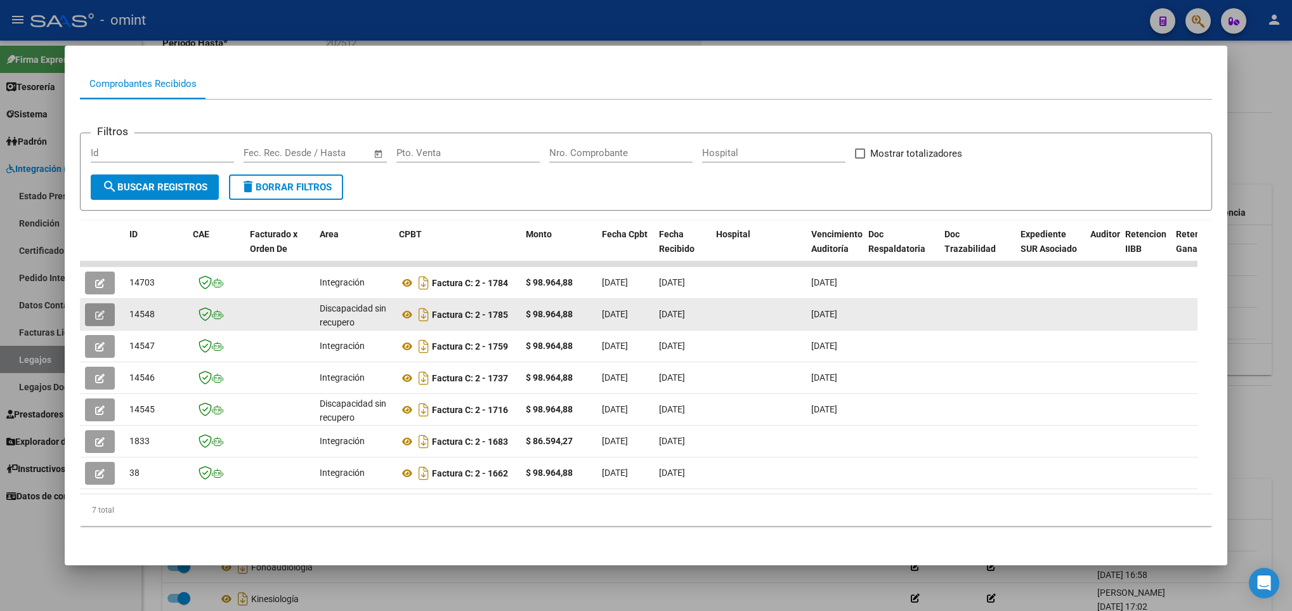
click at [109, 303] on button "button" at bounding box center [100, 314] width 30 height 23
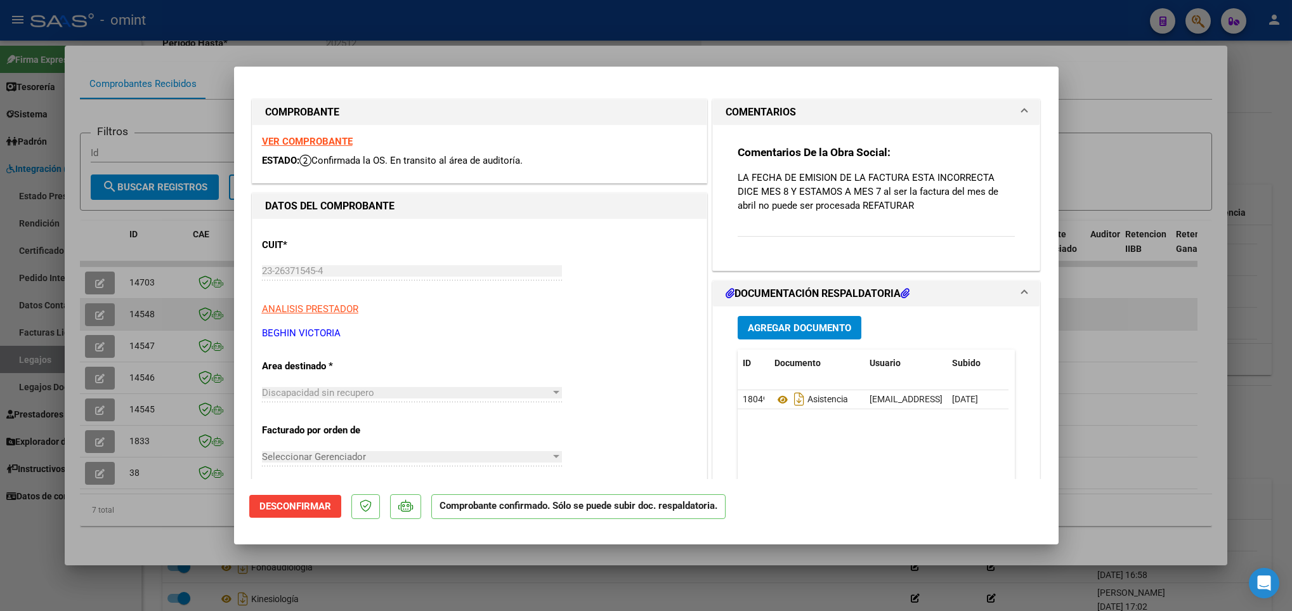
click at [1104, 299] on div at bounding box center [646, 305] width 1292 height 611
type input "$ 0,00"
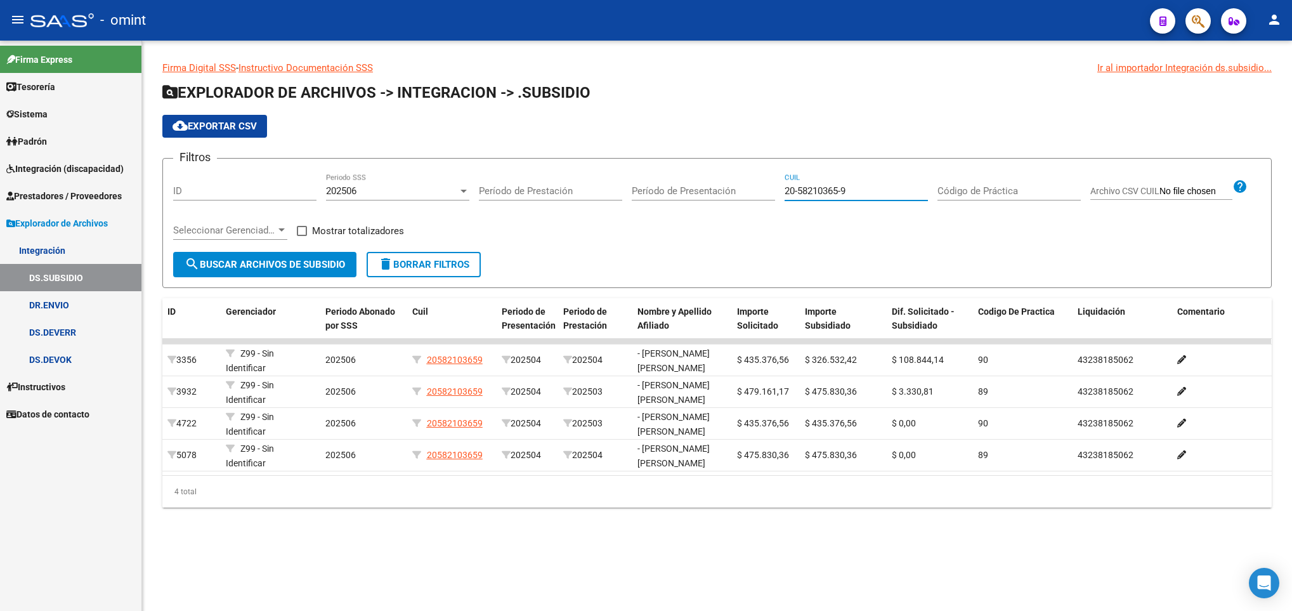
click at [857, 190] on input "20-58210365-9" at bounding box center [855, 190] width 143 height 11
drag, startPoint x: 870, startPoint y: 194, endPoint x: 741, endPoint y: 190, distance: 129.4
click at [741, 190] on div "Filtros ID 202506 Periodo SSS Período de Prestación Período de Presentación 20-…" at bounding box center [716, 210] width 1087 height 83
paste input "43724848-7"
type input "20-43724848-7"
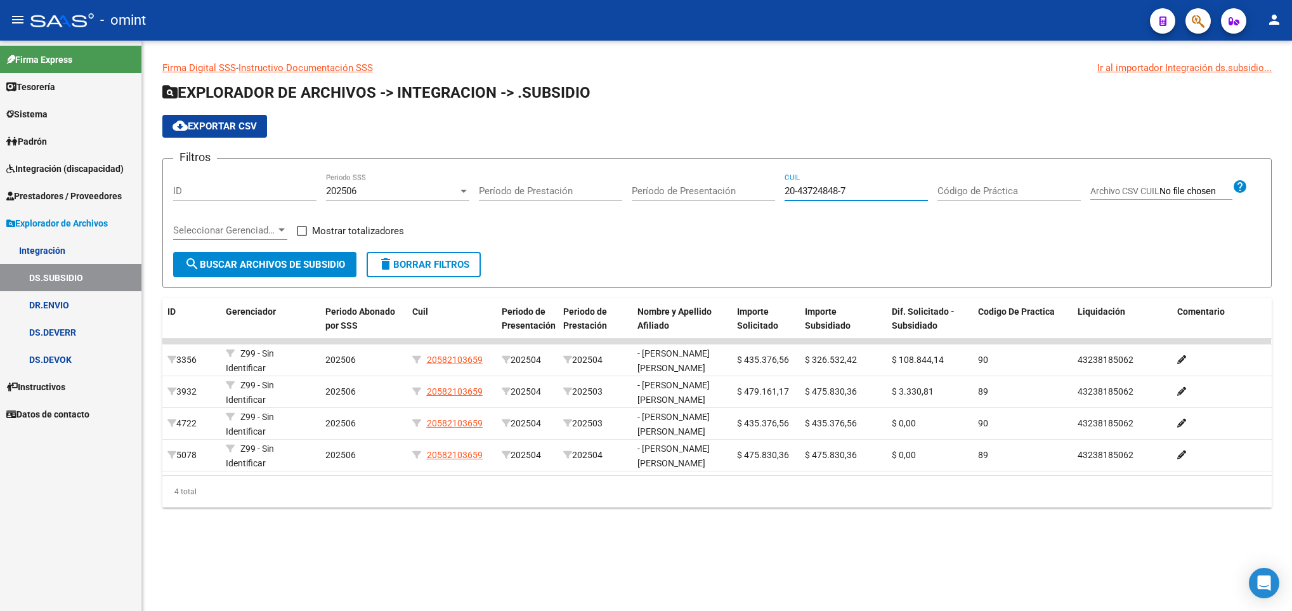
click at [422, 198] on div "202506 Periodo SSS" at bounding box center [397, 186] width 143 height 27
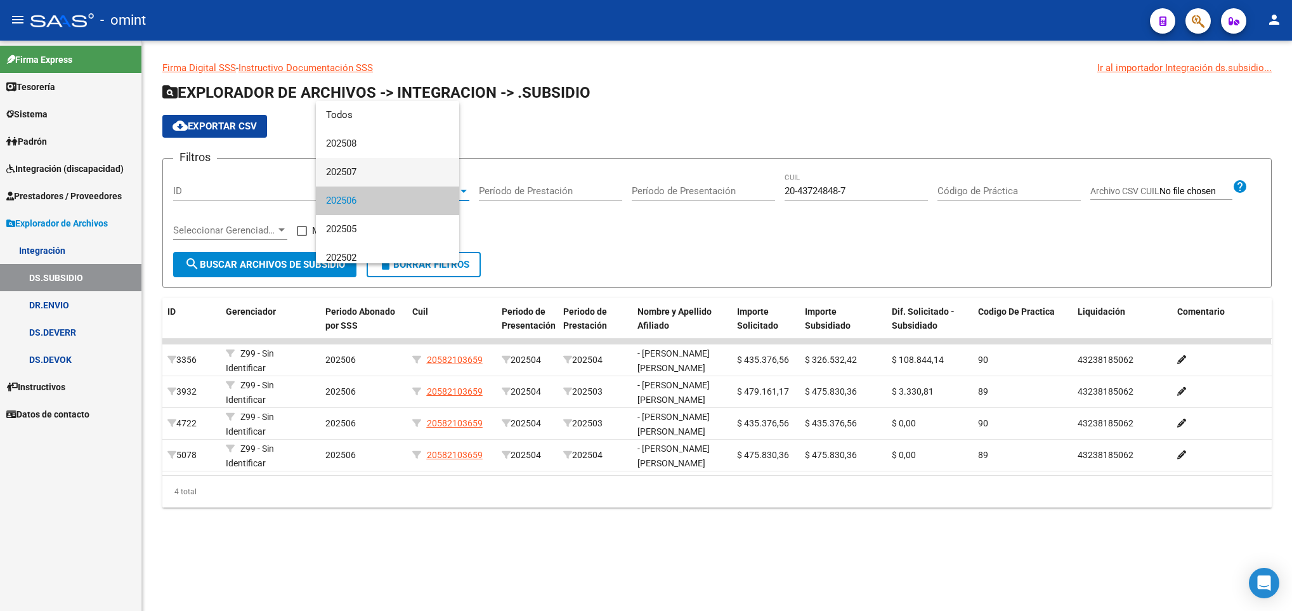
scroll to position [8, 0]
click at [425, 151] on span "202507" at bounding box center [397, 164] width 143 height 29
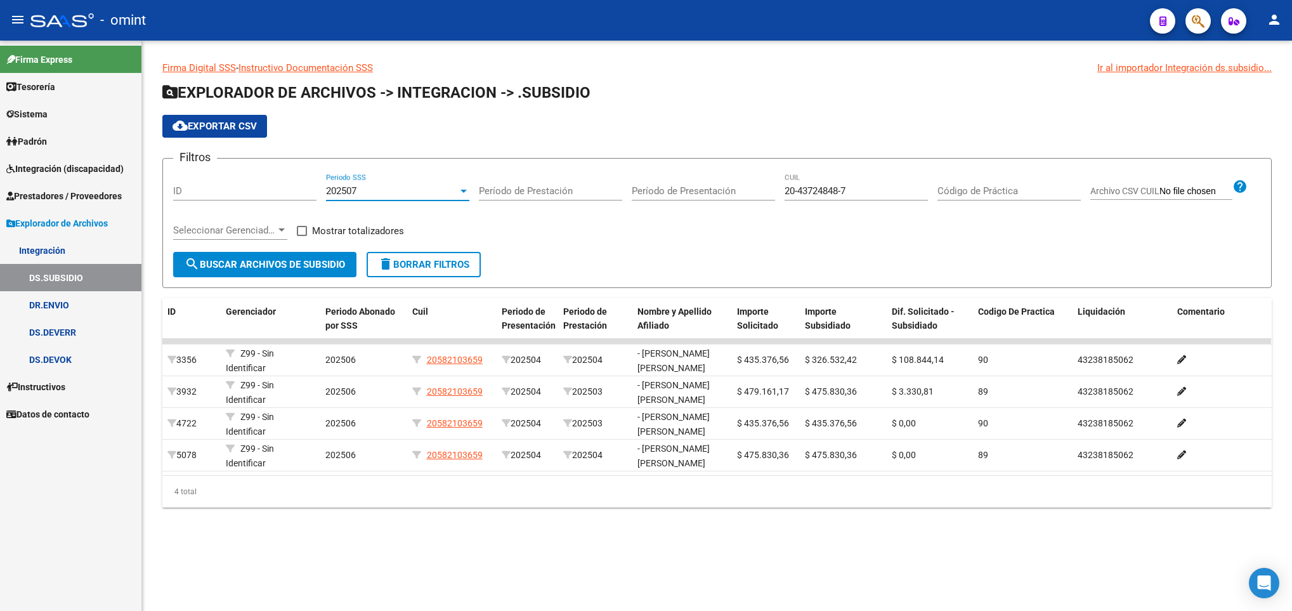
click at [76, 356] on link "DS.DEVOK" at bounding box center [70, 359] width 141 height 27
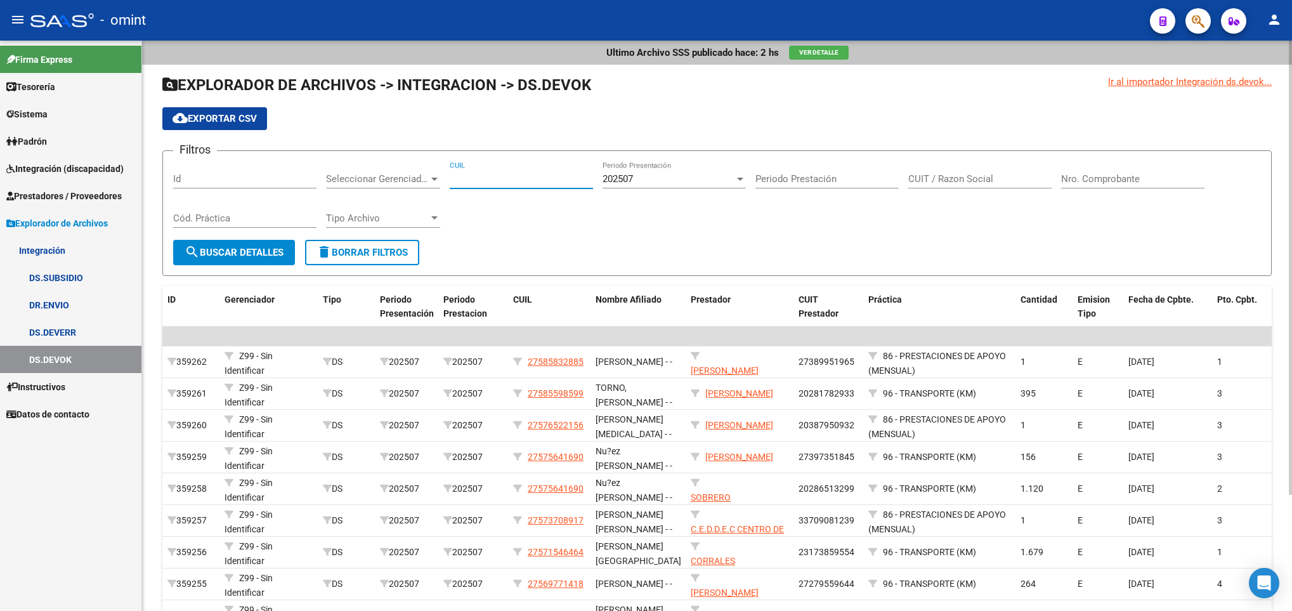
click at [483, 179] on input "CUIL" at bounding box center [521, 178] width 143 height 11
paste input "20-43724848-7"
type input "20-43724848-7"
click at [236, 247] on span "search Buscar Detalles" at bounding box center [234, 252] width 99 height 11
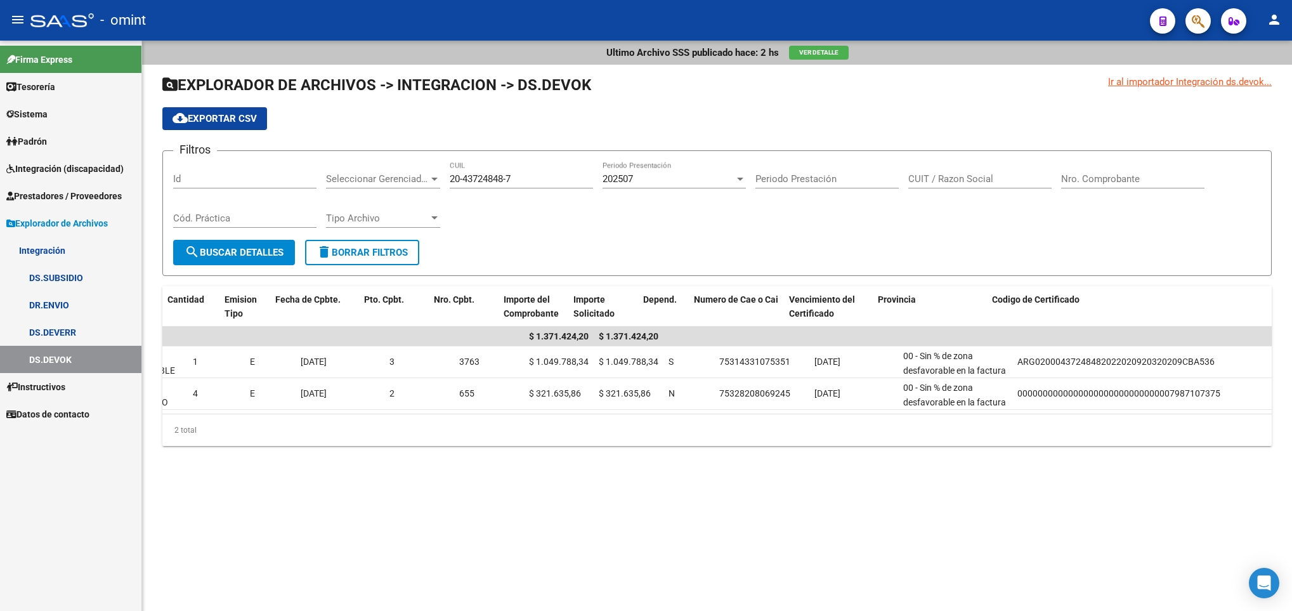
scroll to position [0, 853]
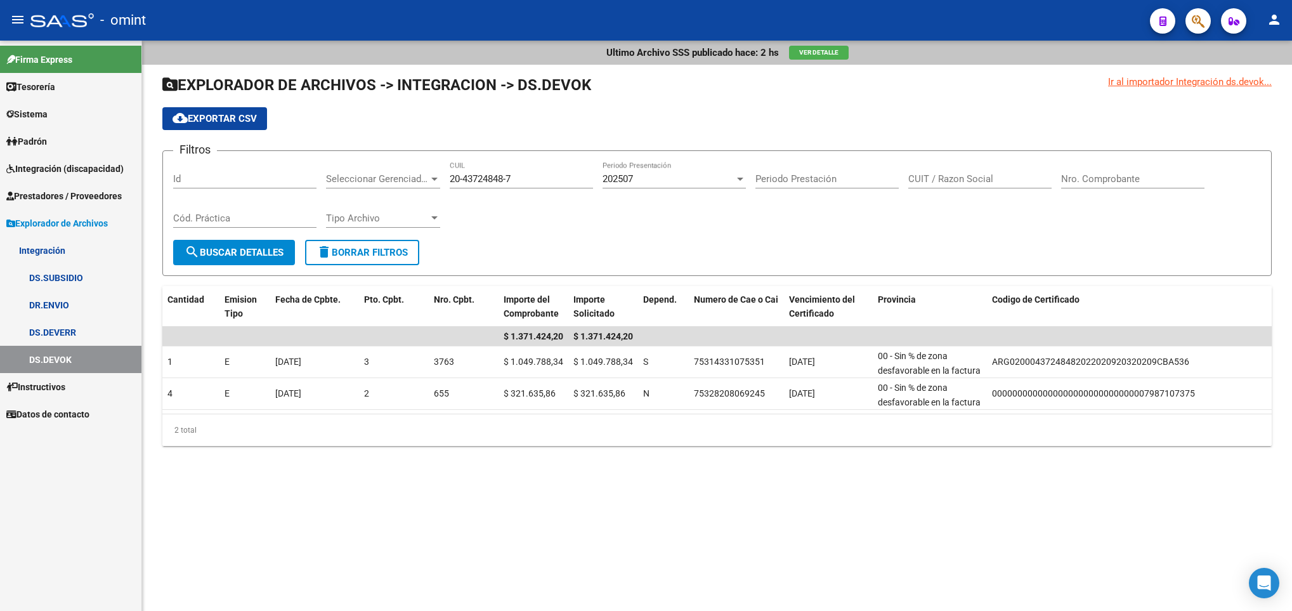
click at [479, 174] on input "20-43724848-7" at bounding box center [521, 178] width 143 height 11
drag, startPoint x: 502, startPoint y: 178, endPoint x: 465, endPoint y: 174, distance: 37.6
click at [465, 174] on input "20-43724848-7" at bounding box center [521, 178] width 143 height 11
click at [465, 179] on input "20-43724848-7" at bounding box center [521, 178] width 143 height 11
drag, startPoint x: 461, startPoint y: 177, endPoint x: 495, endPoint y: 176, distance: 34.3
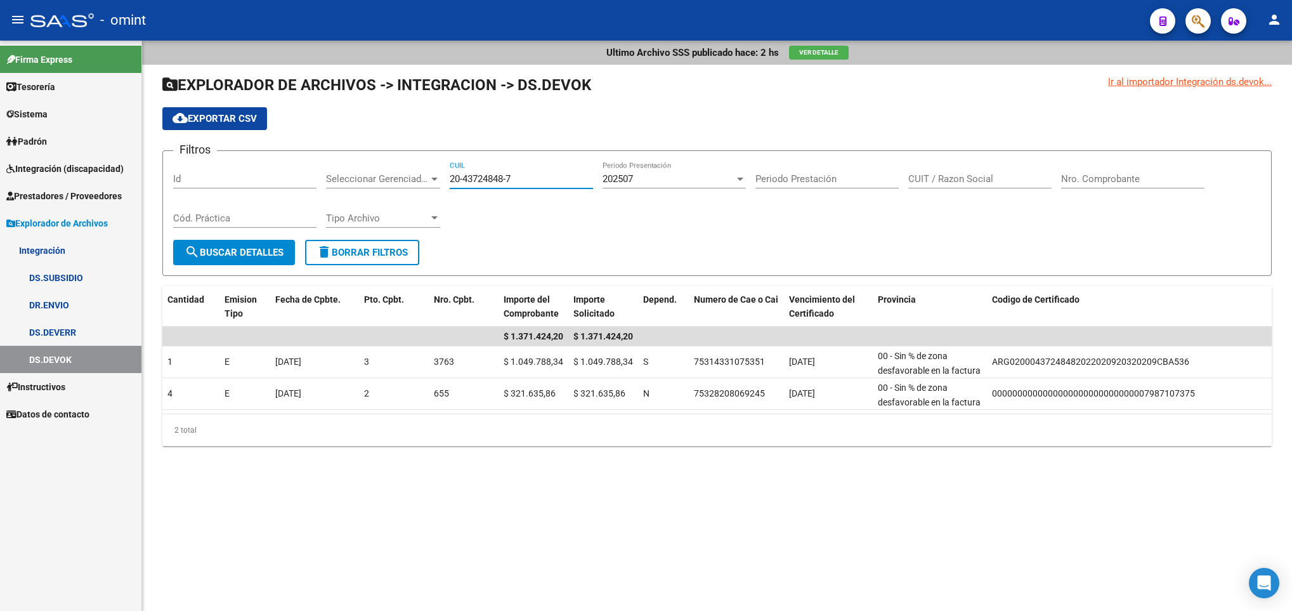
click at [495, 176] on input "20-43724848-7" at bounding box center [521, 178] width 143 height 11
click at [474, 176] on input "20-43724848-7" at bounding box center [521, 178] width 143 height 11
drag, startPoint x: 462, startPoint y: 181, endPoint x: 505, endPoint y: 178, distance: 42.6
click at [505, 178] on input "20-43724848-7" at bounding box center [521, 178] width 143 height 11
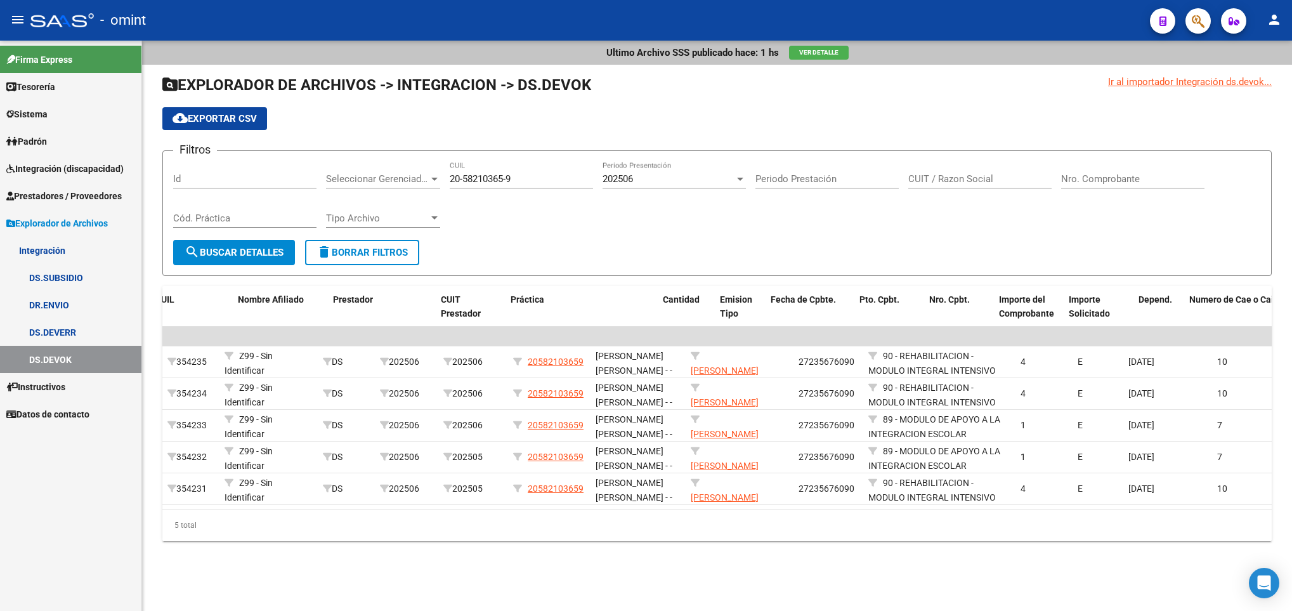
scroll to position [0, 358]
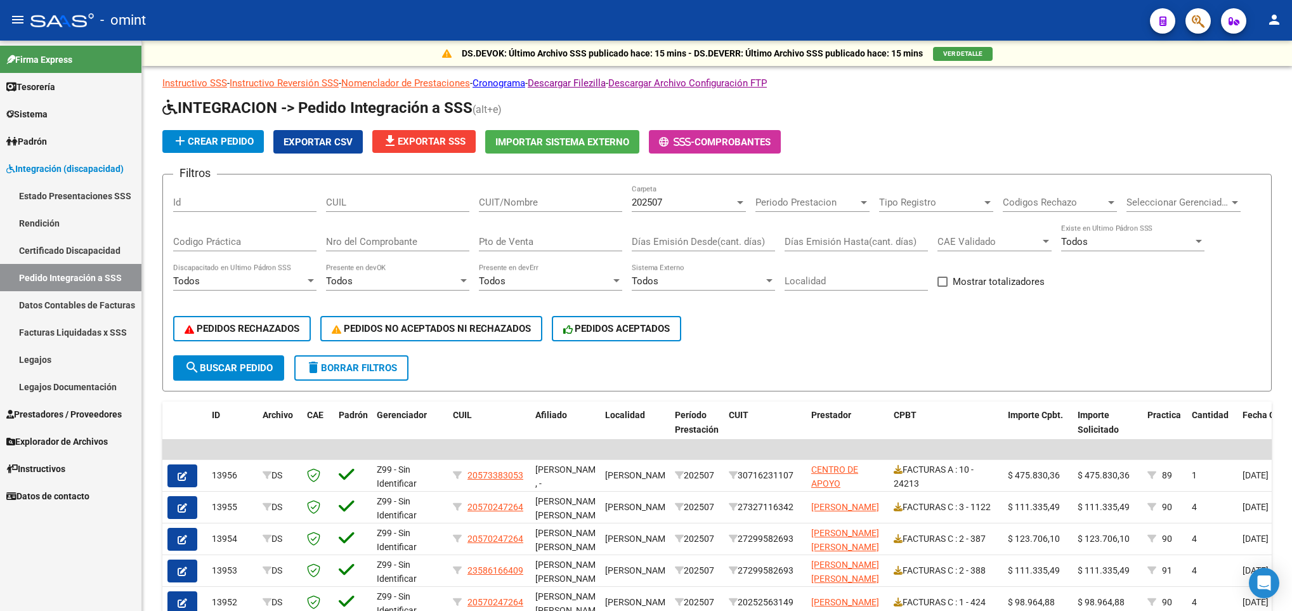
click at [74, 415] on span "Prestadores / Proveedores" at bounding box center [63, 414] width 115 height 14
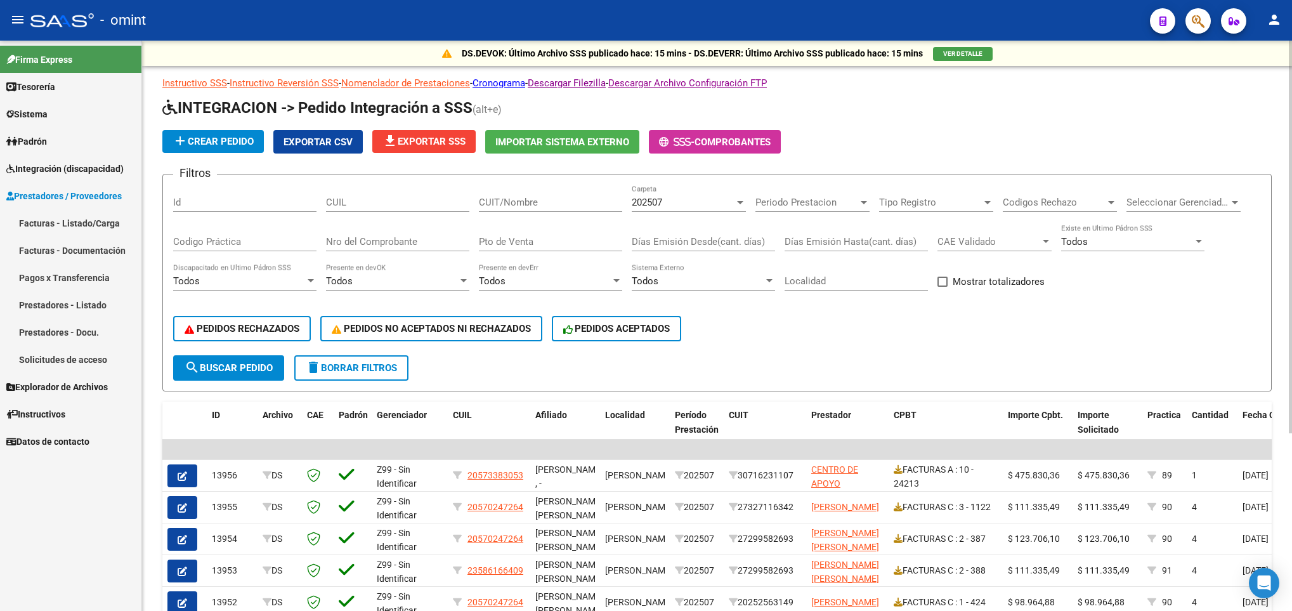
click at [257, 204] on input "Id" at bounding box center [244, 202] width 143 height 11
paste input "18285"
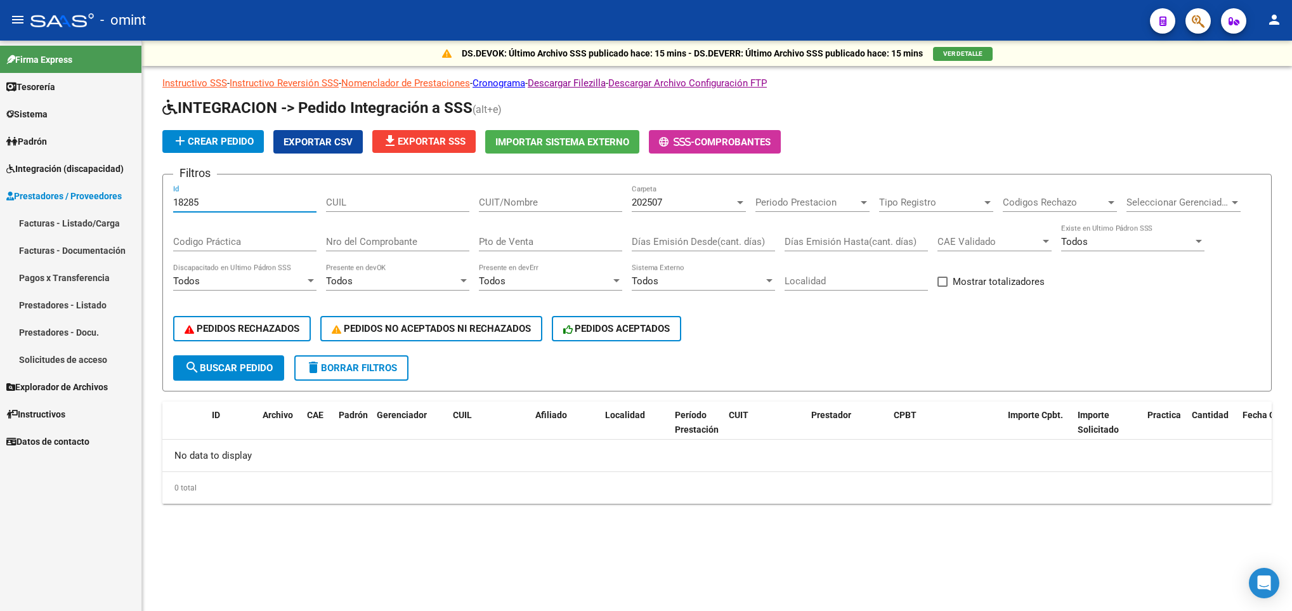
type input "18285"
click at [662, 205] on span "202507" at bounding box center [647, 202] width 30 height 11
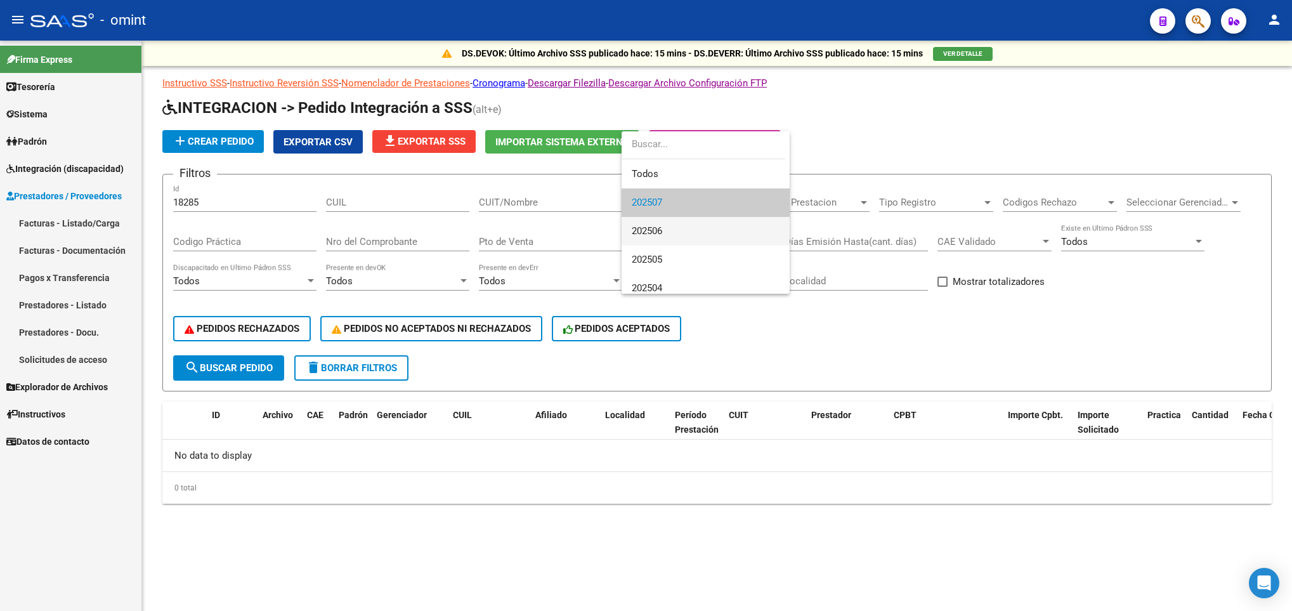
drag, startPoint x: 665, startPoint y: 229, endPoint x: 400, endPoint y: 314, distance: 277.7
click at [665, 230] on span "202506" at bounding box center [706, 231] width 148 height 29
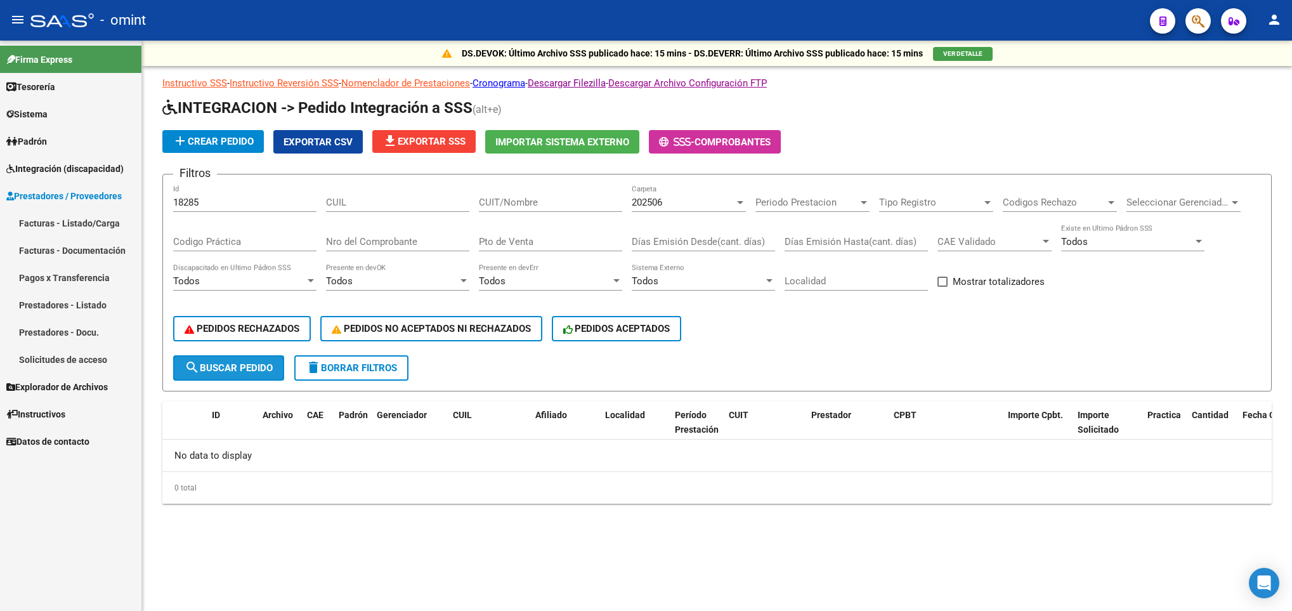
click at [213, 372] on span "search Buscar Pedido" at bounding box center [229, 367] width 88 height 11
drag, startPoint x: 232, startPoint y: 204, endPoint x: 126, endPoint y: 181, distance: 108.9
click at [124, 188] on mat-sidenav-container "Firma Express Tesorería Extractos Procesados (csv) Extractos Originales (pdf) S…" at bounding box center [646, 326] width 1292 height 570
click at [93, 167] on span "Integración (discapacidad)" at bounding box center [64, 169] width 117 height 14
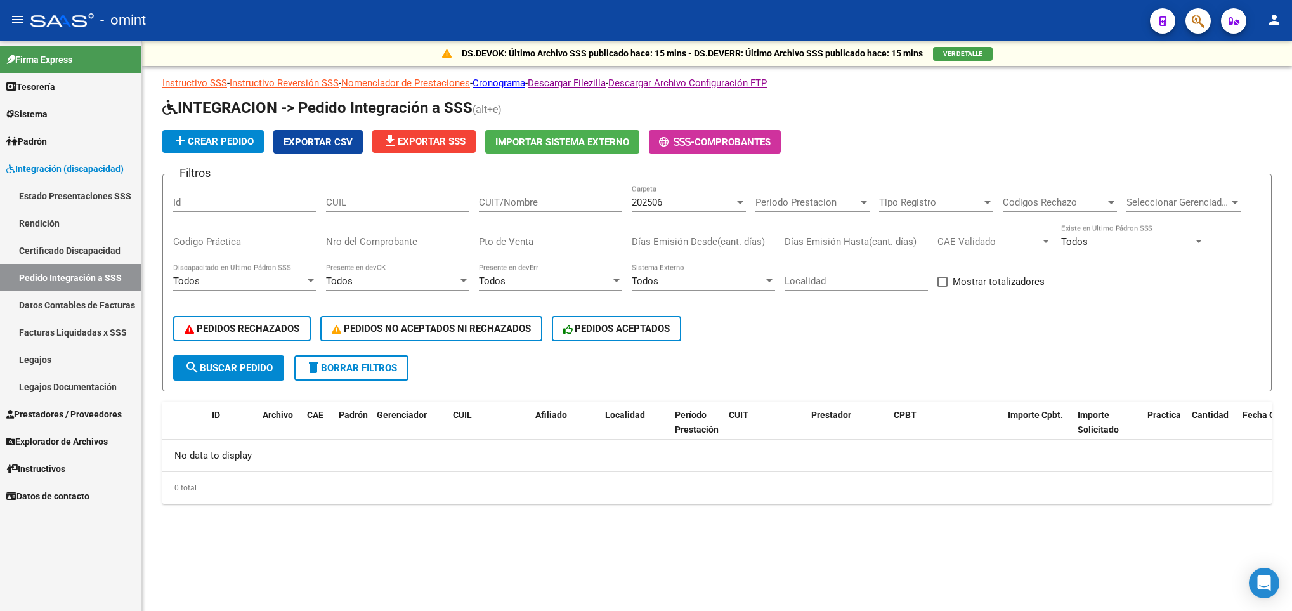
click at [63, 337] on link "Facturas Liquidadas x SSS" at bounding box center [70, 331] width 141 height 27
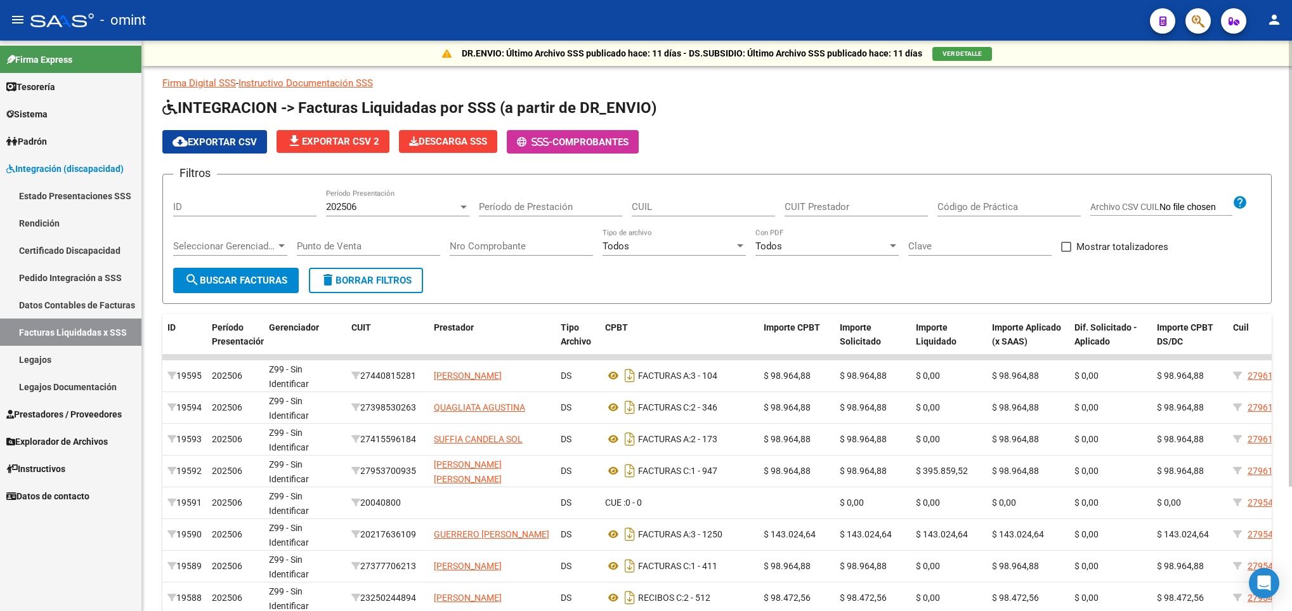
click at [282, 214] on div "ID" at bounding box center [244, 202] width 143 height 27
paste input "27235676090"
type input "27235676090"
drag, startPoint x: 266, startPoint y: 207, endPoint x: 103, endPoint y: 211, distance: 163.6
click at [103, 211] on mat-sidenav-container "Firma Express Tesorería Extractos Procesados (csv) Extractos Originales (pdf) S…" at bounding box center [646, 326] width 1292 height 570
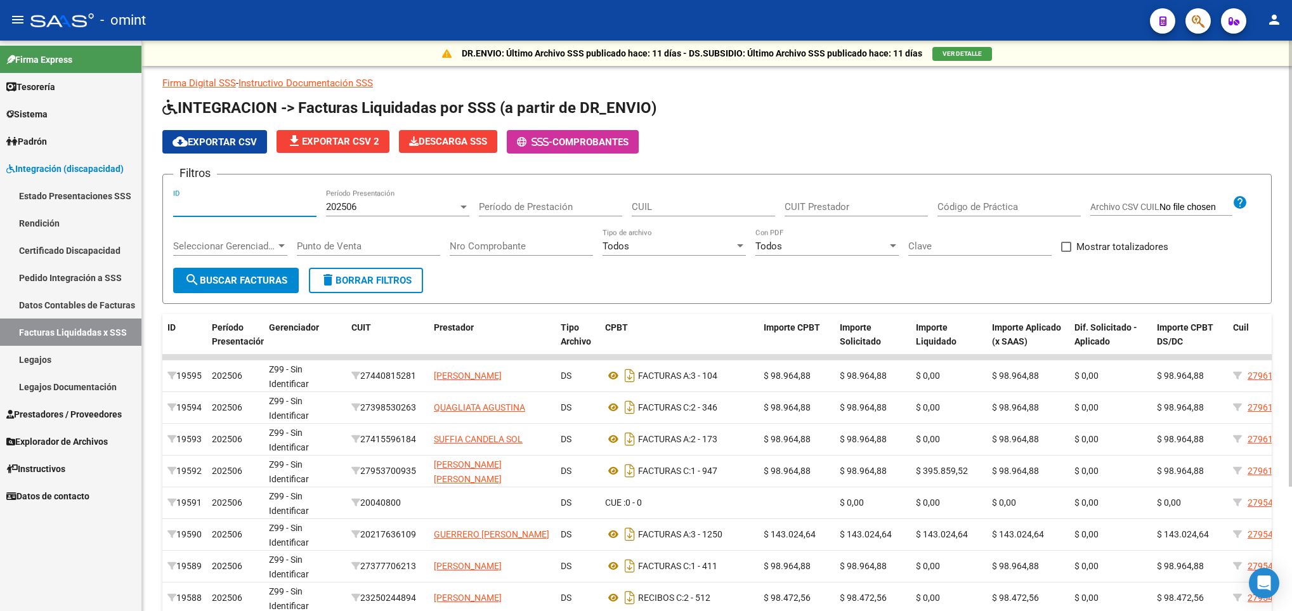
click at [677, 204] on input "CUIL" at bounding box center [703, 206] width 143 height 11
paste input "27-23567609-0"
type input "27-23567609-0"
click at [255, 290] on button "search Buscar Facturas" at bounding box center [236, 280] width 126 height 25
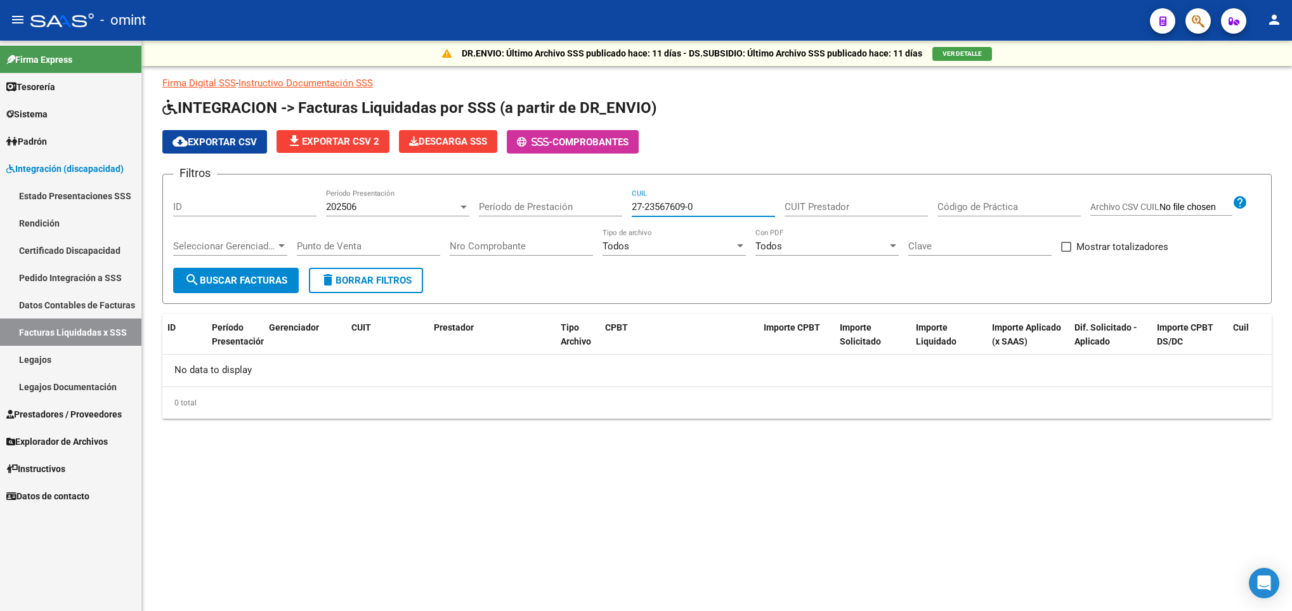
drag, startPoint x: 700, startPoint y: 202, endPoint x: 577, endPoint y: 205, distance: 123.1
click at [577, 205] on div "Filtros ID 202506 Período Presentación Período de Prestación 27-23567609-0 CUIL…" at bounding box center [716, 226] width 1087 height 83
click at [839, 204] on input "CUIT Prestador" at bounding box center [855, 206] width 143 height 11
paste input "27-23567609-0"
type input "27-23567609-0"
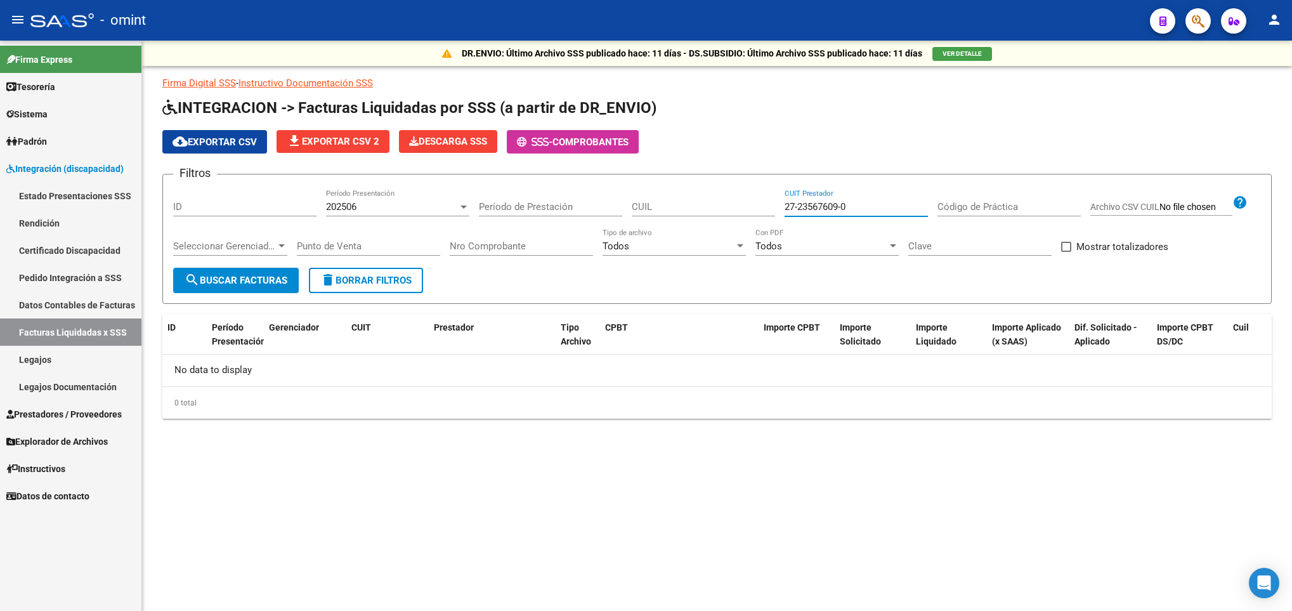
click at [257, 282] on span "search Buscar Facturas" at bounding box center [236, 280] width 103 height 11
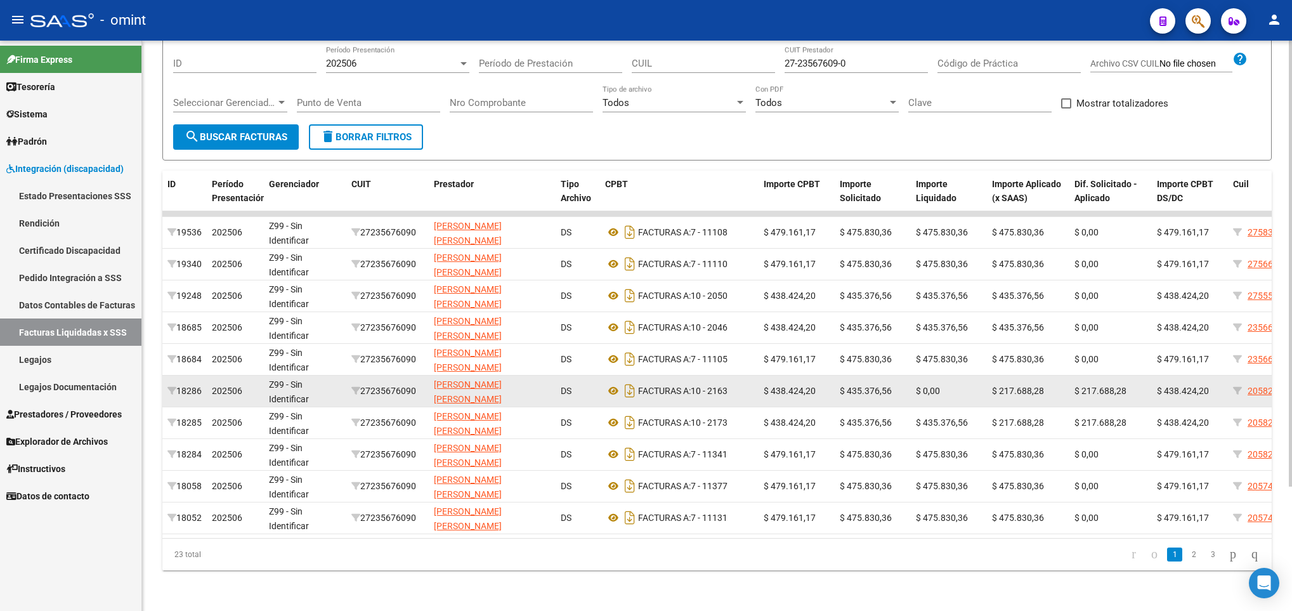
scroll to position [159, 0]
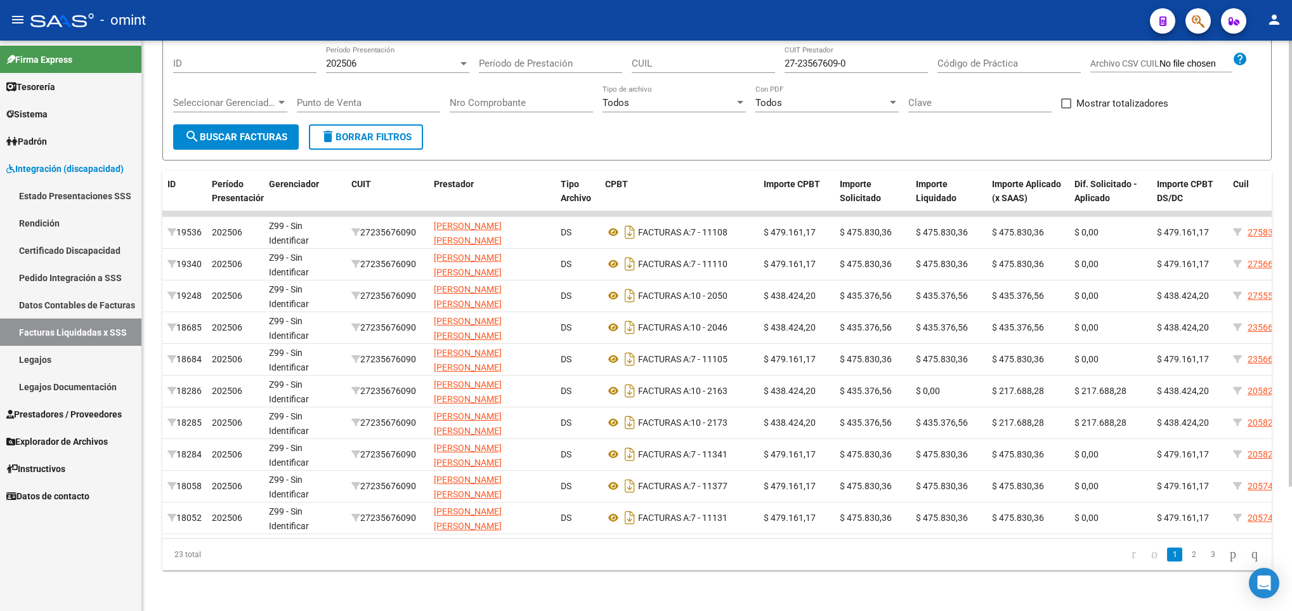
drag, startPoint x: 320, startPoint y: 540, endPoint x: 636, endPoint y: 554, distance: 316.7
click at [636, 554] on div "23 total 1 2 3" at bounding box center [716, 554] width 1109 height 32
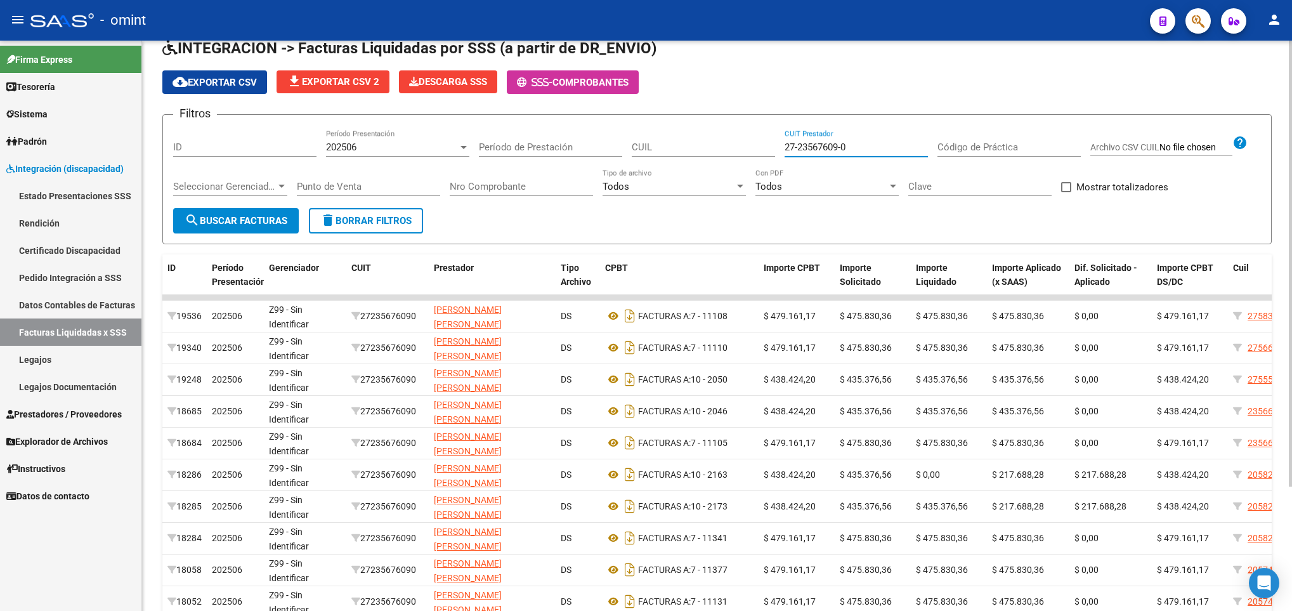
scroll to position [57, 0]
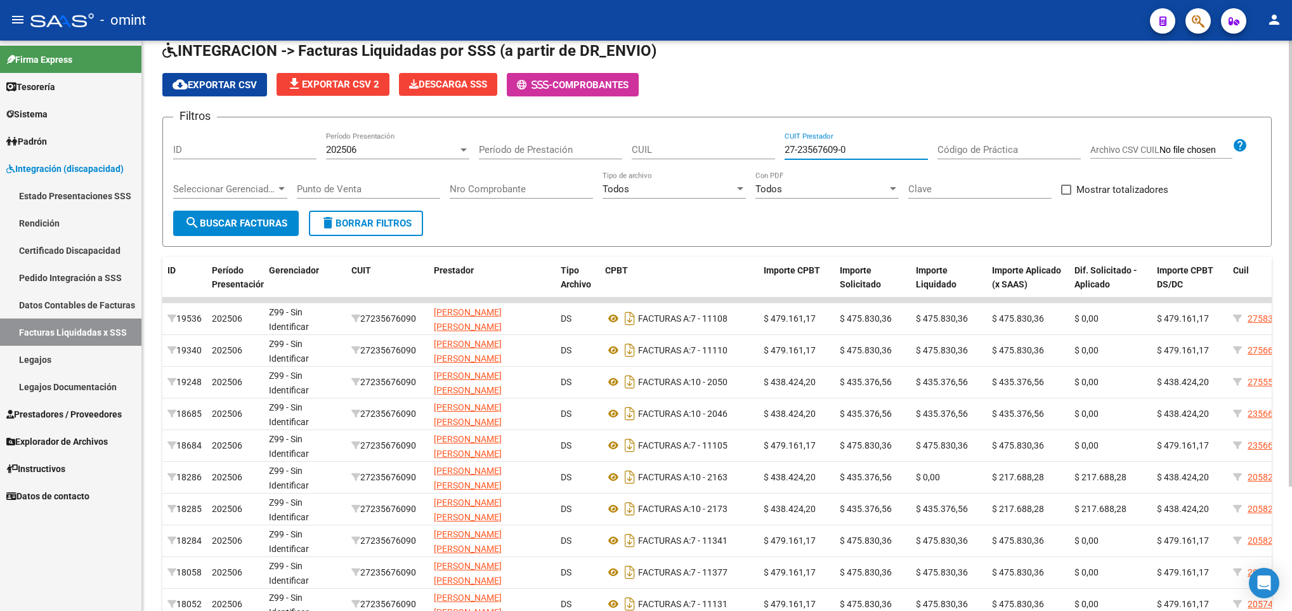
drag, startPoint x: 867, startPoint y: 50, endPoint x: 772, endPoint y: 130, distance: 124.2
click at [772, 130] on div "Filtros ID 202506 Período Presentación Período de Prestación CUIL 27-23567609-0…" at bounding box center [716, 168] width 1087 height 83
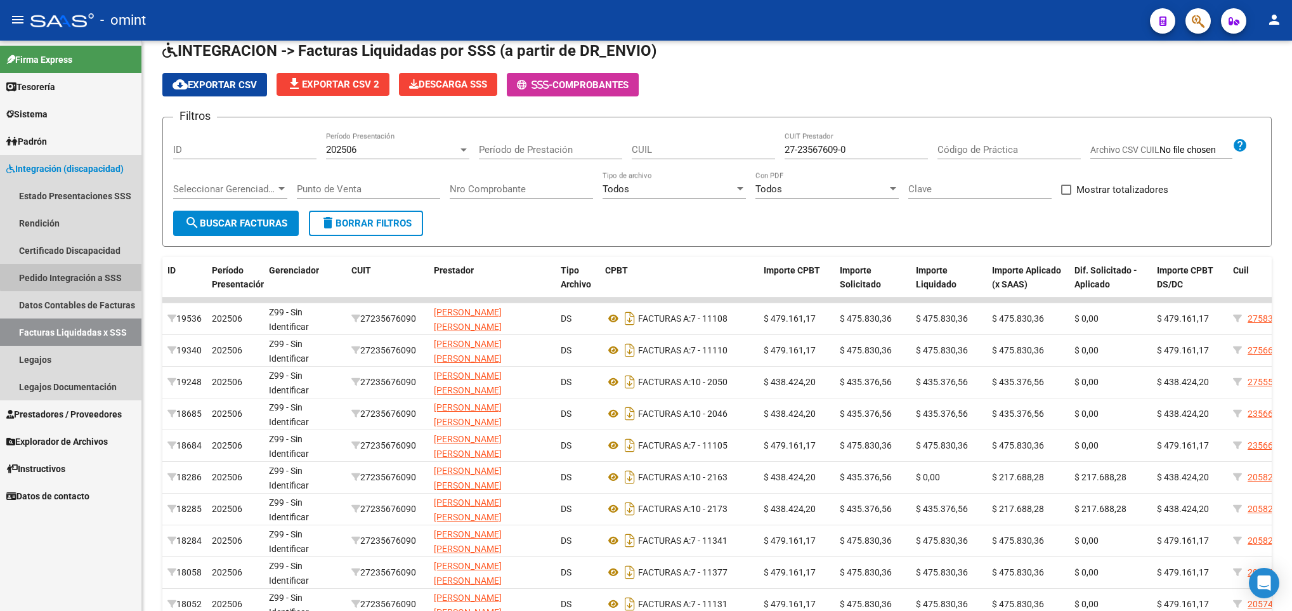
click at [110, 275] on link "Pedido Integración a SSS" at bounding box center [70, 277] width 141 height 27
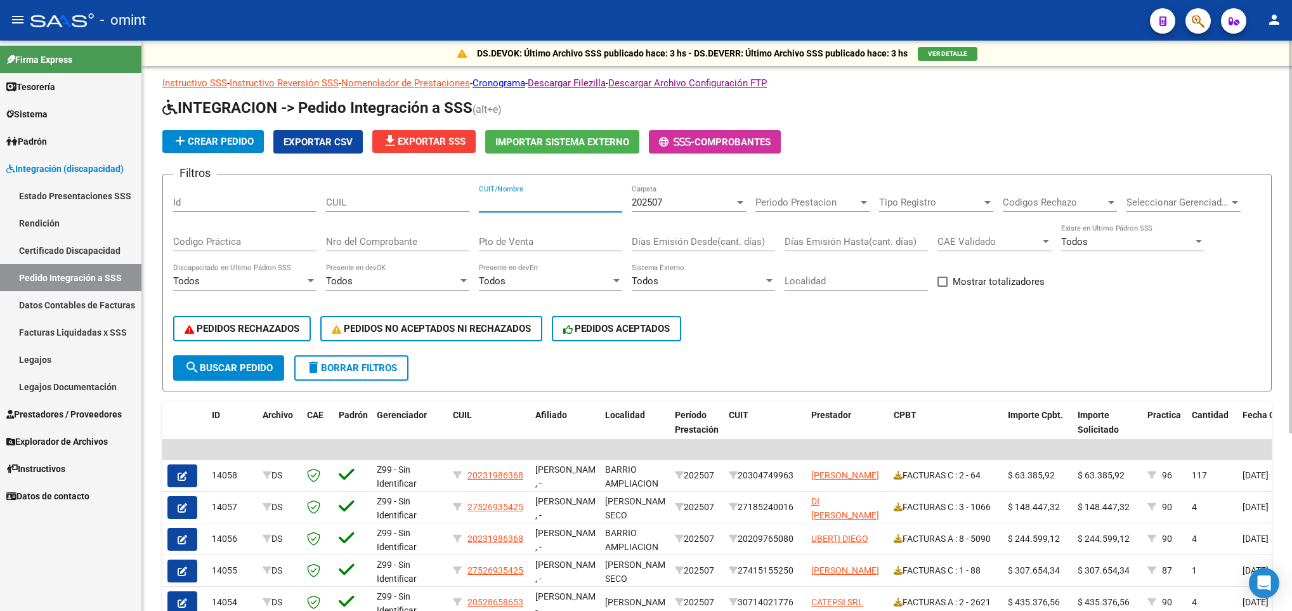
click at [529, 198] on input "CUIT/Nombre" at bounding box center [550, 202] width 143 height 11
paste input "27-23567609-0"
click at [670, 210] on div "202507 Carpeta" at bounding box center [689, 198] width 114 height 27
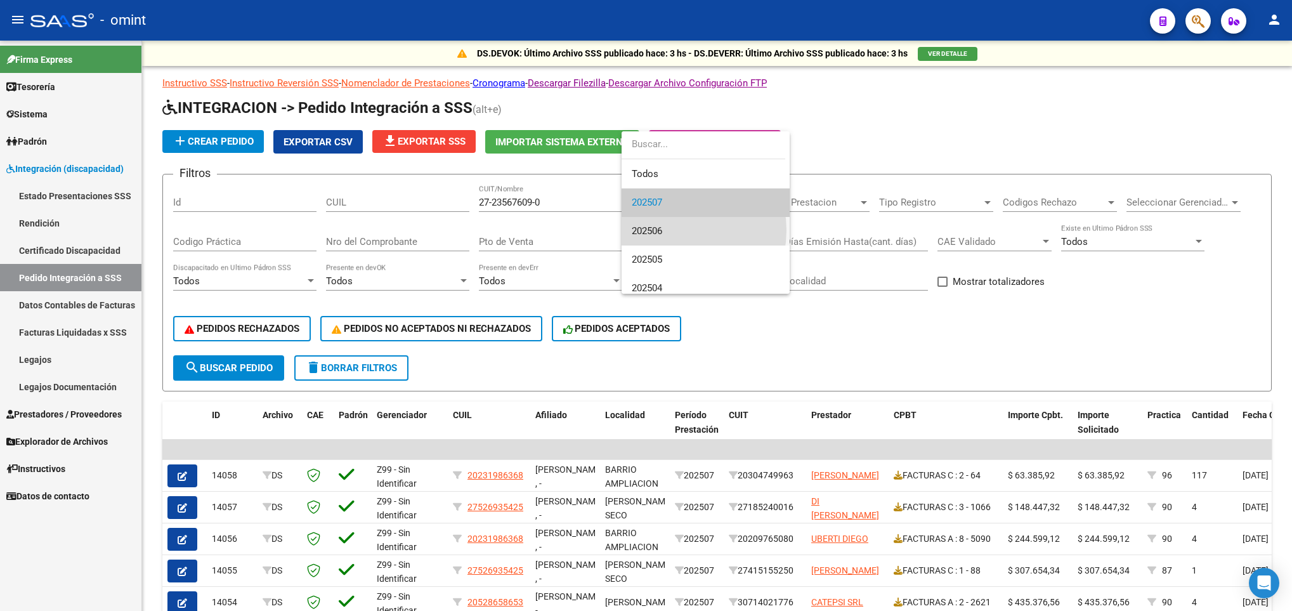
click at [668, 230] on span "202506" at bounding box center [706, 231] width 148 height 29
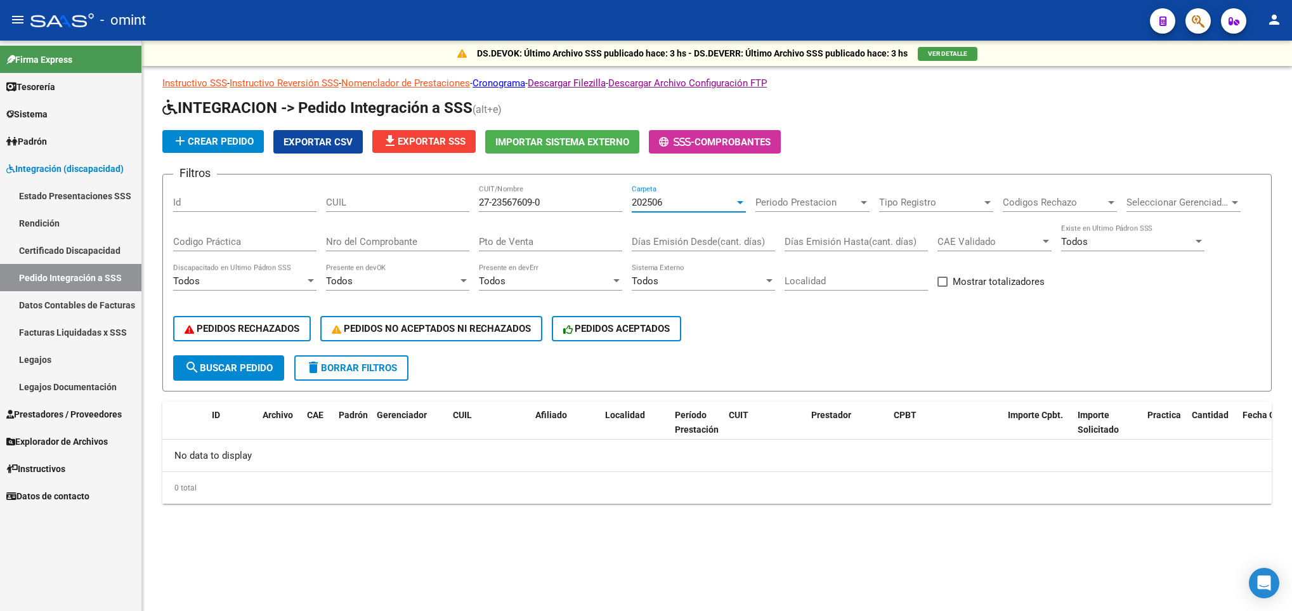
click at [493, 202] on input "27-23567609-0" at bounding box center [550, 202] width 143 height 11
click at [535, 202] on input "2723567609-0" at bounding box center [550, 202] width 143 height 11
click at [536, 202] on input "2723567609-0" at bounding box center [550, 202] width 143 height 11
type input "27235676090"
click at [223, 379] on button "search Buscar Pedido" at bounding box center [228, 367] width 111 height 25
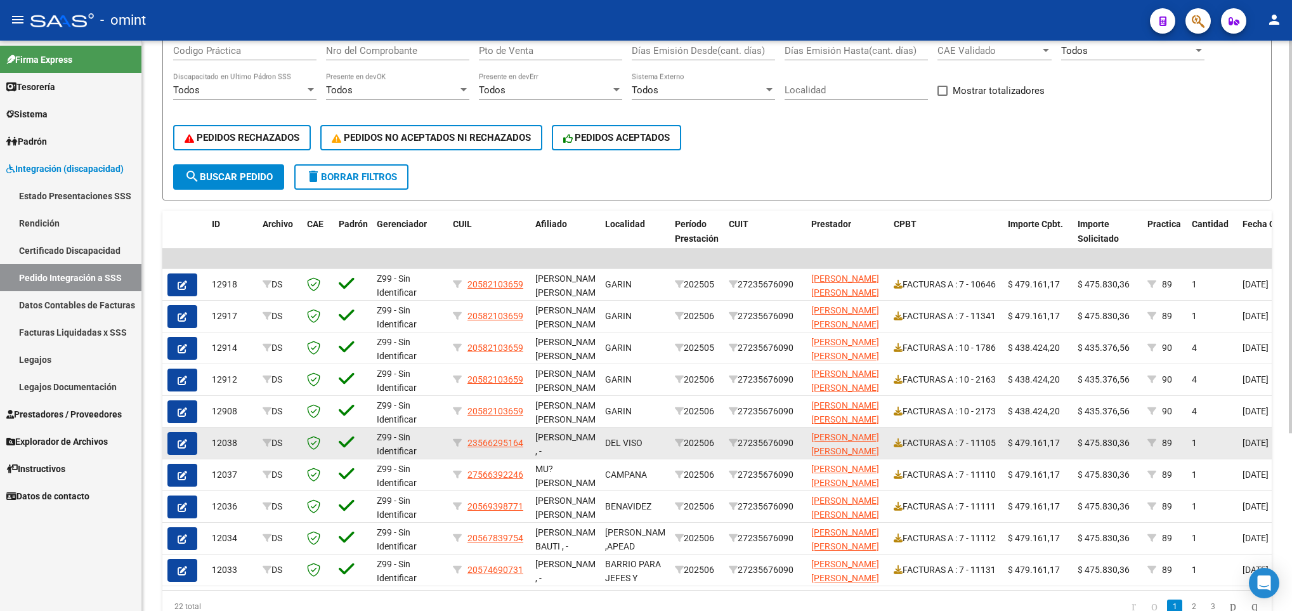
scroll to position [257, 0]
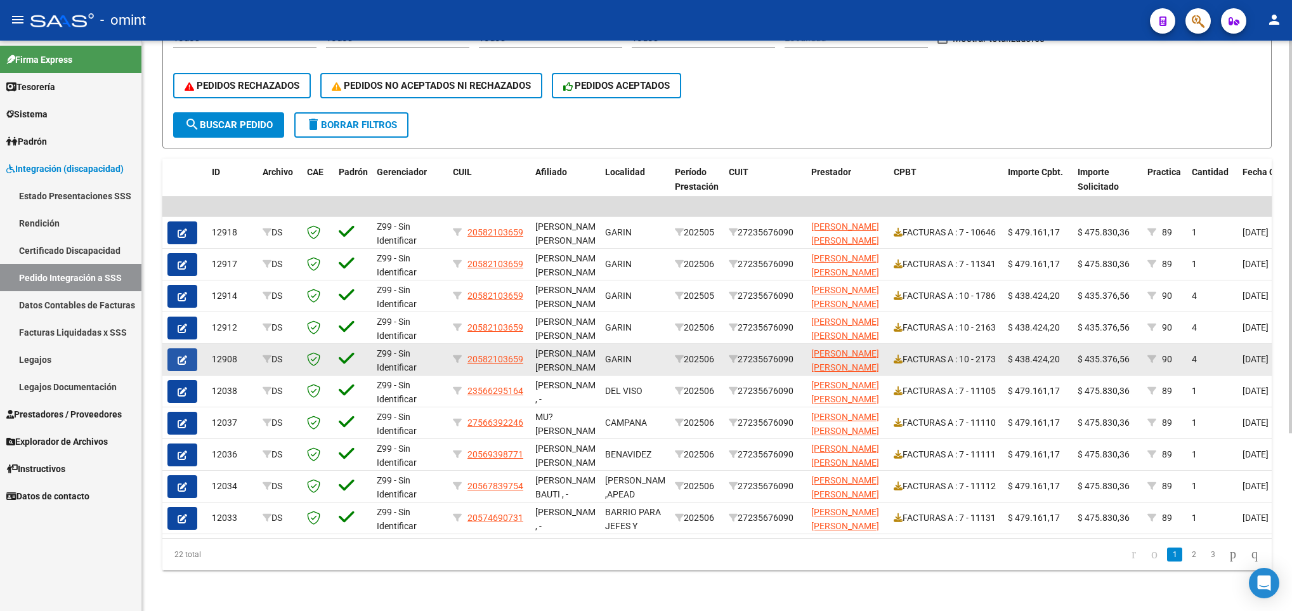
click at [178, 355] on icon "button" at bounding box center [183, 360] width 10 height 10
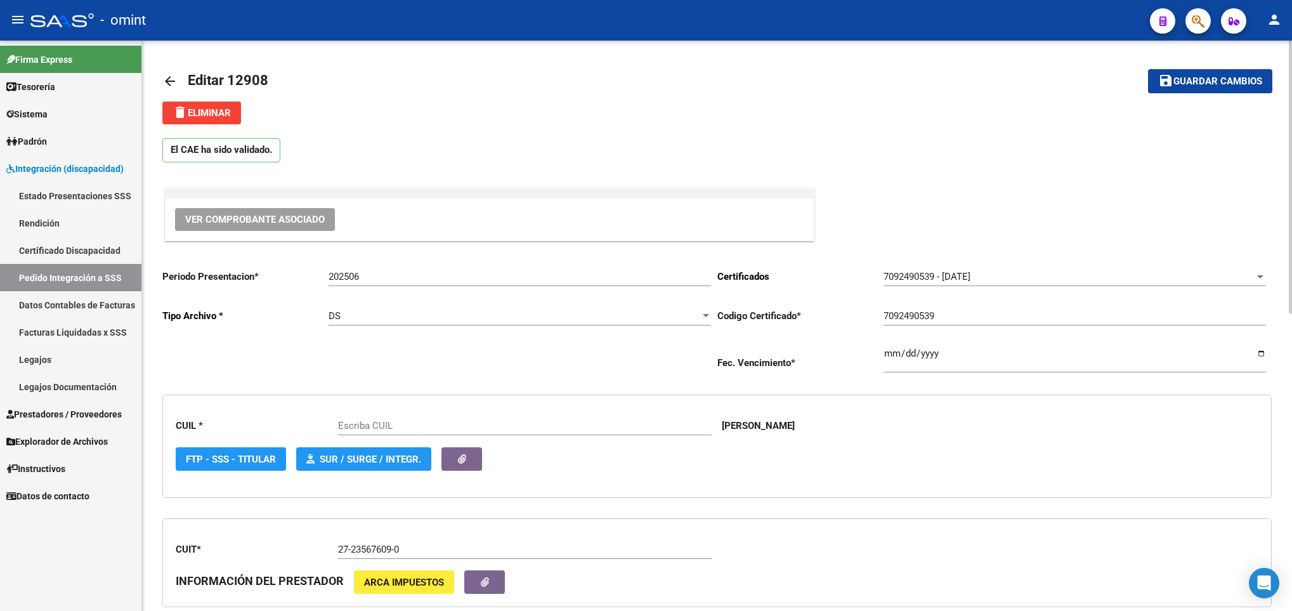
type input "20582103659"
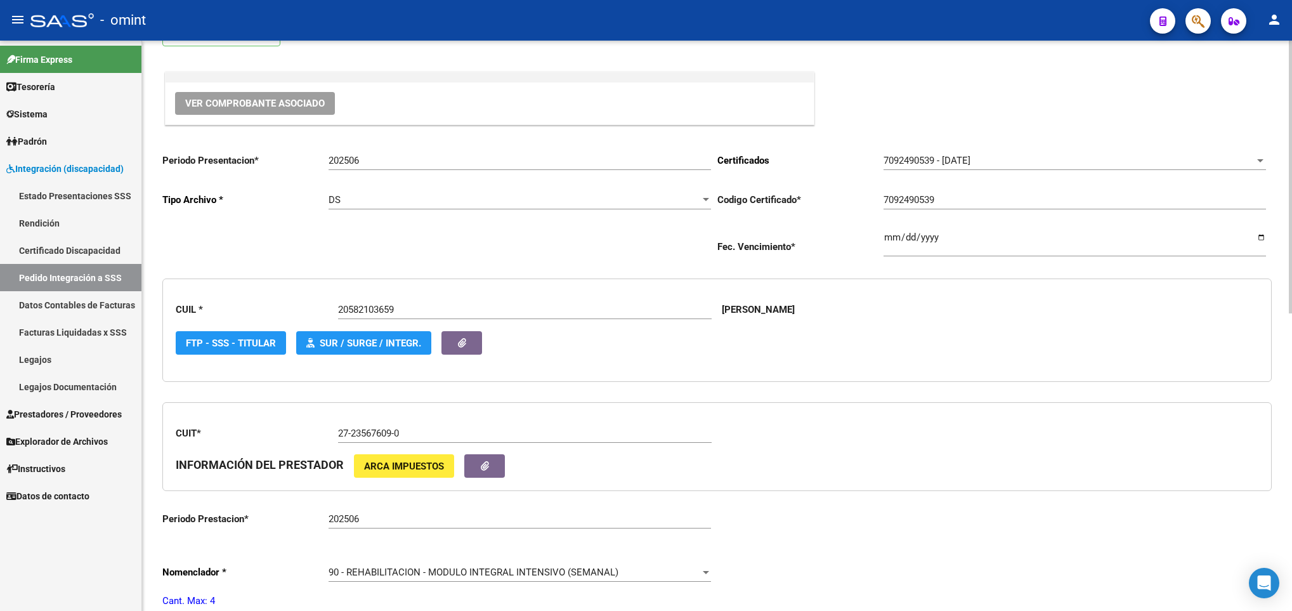
scroll to position [95, 0]
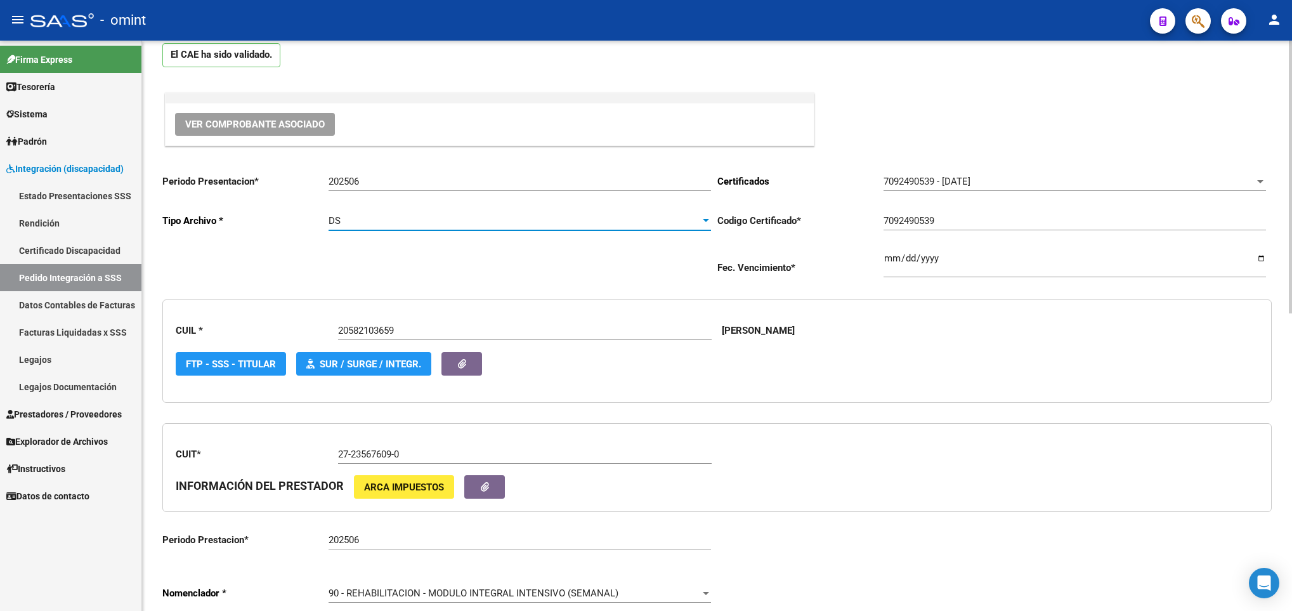
click at [516, 225] on div "DS" at bounding box center [513, 220] width 371 height 11
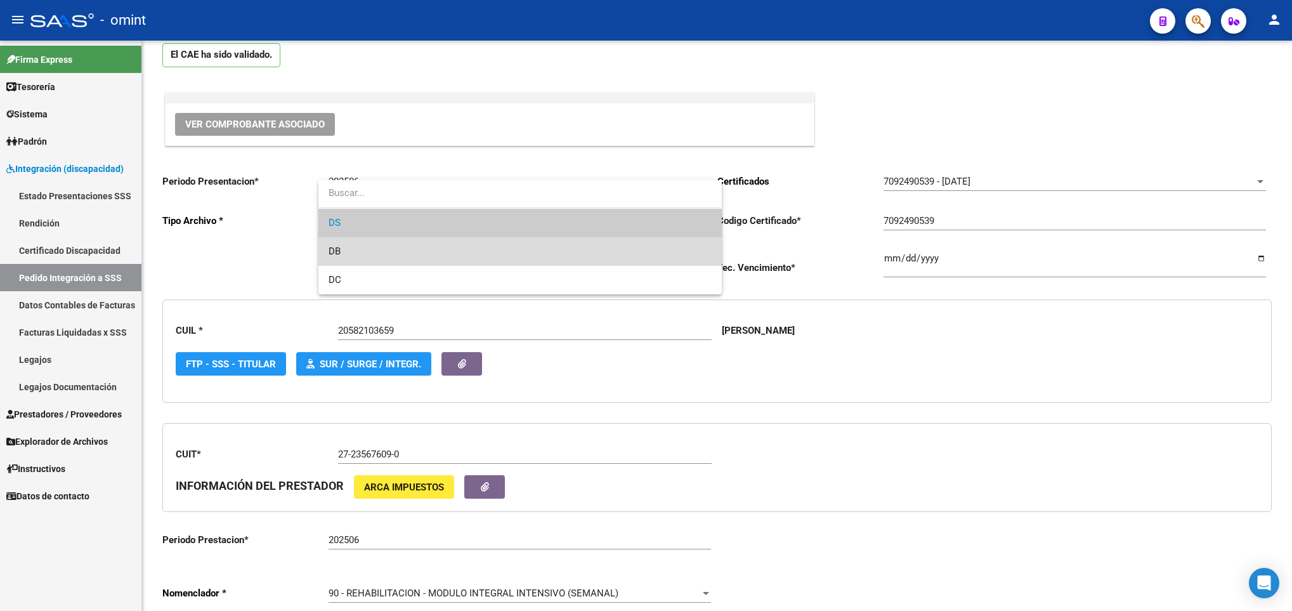
click at [509, 253] on span "DB" at bounding box center [519, 251] width 382 height 29
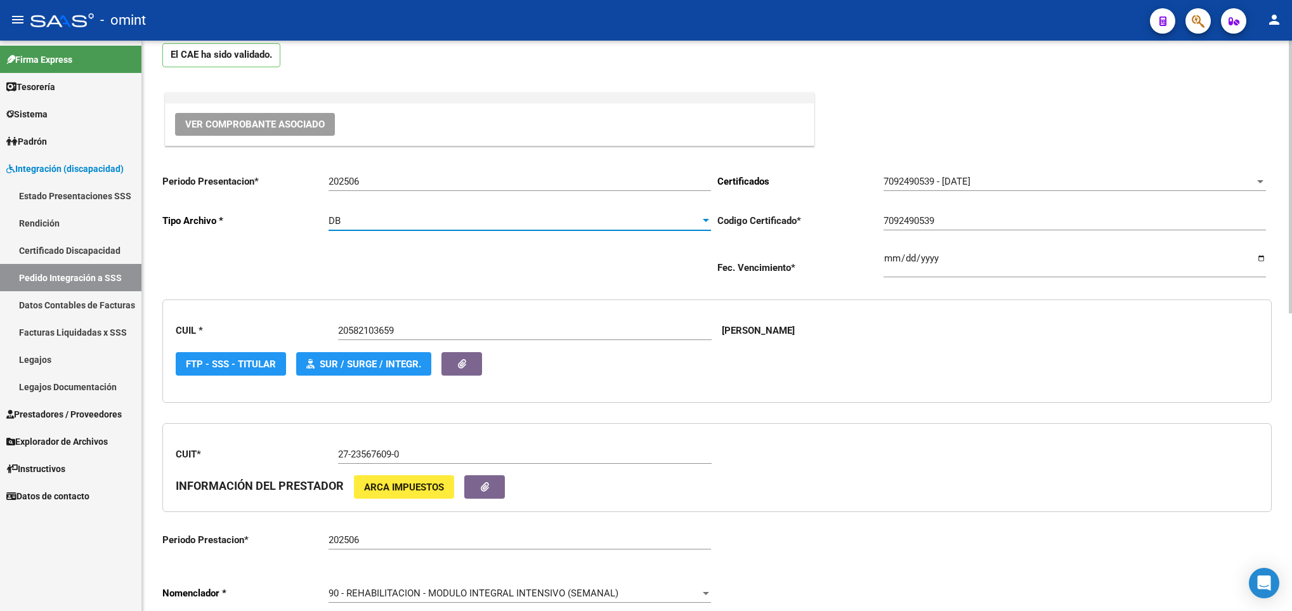
click at [434, 181] on input "202506" at bounding box center [519, 181] width 382 height 11
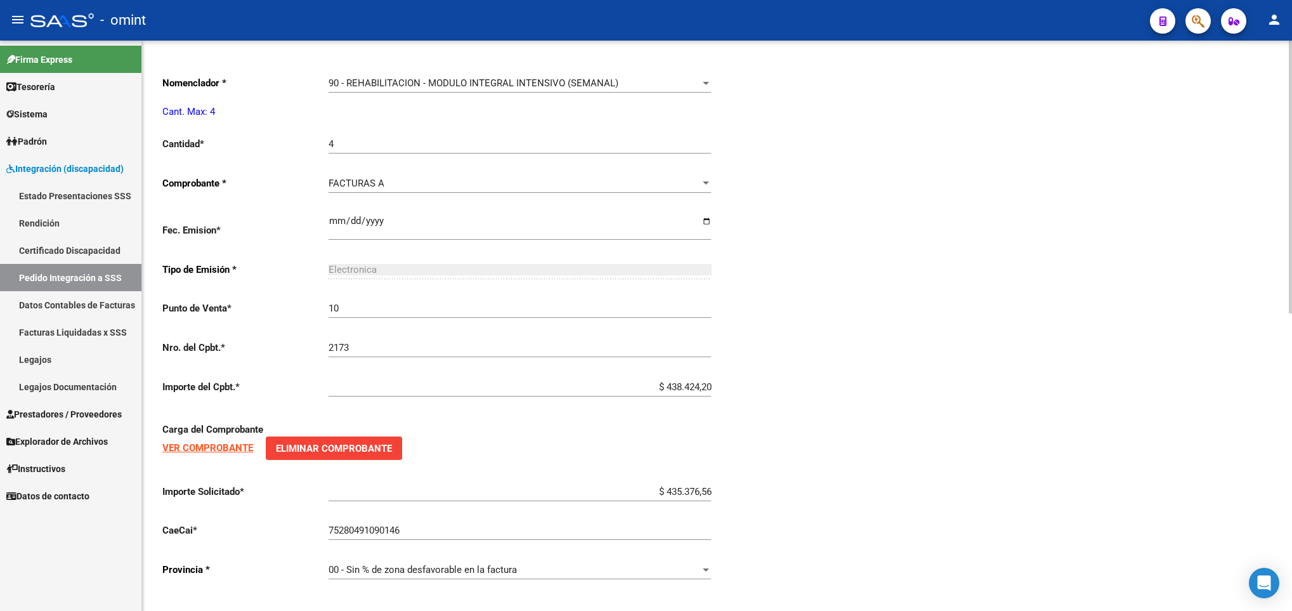
scroll to position [622, 0]
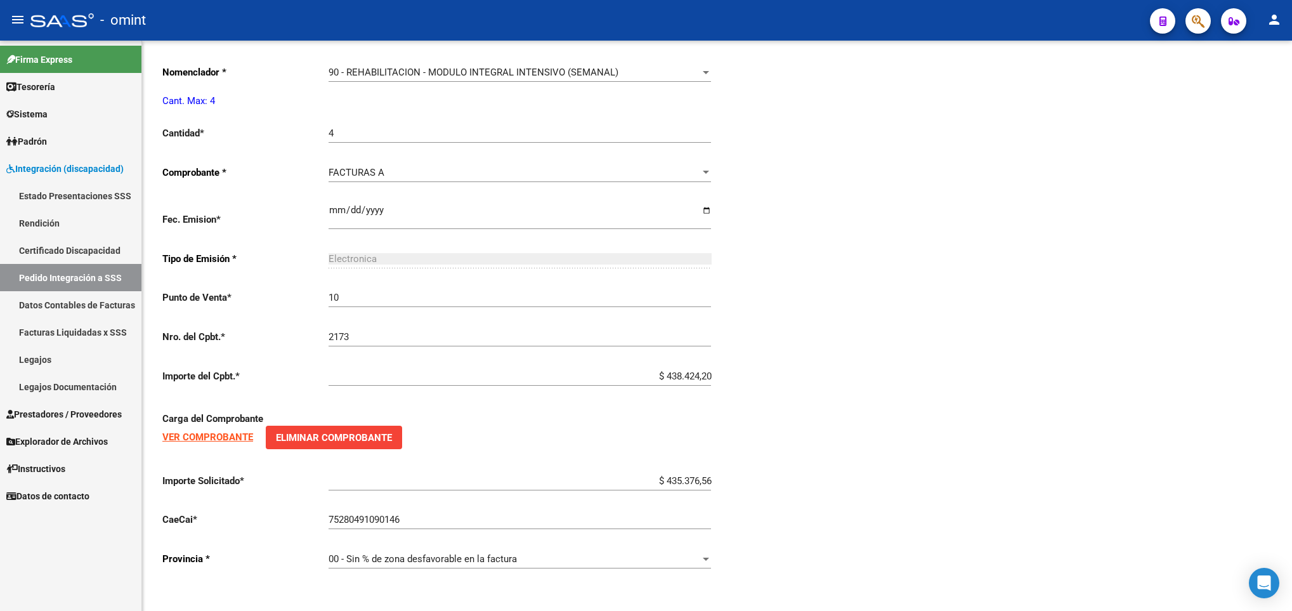
type input "202507"
click at [1089, 459] on div "Periodo Presentacion * 202507 Ingresar el Periodo Tipo Archivo * DB Seleccionar…" at bounding box center [716, 111] width 1109 height 937
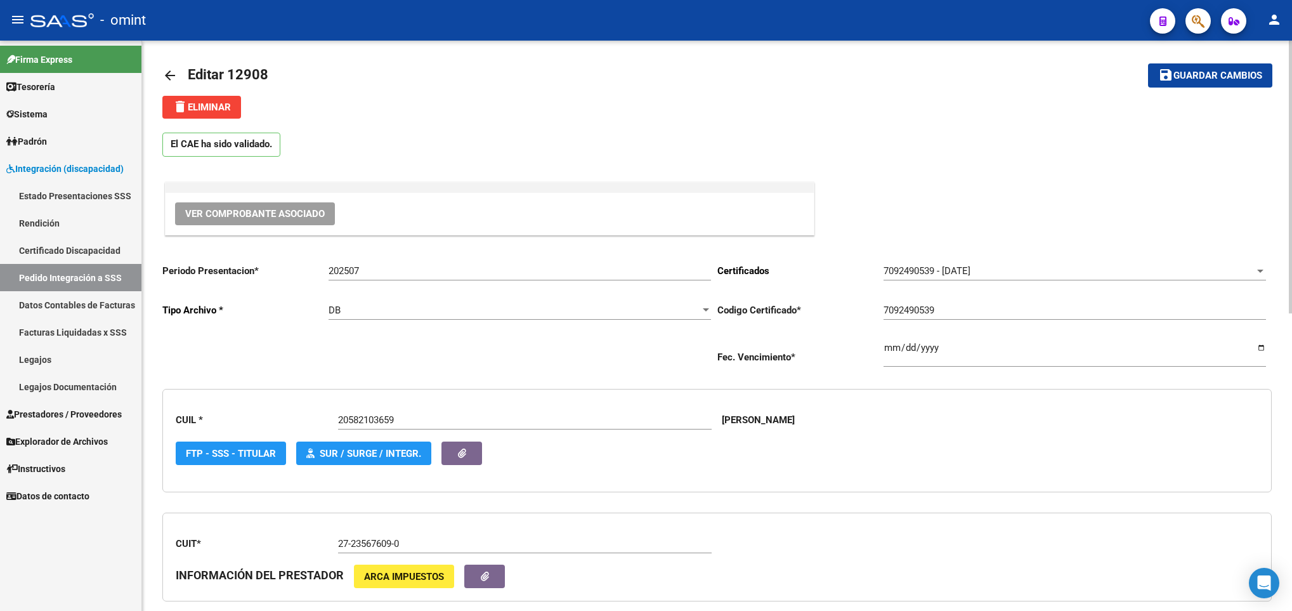
scroll to position [0, 0]
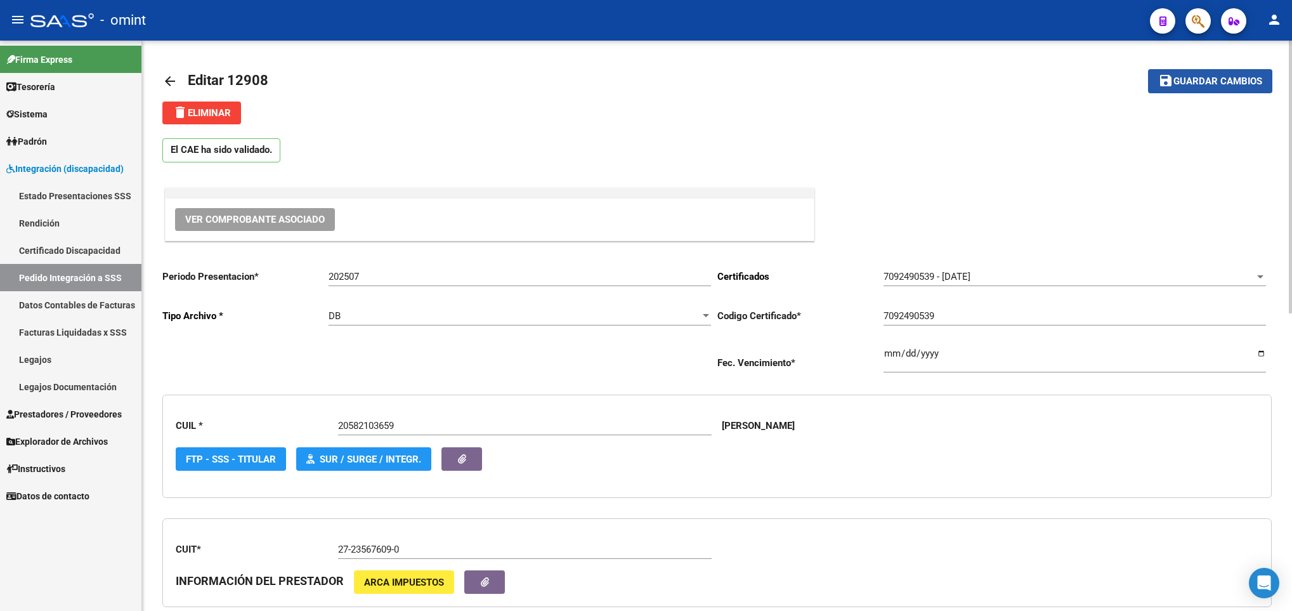
click at [1214, 79] on span "Guardar cambios" at bounding box center [1217, 81] width 89 height 11
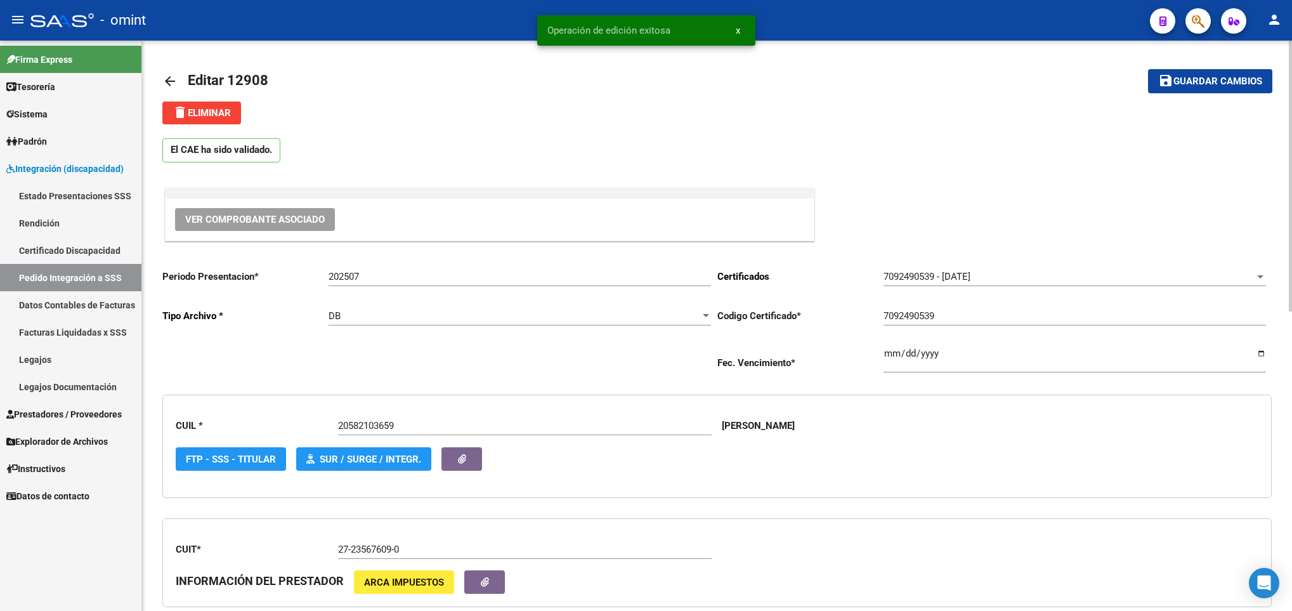
click at [166, 79] on mat-icon "arrow_back" at bounding box center [169, 81] width 15 height 15
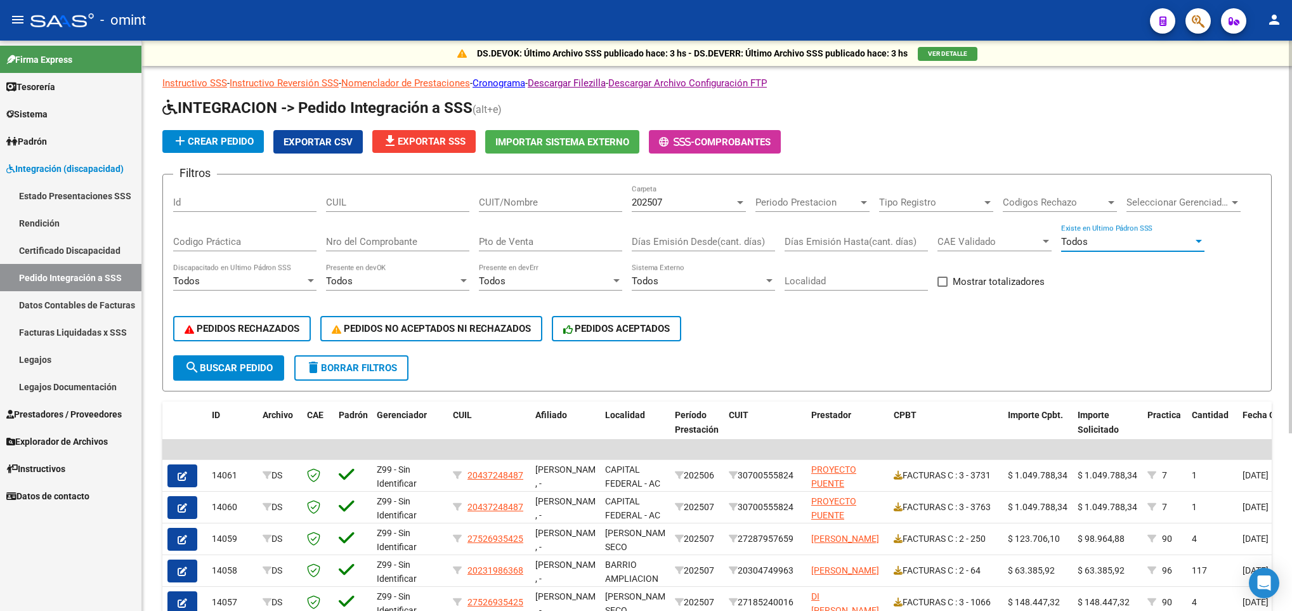
click at [1146, 240] on div "Todos" at bounding box center [1127, 241] width 132 height 11
click at [1146, 240] on span "Todos" at bounding box center [1132, 242] width 143 height 29
click at [968, 205] on span "Tipo Registro" at bounding box center [930, 202] width 103 height 11
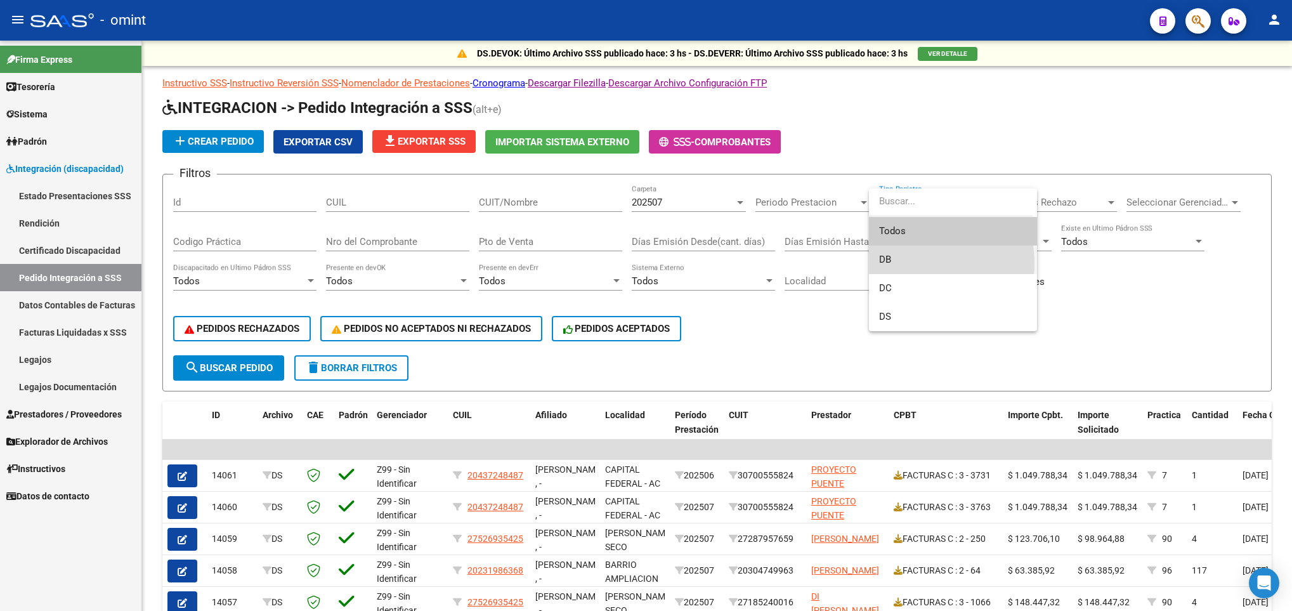
click at [910, 263] on span "DB" at bounding box center [953, 259] width 148 height 29
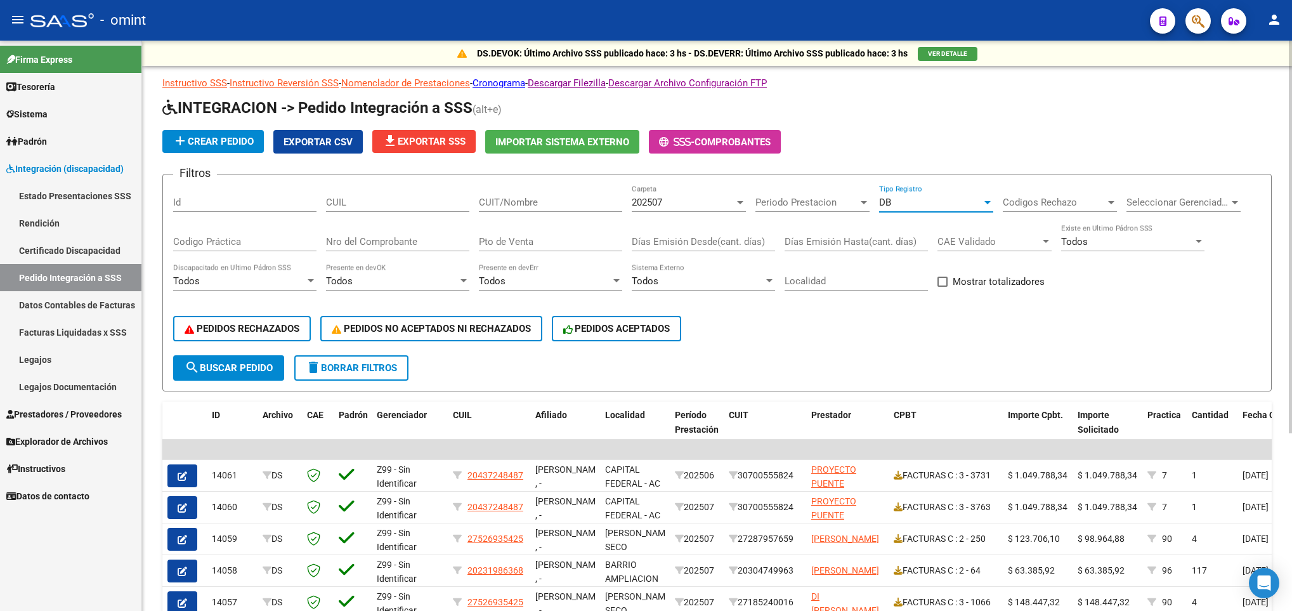
click at [249, 363] on span "search Buscar Pedido" at bounding box center [229, 367] width 88 height 11
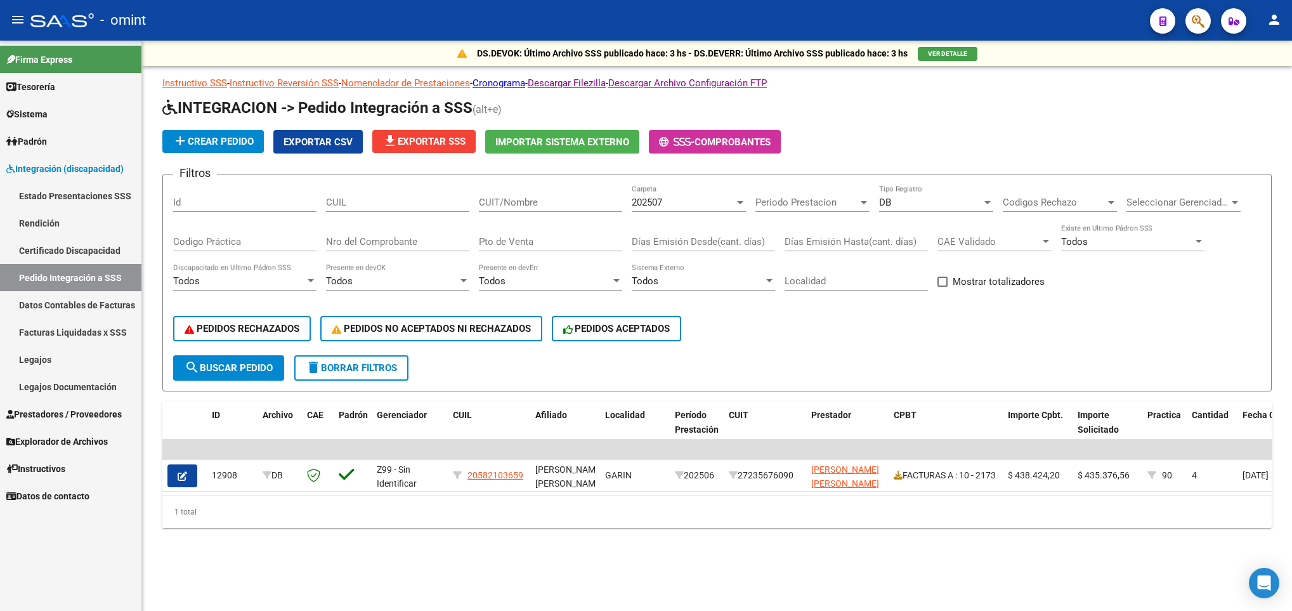
drag, startPoint x: 731, startPoint y: 509, endPoint x: 1080, endPoint y: 498, distance: 349.5
click at [1080, 498] on div "ID Archivo CAE Padrón Gerenciador CUIL Afiliado Localidad Período Prestación CU…" at bounding box center [716, 464] width 1109 height 126
drag, startPoint x: 1080, startPoint y: 498, endPoint x: 1016, endPoint y: 546, distance: 79.8
click at [1016, 546] on div "DS.DEVOK: Último Archivo SSS publicado hace: 3 hs - DS.DEVERR: Último Archivo S…" at bounding box center [717, 305] width 1150 height 528
click at [923, 189] on div "DB Tipo Registro" at bounding box center [936, 198] width 114 height 27
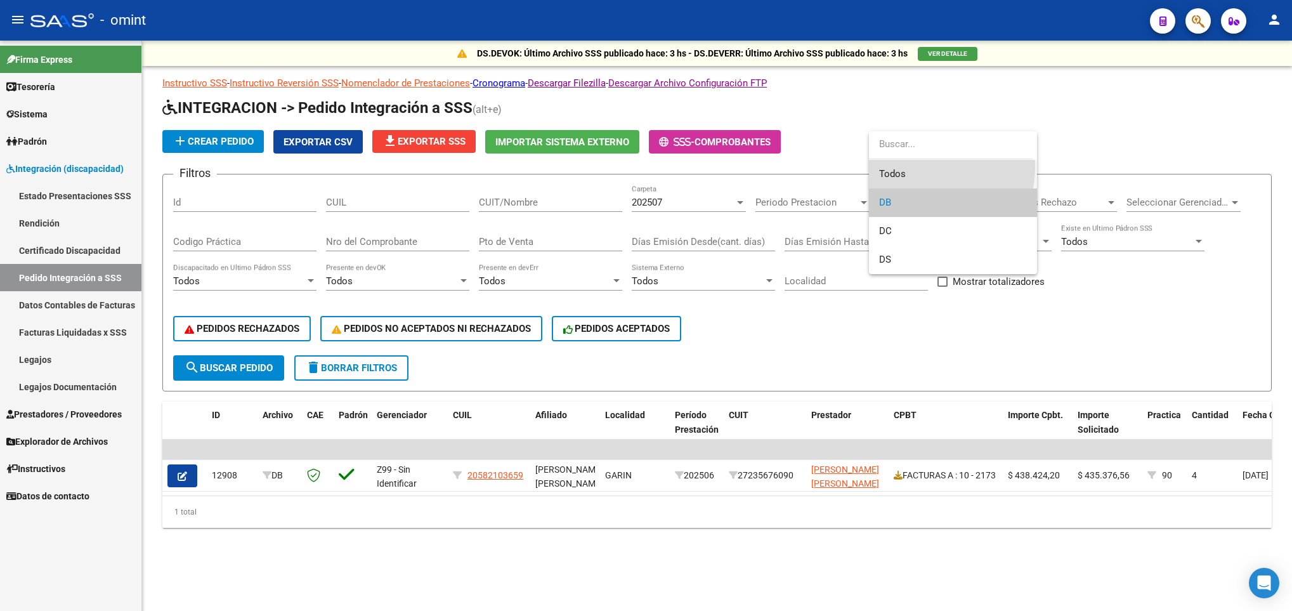
click at [907, 166] on span "Todos" at bounding box center [953, 174] width 148 height 29
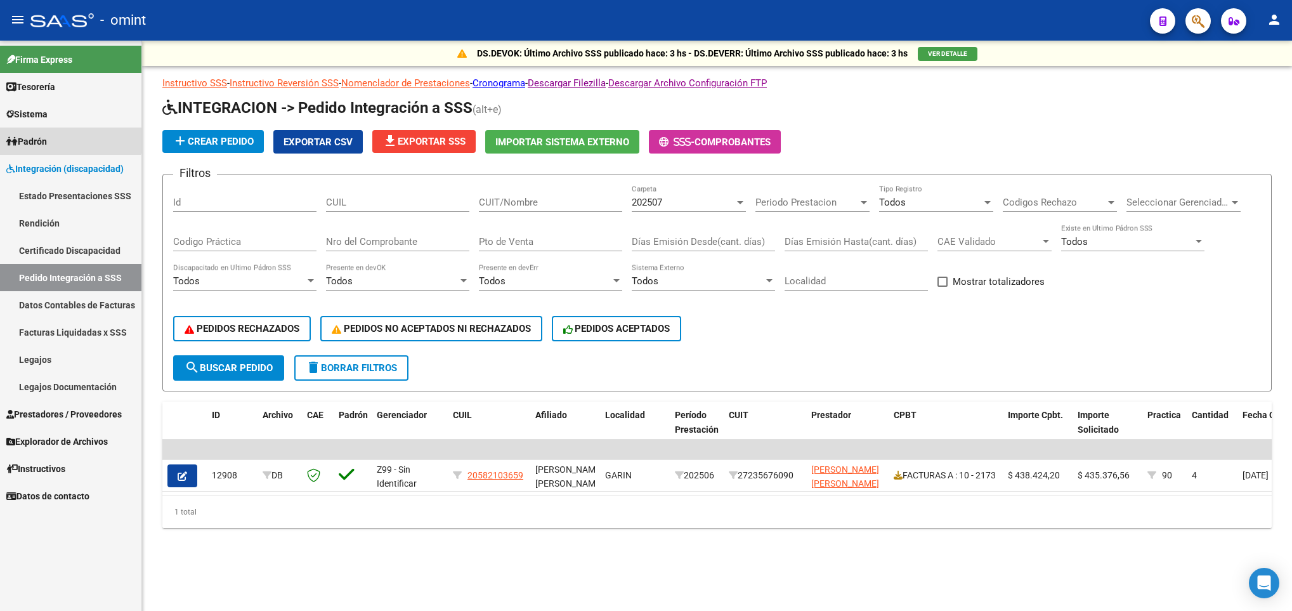
click at [63, 133] on link "Padrón" at bounding box center [70, 140] width 141 height 27
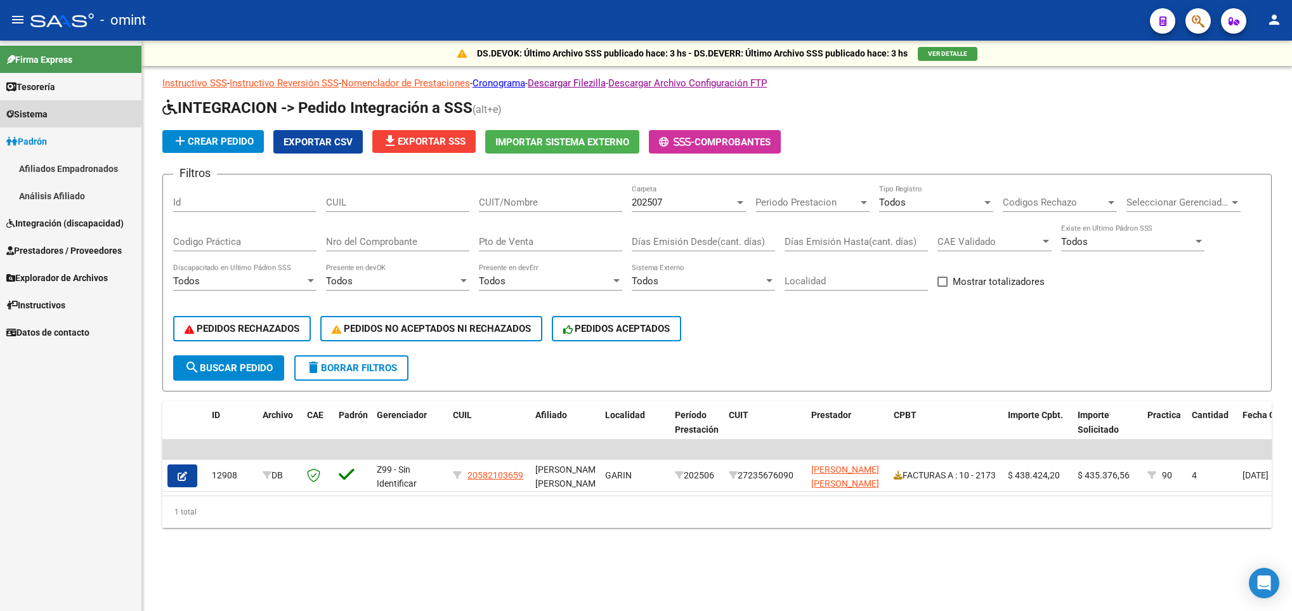
click at [54, 113] on link "Sistema" at bounding box center [70, 113] width 141 height 27
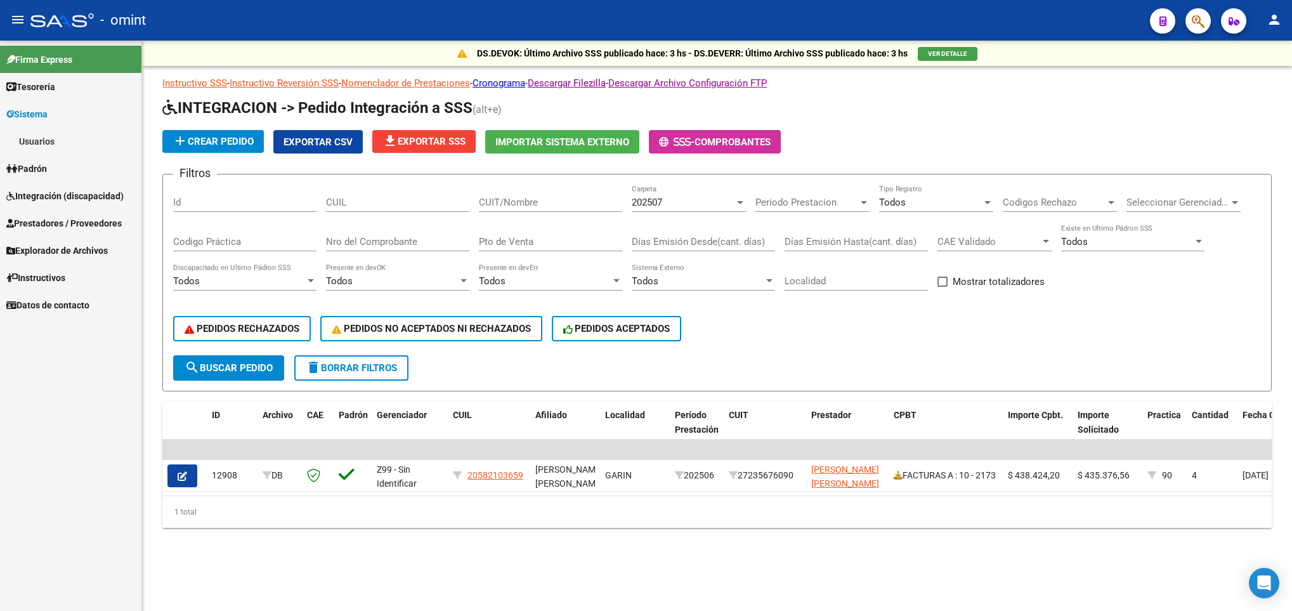
click at [63, 136] on link "Usuarios" at bounding box center [70, 140] width 141 height 27
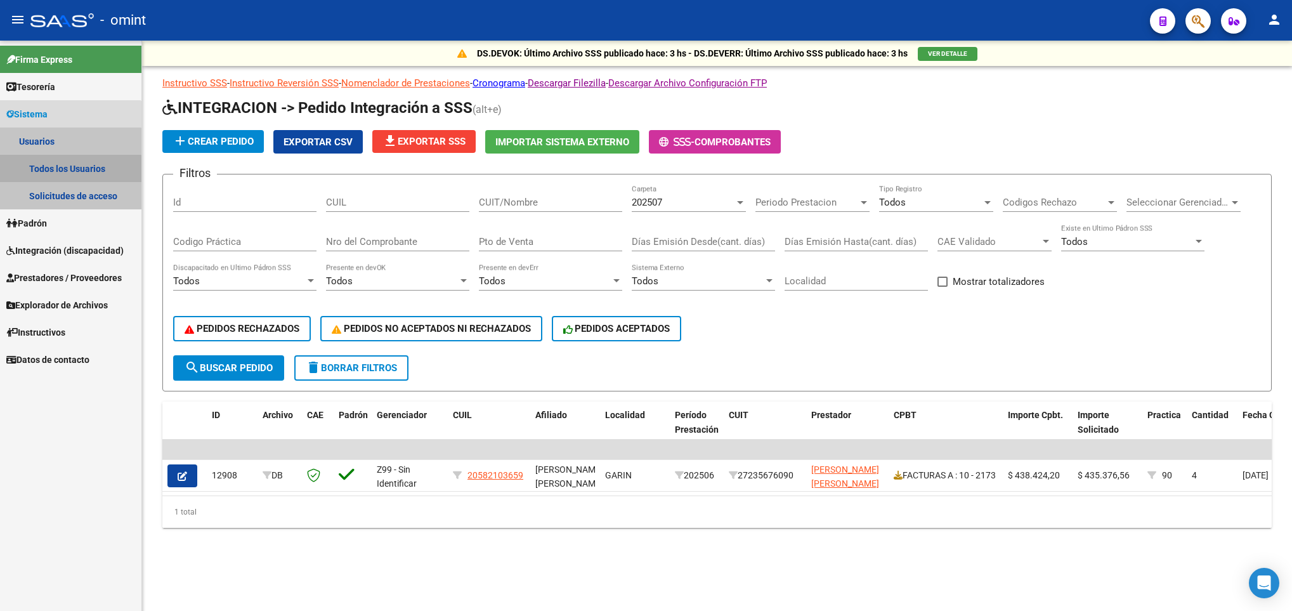
click at [65, 170] on link "Todos los Usuarios" at bounding box center [70, 168] width 141 height 27
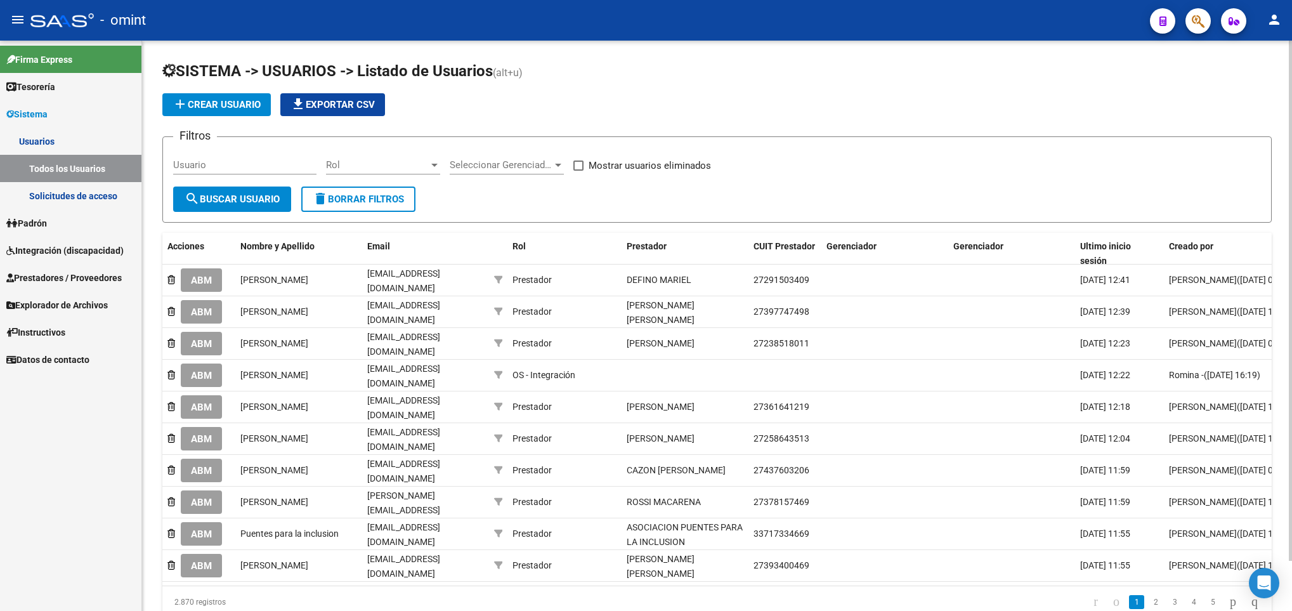
click at [196, 165] on input "Usuario" at bounding box center [244, 164] width 143 height 11
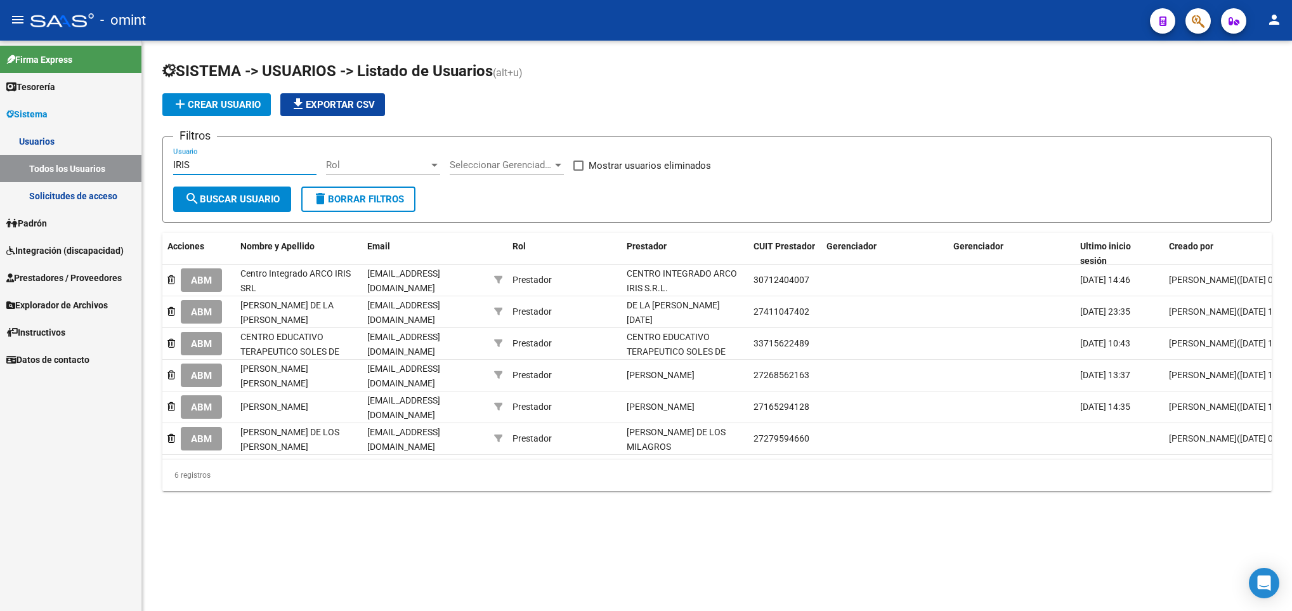
type input "IRIS"
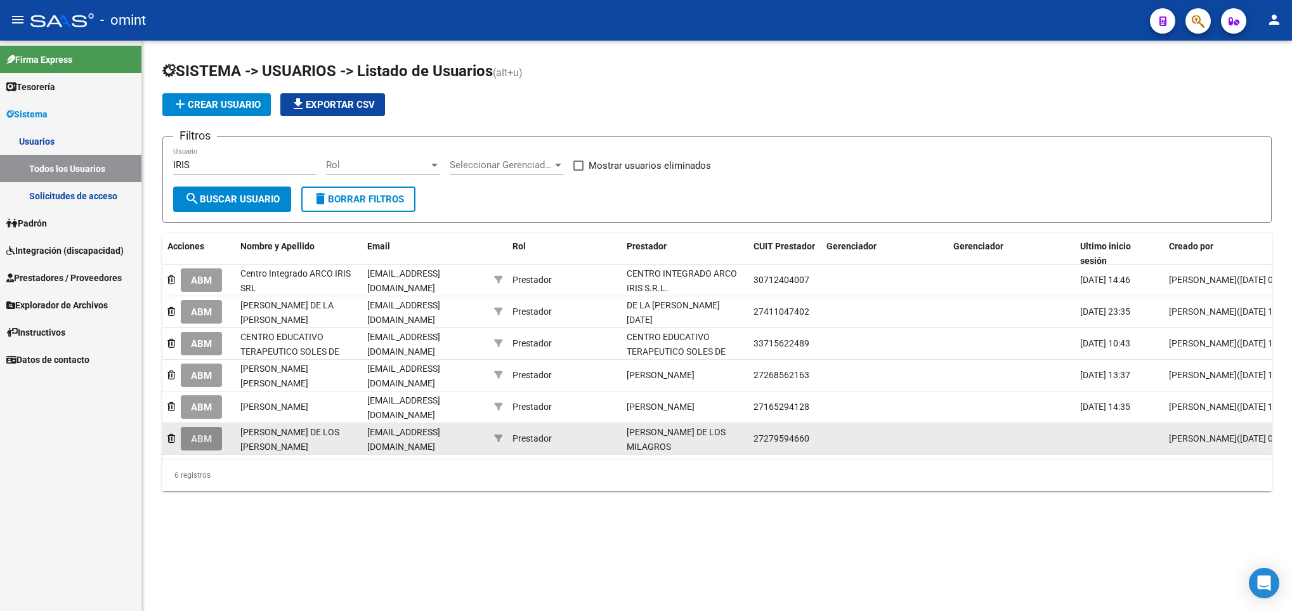
click at [205, 433] on span "ABM" at bounding box center [201, 438] width 21 height 11
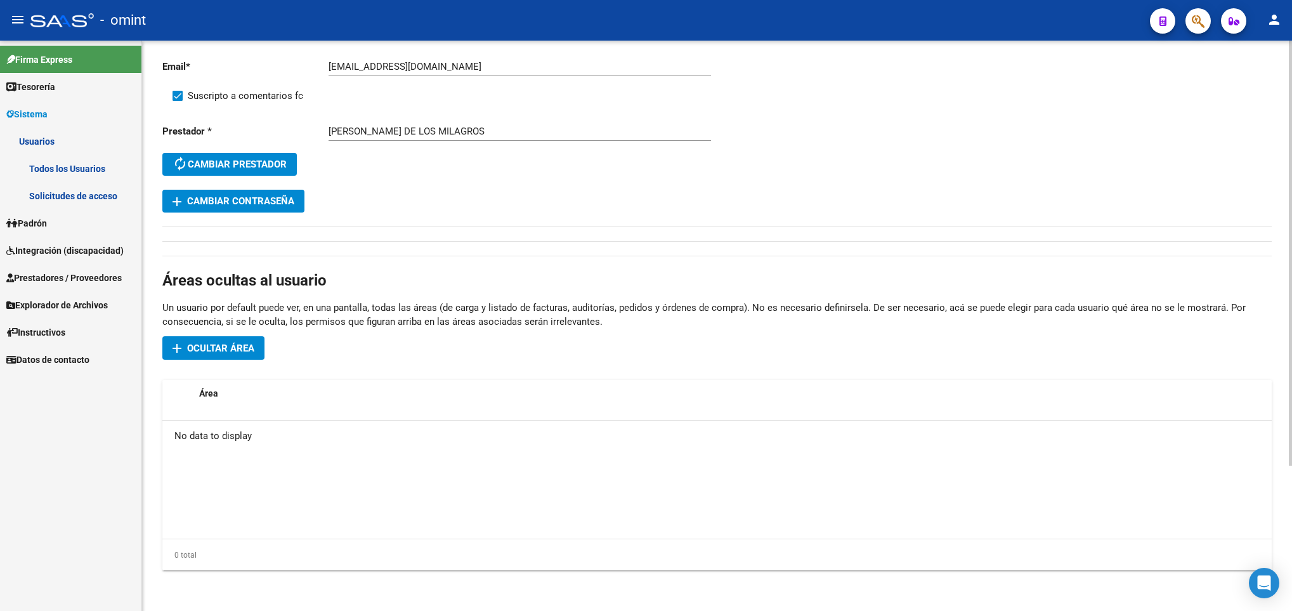
scroll to position [100, 0]
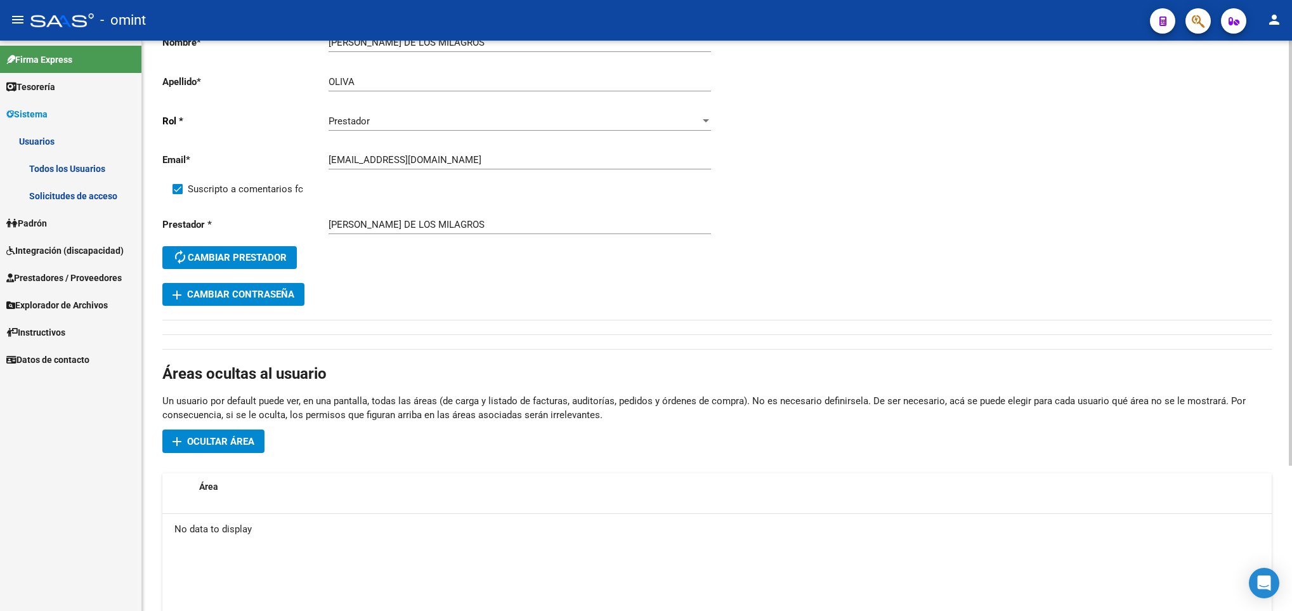
click at [261, 256] on span "autorenew Cambiar prestador" at bounding box center [229, 257] width 114 height 11
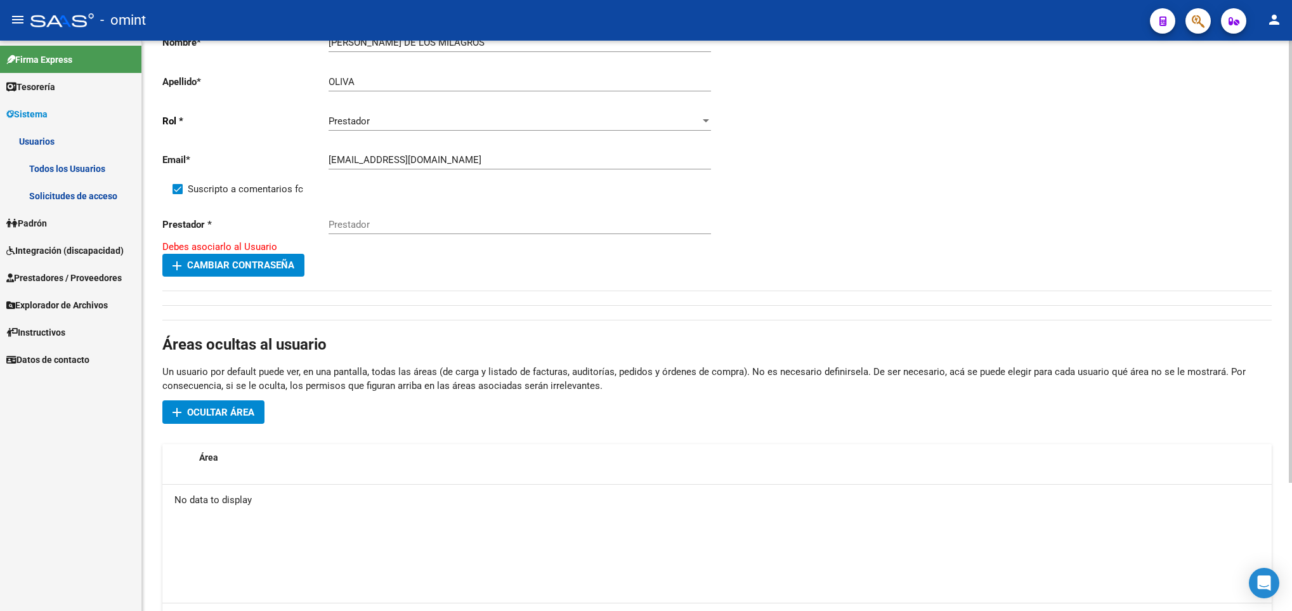
scroll to position [0, 0]
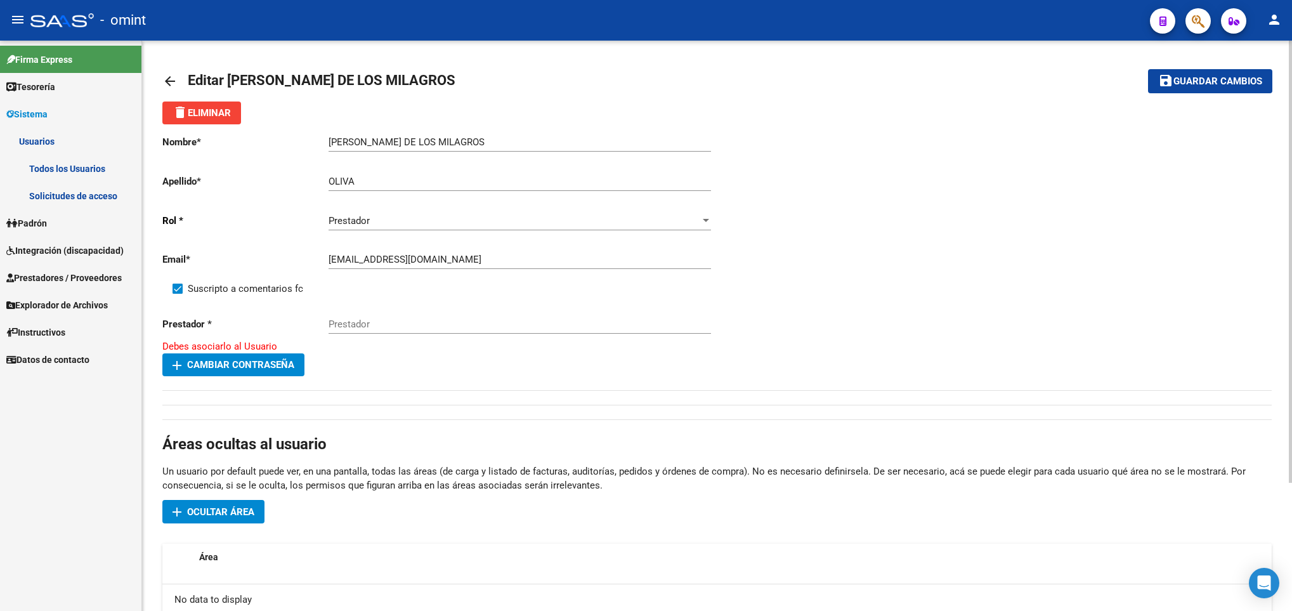
click at [164, 77] on mat-icon "arrow_back" at bounding box center [169, 81] width 15 height 15
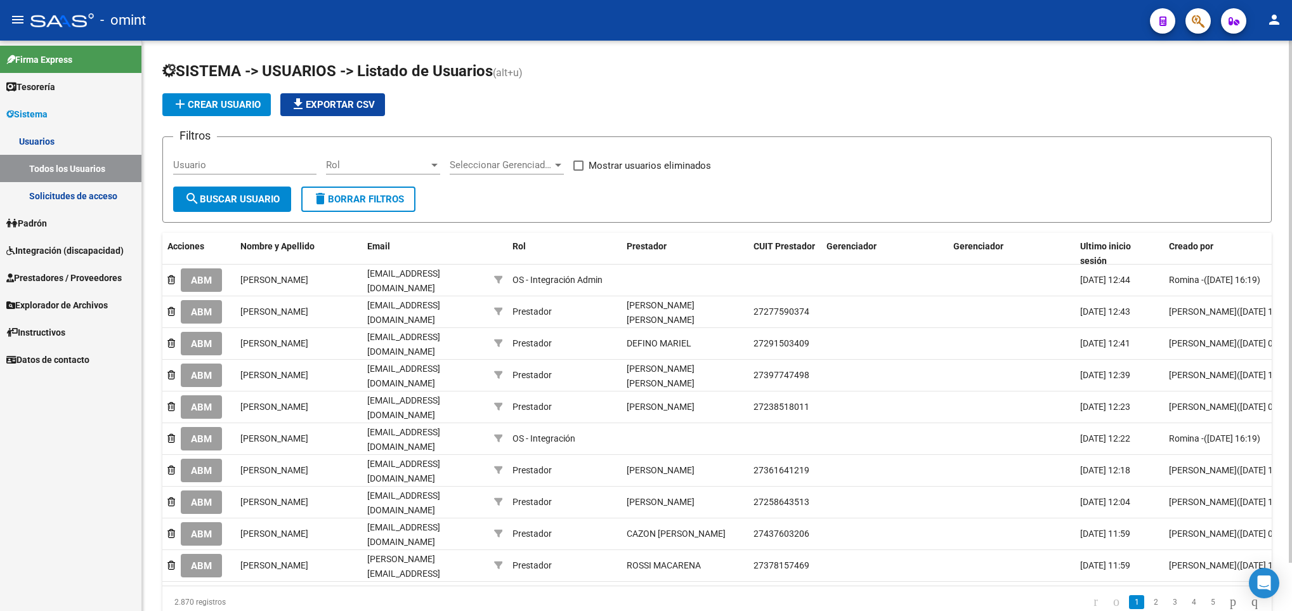
click at [250, 154] on div "Usuario" at bounding box center [244, 160] width 143 height 27
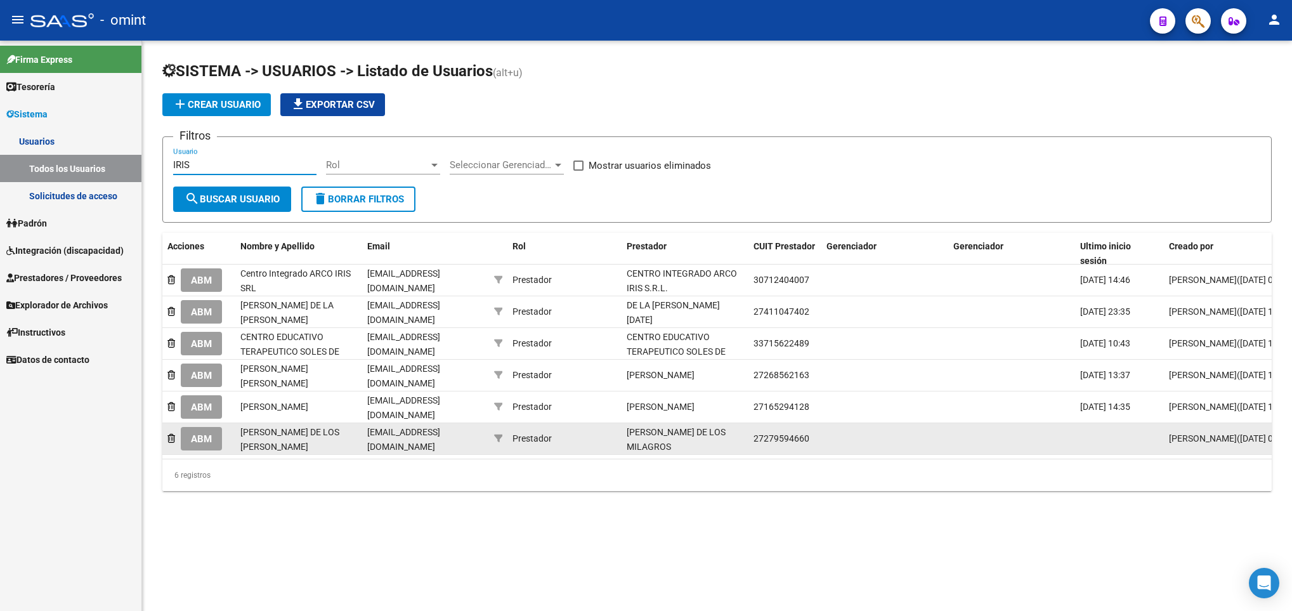
type input "IRIS"
click at [204, 442] on span "ABM" at bounding box center [201, 438] width 21 height 11
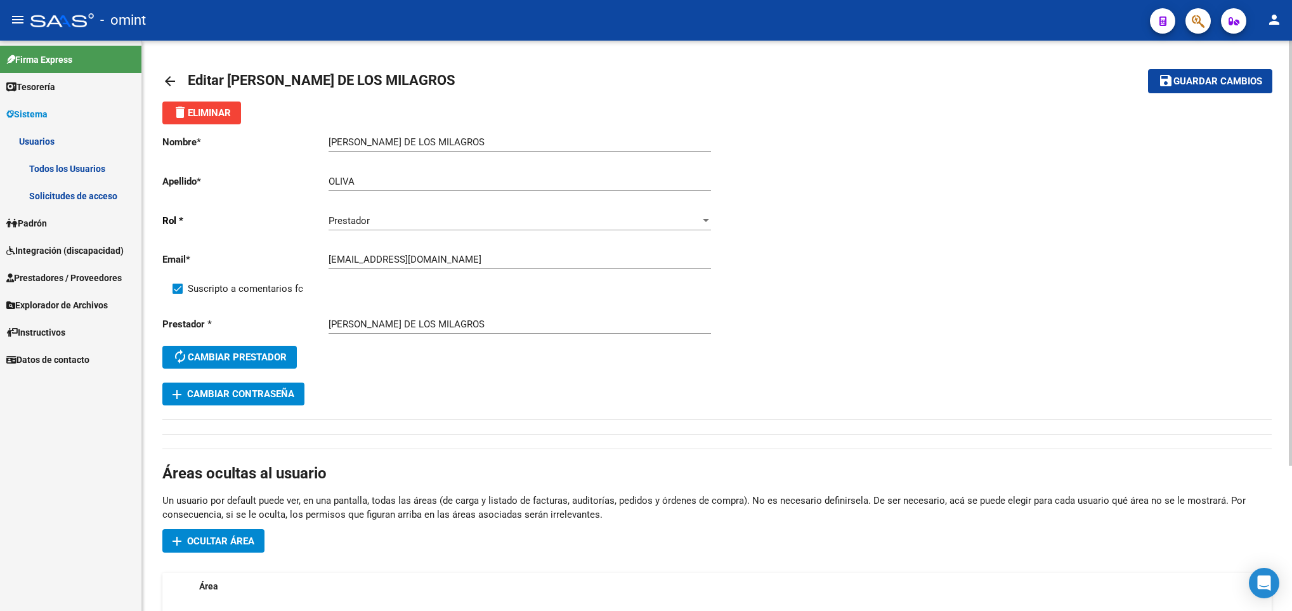
click at [271, 394] on span "add Cambiar Contraseña" at bounding box center [233, 393] width 122 height 11
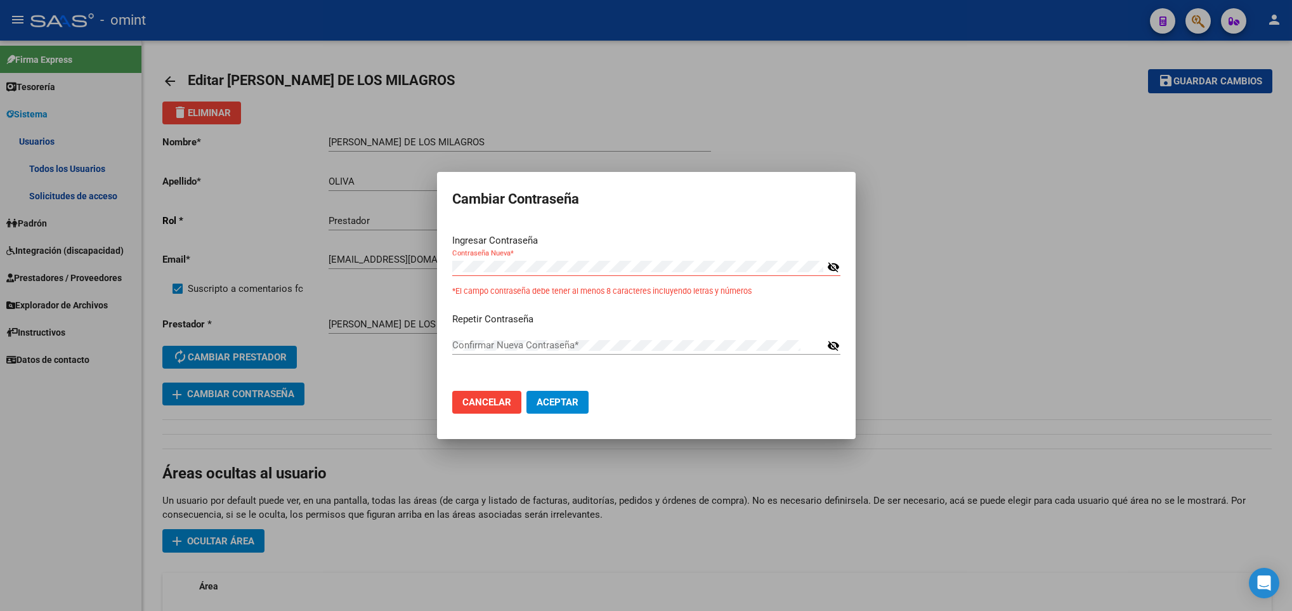
click at [832, 263] on mat-icon "visibility_off" at bounding box center [833, 266] width 13 height 15
click at [837, 344] on mat-icon "visibility_off" at bounding box center [833, 345] width 13 height 15
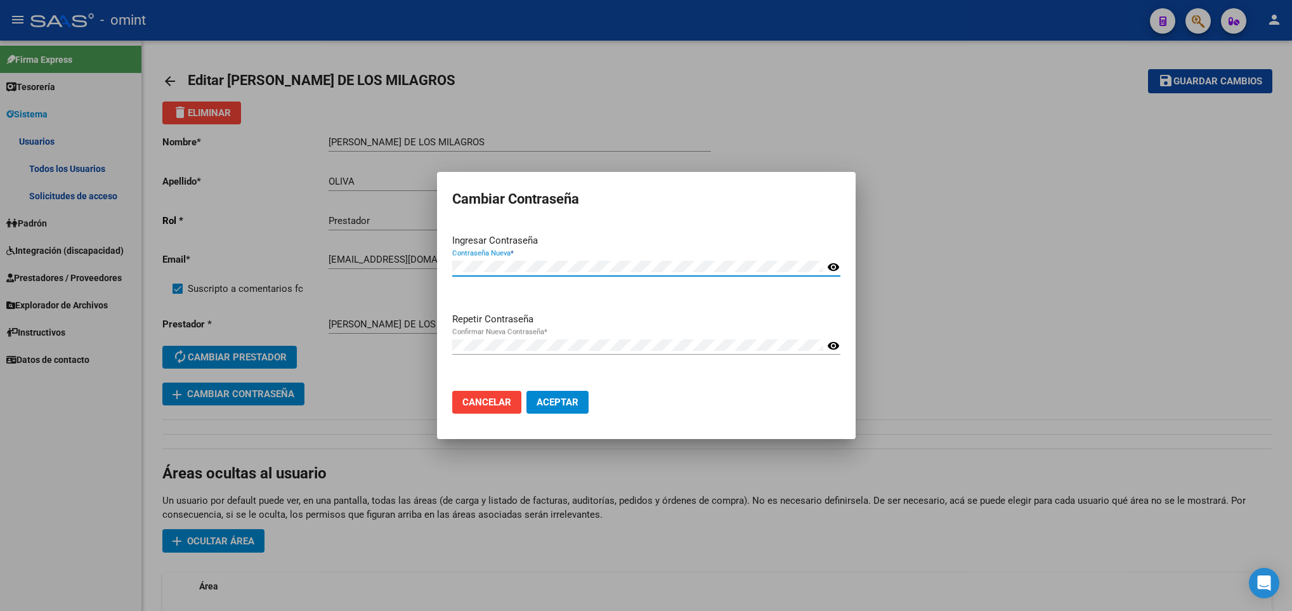
click at [419, 269] on div "Cambiar Contraseña Ingresar Contraseña Contraseña Nueva * visibility Repetir Co…" at bounding box center [646, 305] width 1292 height 611
click at [580, 235] on p "Ingresar Contraseña" at bounding box center [646, 240] width 388 height 15
click at [575, 401] on span "Aceptar" at bounding box center [557, 401] width 42 height 11
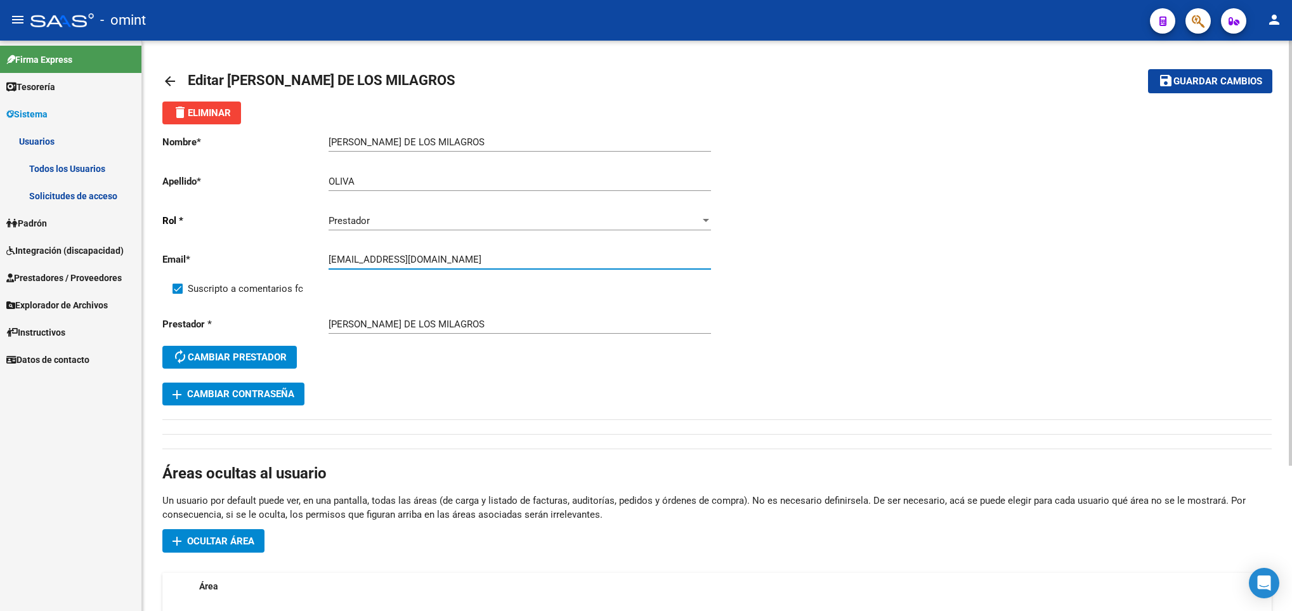
drag, startPoint x: 411, startPoint y: 257, endPoint x: 316, endPoint y: 257, distance: 95.1
click at [316, 257] on app-form-text-field "Email * ino231@hotmail.com Ingresar email" at bounding box center [436, 259] width 549 height 11
click at [1236, 77] on span "Guardar cambios" at bounding box center [1217, 81] width 89 height 11
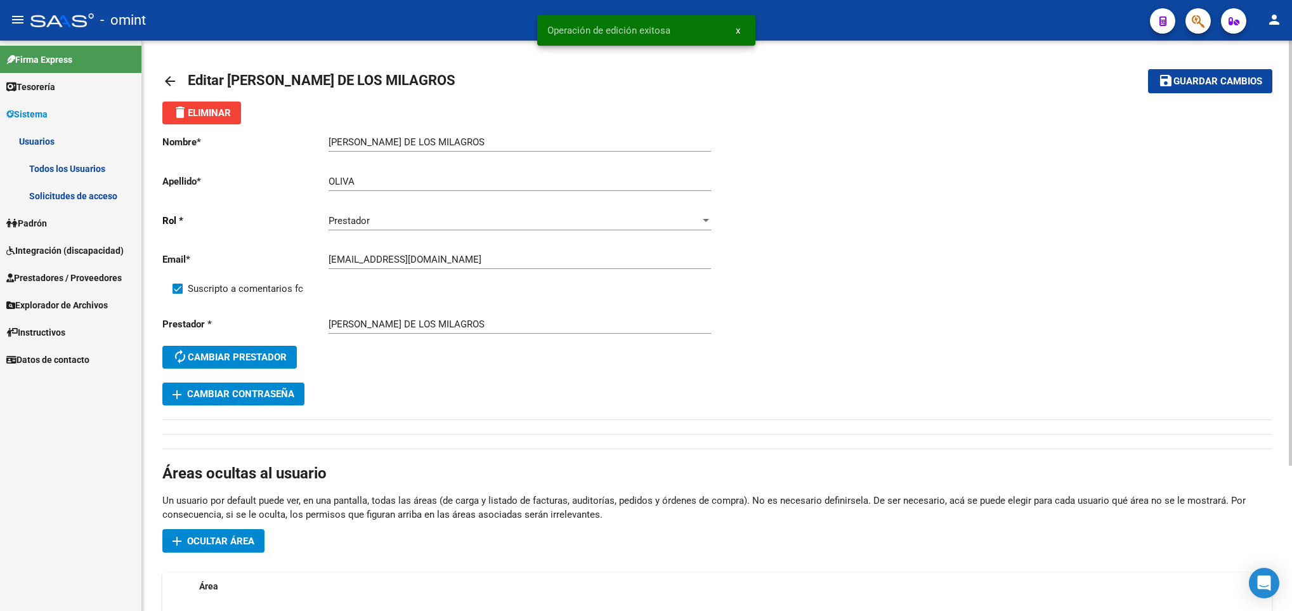
click at [160, 78] on div "arrow_back Editar IRIS NATALIA DE LOS MILAGROS save Guardar cambios delete Elim…" at bounding box center [717, 422] width 1150 height 763
click at [165, 78] on mat-icon "arrow_back" at bounding box center [169, 81] width 15 height 15
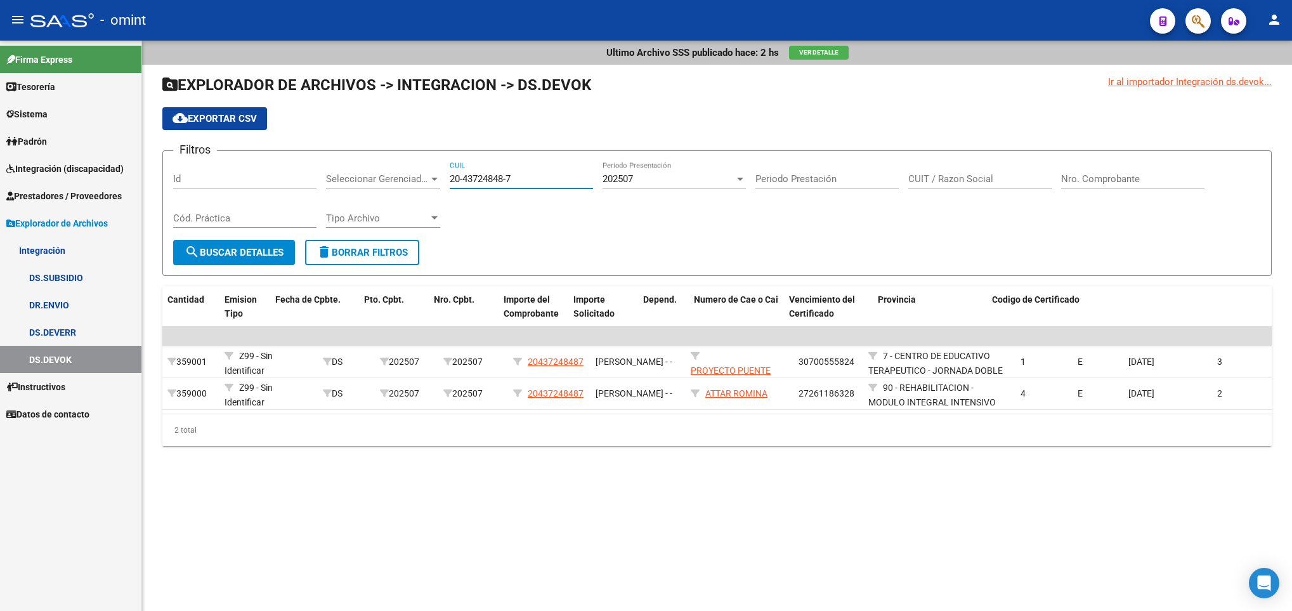
scroll to position [0, 853]
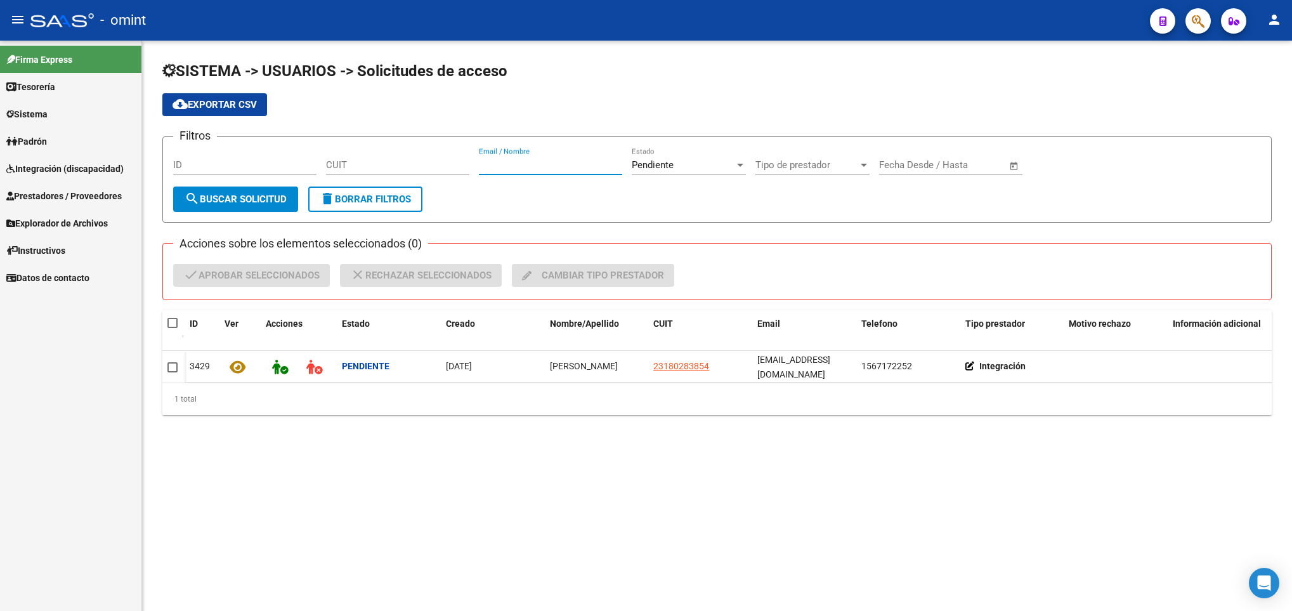
click at [525, 160] on input "Email / Nombre" at bounding box center [550, 164] width 143 height 11
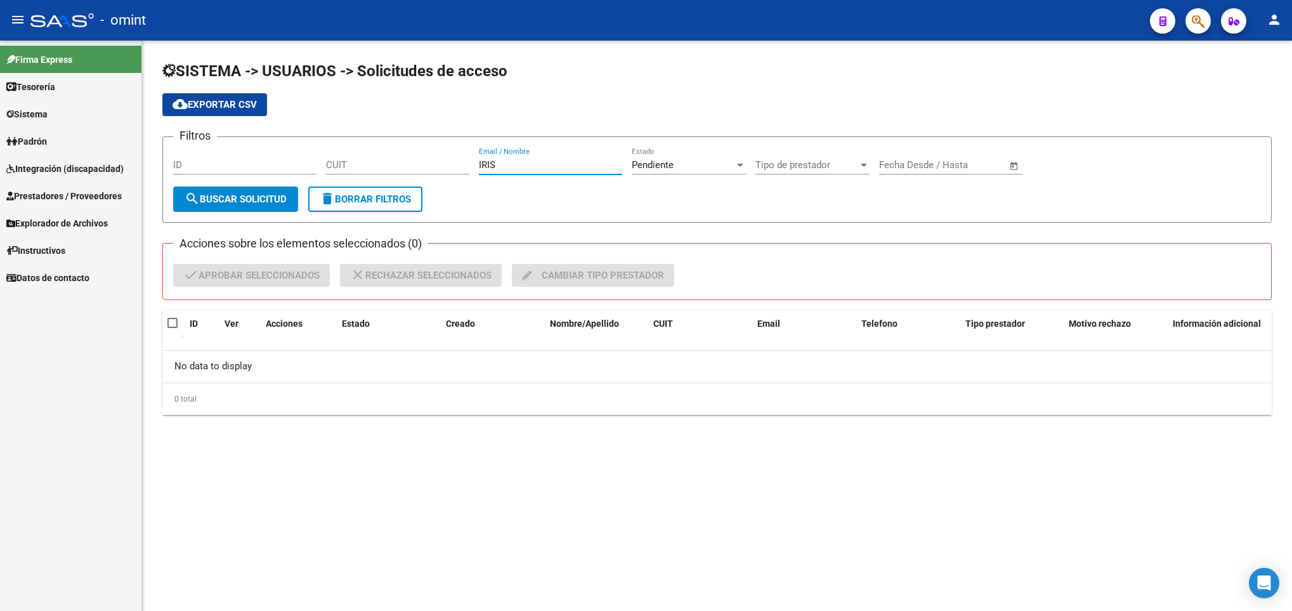
type input "IRIS"
click at [685, 157] on div "Pendiente Estado" at bounding box center [689, 160] width 114 height 27
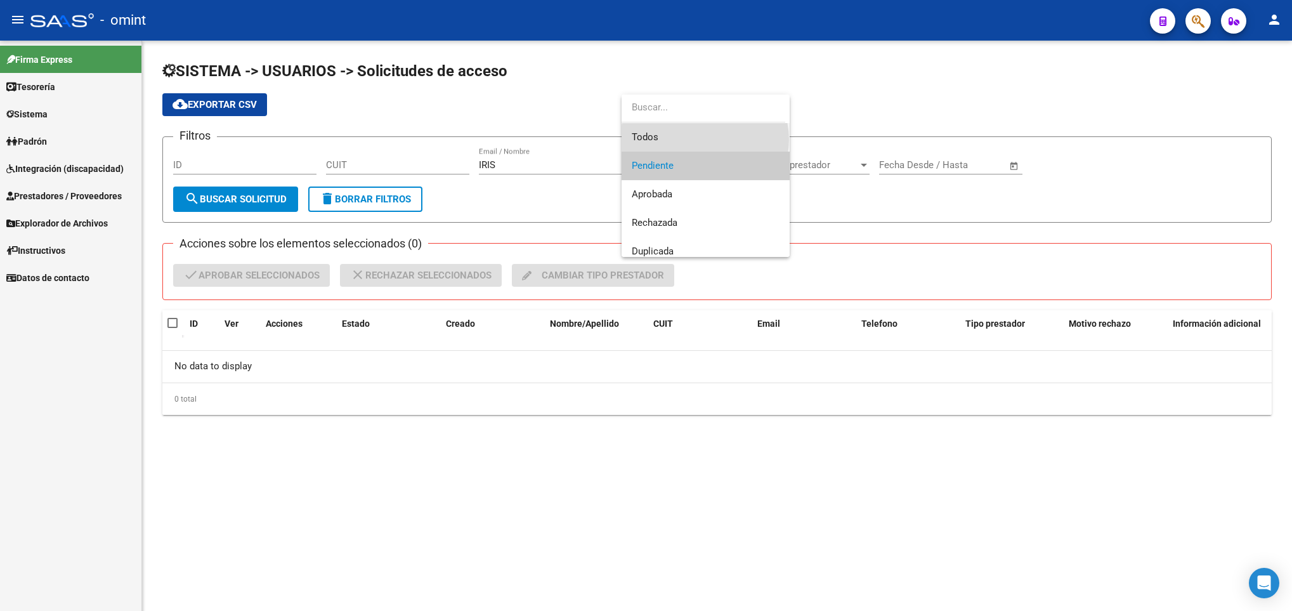
click at [704, 140] on span "Todos" at bounding box center [706, 137] width 148 height 29
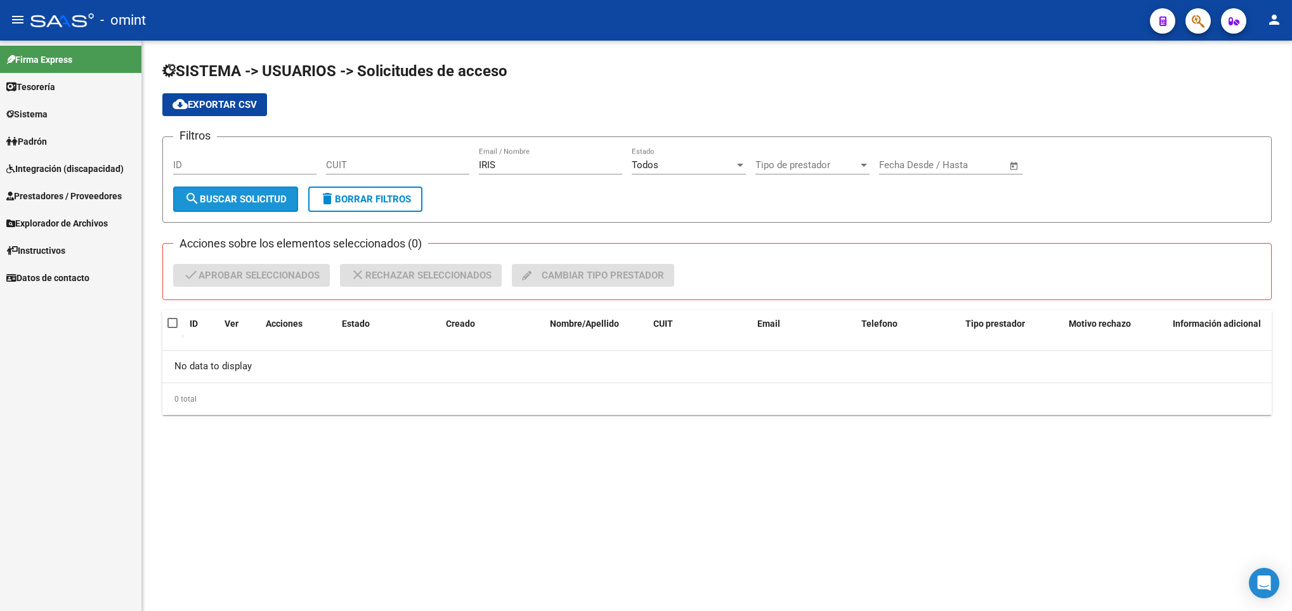
click at [205, 197] on span "search Buscar solicitud" at bounding box center [236, 198] width 102 height 11
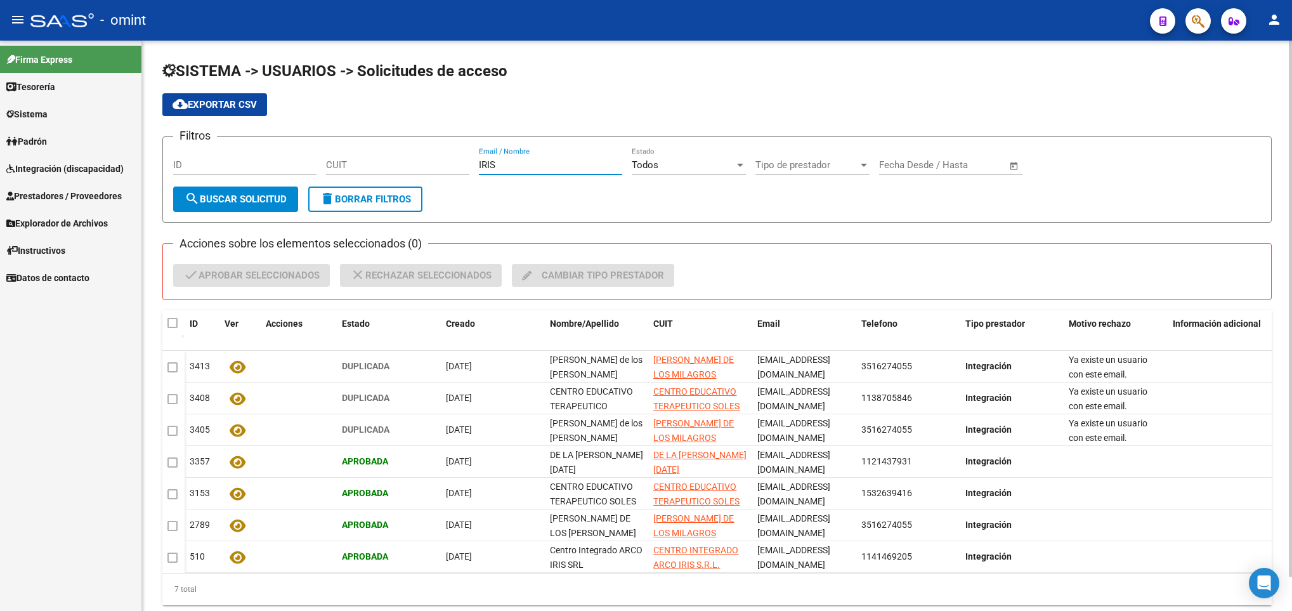
drag, startPoint x: 565, startPoint y: 172, endPoint x: 462, endPoint y: 175, distance: 102.8
click at [462, 175] on div "Filtros ID CUIT IRIS Email / Nombre Todos Estado Tipo de prestador Tipo de pres…" at bounding box center [716, 166] width 1087 height 39
click at [431, 167] on input "CUIT" at bounding box center [397, 164] width 143 height 11
paste input "23-92410086-9"
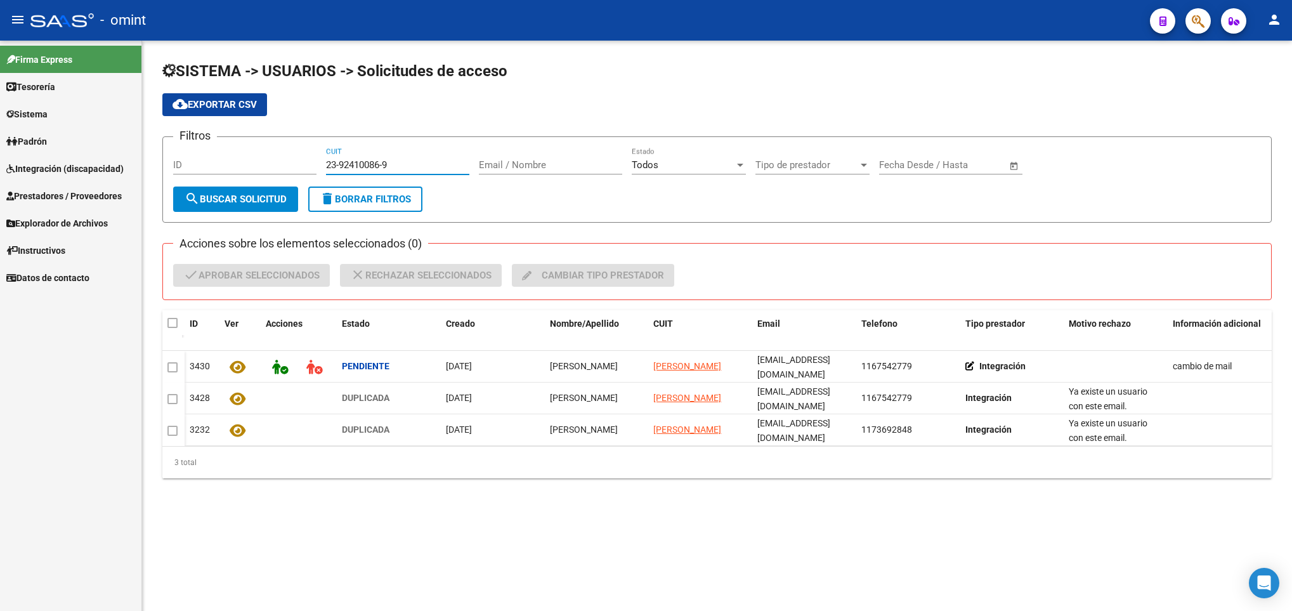
type input "23-92410086-9"
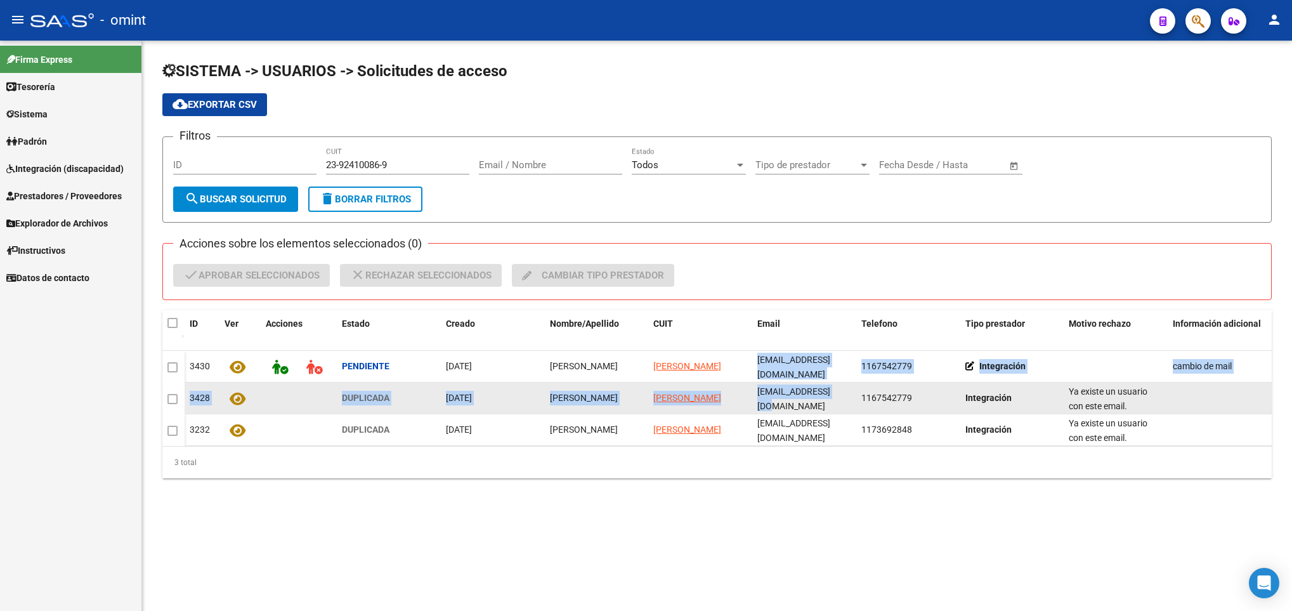
scroll to position [0, 8]
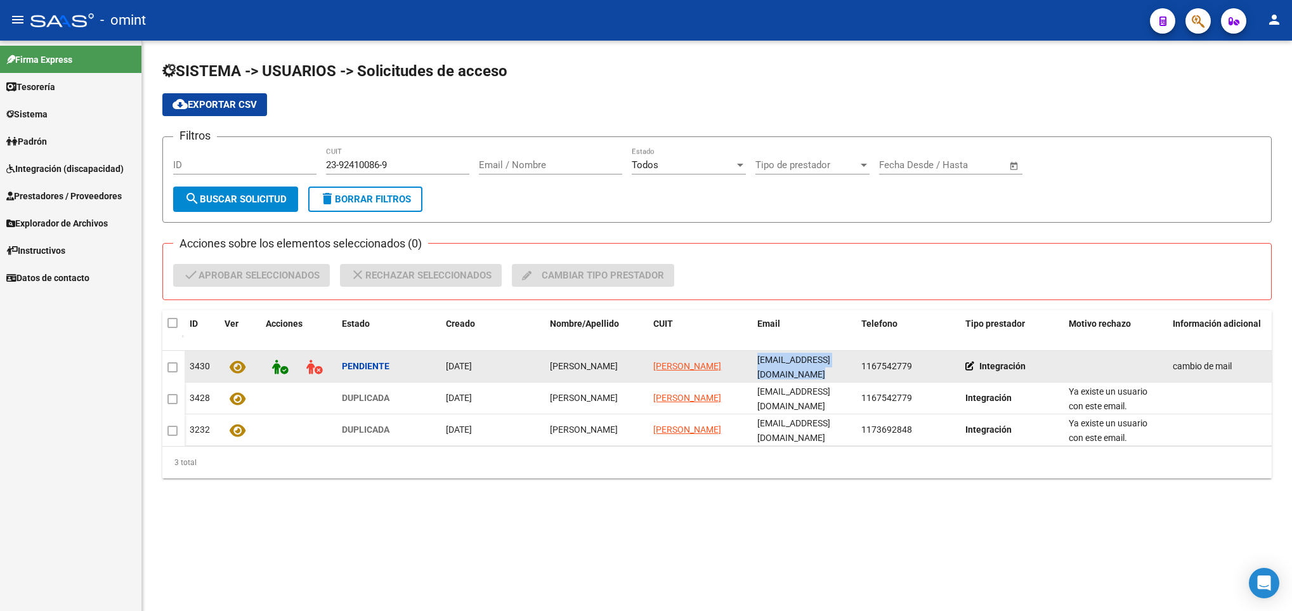
drag, startPoint x: 757, startPoint y: 370, endPoint x: 855, endPoint y: 373, distance: 97.7
click at [855, 373] on div "3430 Pendiente [DATE] [PERSON_NAME] [PERSON_NAME] C [PERSON_NAME][EMAIL_ADDRESS…" at bounding box center [728, 367] width 1087 height 32
copy span "[EMAIL_ADDRESS][DOMAIN_NAME]"
click at [276, 368] on icon at bounding box center [280, 367] width 16 height 15
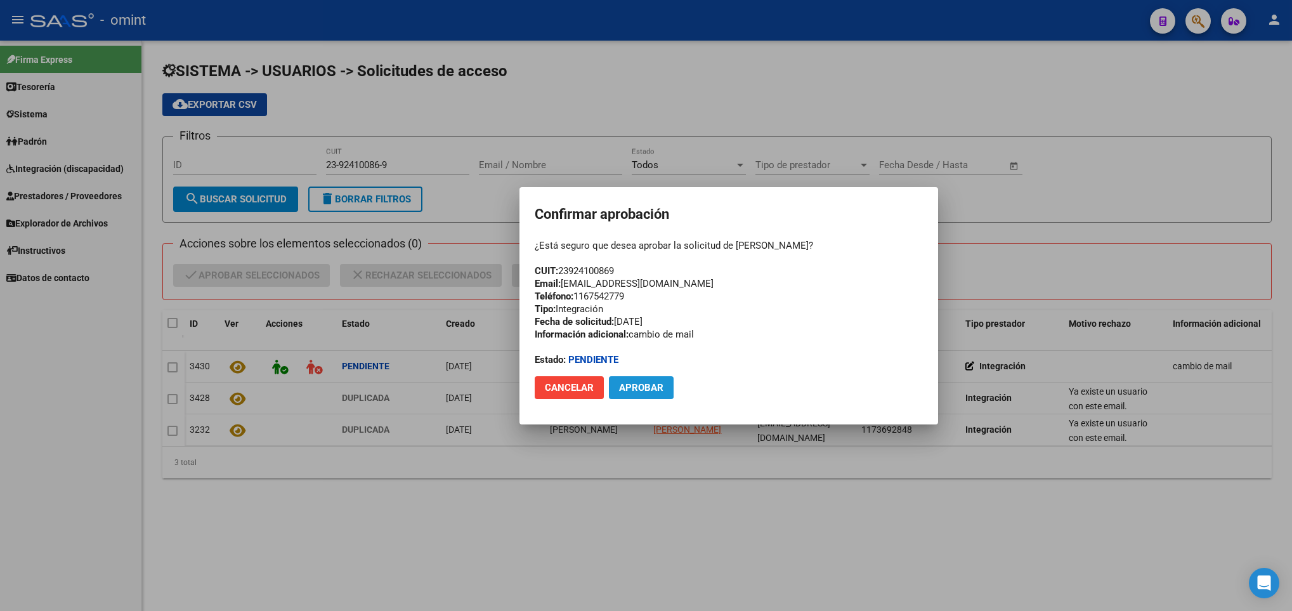
click at [630, 382] on span "Aprobar" at bounding box center [641, 387] width 44 height 11
